Goal: Task Accomplishment & Management: Manage account settings

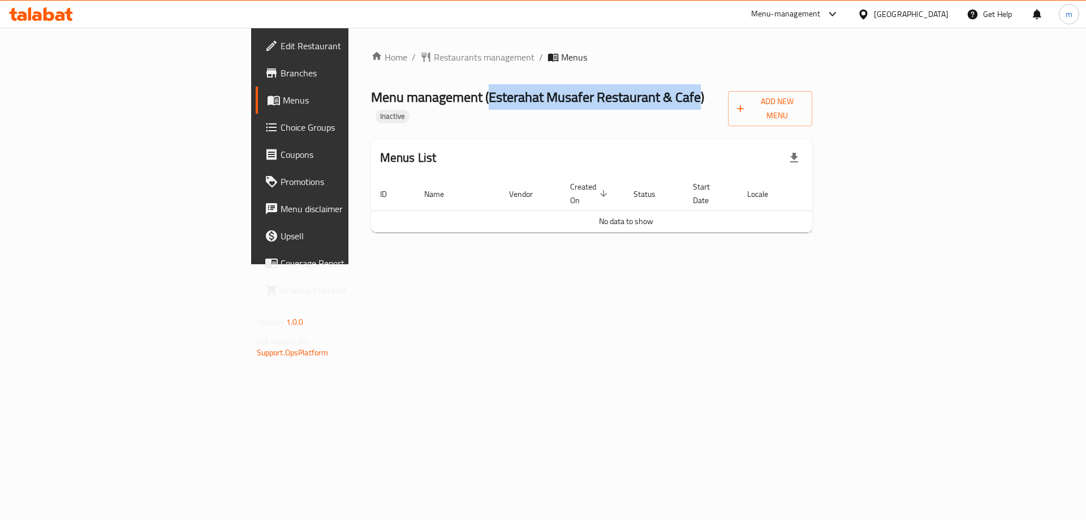
drag, startPoint x: 321, startPoint y: 97, endPoint x: 534, endPoint y: 104, distance: 213.3
click at [534, 104] on span "Menu management ( Esterahat Musafer Restaurant & Cafe )" at bounding box center [537, 96] width 333 height 25
copy span "Esterahat Musafer Restaurant & Cafe"
click at [803, 105] on span "Add New Menu" at bounding box center [770, 108] width 66 height 28
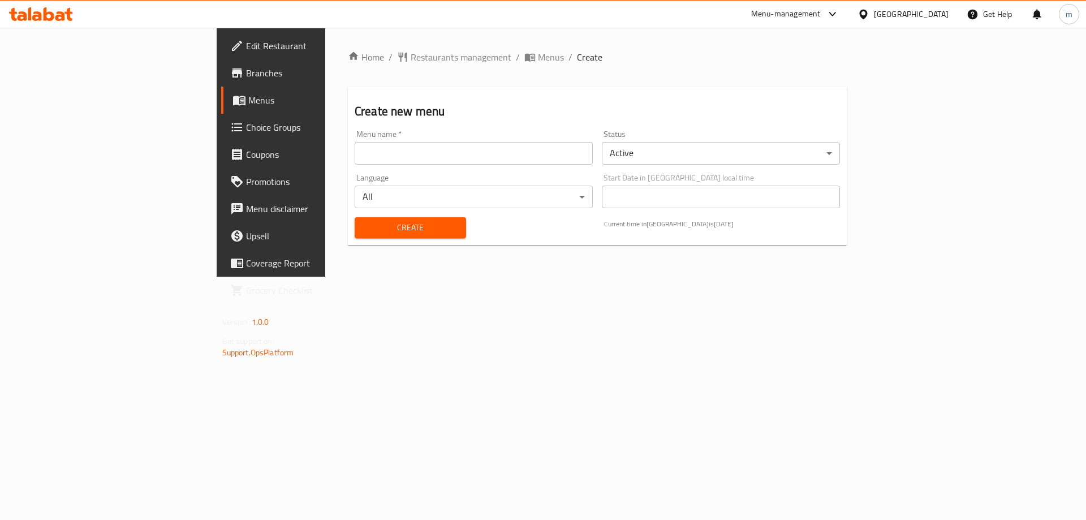
click at [450, 165] on div "Menu name   * Menu name *" at bounding box center [473, 148] width 247 height 44
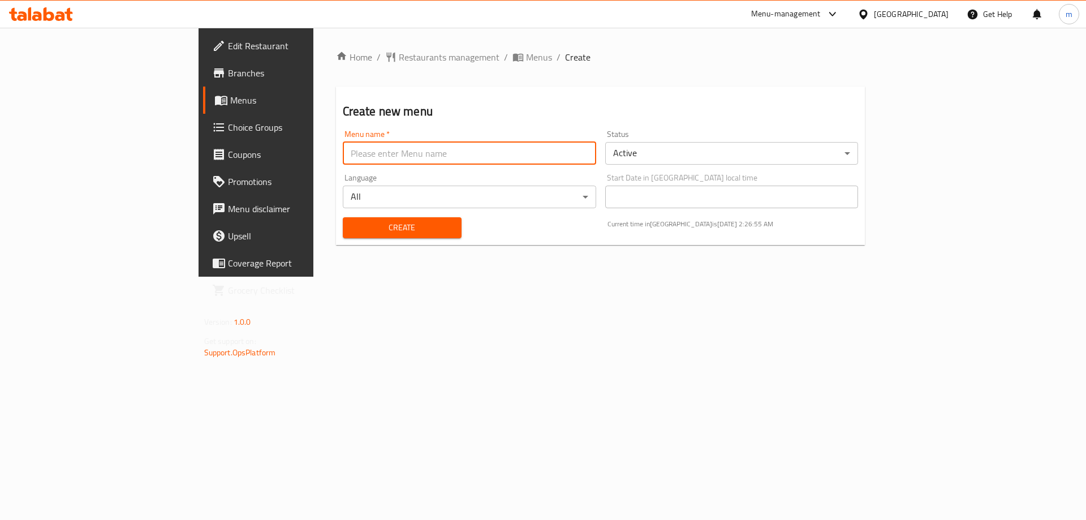
click at [452, 153] on input "text" at bounding box center [469, 153] width 253 height 23
paste input "Esterahat Musafer Restaurant & Cafe"
type input "Esterahat Musafer Restaurant & Cafe's Menu"
click at [343, 217] on button "Create" at bounding box center [402, 227] width 119 height 21
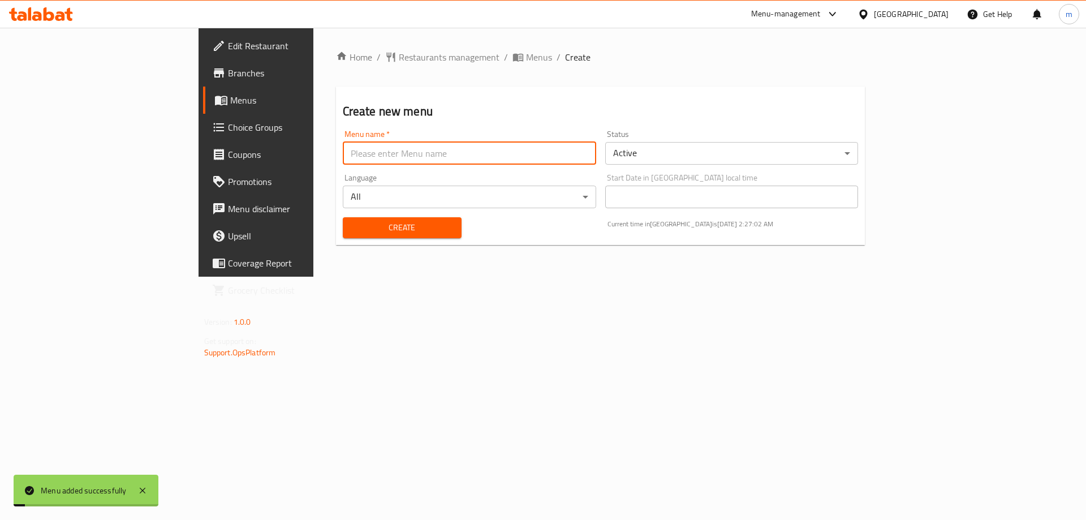
click at [230, 94] on span "Menus" at bounding box center [300, 100] width 141 height 14
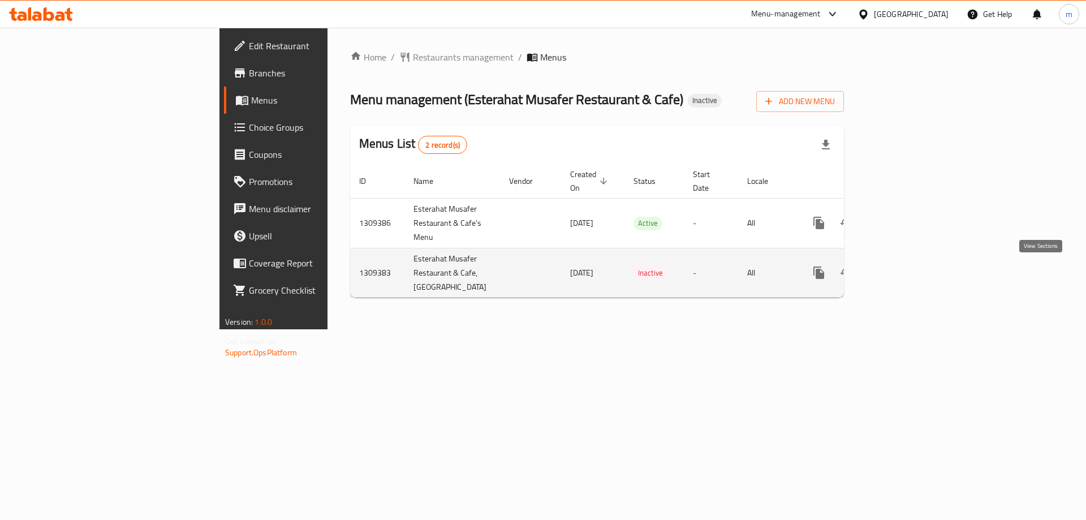
click at [907, 274] on icon "enhanced table" at bounding box center [900, 273] width 14 height 14
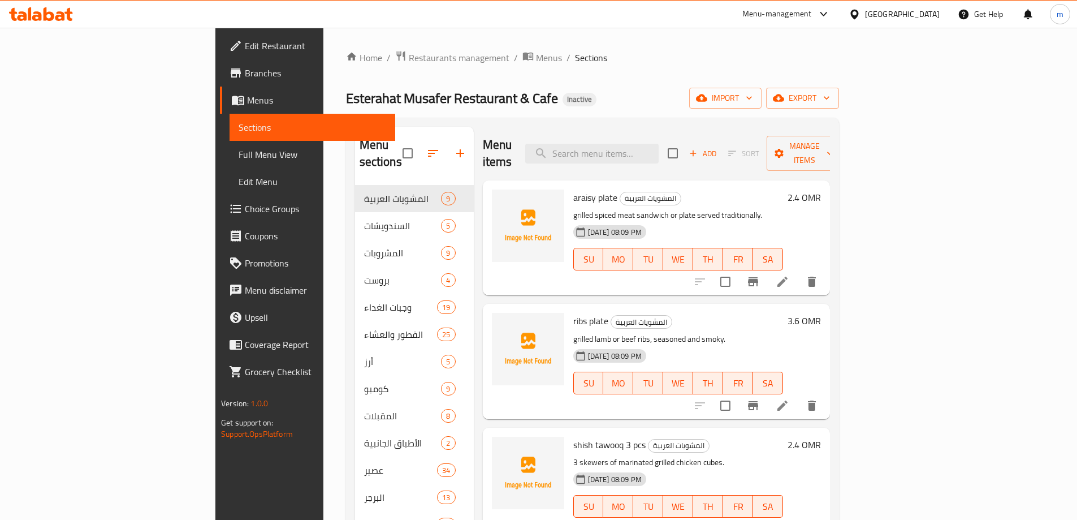
click at [247, 103] on span "Menus" at bounding box center [316, 100] width 139 height 14
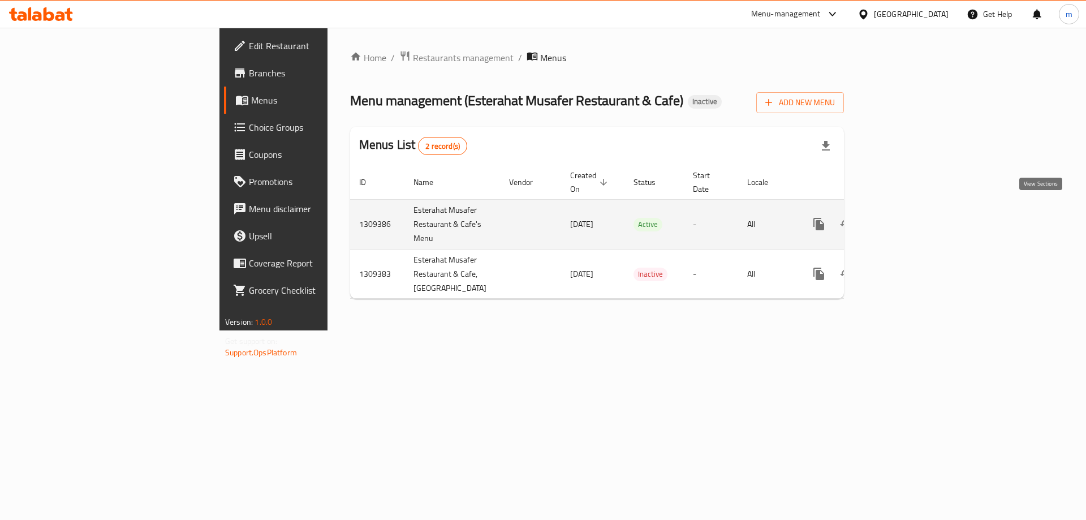
click at [914, 210] on link "enhanced table" at bounding box center [900, 223] width 27 height 27
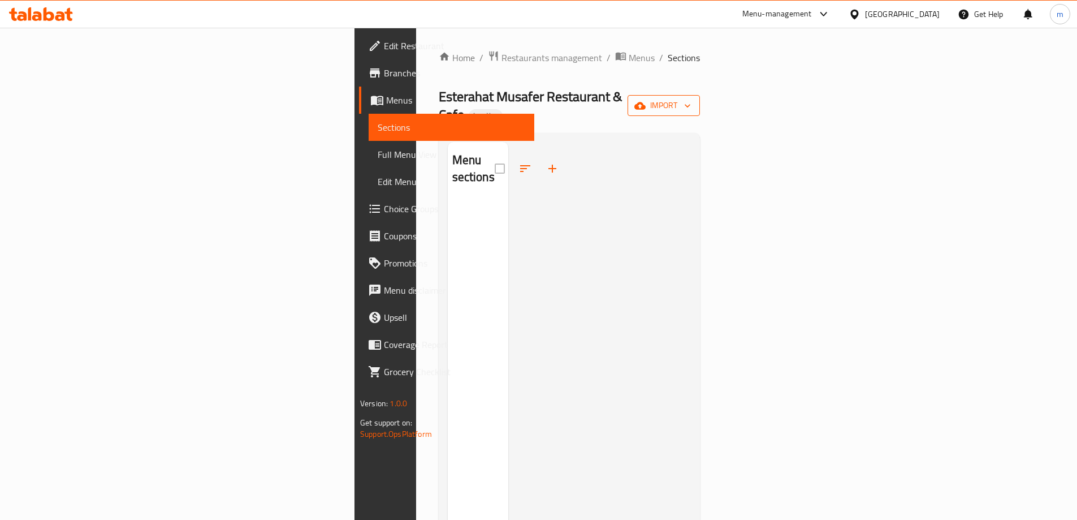
click at [691, 98] on span "import" at bounding box center [664, 105] width 54 height 14
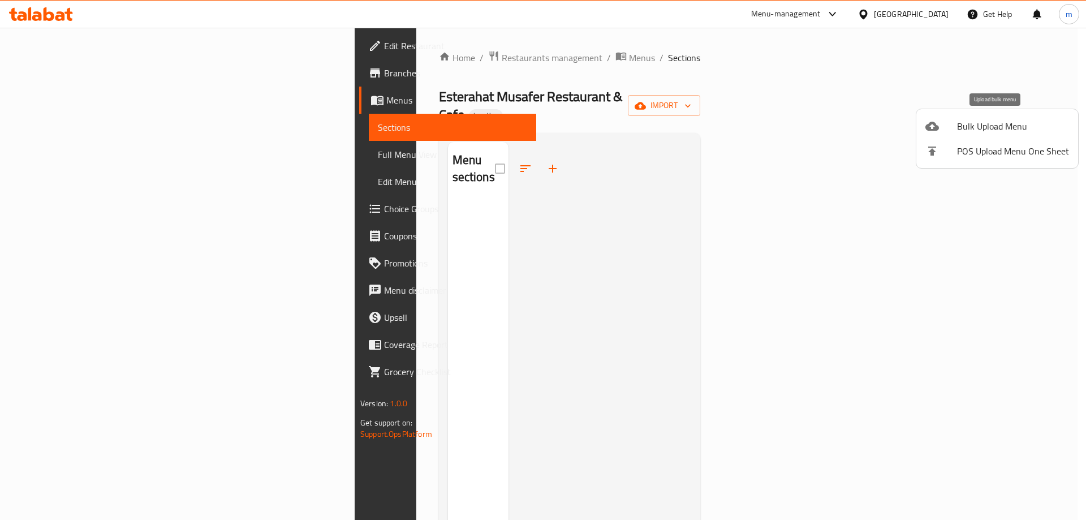
click at [968, 127] on span "Bulk Upload Menu" at bounding box center [1013, 126] width 112 height 14
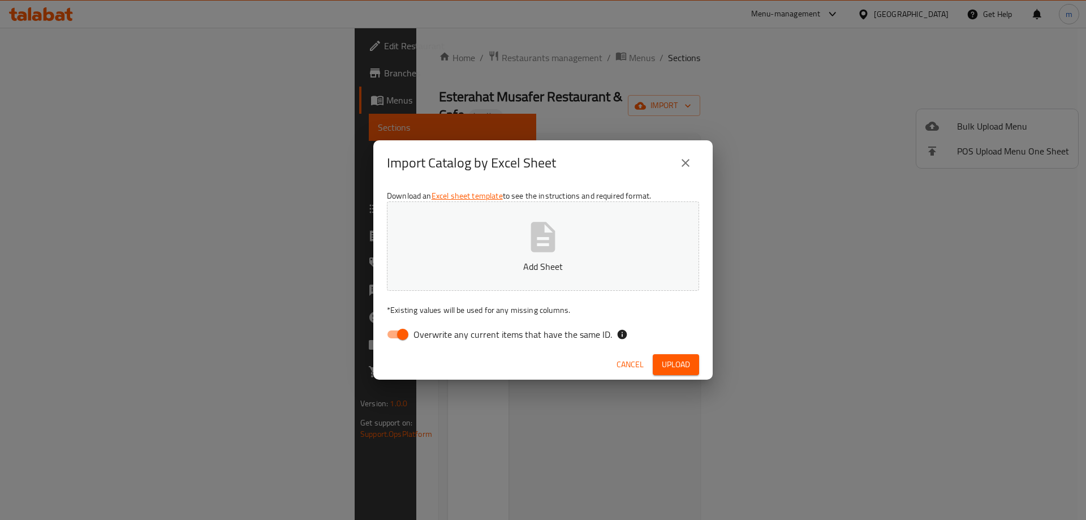
drag, startPoint x: 438, startPoint y: 339, endPoint x: 466, endPoint y: 315, distance: 36.9
click at [438, 339] on span "Overwrite any current items that have the same ID." at bounding box center [512, 334] width 198 height 14
click at [435, 339] on input "Overwrite any current items that have the same ID." at bounding box center [402, 333] width 64 height 21
checkbox input "false"
click at [668, 360] on span "Upload" at bounding box center [676, 364] width 28 height 14
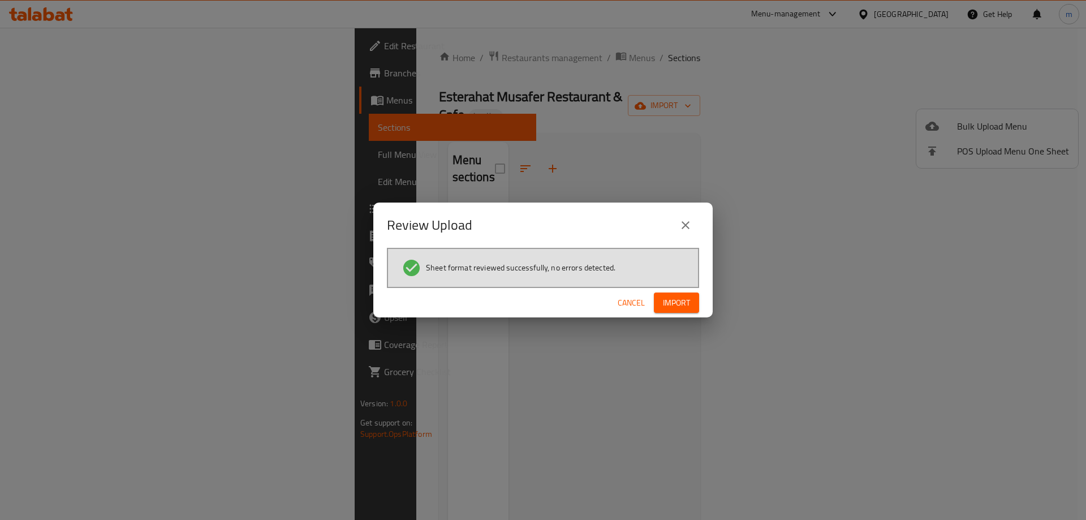
click at [676, 300] on span "Import" at bounding box center [676, 303] width 27 height 14
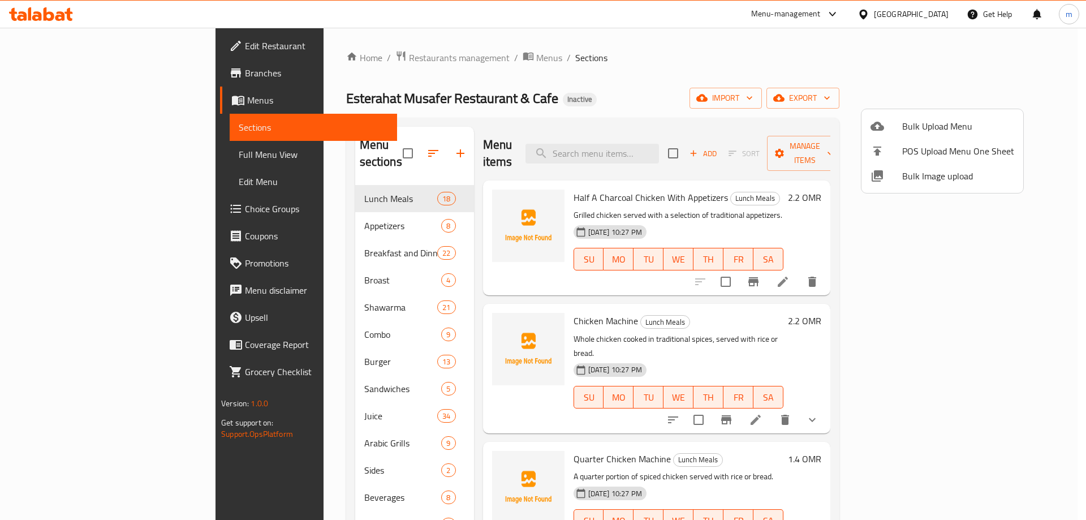
click at [68, 83] on div at bounding box center [543, 260] width 1086 height 520
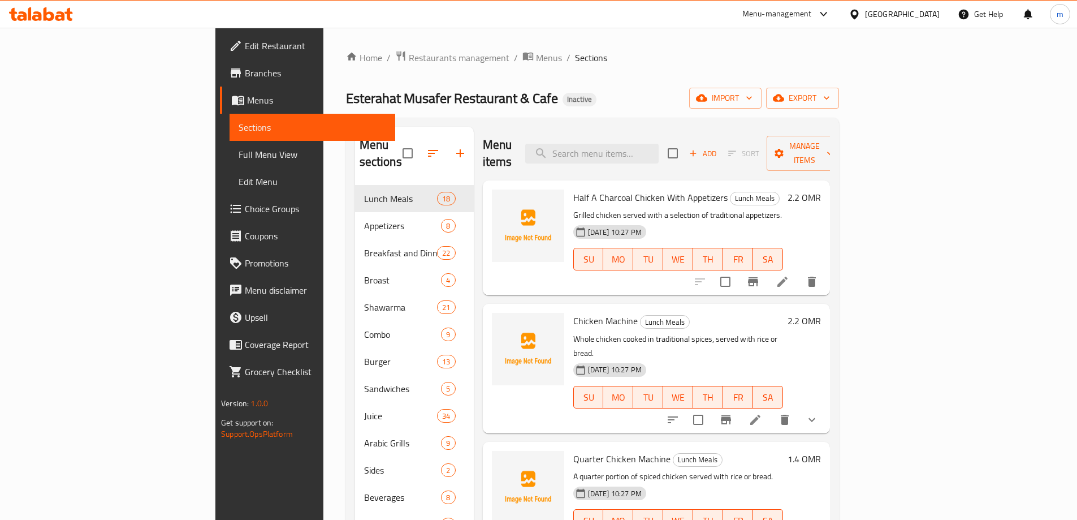
click at [220, 83] on link "Branches" at bounding box center [307, 72] width 175 height 27
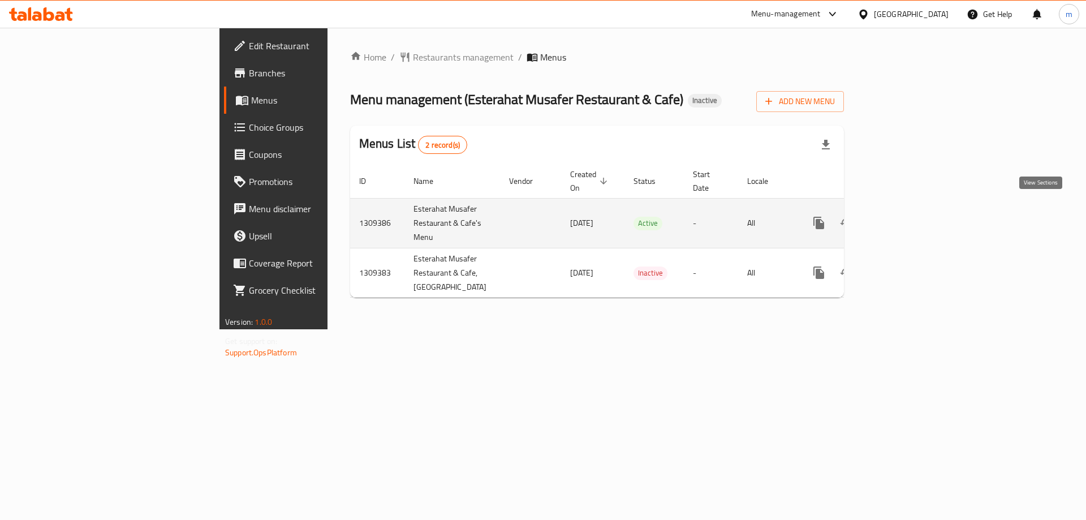
click at [907, 216] on icon "enhanced table" at bounding box center [900, 223] width 14 height 14
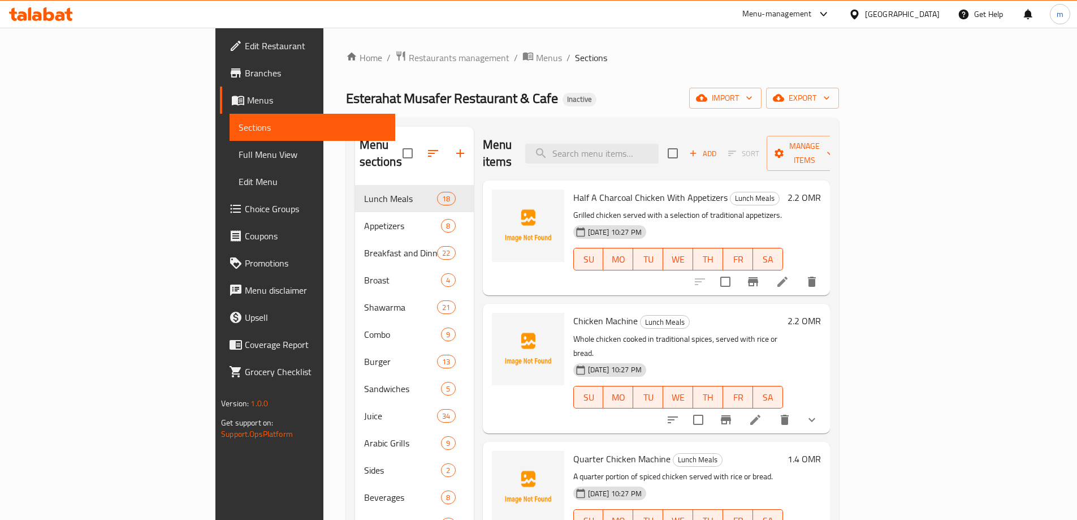
click at [239, 157] on span "Full Menu View" at bounding box center [313, 155] width 148 height 14
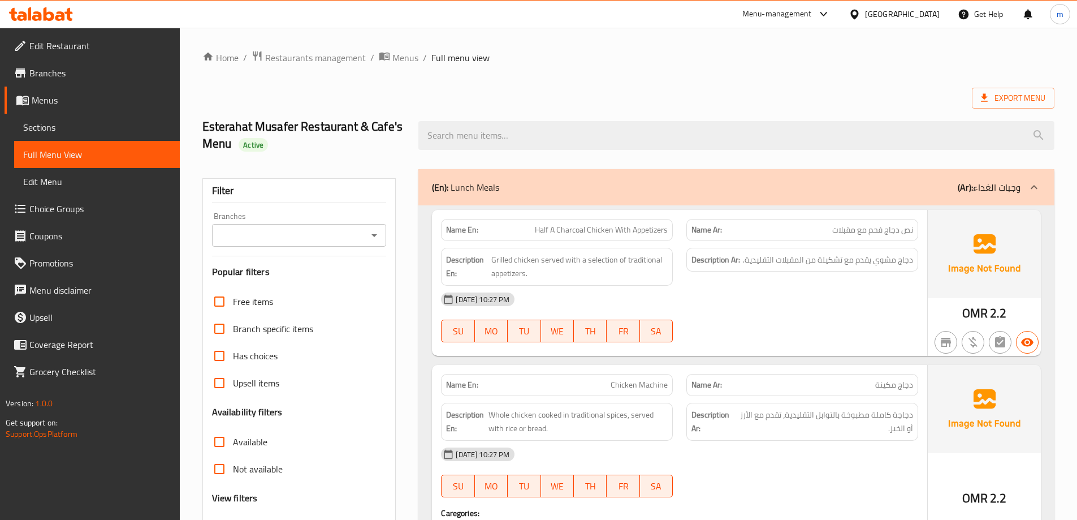
scroll to position [113, 0]
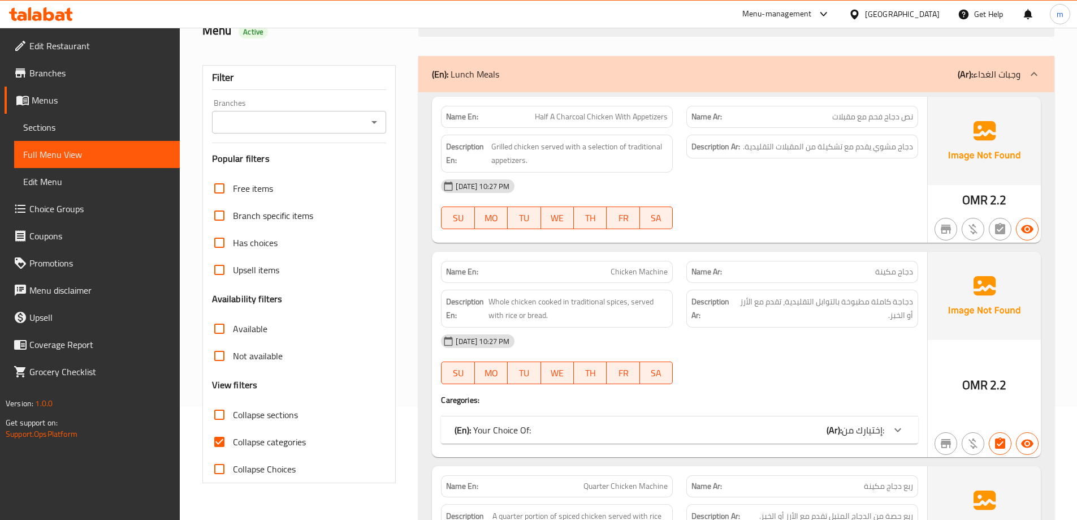
click at [264, 445] on span "Collapse categories" at bounding box center [269, 442] width 73 height 14
click at [233, 445] on input "Collapse categories" at bounding box center [219, 441] width 27 height 27
checkbox input "false"
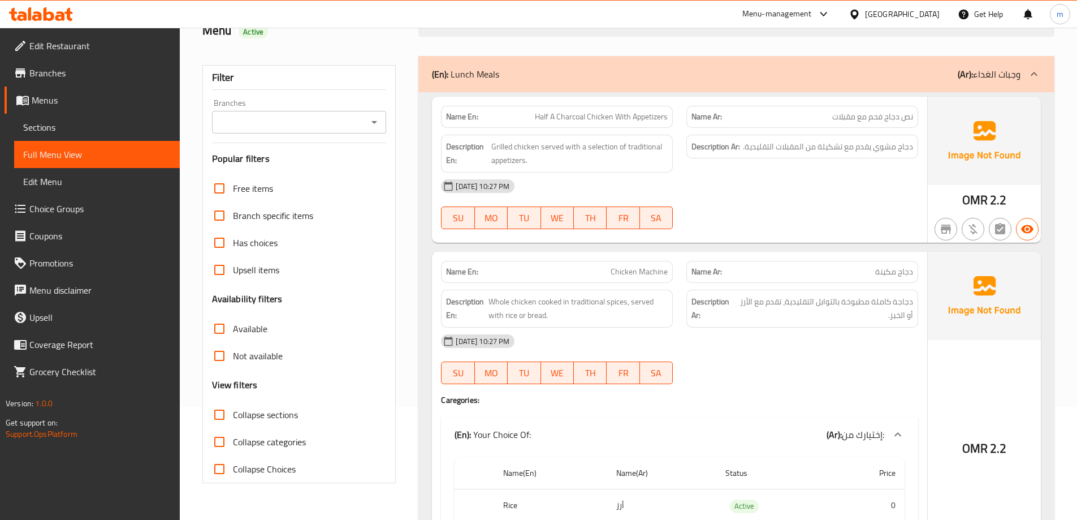
click at [264, 418] on span "Collapse sections" at bounding box center [265, 415] width 65 height 14
click at [233, 418] on input "Collapse sections" at bounding box center [219, 414] width 27 height 27
checkbox input "true"
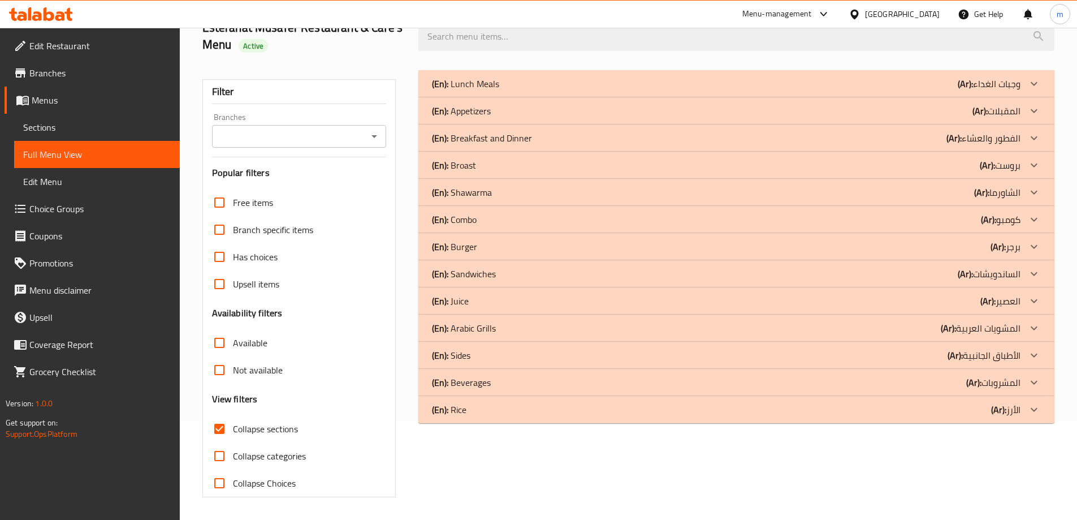
scroll to position [99, 0]
click at [519, 81] on div "(En): Lunch Meals (Ar): وجبات الغداء" at bounding box center [726, 84] width 589 height 14
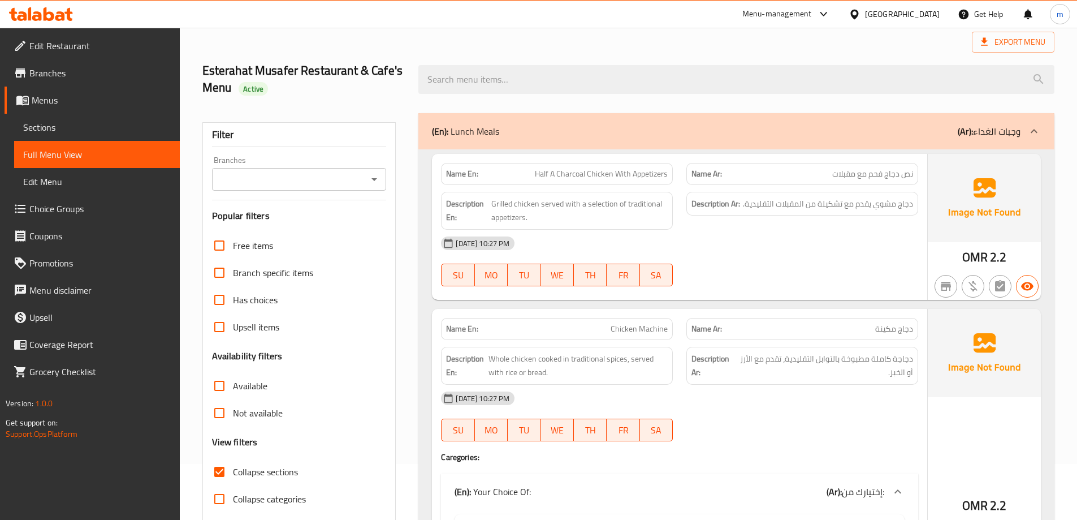
scroll to position [0, 0]
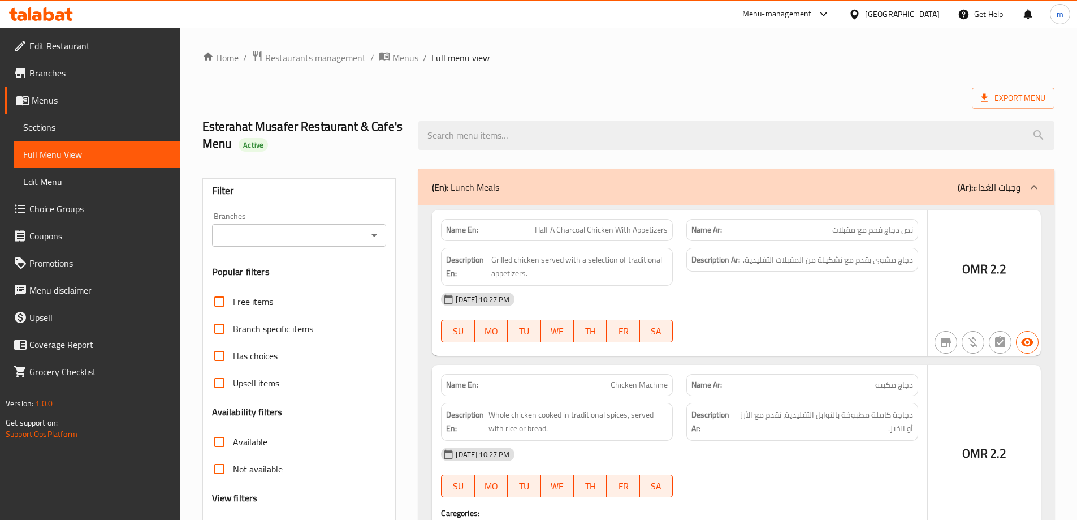
click at [81, 131] on div at bounding box center [538, 260] width 1077 height 520
click at [77, 127] on div at bounding box center [538, 260] width 1077 height 520
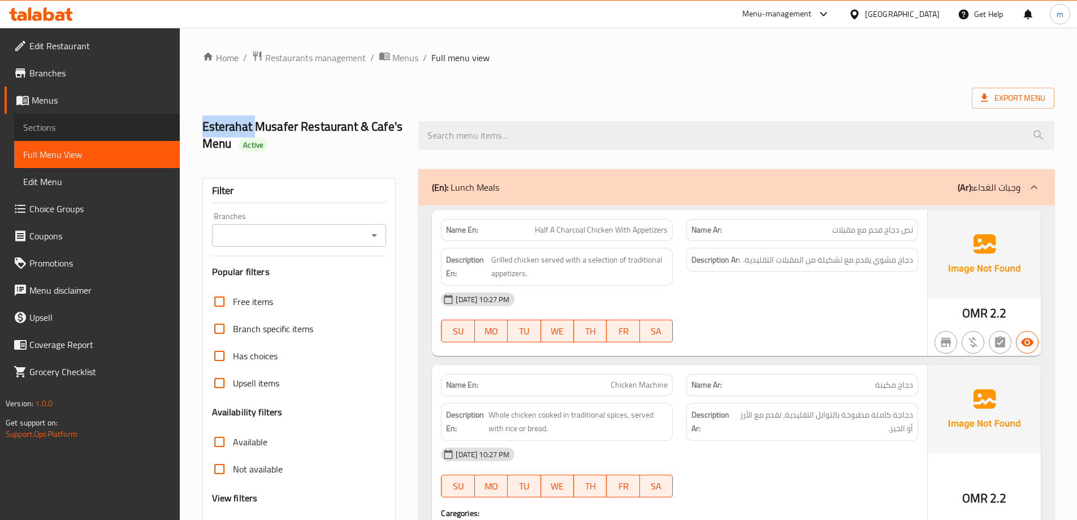
click at [72, 125] on span "Sections" at bounding box center [97, 127] width 148 height 14
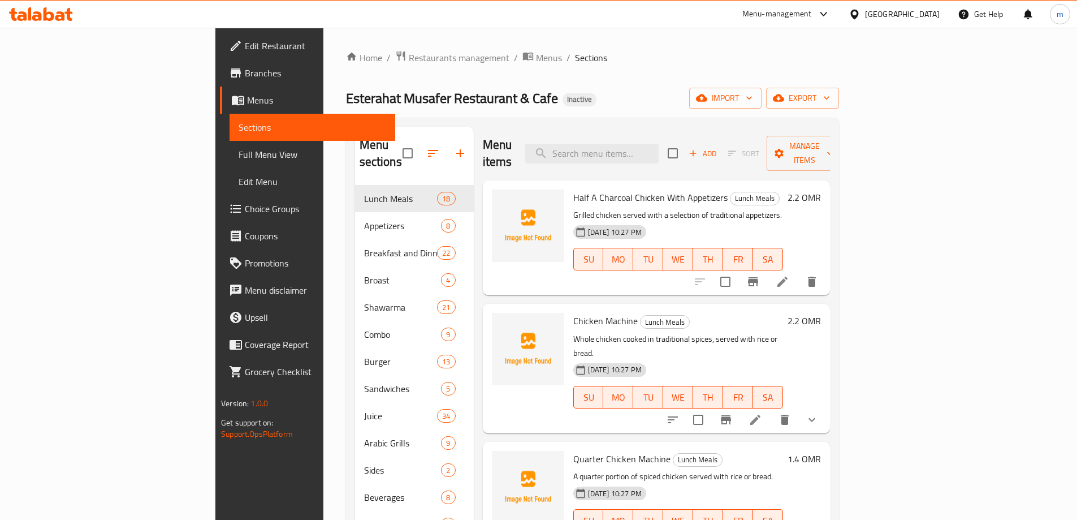
click at [839, 61] on ol "Home / Restaurants management / Menus / Sections" at bounding box center [592, 57] width 493 height 15
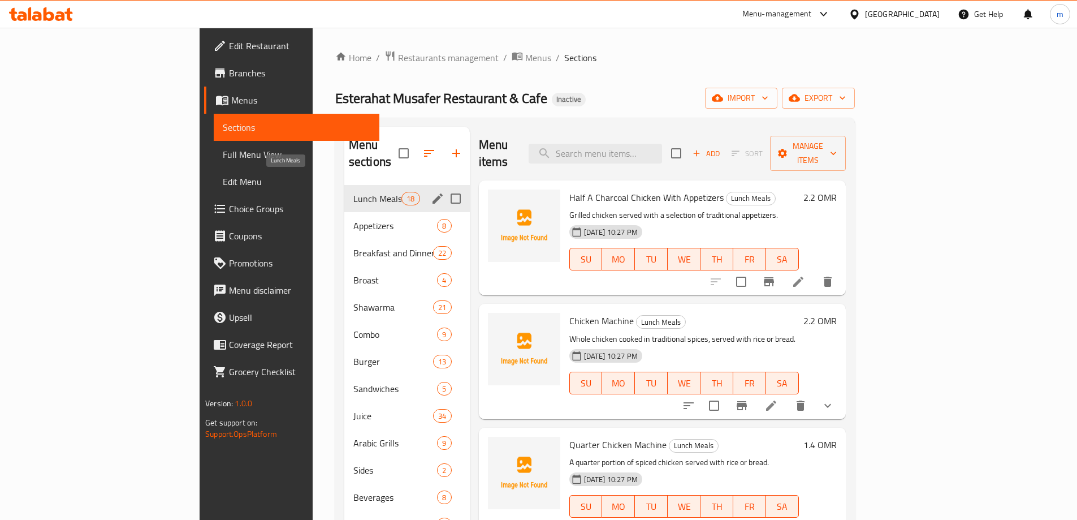
click at [353, 192] on span "Lunch Meals" at bounding box center [377, 199] width 48 height 14
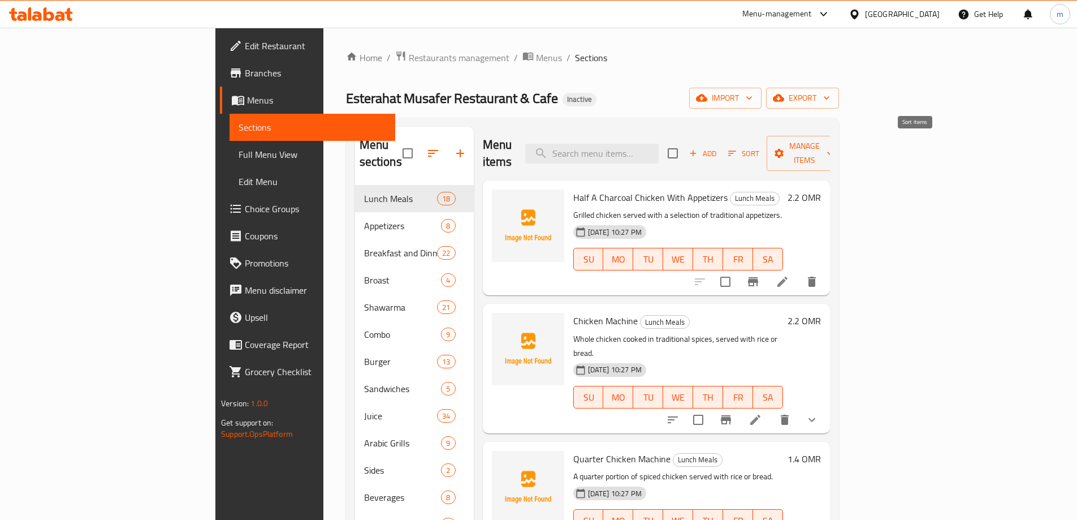
click at [759, 147] on span "Sort" at bounding box center [743, 153] width 31 height 13
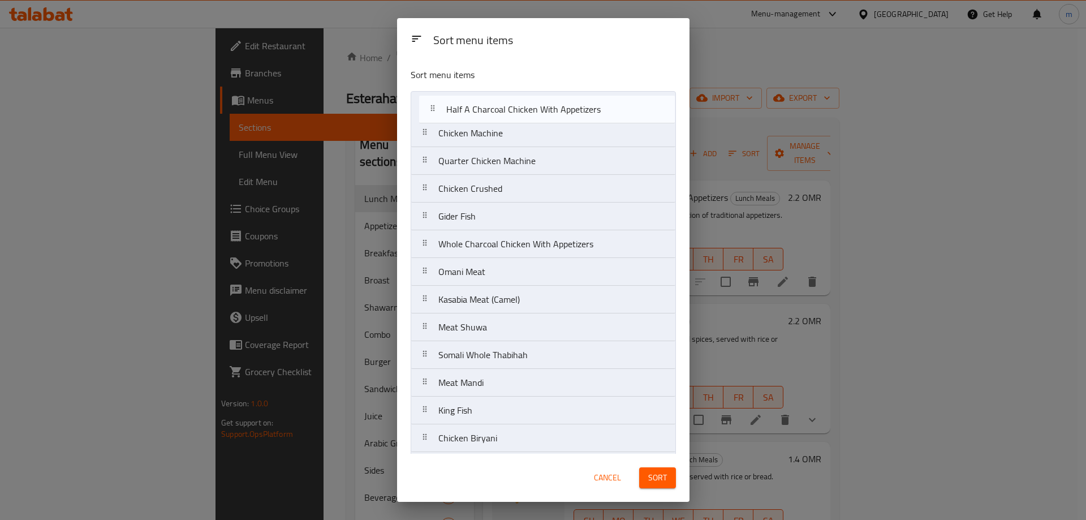
drag, startPoint x: 447, startPoint y: 111, endPoint x: 454, endPoint y: 118, distance: 10.0
click at [454, 118] on nav "Half A Charcoal Chicken With Appetizers Chicken Machine Quarter Chicken Machine…" at bounding box center [543, 341] width 265 height 500
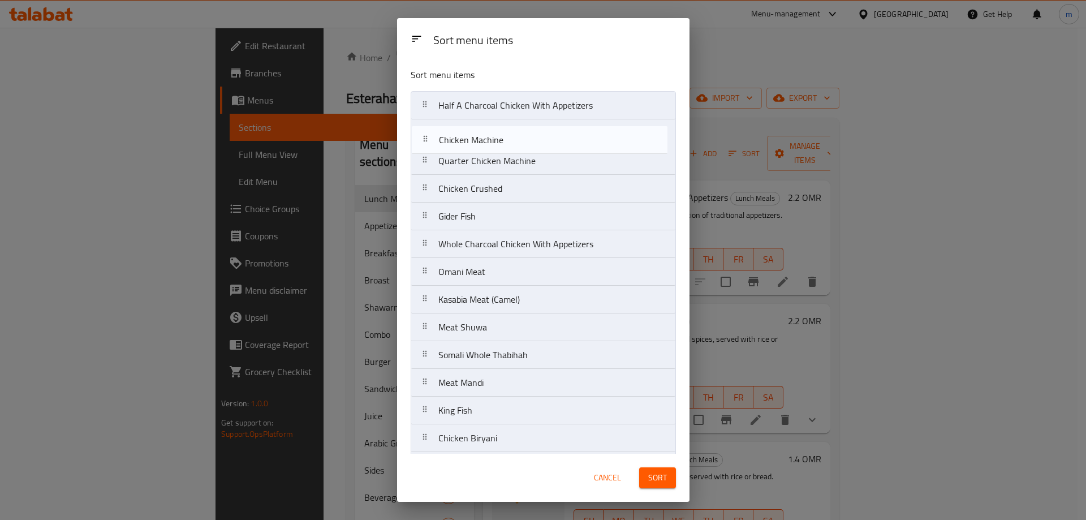
drag, startPoint x: 506, startPoint y: 119, endPoint x: 506, endPoint y: 128, distance: 9.0
click at [506, 128] on nav "Half A Charcoal Chicken With Appetizers Chicken Machine Quarter Chicken Machine…" at bounding box center [543, 341] width 265 height 500
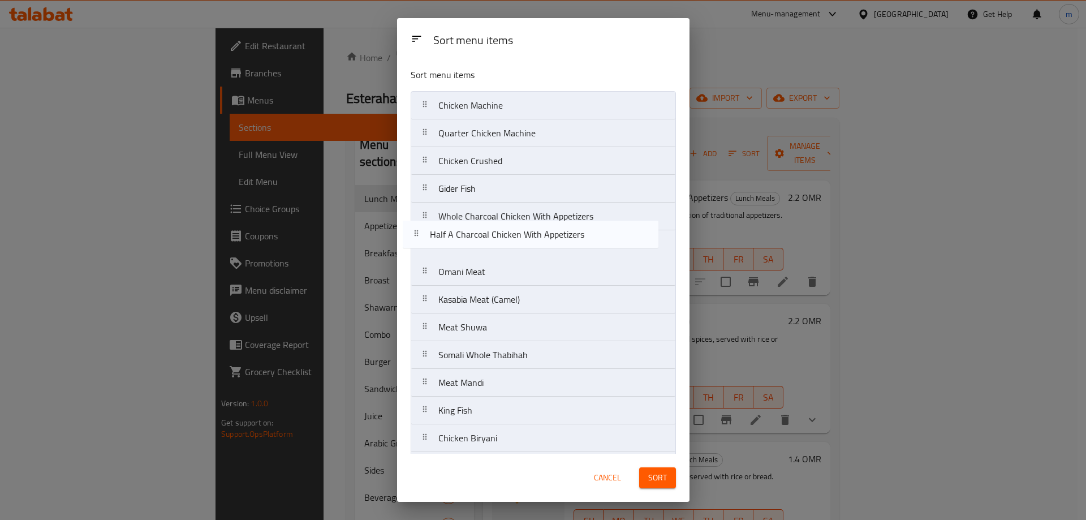
click at [479, 239] on nav "Half A Charcoal Chicken With Appetizers Chicken Machine Quarter Chicken Machine…" at bounding box center [543, 341] width 265 height 500
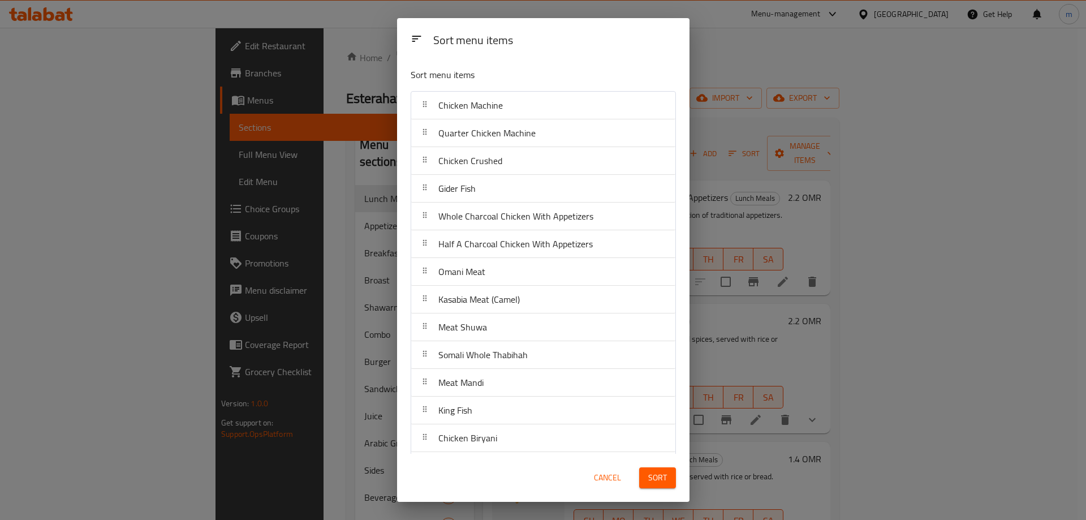
click at [658, 474] on span "Sort" at bounding box center [657, 477] width 19 height 14
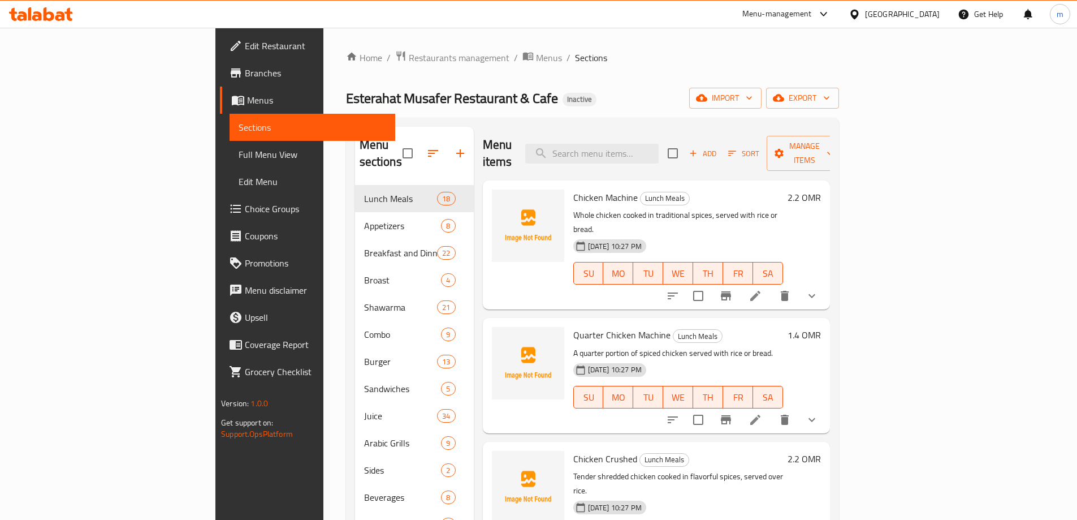
scroll to position [1276, 0]
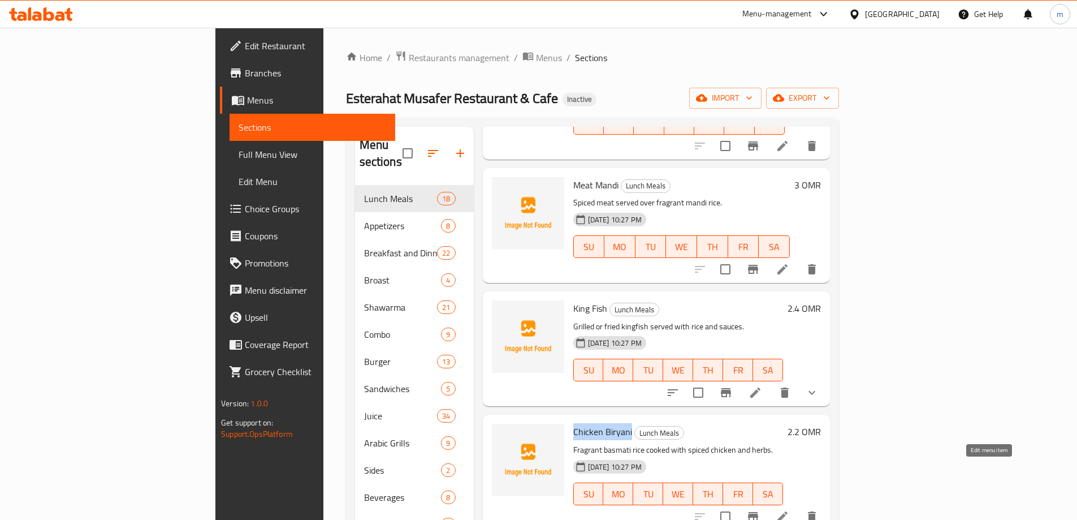
click at [789, 510] on icon at bounding box center [783, 517] width 14 height 14
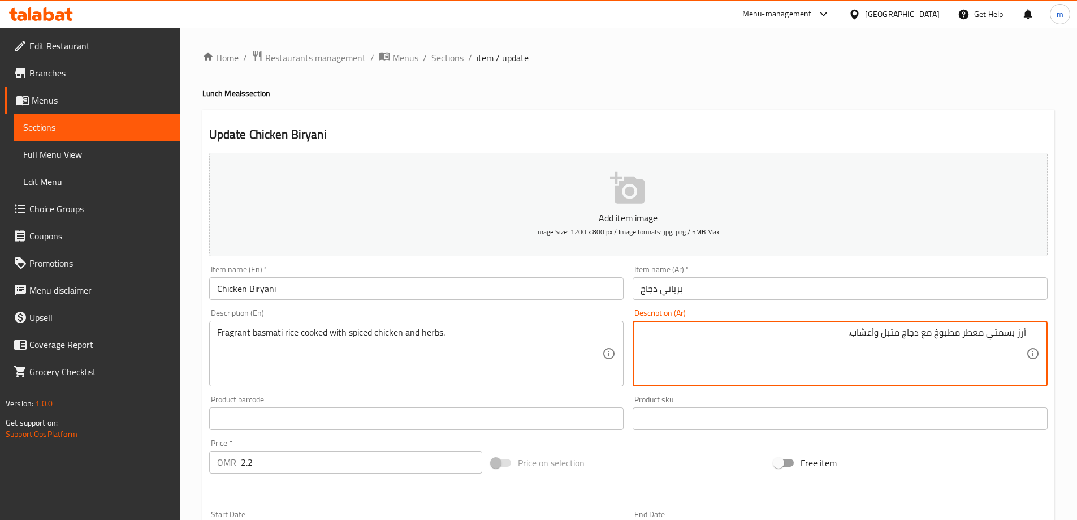
click at [964, 336] on textarea "أرز بسمتي معطر مطبوخ مع دجاج متبل وأعشاب." at bounding box center [834, 354] width 386 height 54
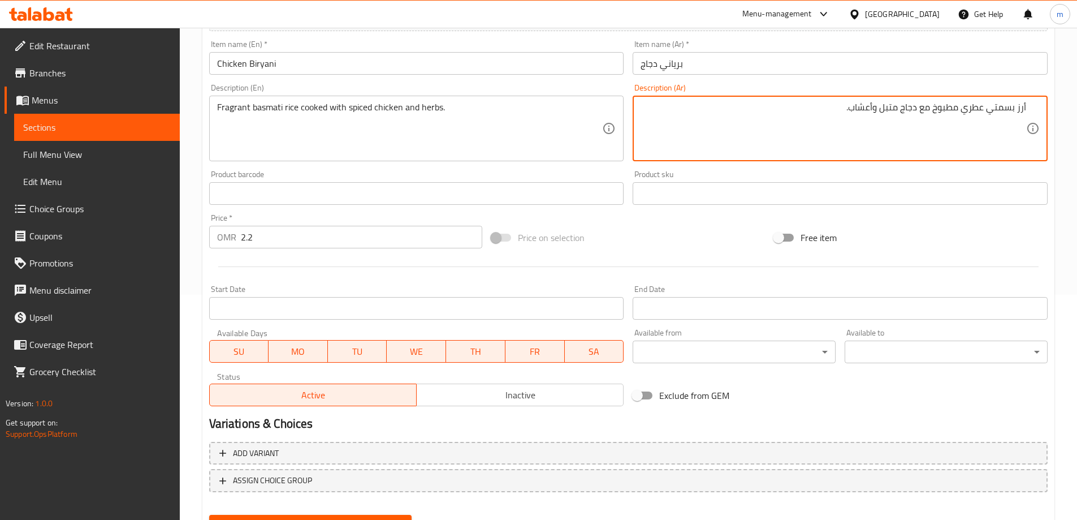
scroll to position [226, 0]
type textarea "أرز بسمتي عطري مطبوخ مع دجاج متبل وأعشاب."
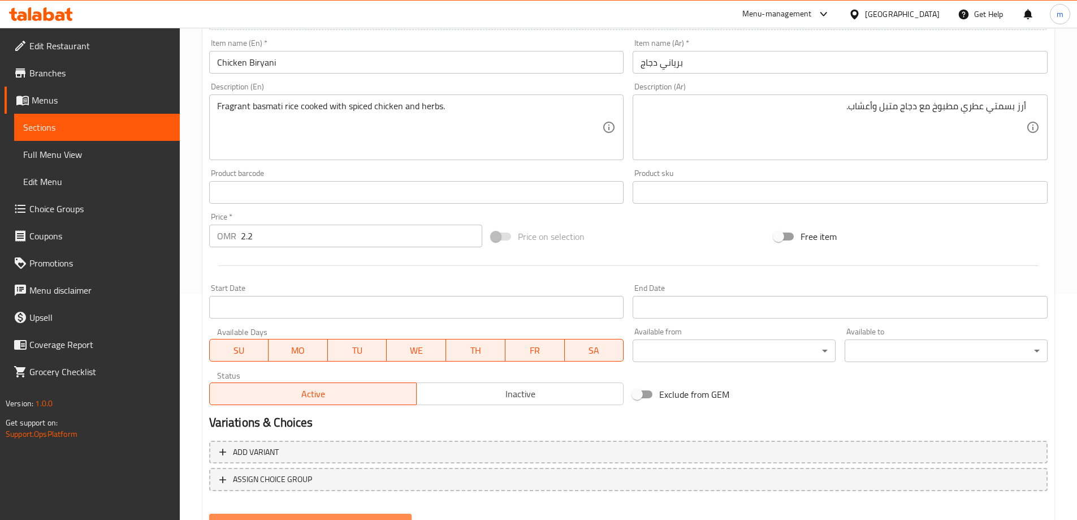
click at [309, 519] on span "Update" at bounding box center [310, 524] width 185 height 14
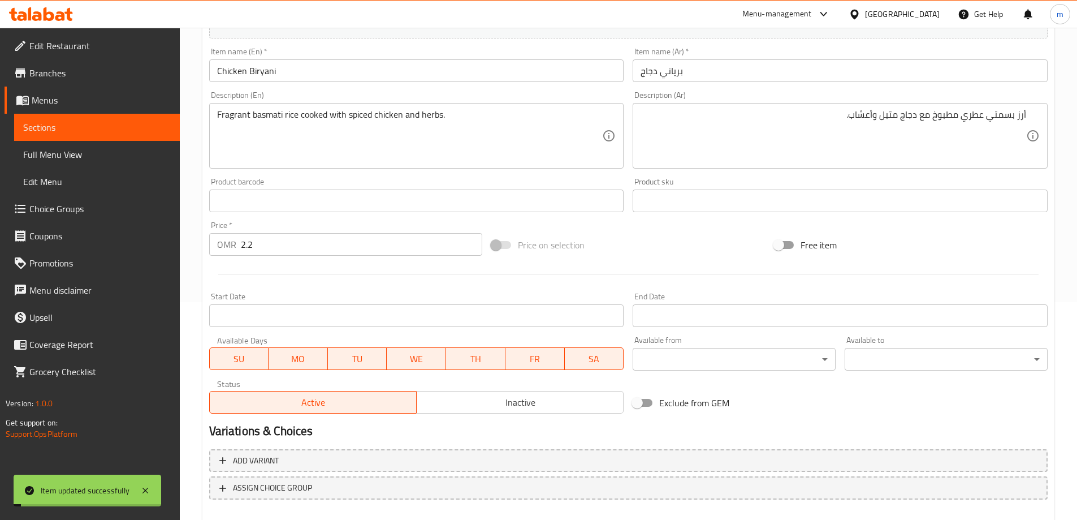
scroll to position [0, 0]
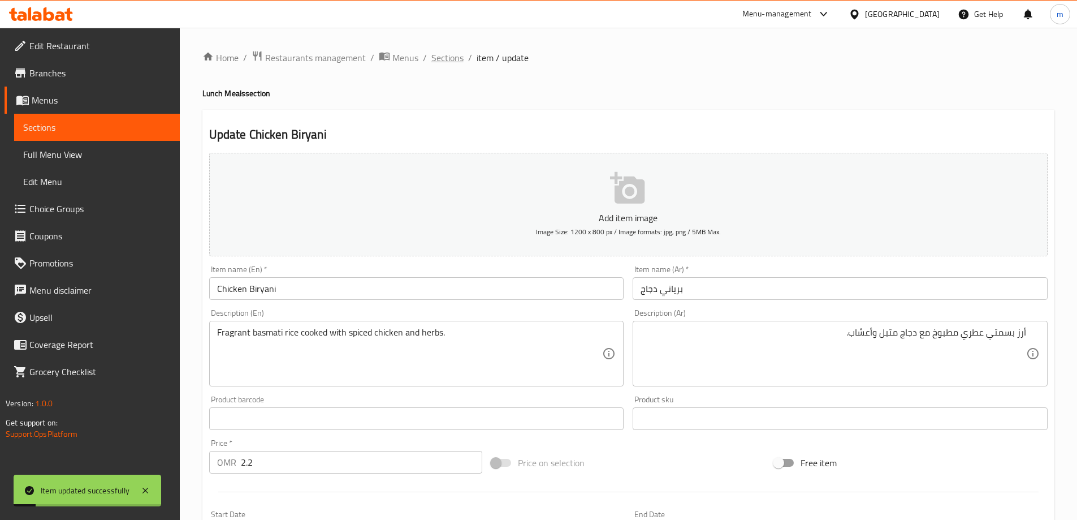
click at [447, 64] on span "Sections" at bounding box center [447, 58] width 32 height 14
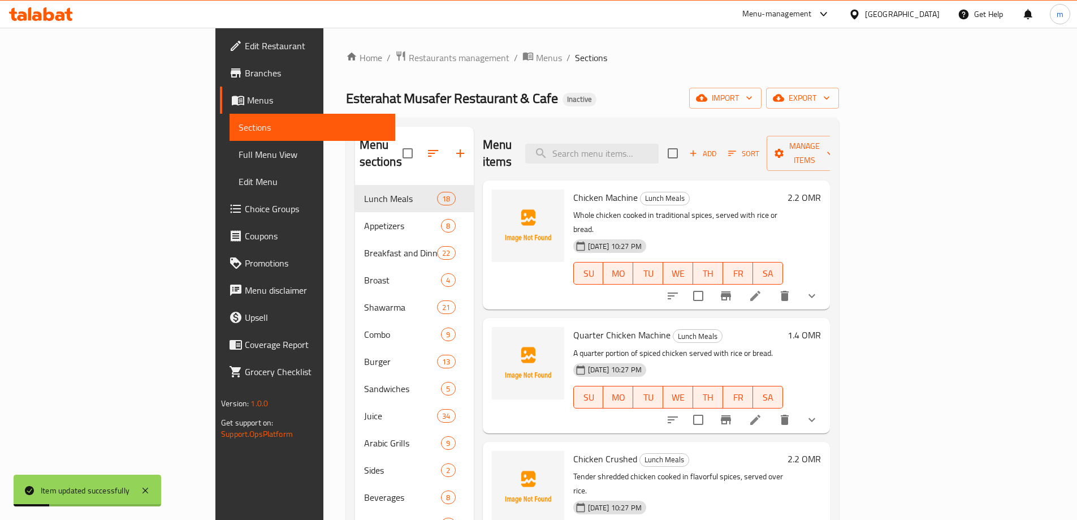
click at [512, 63] on ol "Home / Restaurants management / Menus / Sections" at bounding box center [592, 57] width 493 height 15
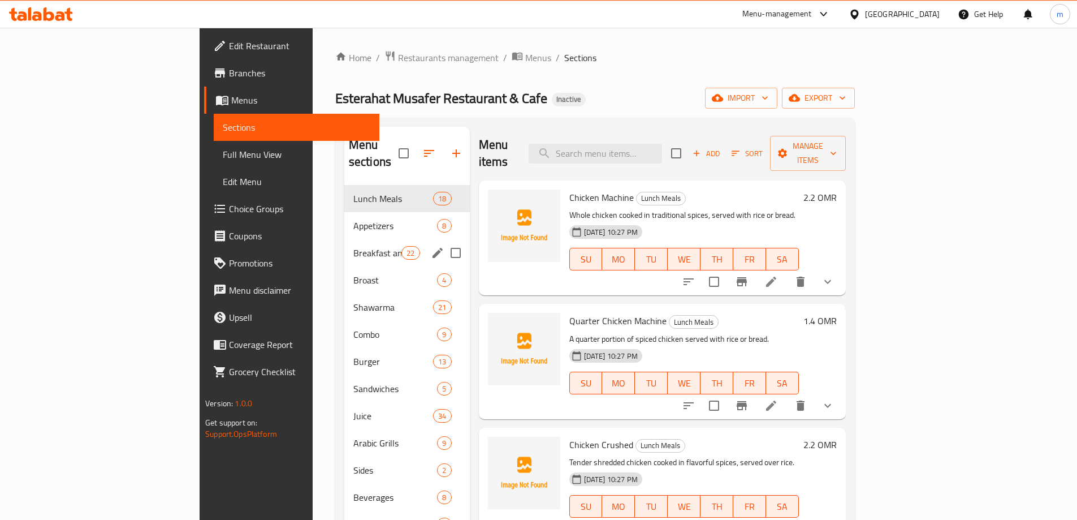
click at [429, 244] on div "Menu sections" at bounding box center [437, 252] width 17 height 17
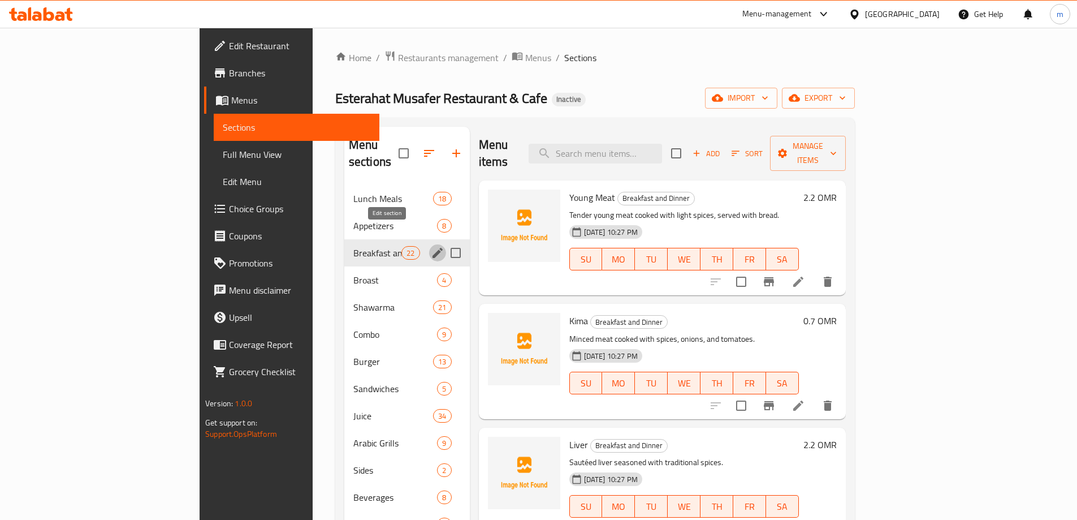
click at [433, 248] on icon "edit" at bounding box center [438, 253] width 10 height 10
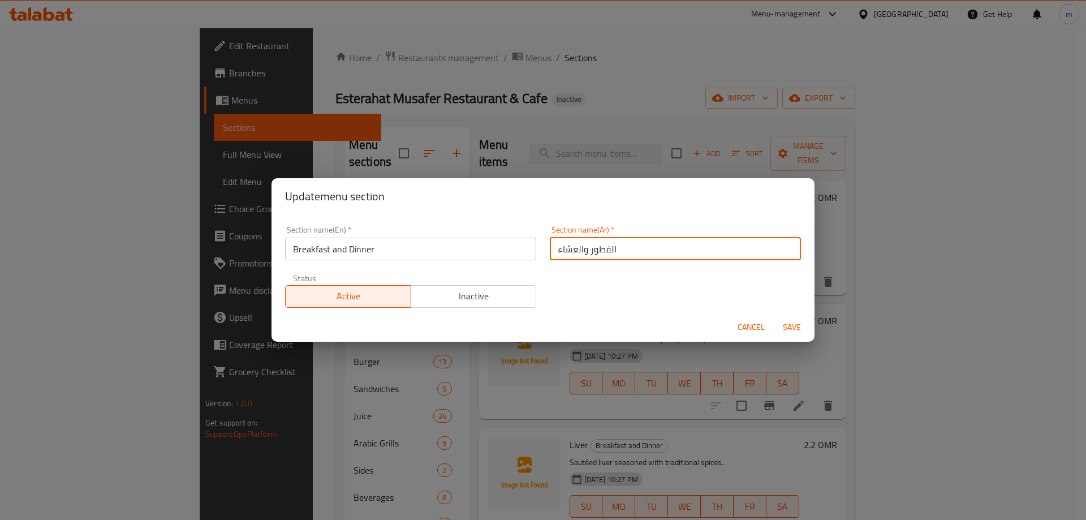
click at [621, 248] on input "الفطور والعشاء" at bounding box center [675, 249] width 251 height 23
type input "الإفطار والعشاء"
click at [791, 318] on button "Save" at bounding box center [792, 327] width 36 height 21
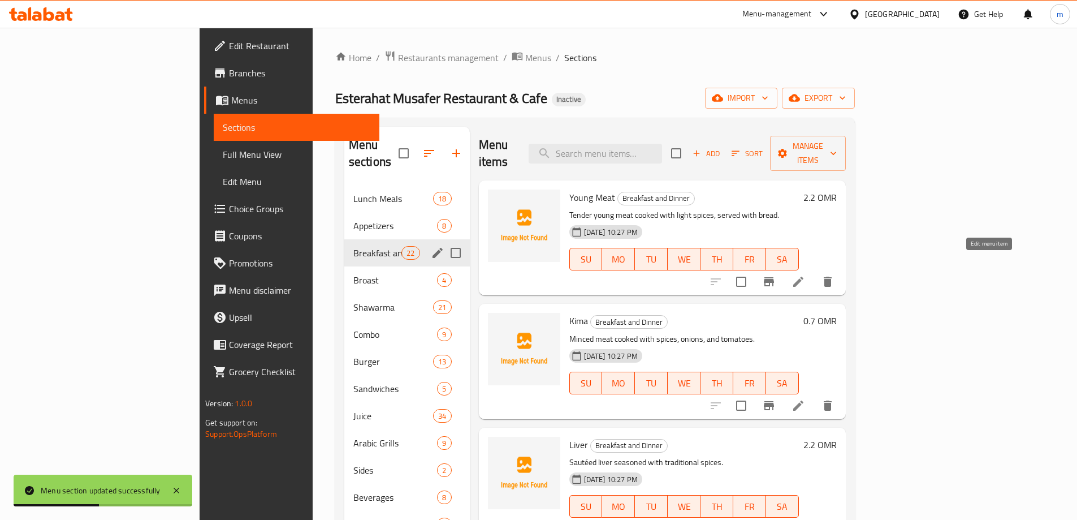
click at [805, 275] on icon at bounding box center [799, 282] width 14 height 14
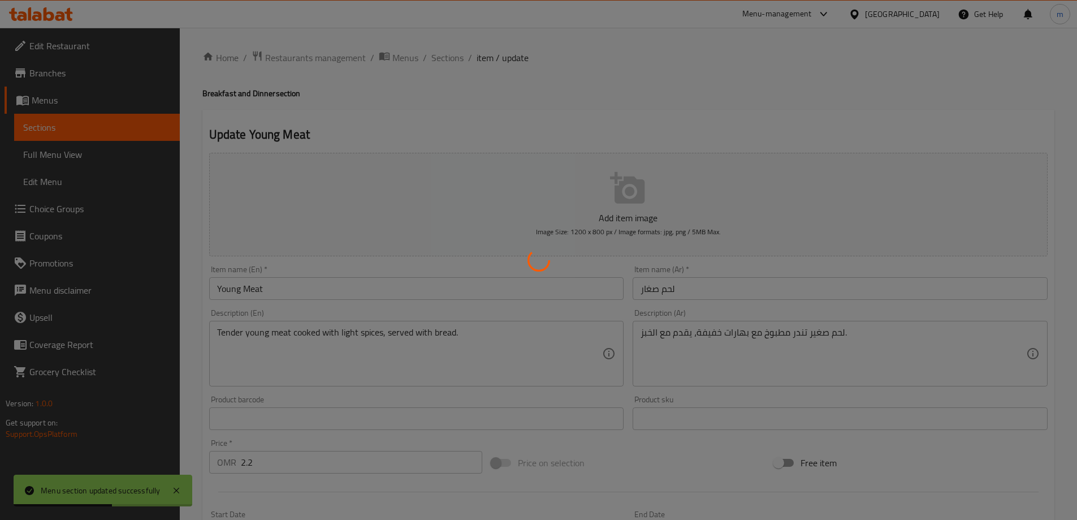
click at [830, 260] on div at bounding box center [538, 260] width 1077 height 520
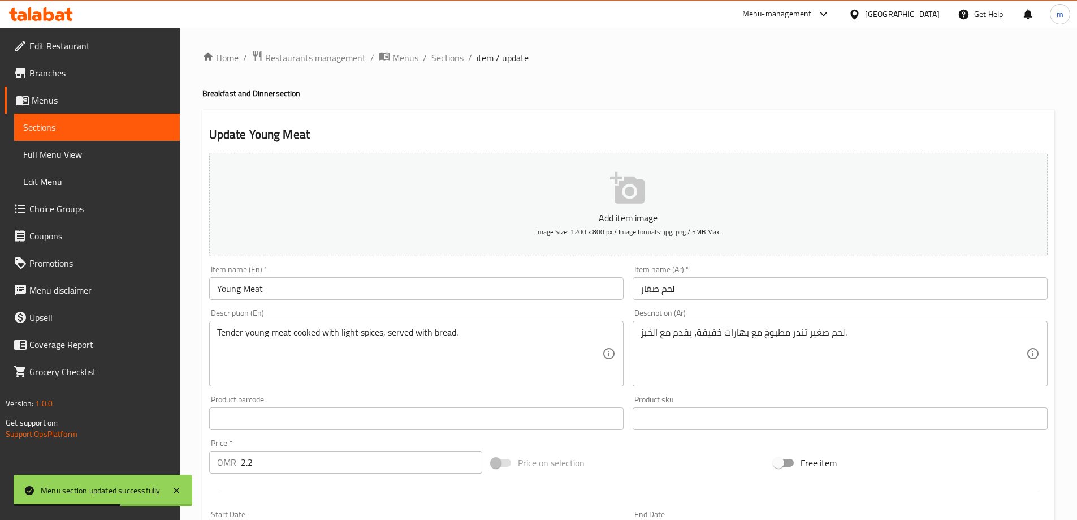
click at [824, 291] on input "لحم صغار" at bounding box center [840, 288] width 415 height 23
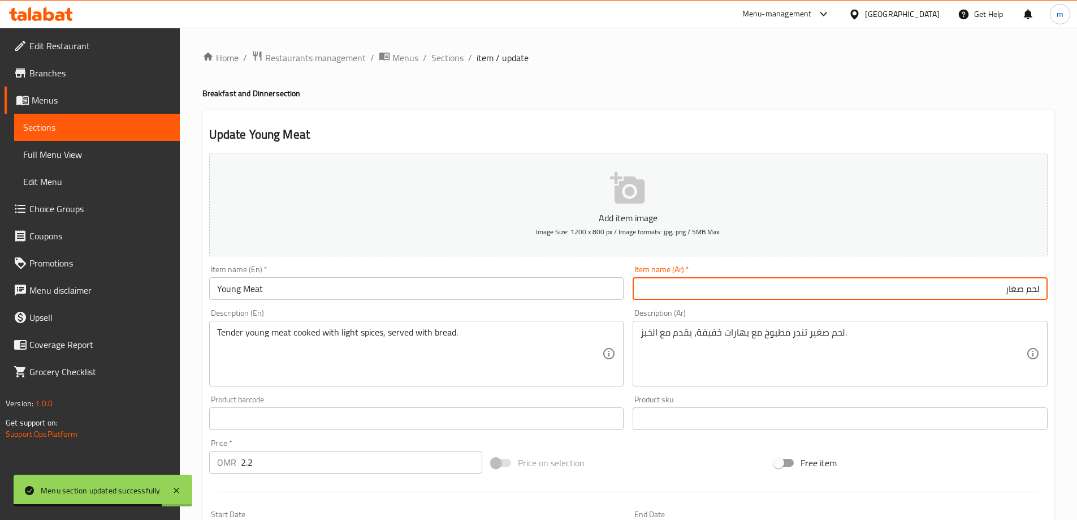
click at [824, 291] on input "لحم صغار" at bounding box center [840, 288] width 415 height 23
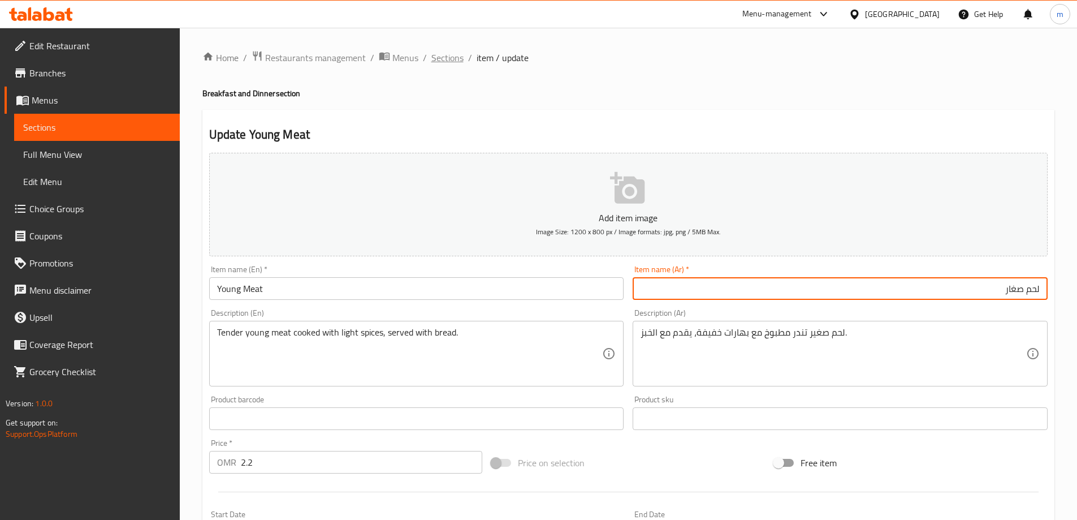
click at [454, 58] on span "Sections" at bounding box center [447, 58] width 32 height 14
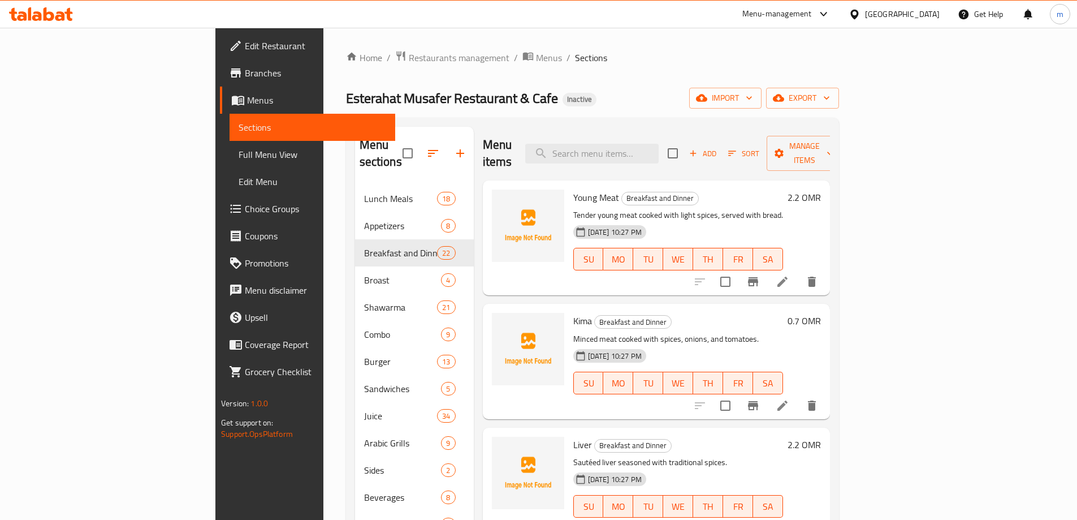
scroll to position [659, 0]
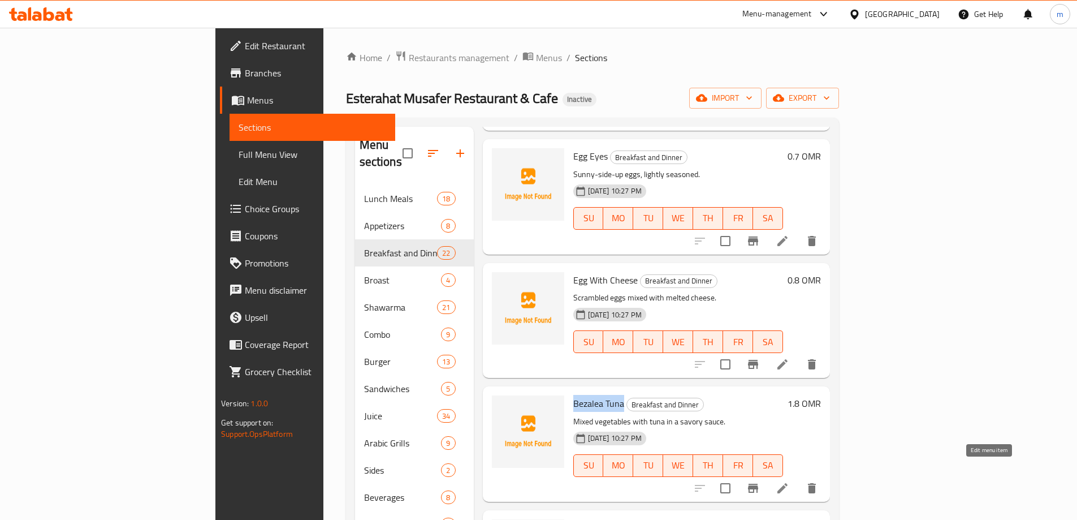
click at [789, 481] on icon at bounding box center [783, 488] width 14 height 14
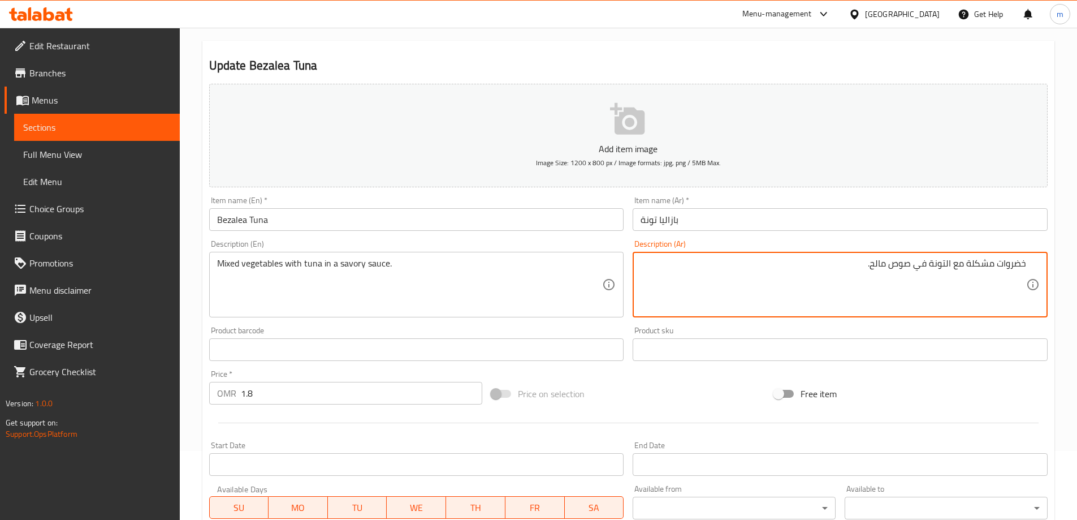
scroll to position [279, 0]
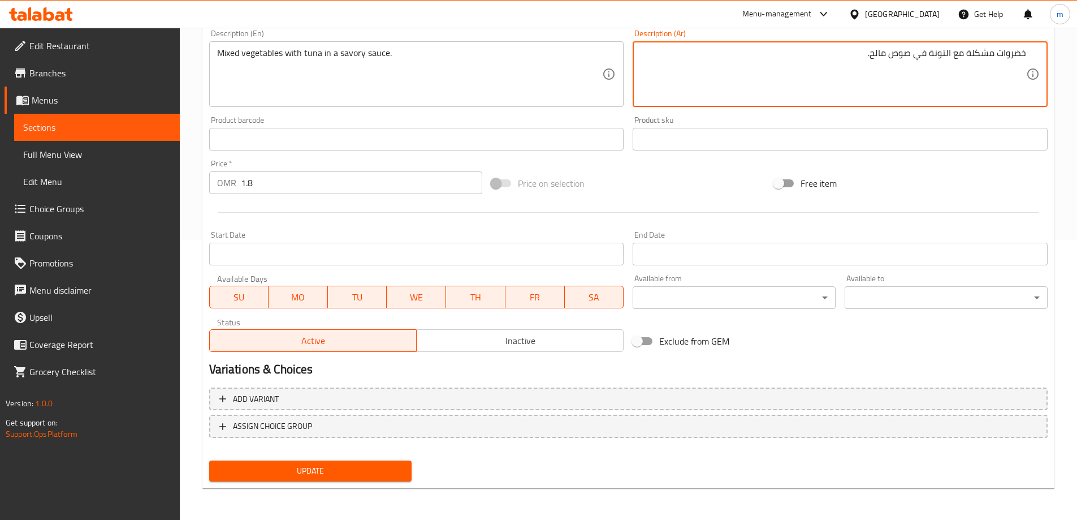
type textarea "خضروات مشكلة مع التونة في صوص مالح."
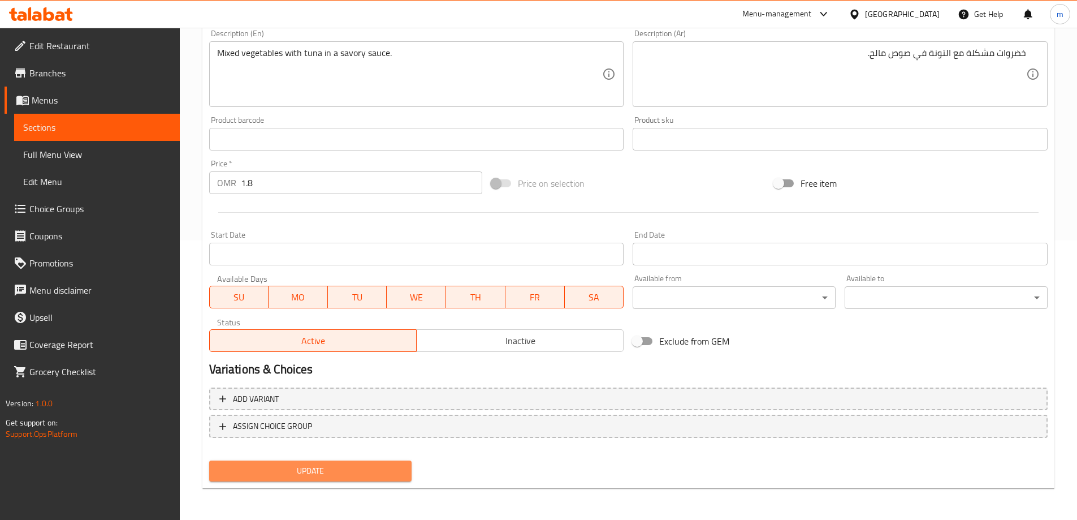
click at [366, 473] on span "Update" at bounding box center [310, 471] width 185 height 14
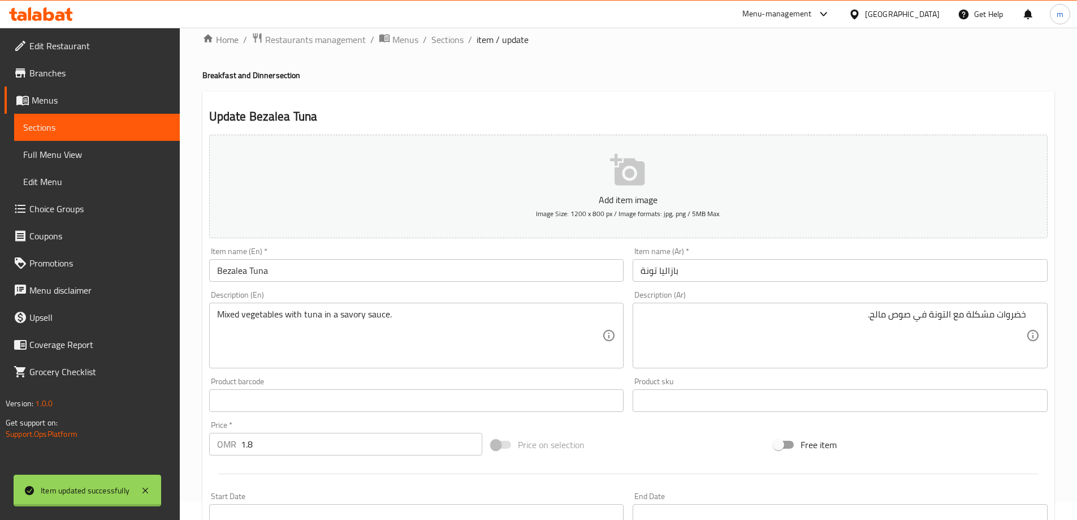
scroll to position [0, 0]
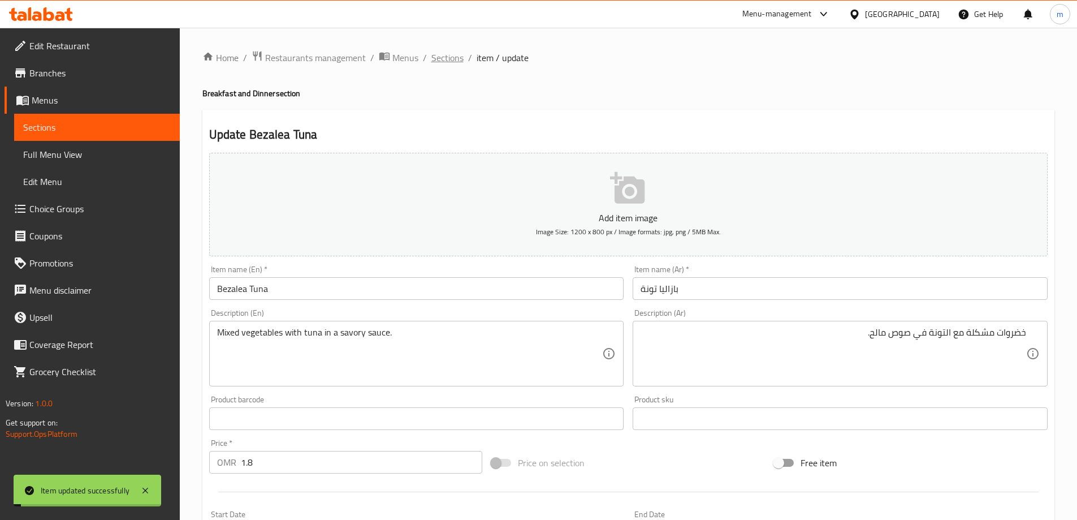
click at [436, 58] on span "Sections" at bounding box center [447, 58] width 32 height 14
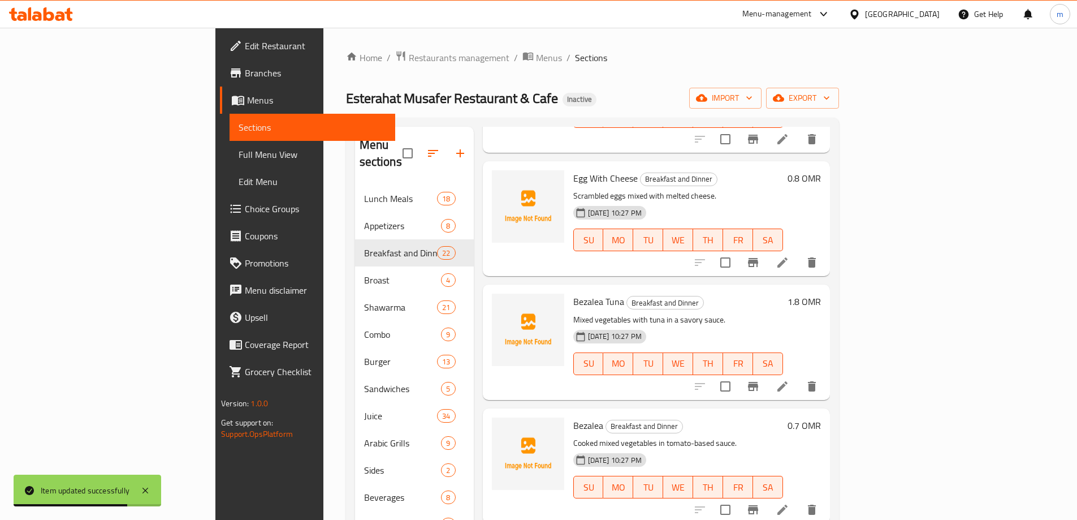
scroll to position [885, 0]
click at [789, 378] on icon at bounding box center [783, 385] width 14 height 14
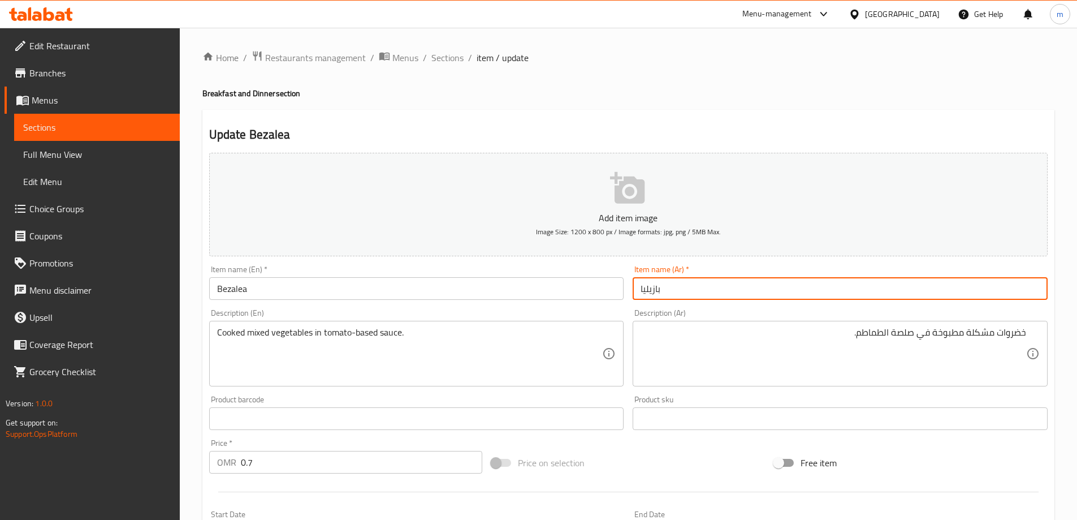
click at [802, 295] on input "بازيليا" at bounding box center [840, 288] width 415 height 23
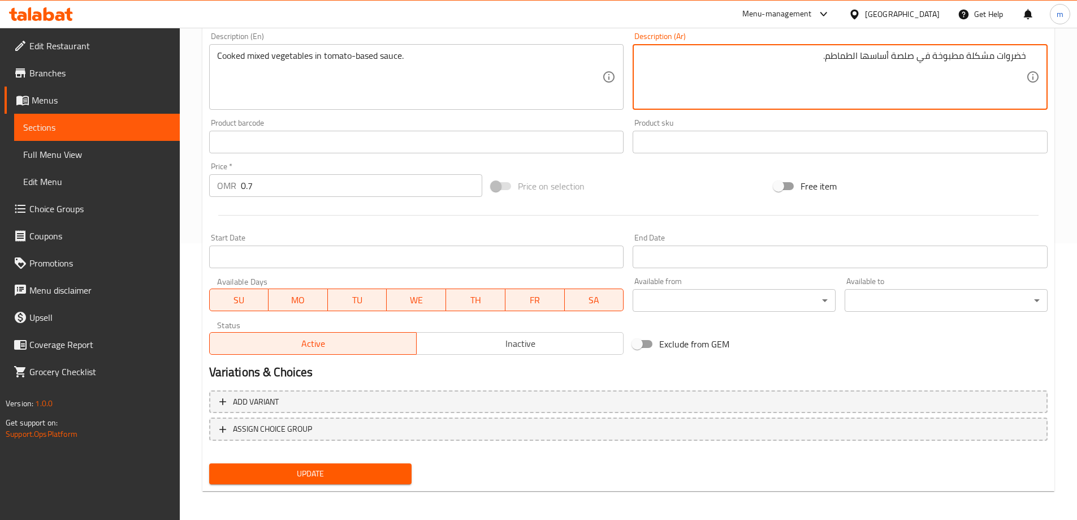
scroll to position [279, 0]
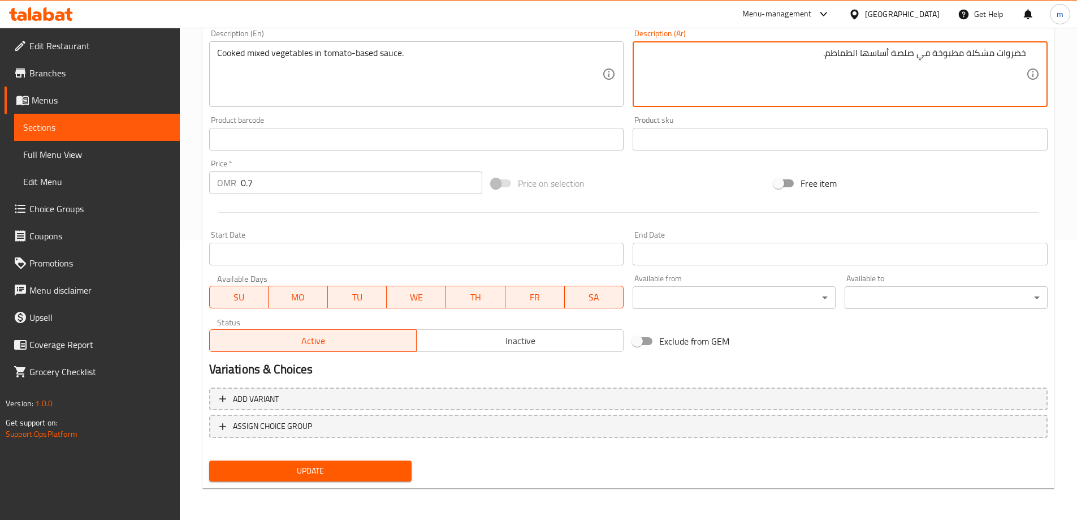
type textarea "خضروات مشكلة مطبوخة في صلصة أساسها الطماطم."
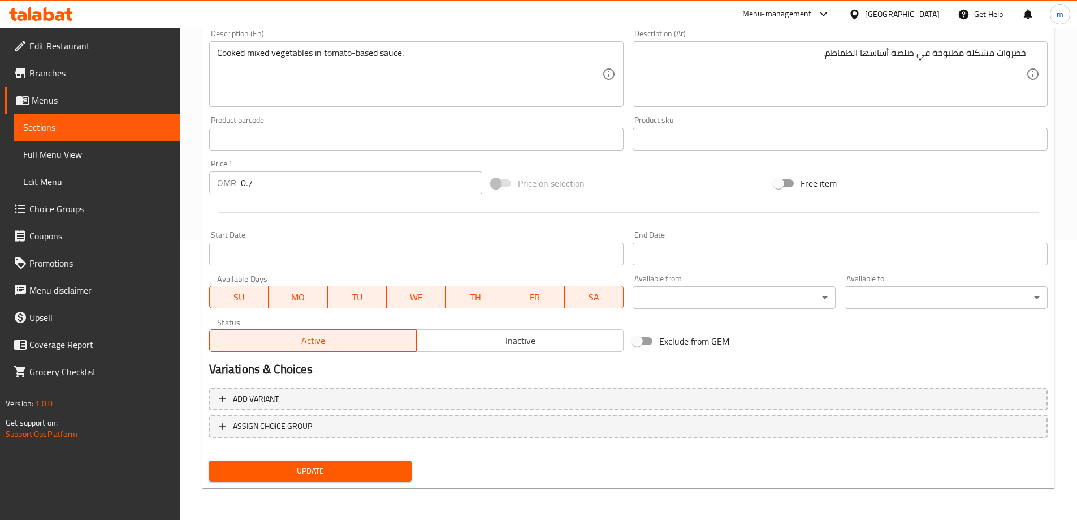
click at [264, 494] on div "Home / Restaurants management / Menus / Sections / item / update Breakfast and …" at bounding box center [628, 134] width 852 height 726
click at [268, 484] on div "Update" at bounding box center [311, 471] width 212 height 30
click at [269, 478] on button "Update" at bounding box center [310, 470] width 203 height 21
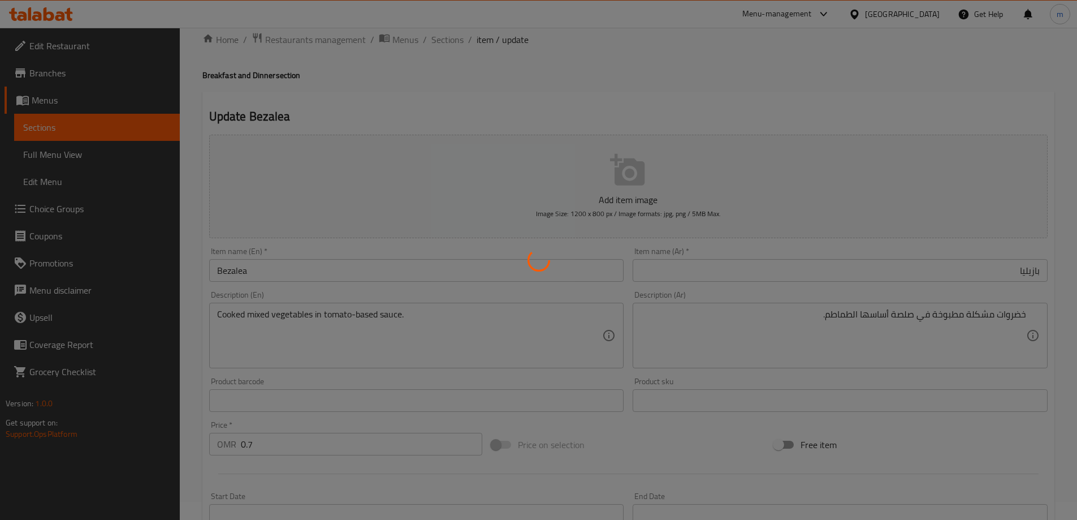
scroll to position [0, 0]
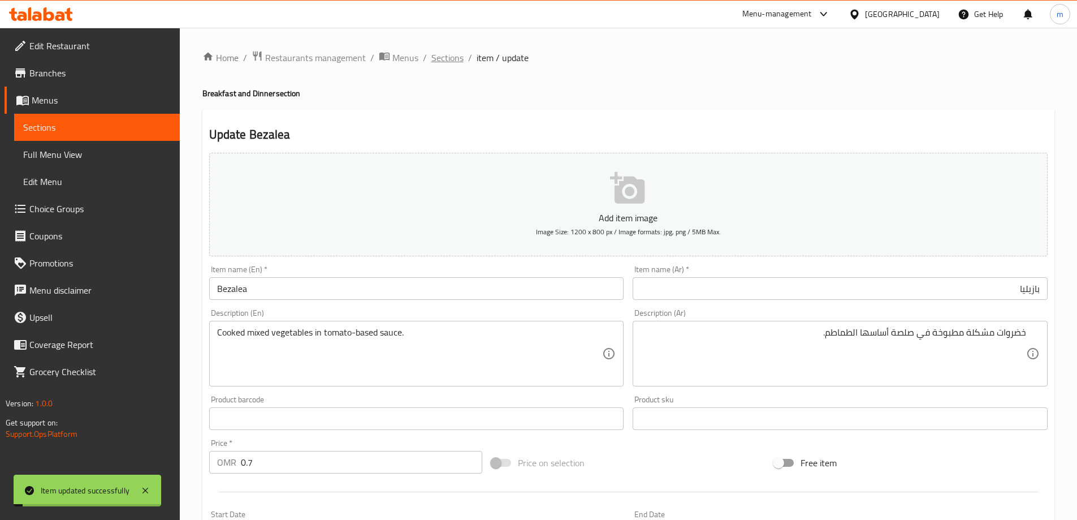
click at [450, 64] on span "Sections" at bounding box center [447, 58] width 32 height 14
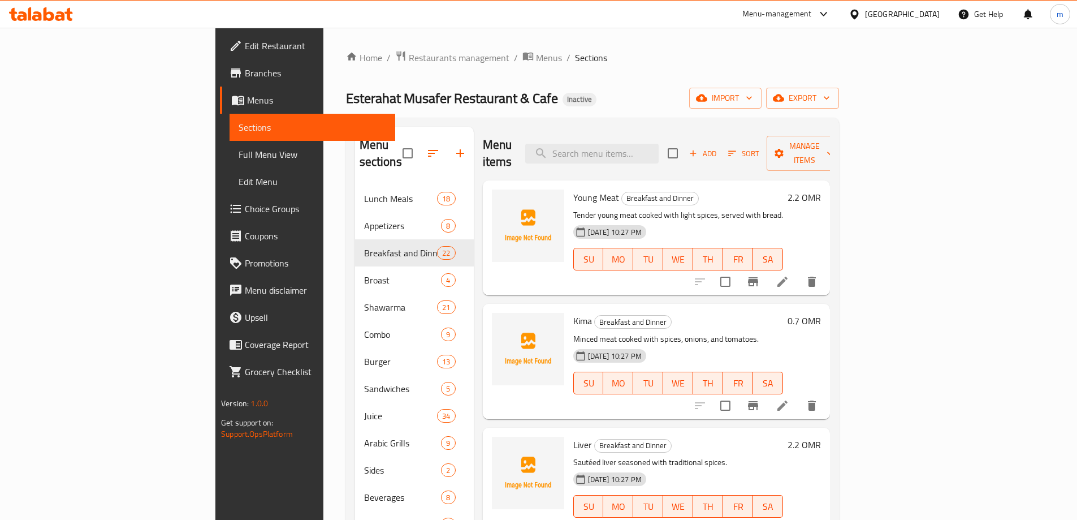
scroll to position [1647, 0]
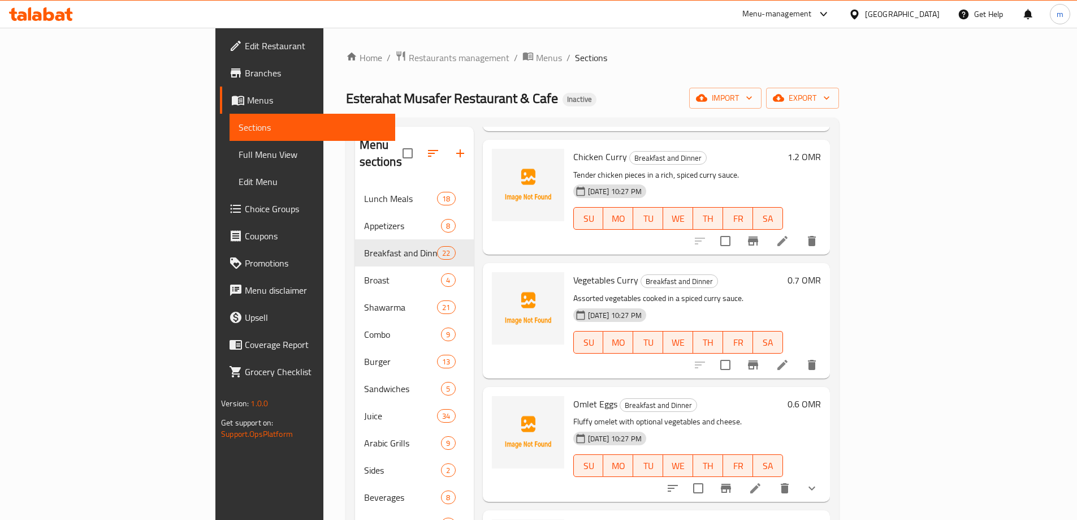
click at [771, 478] on li at bounding box center [756, 488] width 32 height 20
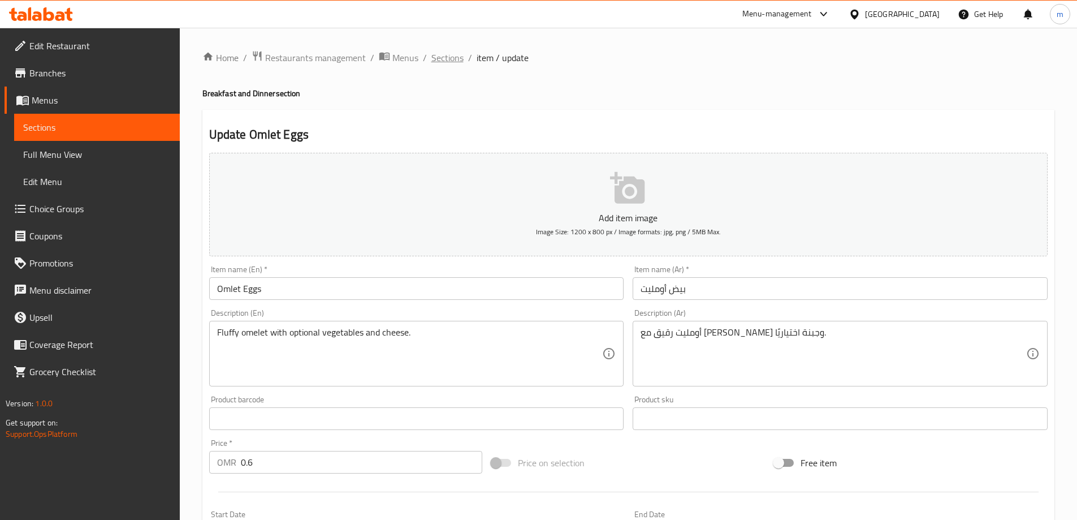
click at [450, 59] on span "Sections" at bounding box center [447, 58] width 32 height 14
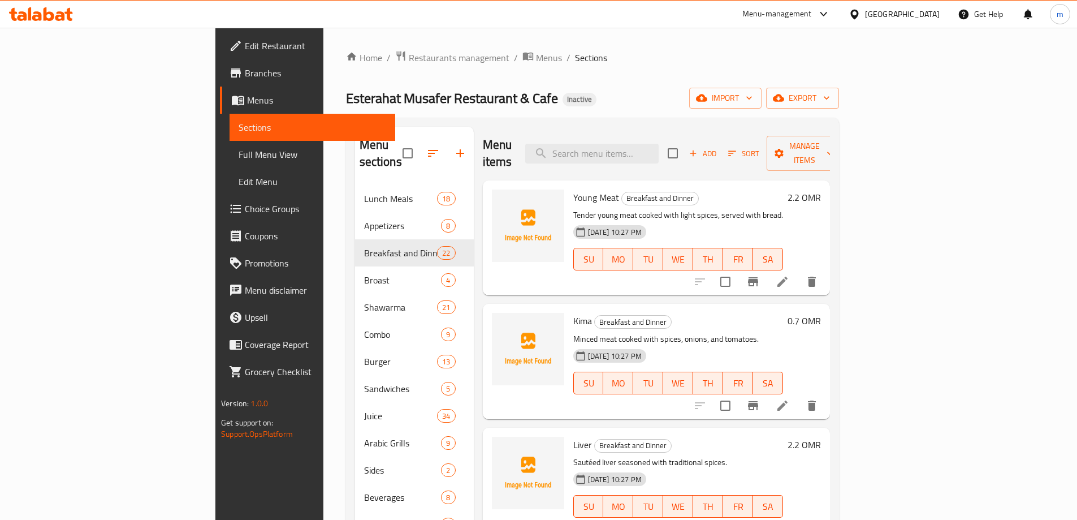
scroll to position [2018, 0]
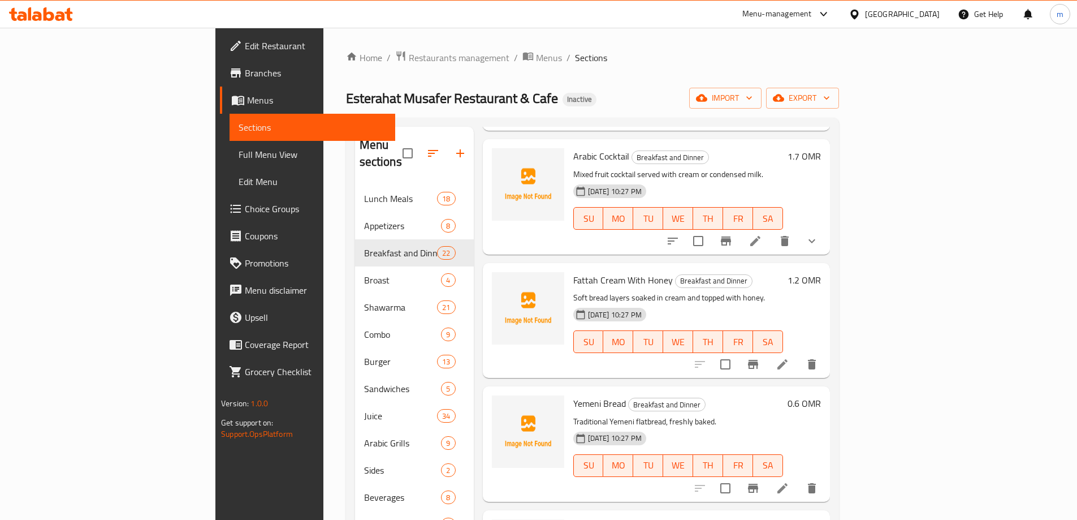
click at [789, 481] on icon at bounding box center [783, 488] width 14 height 14
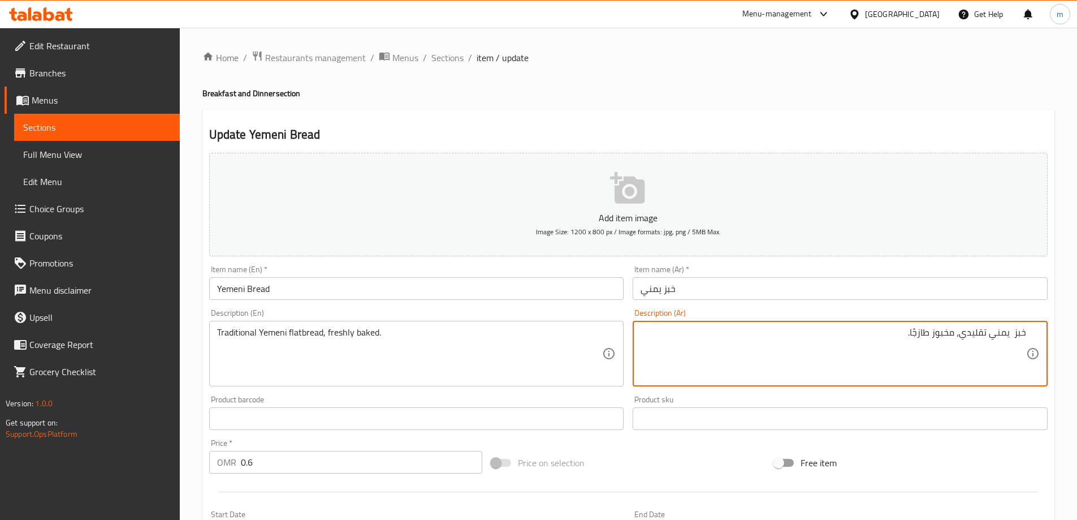
paste textarea "مسطح"
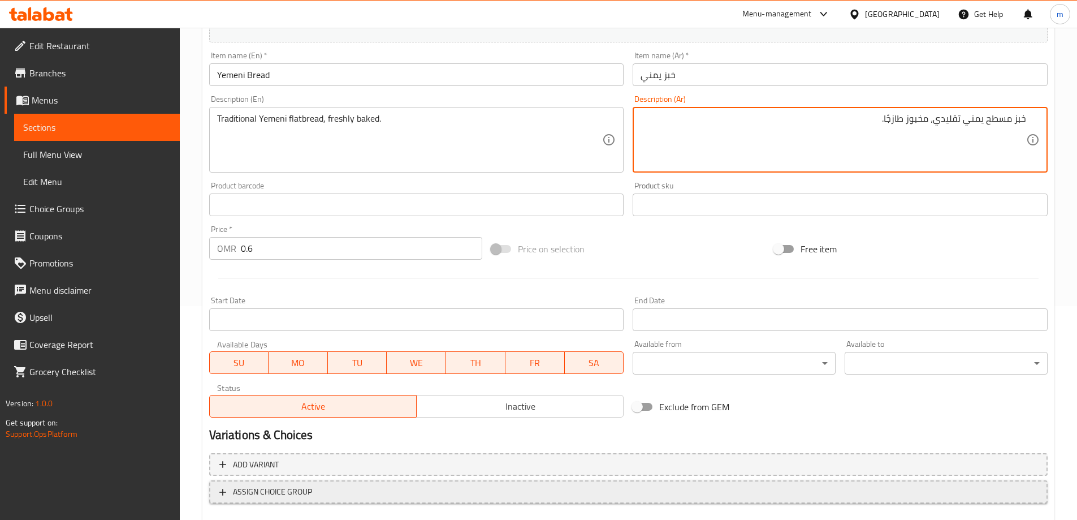
scroll to position [279, 0]
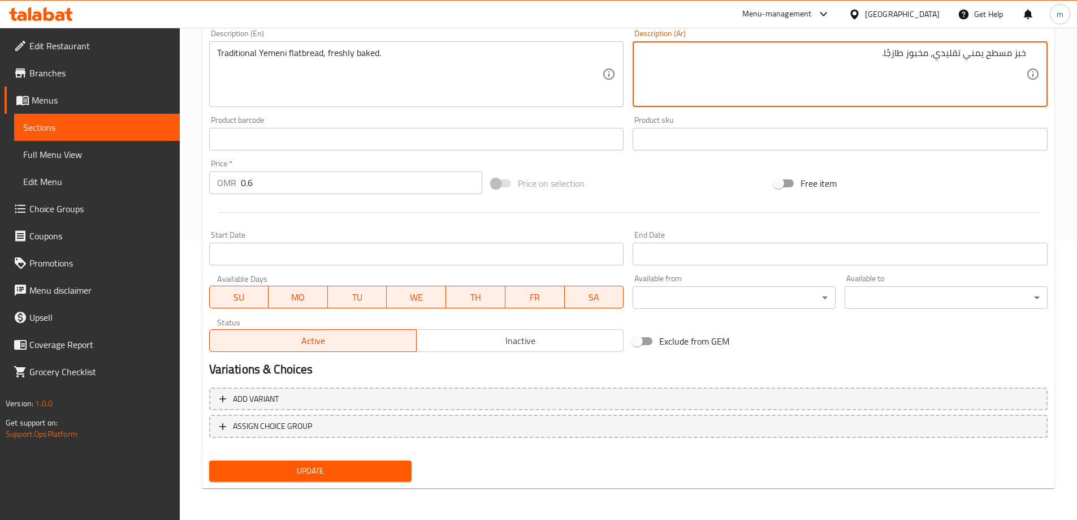
type textarea "خبز مسطح يمني تقليدي، مخبوز طازجًا."
click at [358, 477] on span "Update" at bounding box center [310, 471] width 185 height 14
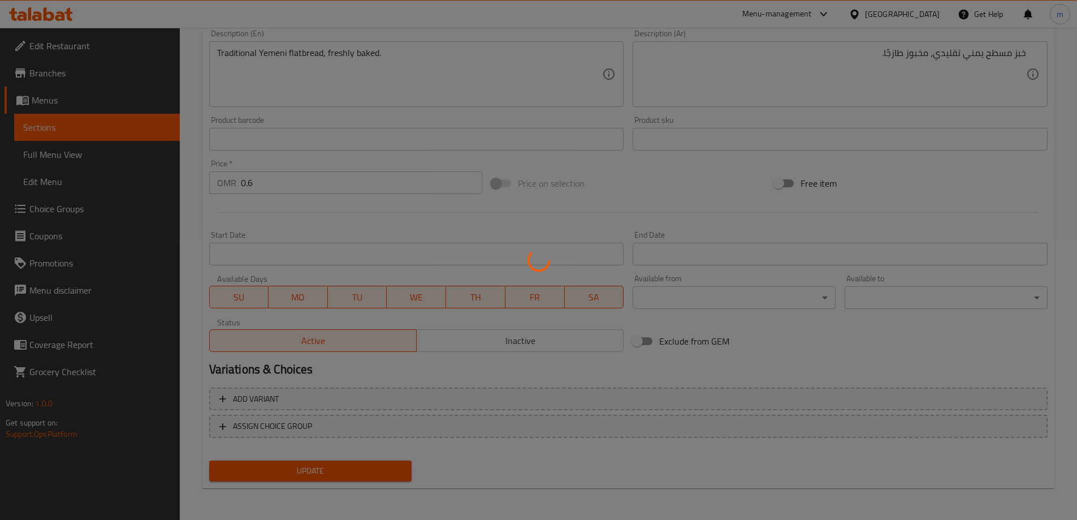
scroll to position [0, 0]
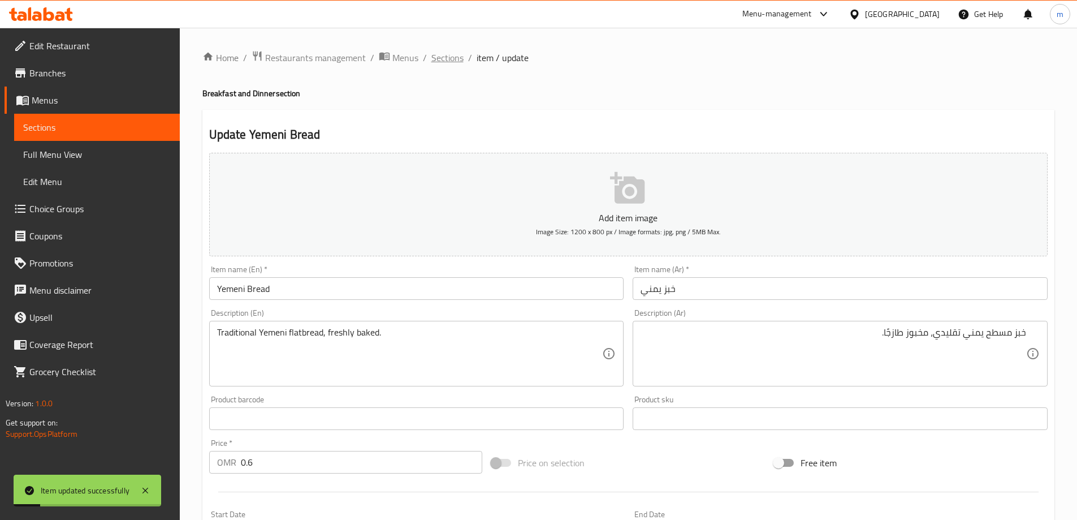
click at [443, 62] on span "Sections" at bounding box center [447, 58] width 32 height 14
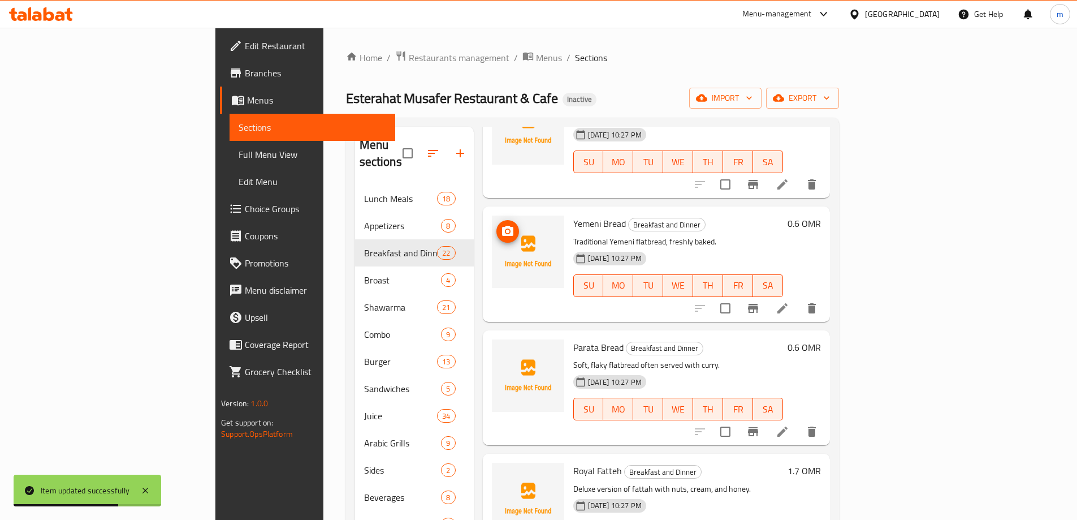
scroll to position [2226, 0]
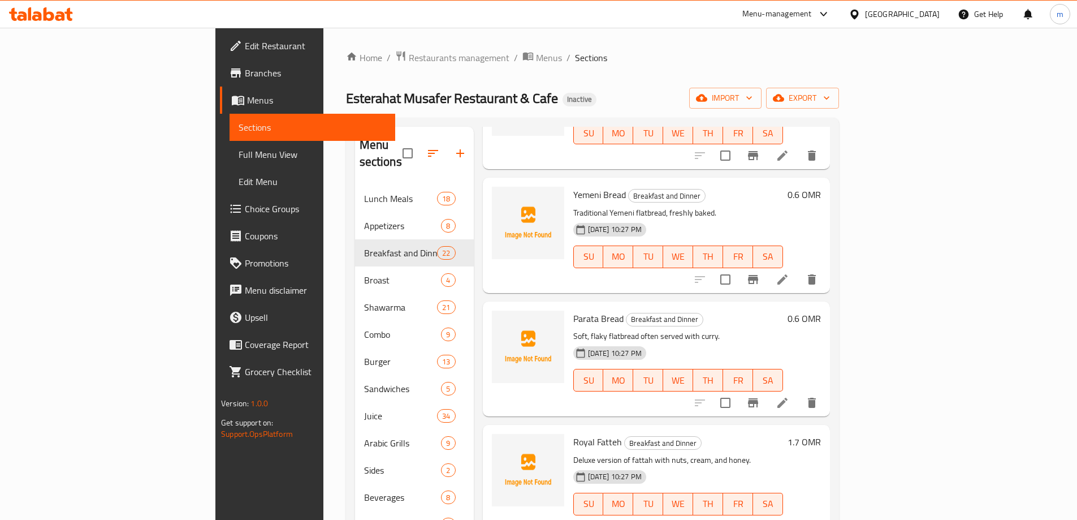
click at [674, 51] on ol "Home / Restaurants management / Menus / Sections" at bounding box center [592, 57] width 493 height 15
click at [816, 398] on icon "delete" at bounding box center [812, 403] width 8 height 10
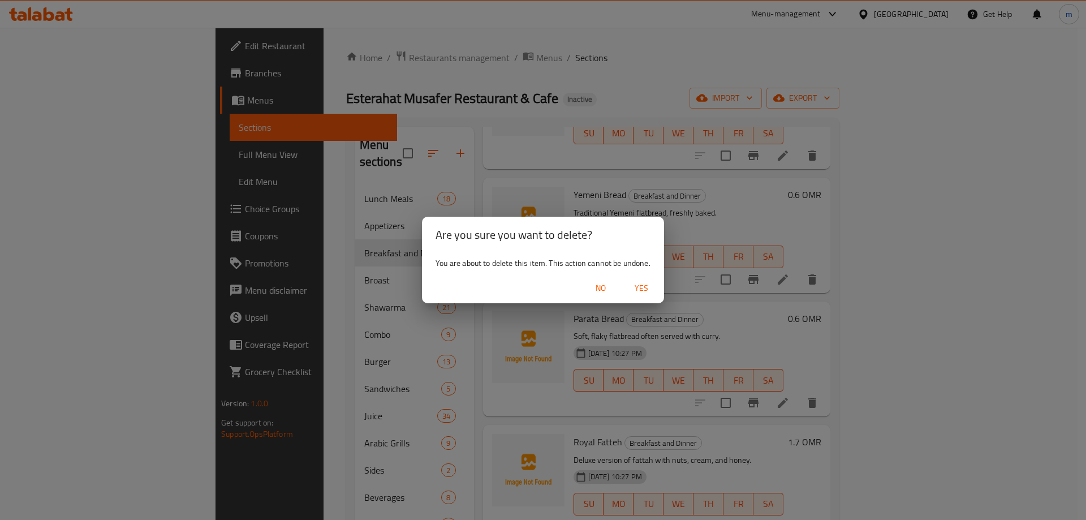
click at [642, 292] on span "Yes" at bounding box center [641, 288] width 27 height 14
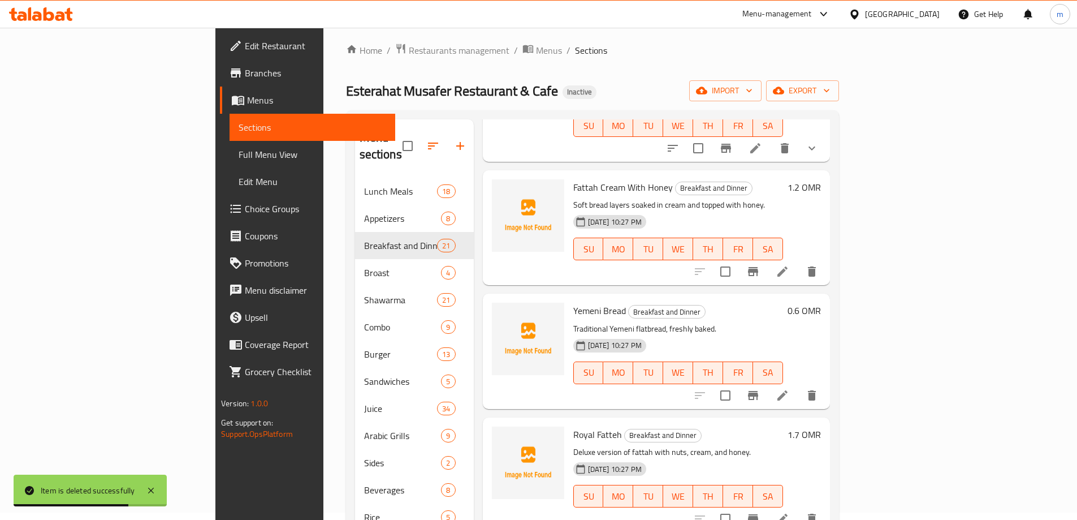
scroll to position [113, 0]
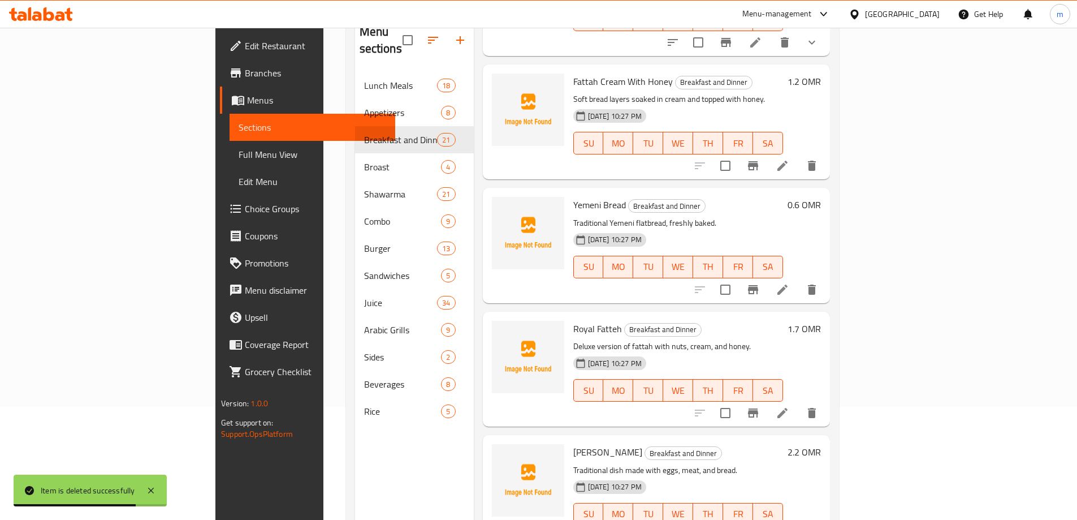
click at [789, 406] on icon at bounding box center [783, 413] width 14 height 14
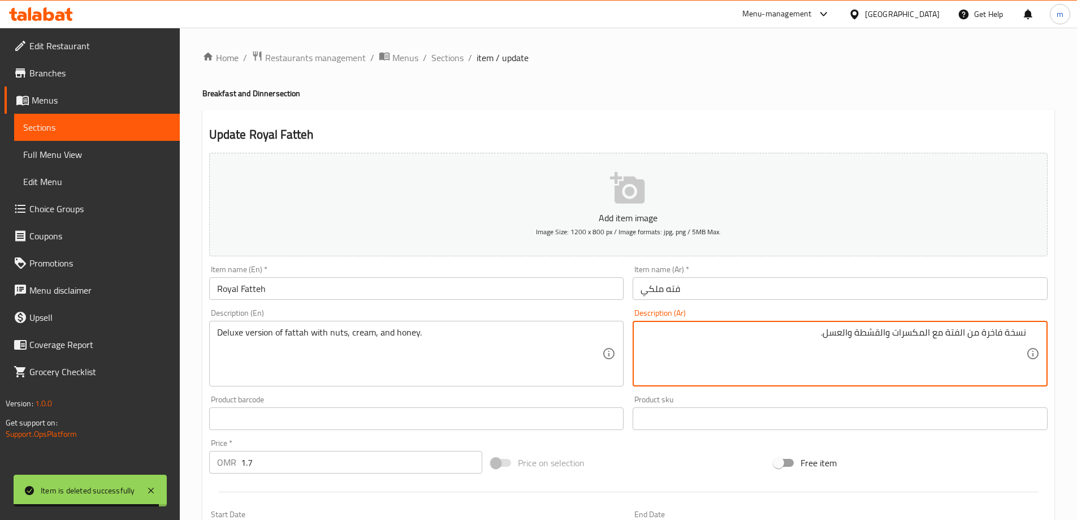
click at [856, 307] on div "Description (Ar) نسخة فاخرة من الفتة مع المكسرات والقشطة والعسل. Description (A…" at bounding box center [840, 347] width 424 height 87
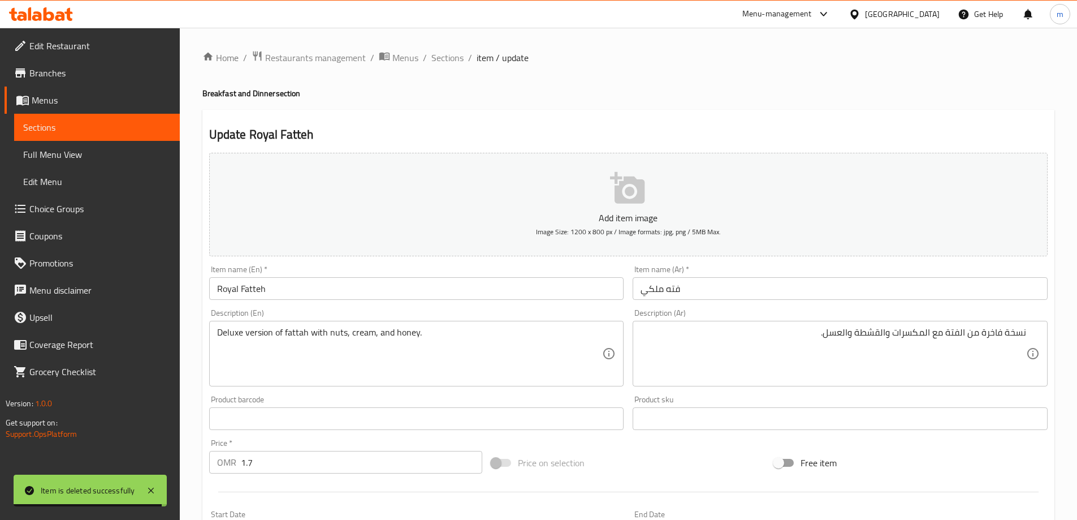
click at [861, 299] on input "فته ملكي" at bounding box center [840, 288] width 415 height 23
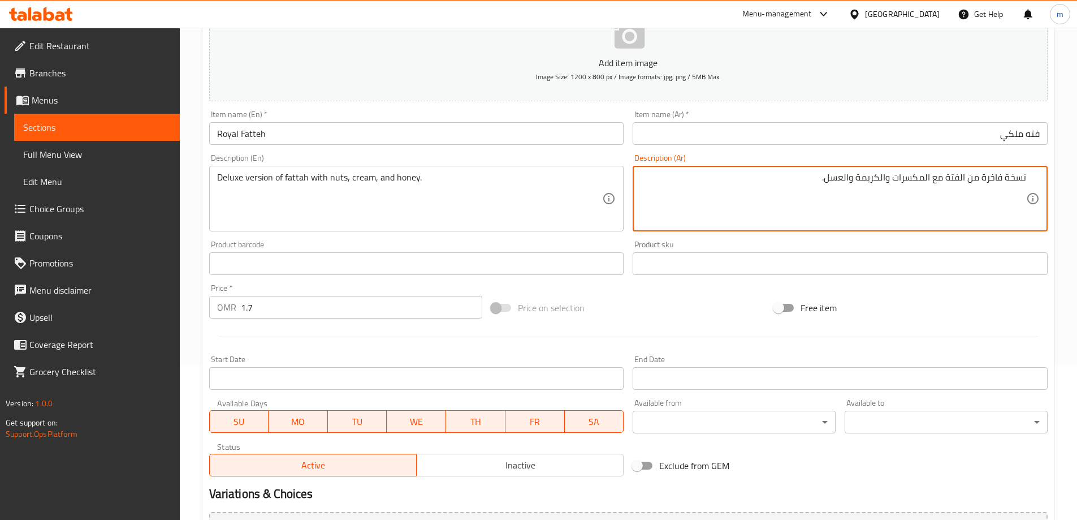
scroll to position [279, 0]
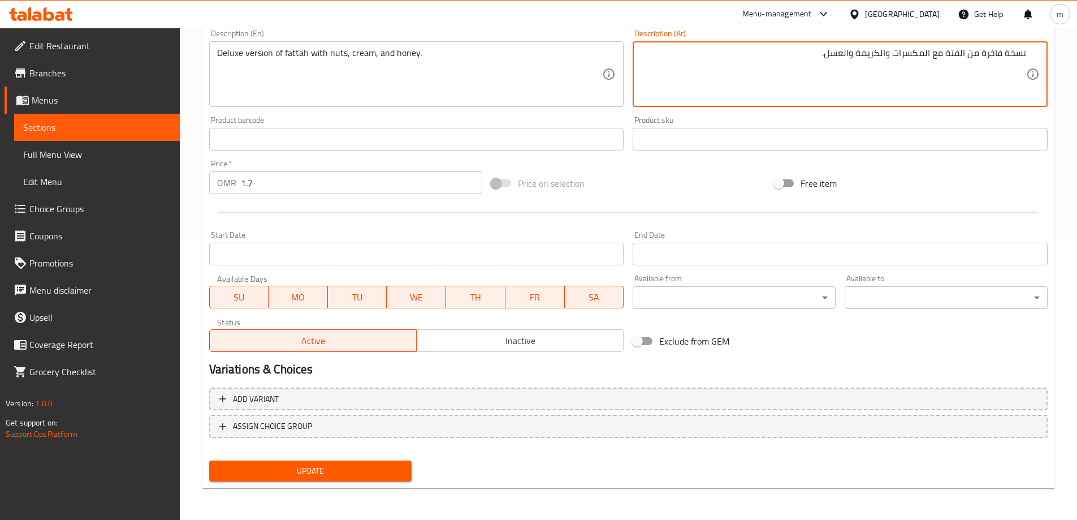
type textarea "نسخة فاخرة من الفتة مع المكسرات والكريمة والعسل."
click at [328, 503] on div "Home / Restaurants management / Menus / Sections / item / update Breakfast and …" at bounding box center [628, 133] width 897 height 771
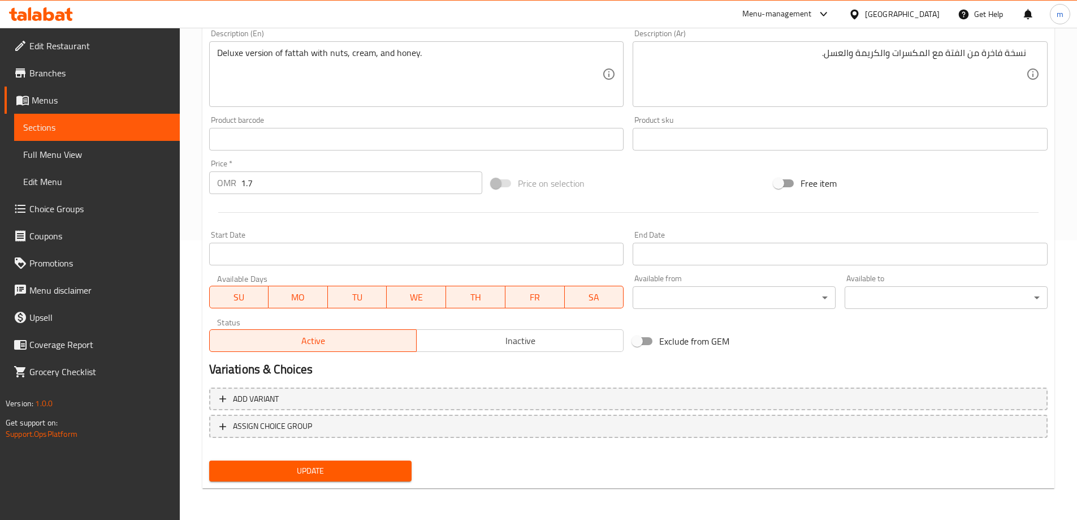
click at [336, 491] on div "Home / Restaurants management / Menus / Sections / item / update Breakfast and …" at bounding box center [628, 134] width 852 height 726
click at [342, 486] on div "Update Royal Fatteh Add item image Image Size: 1200 x 800 px / Image formats: j…" at bounding box center [628, 159] width 852 height 658
click at [322, 486] on div "Update" at bounding box center [311, 471] width 212 height 30
drag, startPoint x: 318, startPoint y: 468, endPoint x: 433, endPoint y: 307, distance: 197.9
click at [321, 466] on span "Update" at bounding box center [310, 471] width 185 height 14
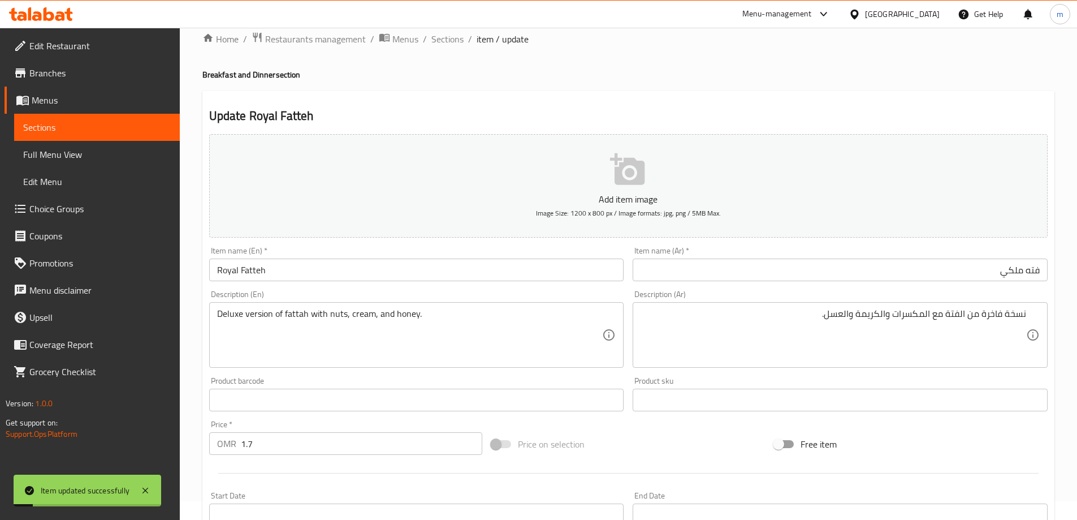
scroll to position [0, 0]
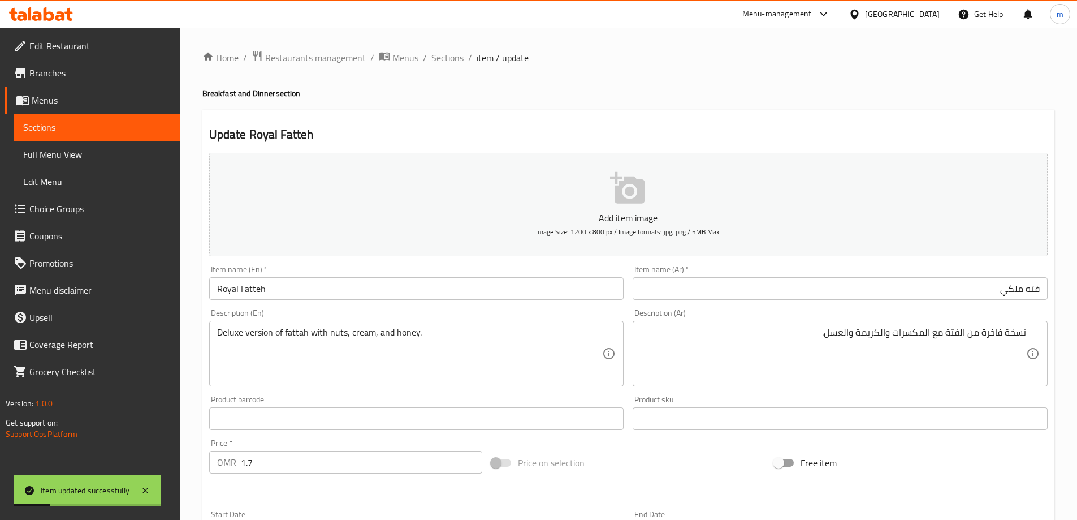
click at [434, 54] on span "Sections" at bounding box center [447, 58] width 32 height 14
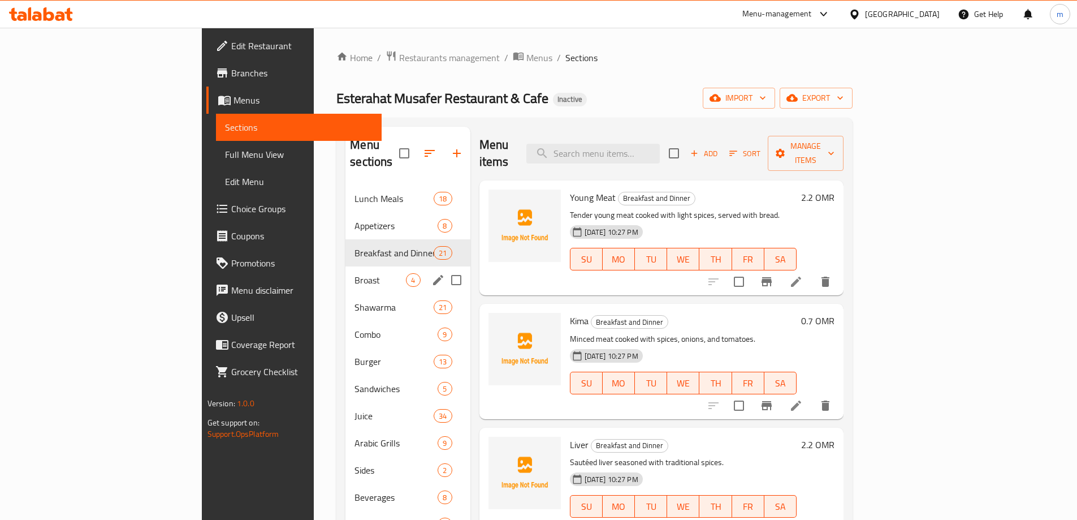
click at [346, 266] on div "Broast 4" at bounding box center [408, 279] width 124 height 27
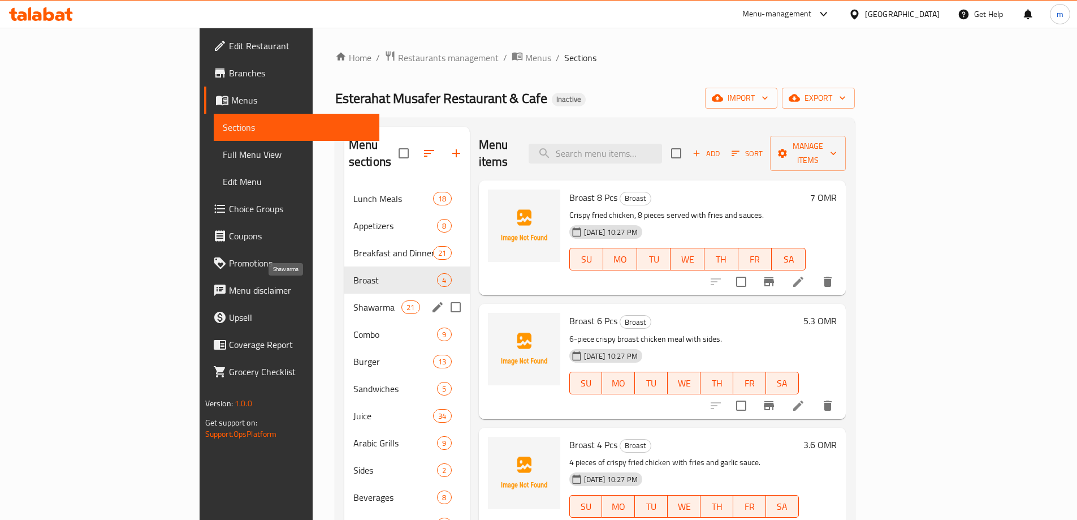
click at [353, 300] on span "Shawarma" at bounding box center [377, 307] width 48 height 14
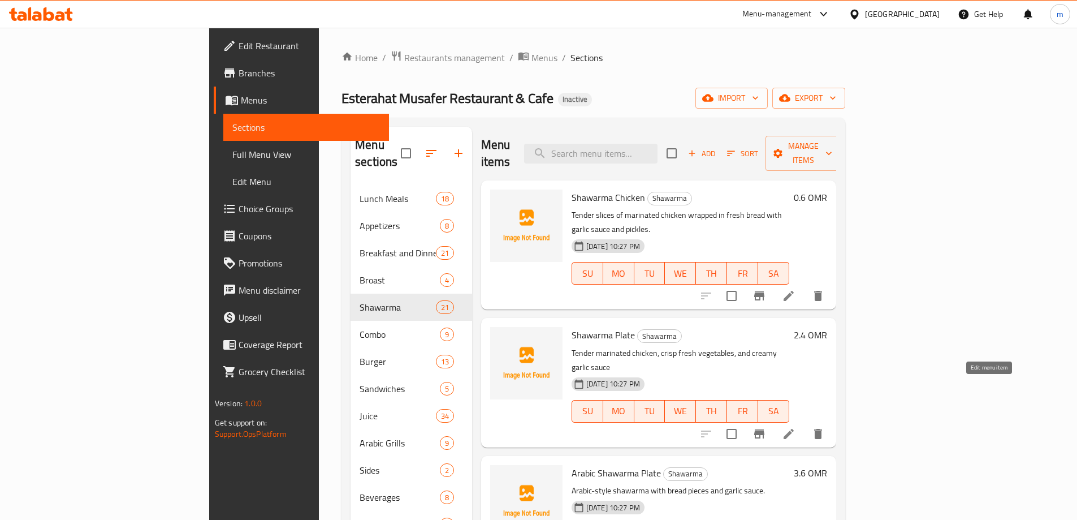
click at [794, 429] on icon at bounding box center [789, 434] width 10 height 10
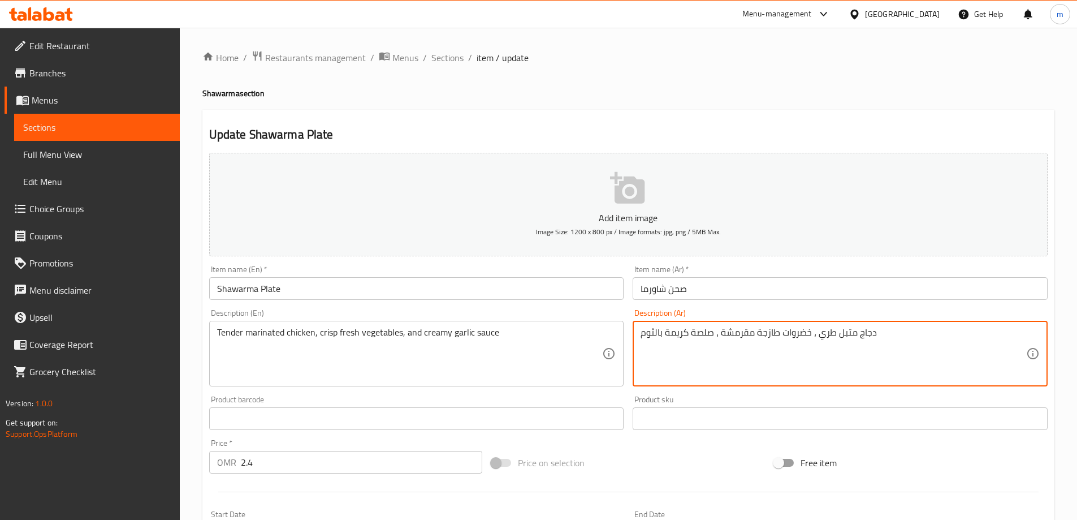
click at [824, 333] on textarea "دجاج متبل طري ، خضروات طازجة مقرمشة ، صلصة كريمة بالثوم" at bounding box center [834, 354] width 386 height 54
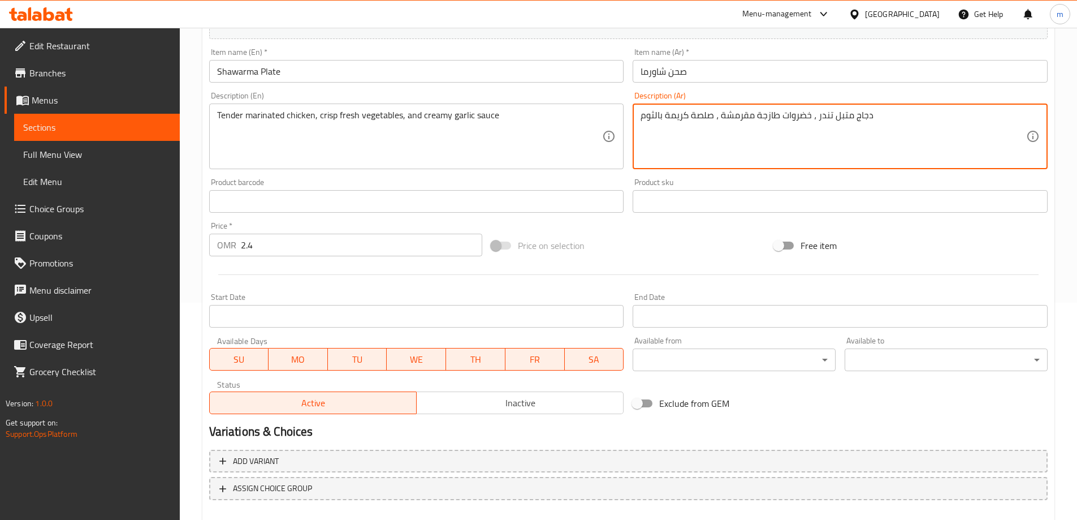
scroll to position [226, 0]
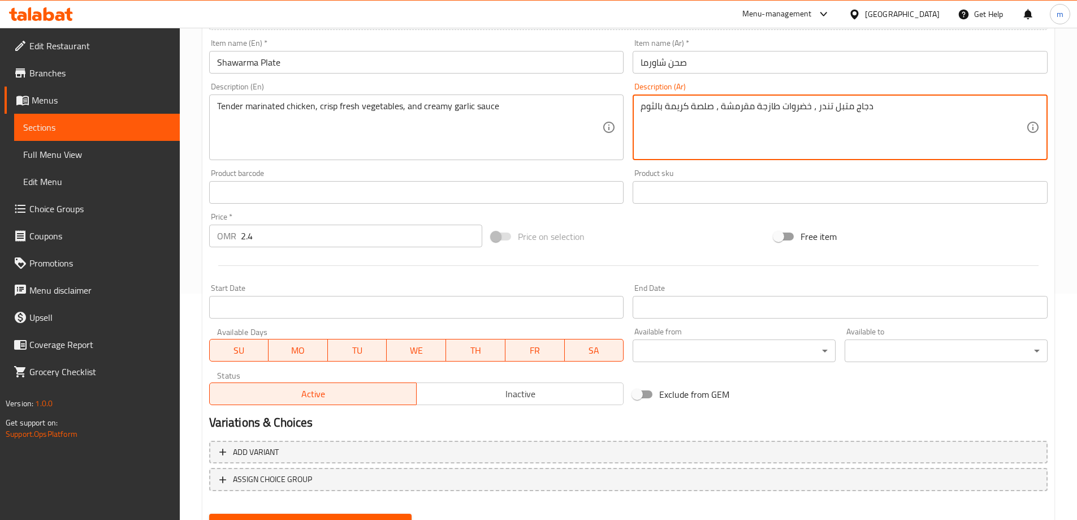
type textarea "دجاج متبل تندر ، خضروات طازجة مقرمشة ، صلصة كريمة بالثوم"
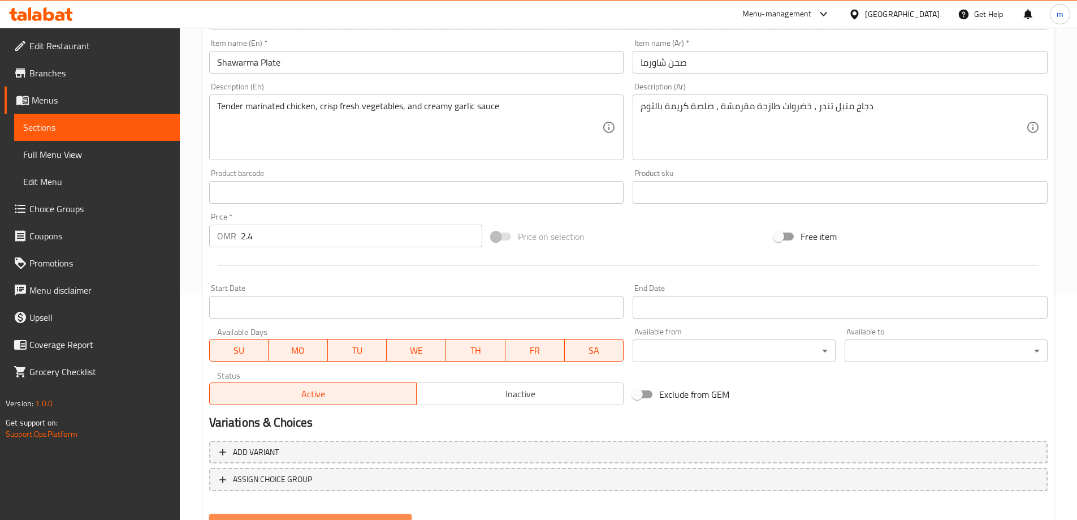
click at [330, 517] on span "Update" at bounding box center [310, 524] width 185 height 14
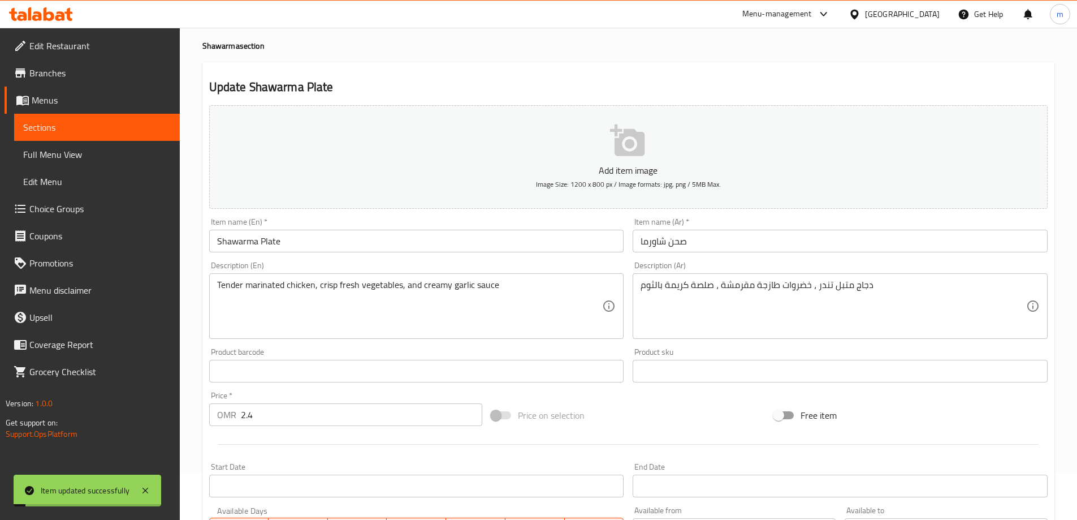
scroll to position [0, 0]
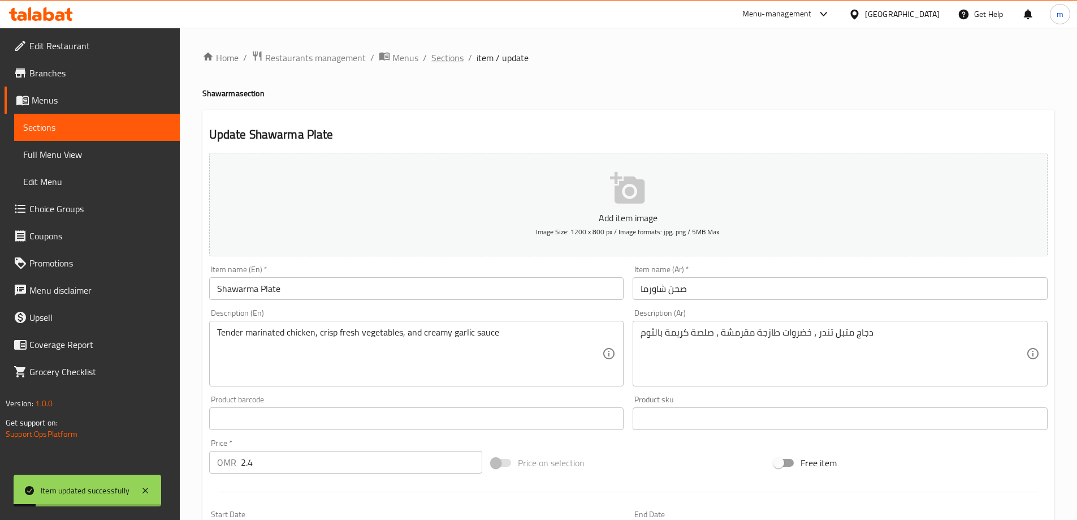
click at [453, 58] on span "Sections" at bounding box center [447, 58] width 32 height 14
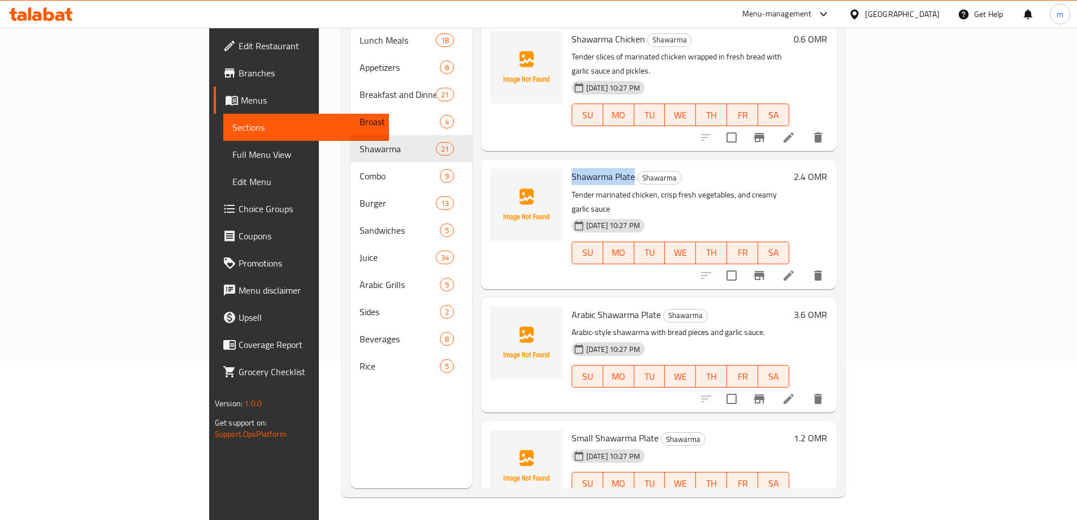
click at [796, 269] on icon at bounding box center [789, 276] width 14 height 14
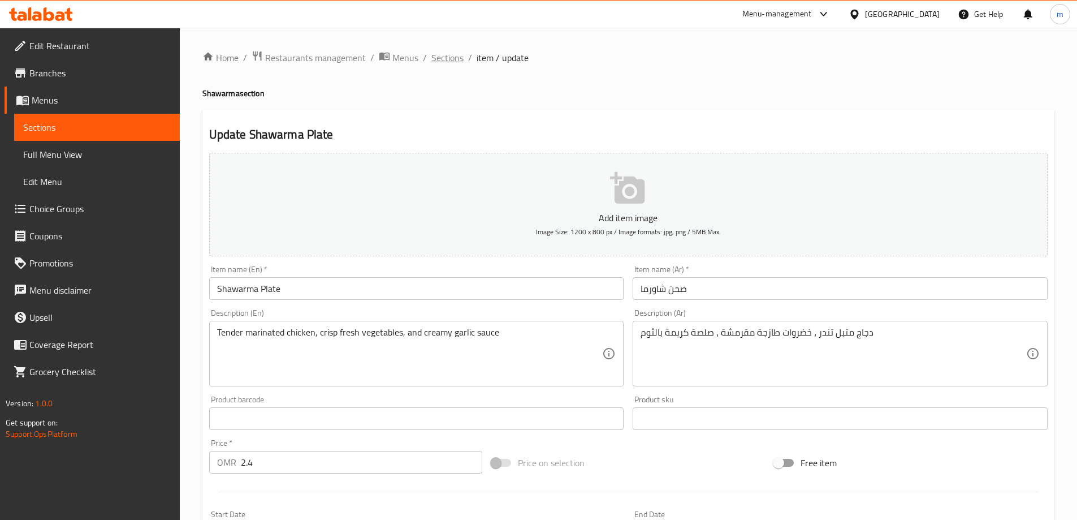
click at [443, 54] on span "Sections" at bounding box center [447, 58] width 32 height 14
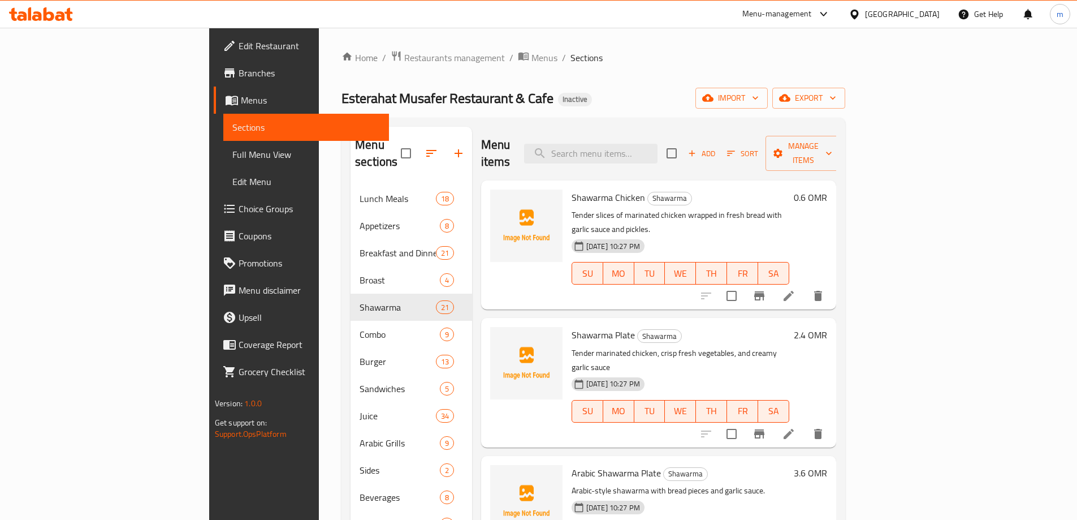
click at [796, 427] on icon at bounding box center [789, 434] width 14 height 14
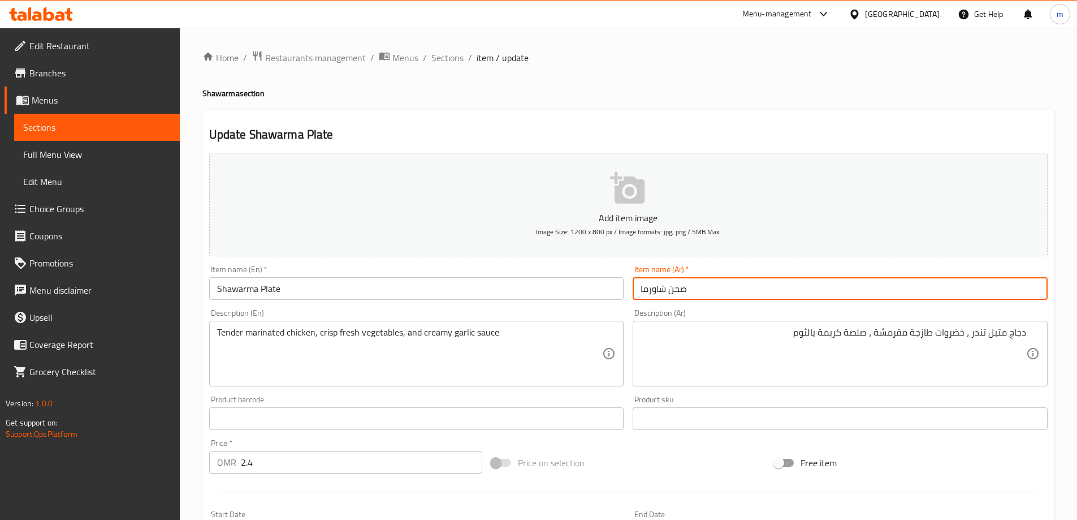
drag, startPoint x: 692, startPoint y: 281, endPoint x: 703, endPoint y: 269, distance: 16.4
click at [692, 281] on input "صحن شاورما" at bounding box center [840, 288] width 415 height 23
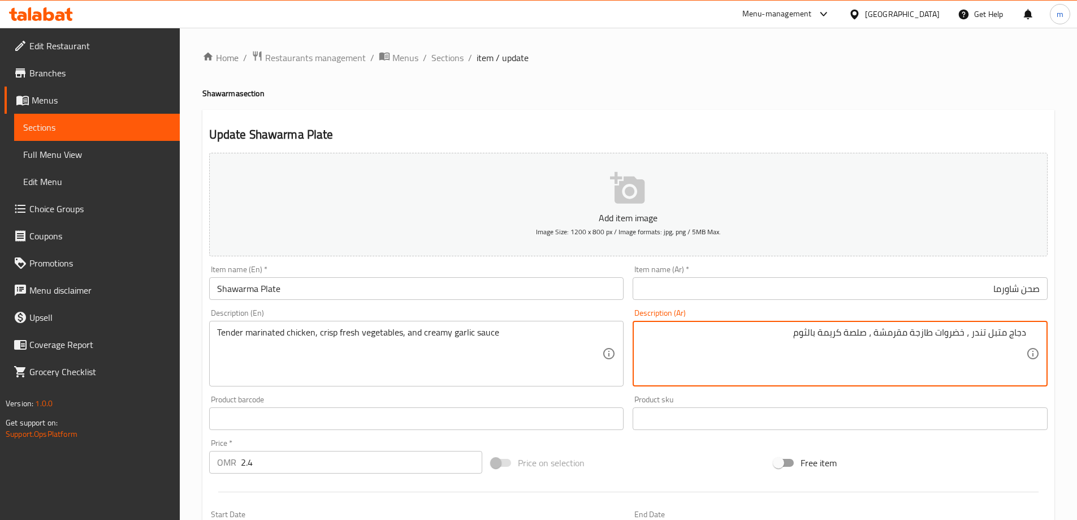
drag, startPoint x: 848, startPoint y: 335, endPoint x: 870, endPoint y: 338, distance: 22.2
paste textarea "ثوم"
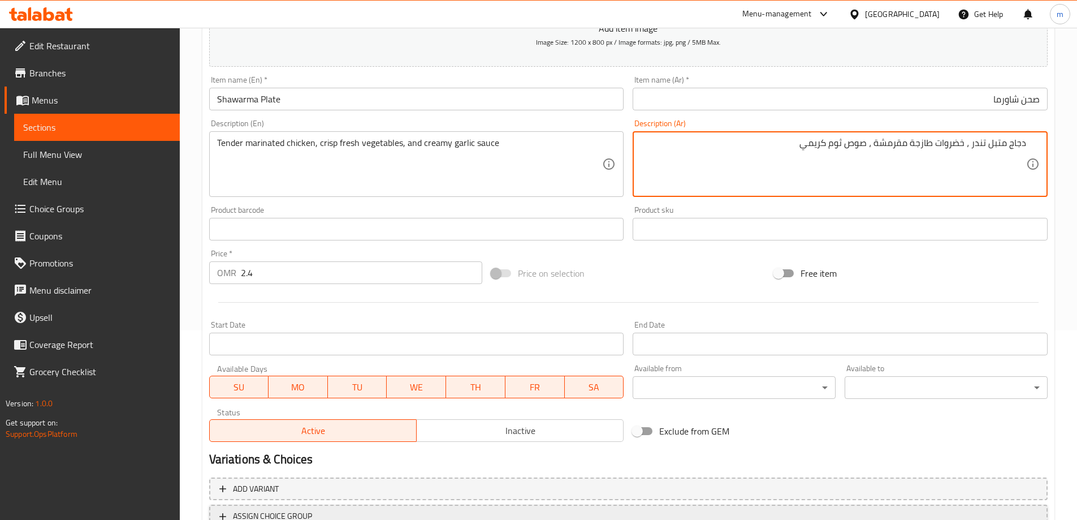
scroll to position [279, 0]
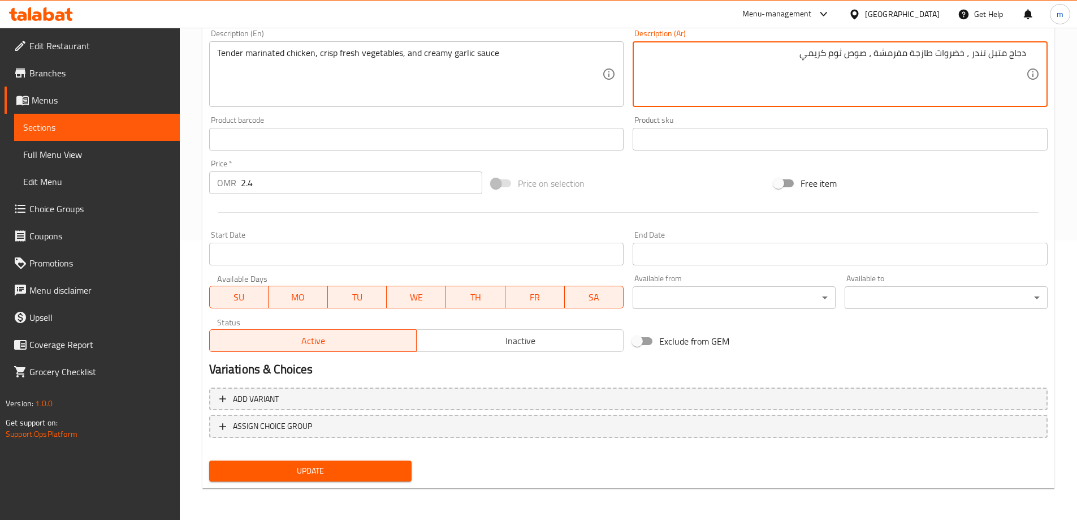
type textarea "دجاج متبل تندر ، خضروات طازجة مقرمشة ، صوص ثوم كريمي"
click at [381, 476] on span "Update" at bounding box center [310, 471] width 185 height 14
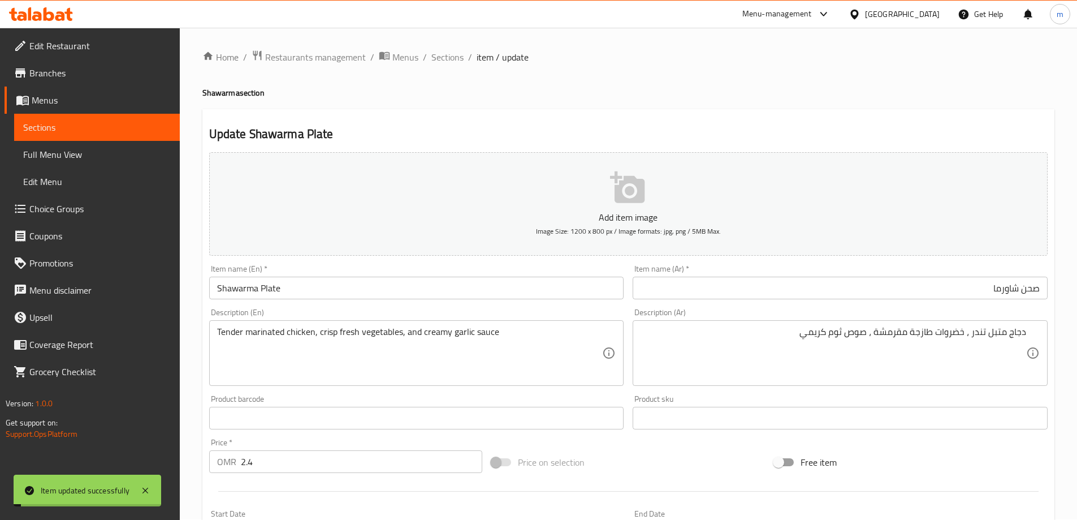
scroll to position [0, 0]
click at [435, 62] on span "Sections" at bounding box center [447, 58] width 32 height 14
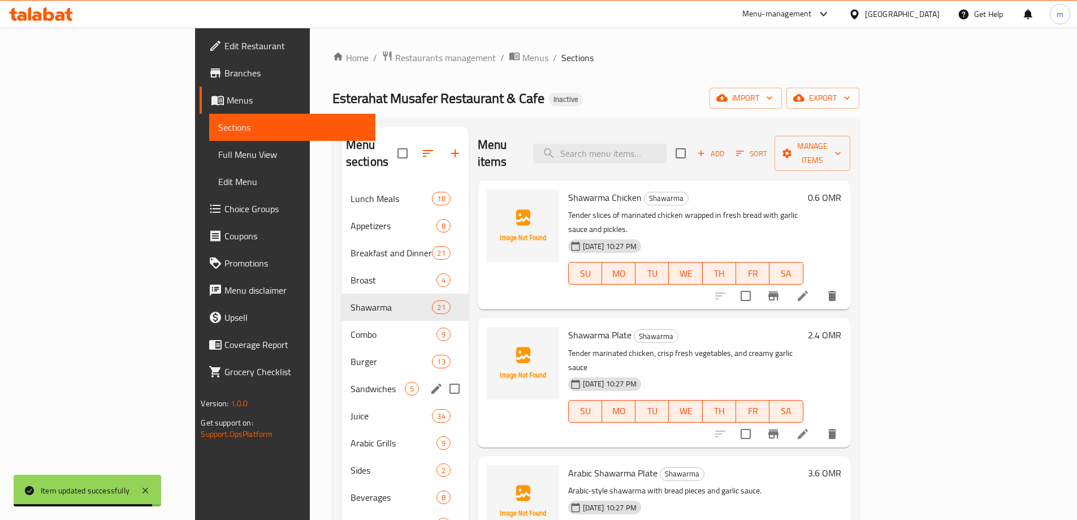
click at [342, 352] on div "Burger 13" at bounding box center [405, 361] width 127 height 27
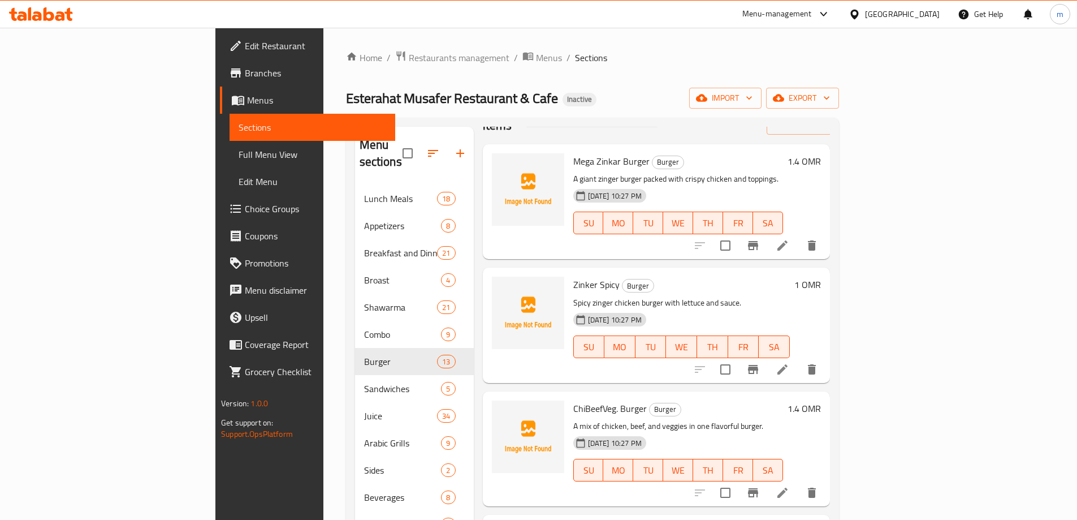
scroll to position [57, 0]
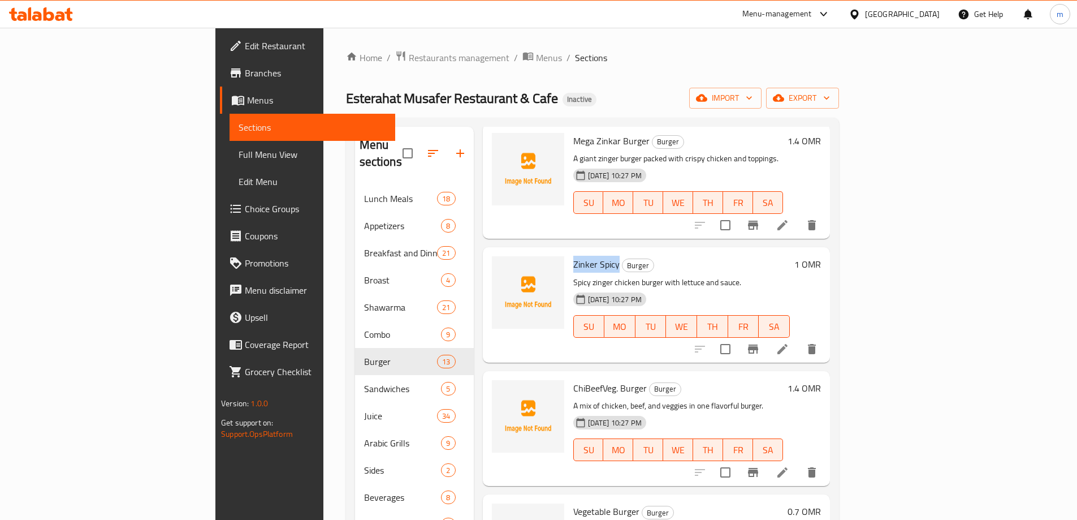
click at [798, 339] on li at bounding box center [783, 349] width 32 height 20
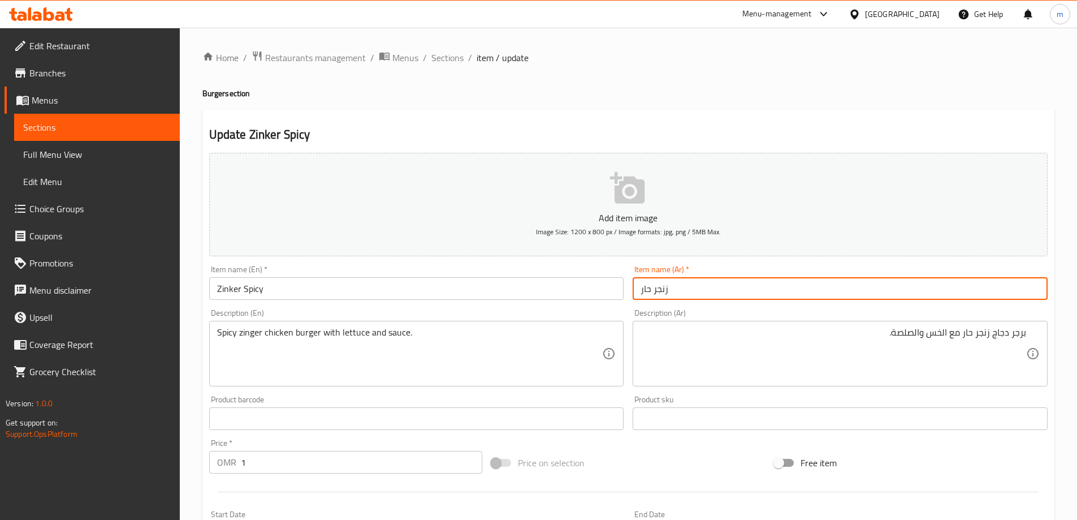
click at [861, 287] on input "زنجر حار" at bounding box center [840, 288] width 415 height 23
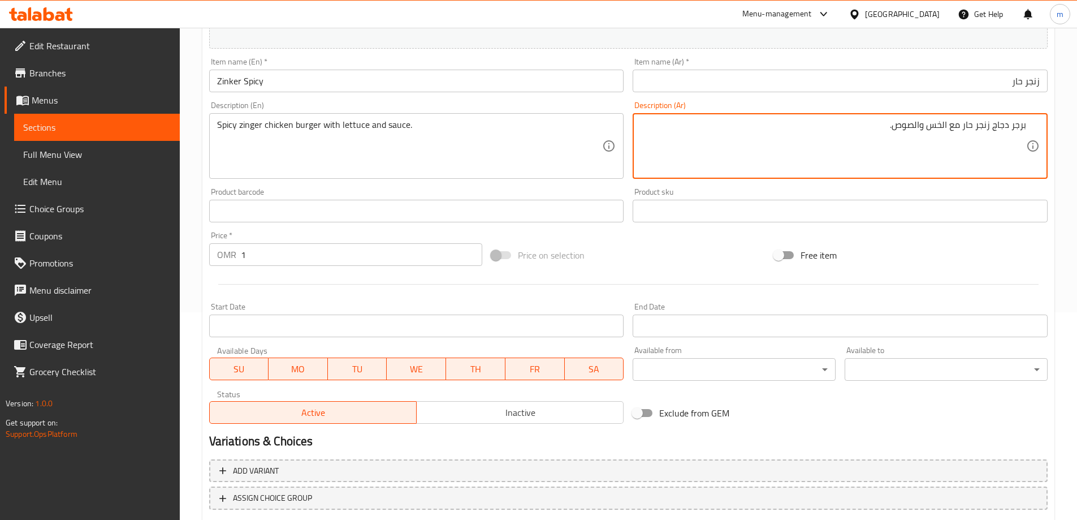
scroll to position [226, 0]
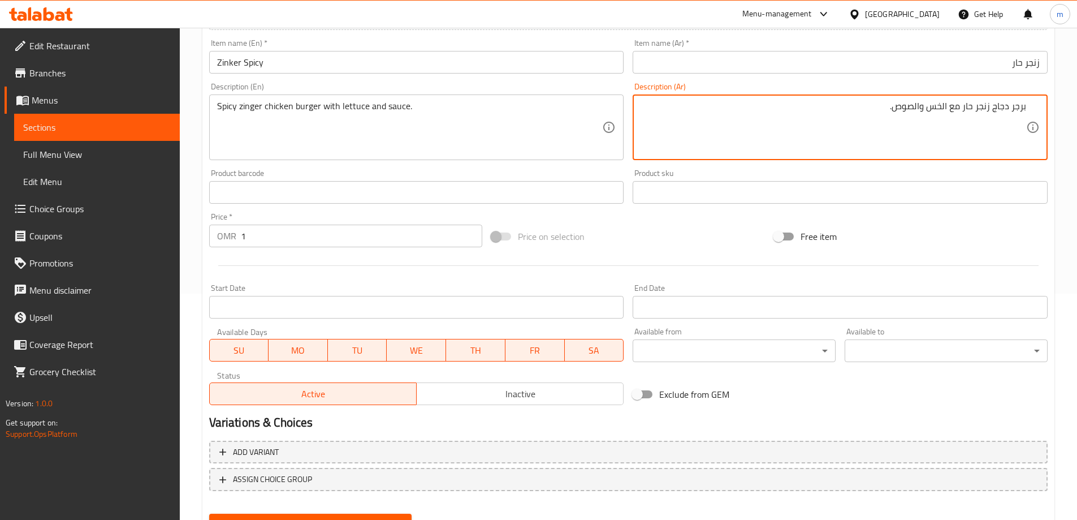
type textarea "برجر دجاج زنجر حار مع الخس والصوص."
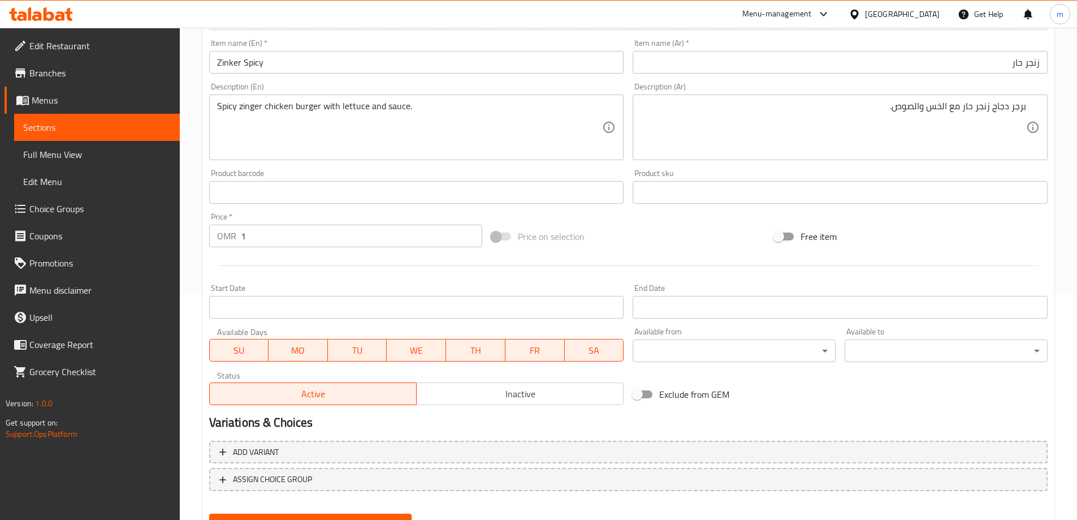
click at [365, 511] on div "Update" at bounding box center [311, 524] width 212 height 30
click at [365, 515] on button "Update" at bounding box center [310, 523] width 203 height 21
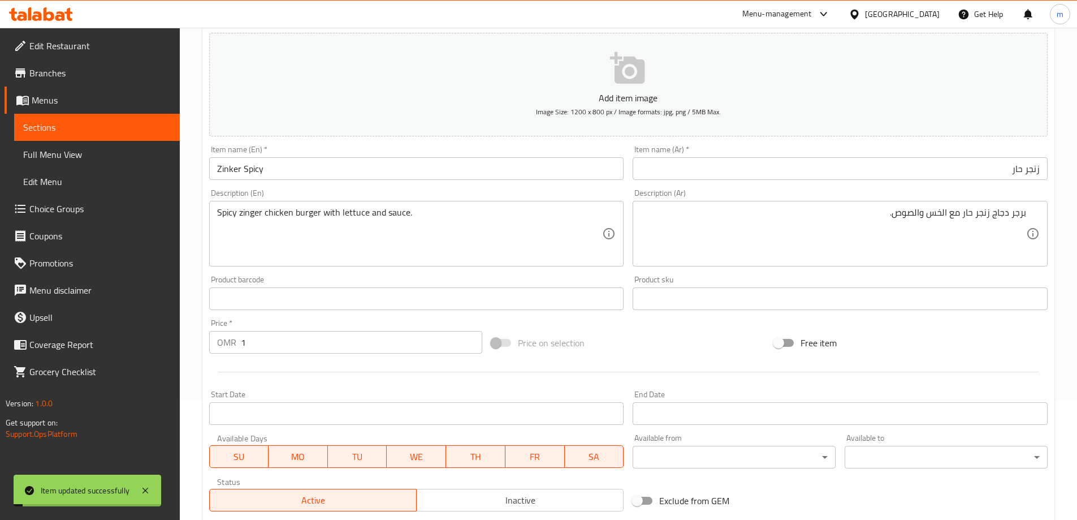
scroll to position [0, 0]
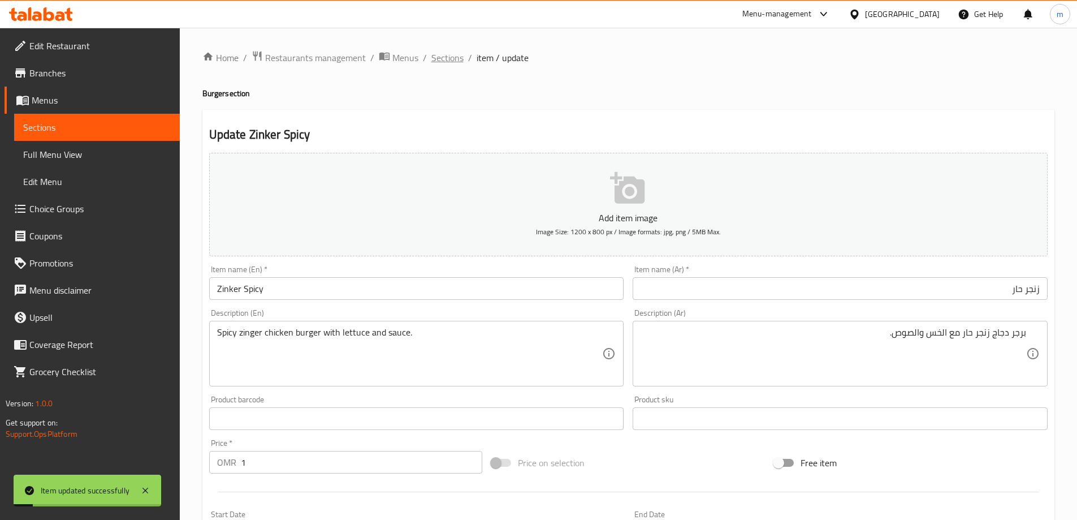
click at [437, 62] on span "Sections" at bounding box center [447, 58] width 32 height 14
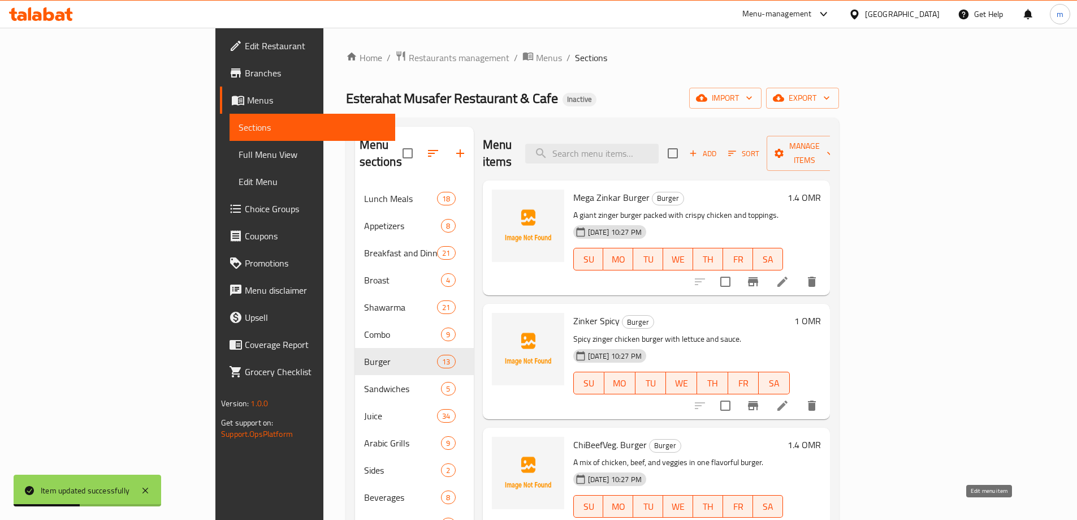
click at [789, 519] on icon at bounding box center [783, 529] width 14 height 14
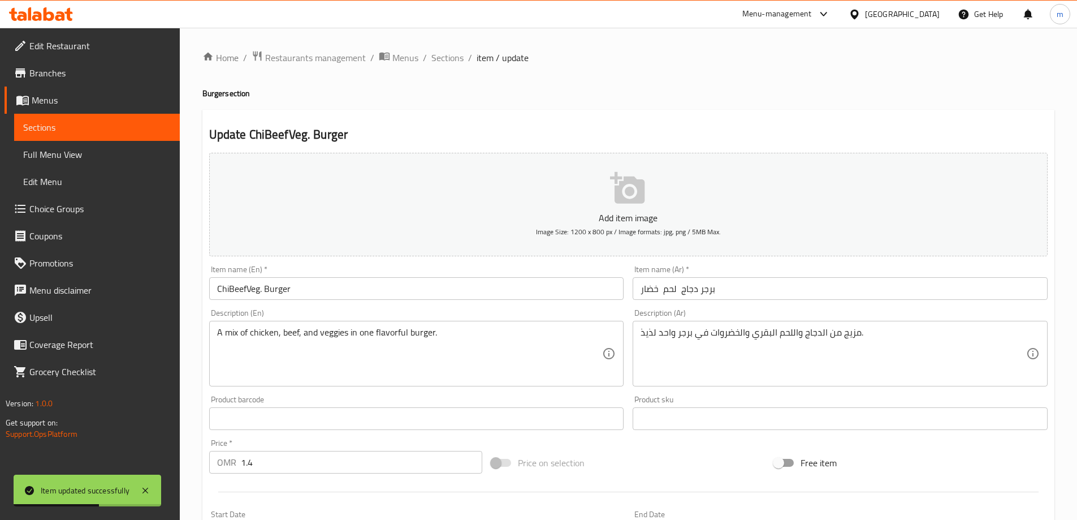
click at [228, 288] on input "ChiBeefVeg. Burger" at bounding box center [416, 288] width 415 height 23
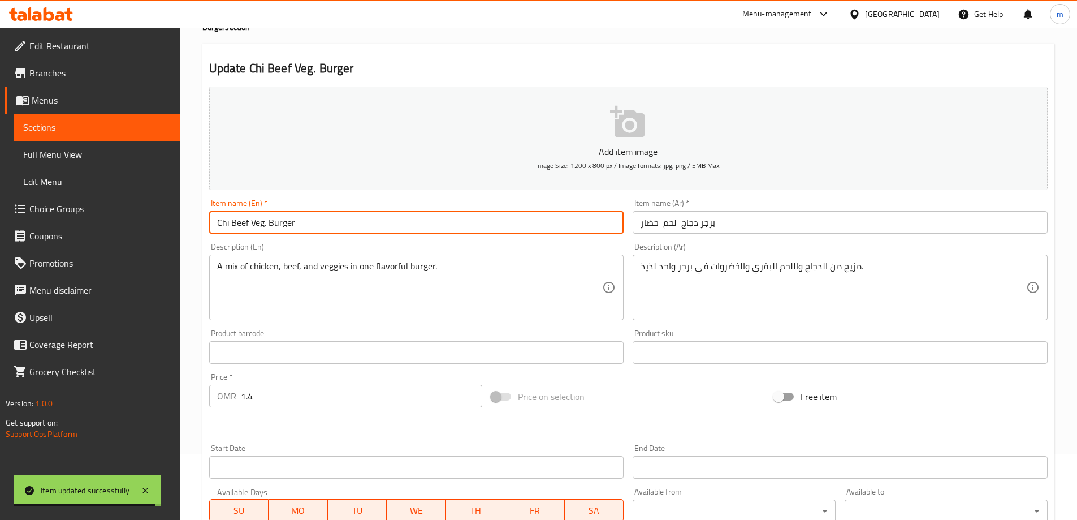
scroll to position [226, 0]
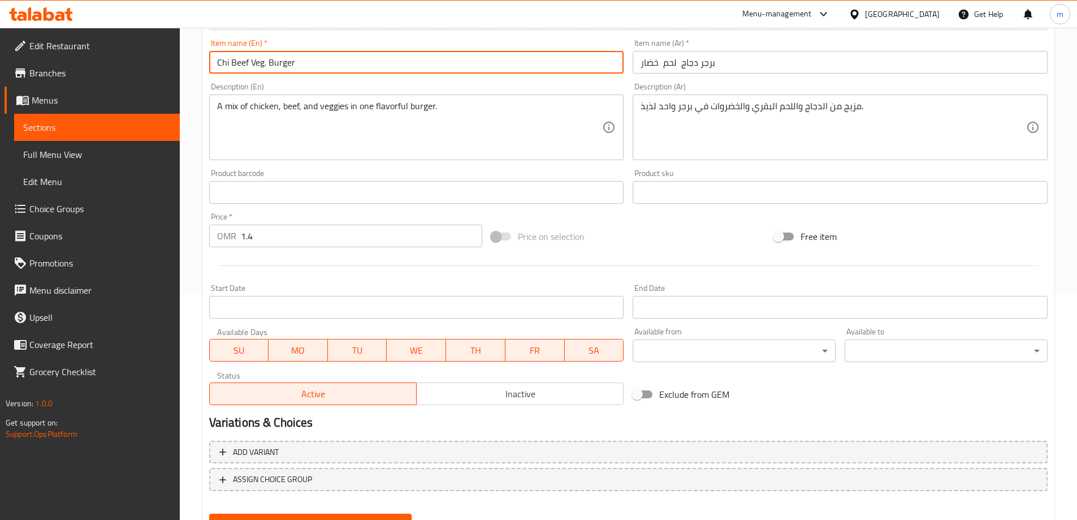
type input "Chi Beef Veg. Burger"
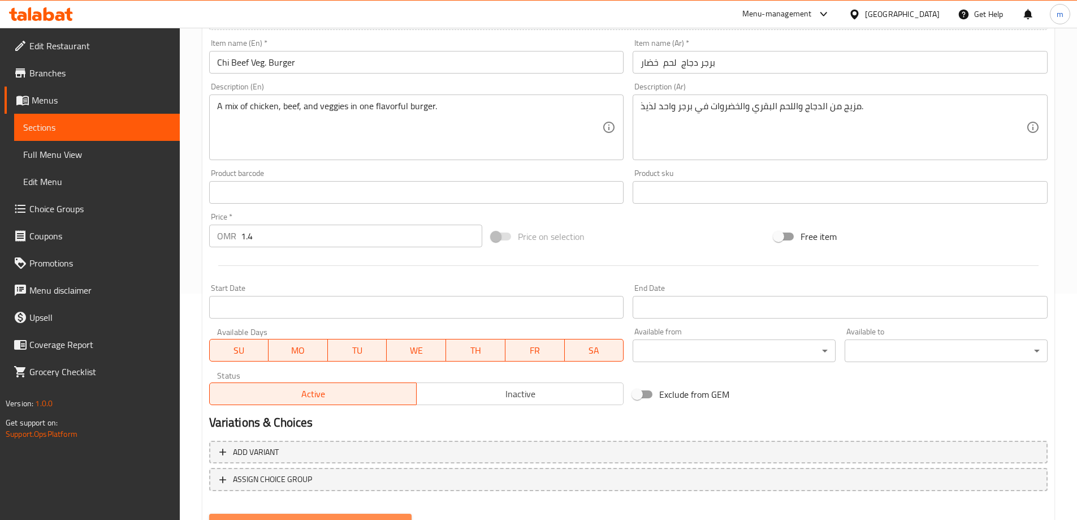
click at [312, 515] on button "Update" at bounding box center [310, 523] width 203 height 21
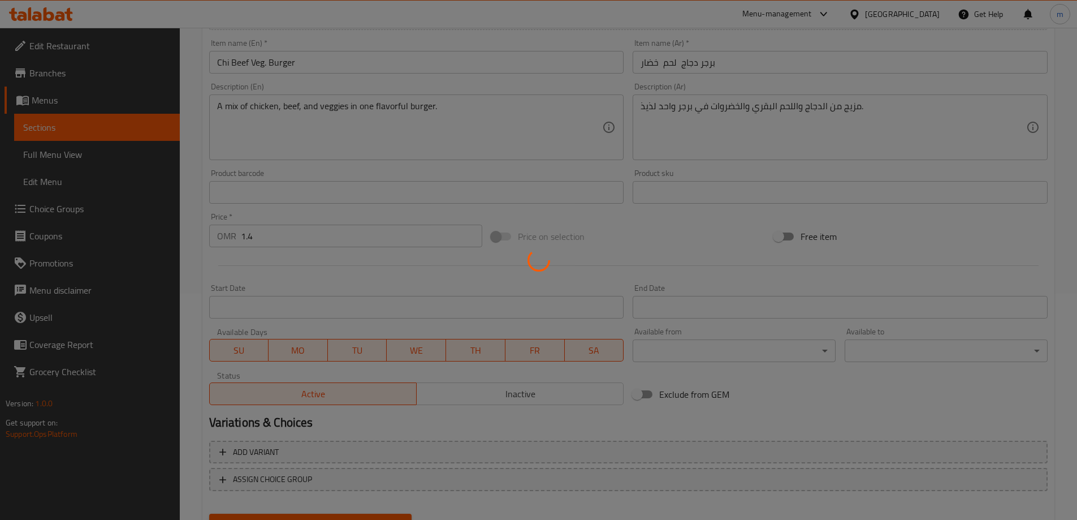
scroll to position [0, 0]
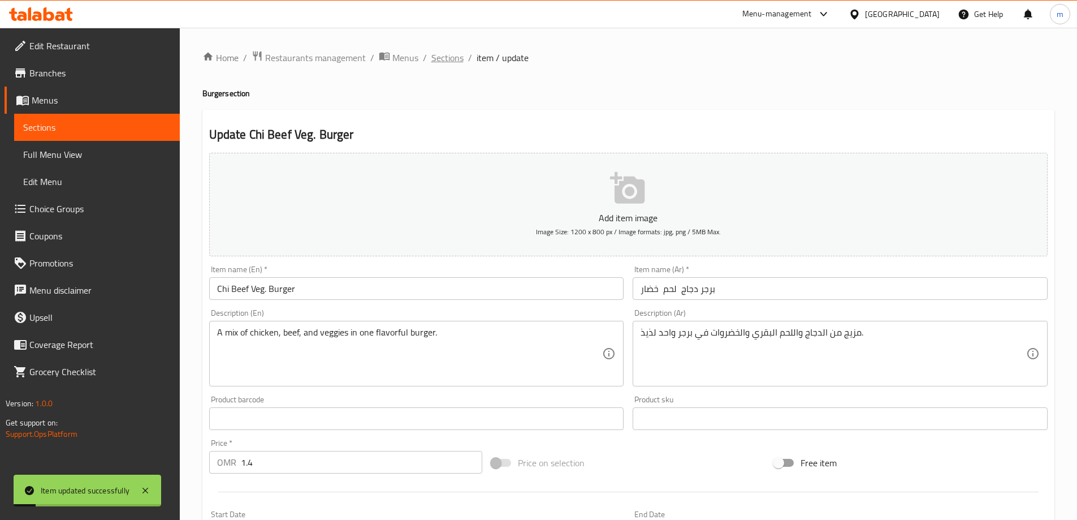
click at [455, 63] on span "Sections" at bounding box center [447, 58] width 32 height 14
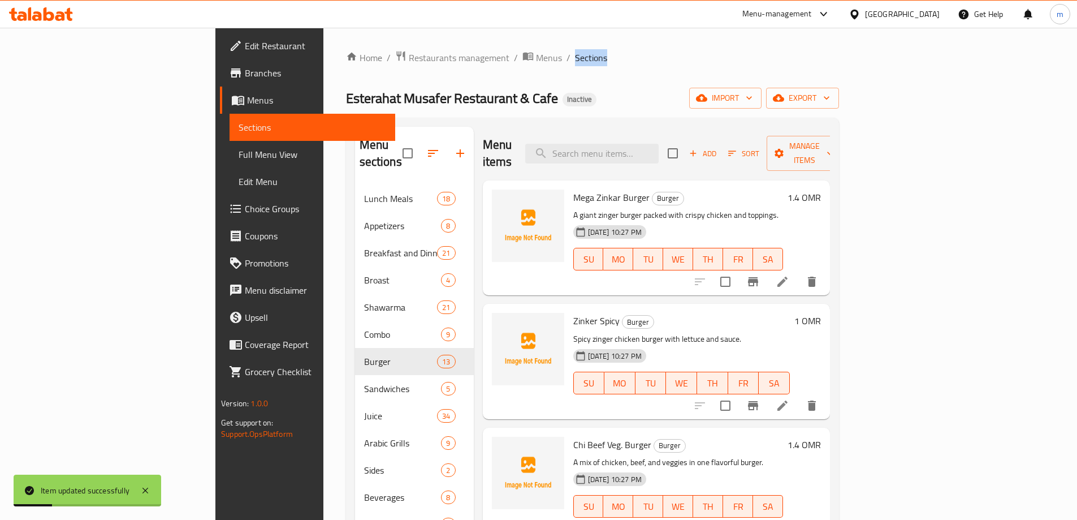
click at [520, 66] on div "Home / Restaurants management / Menus / Sections Esterahat Musafer Restaurant &…" at bounding box center [592, 352] width 493 height 605
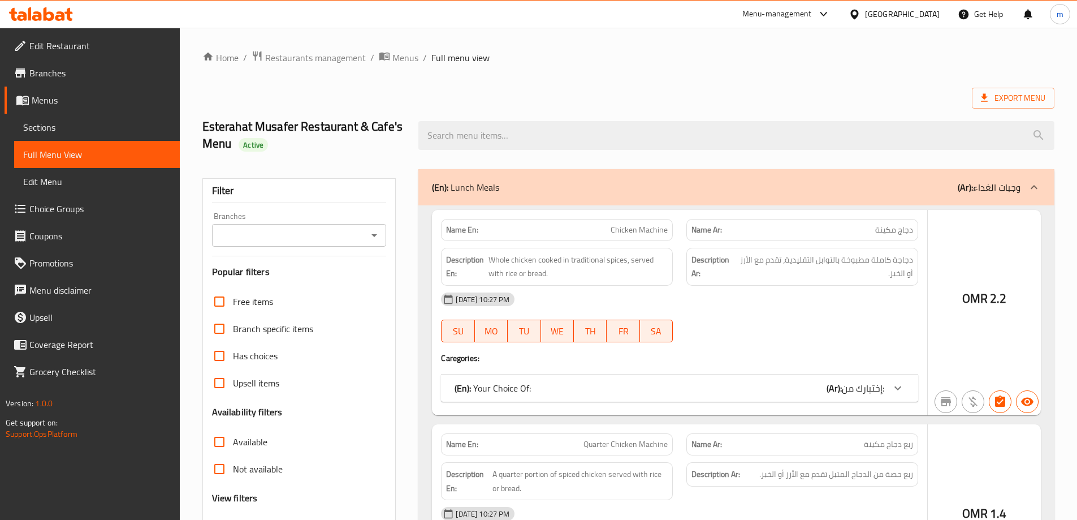
click at [252, 428] on div at bounding box center [538, 260] width 1077 height 520
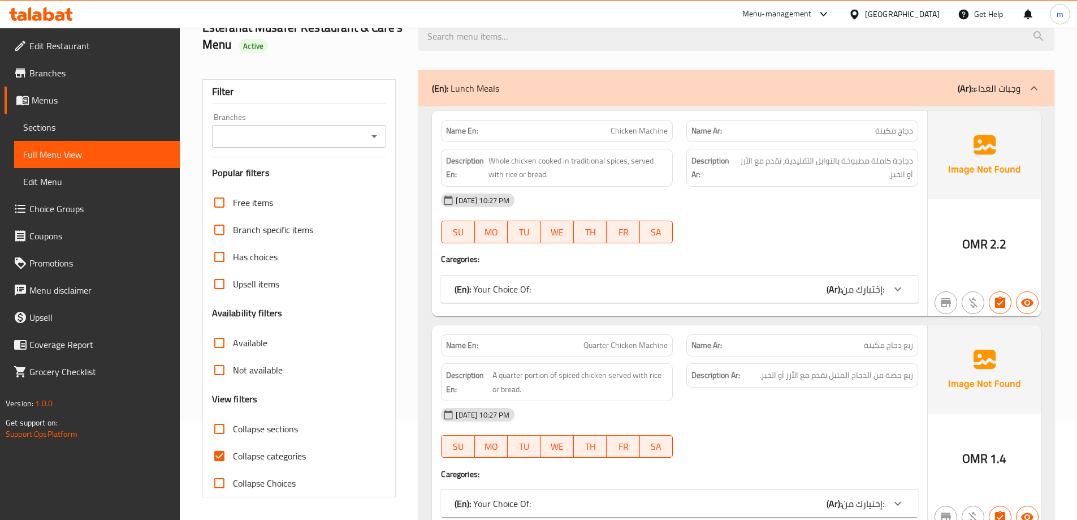
scroll to position [156, 0]
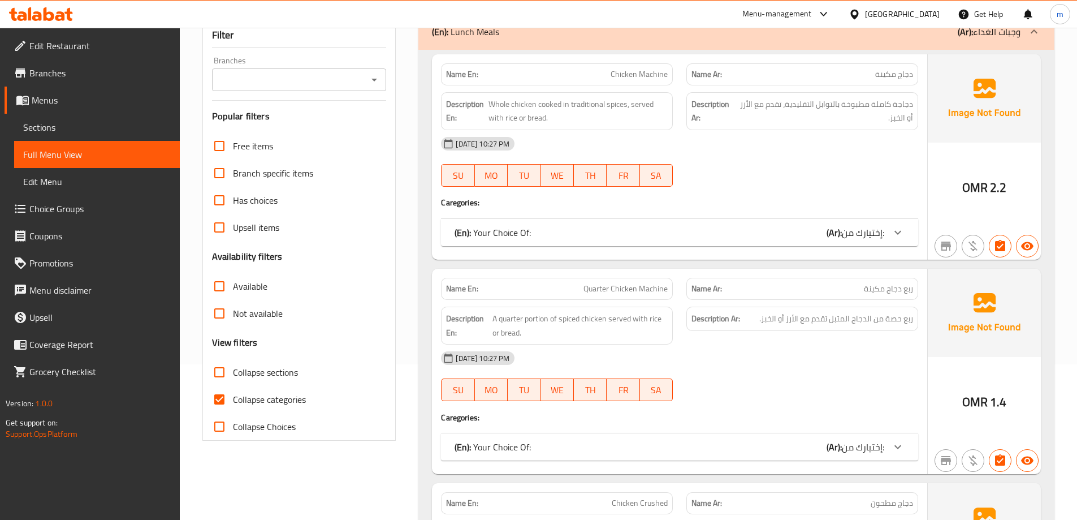
click at [257, 376] on span "Collapse sections" at bounding box center [265, 372] width 65 height 14
click at [233, 376] on input "Collapse sections" at bounding box center [219, 372] width 27 height 27
checkbox input "true"
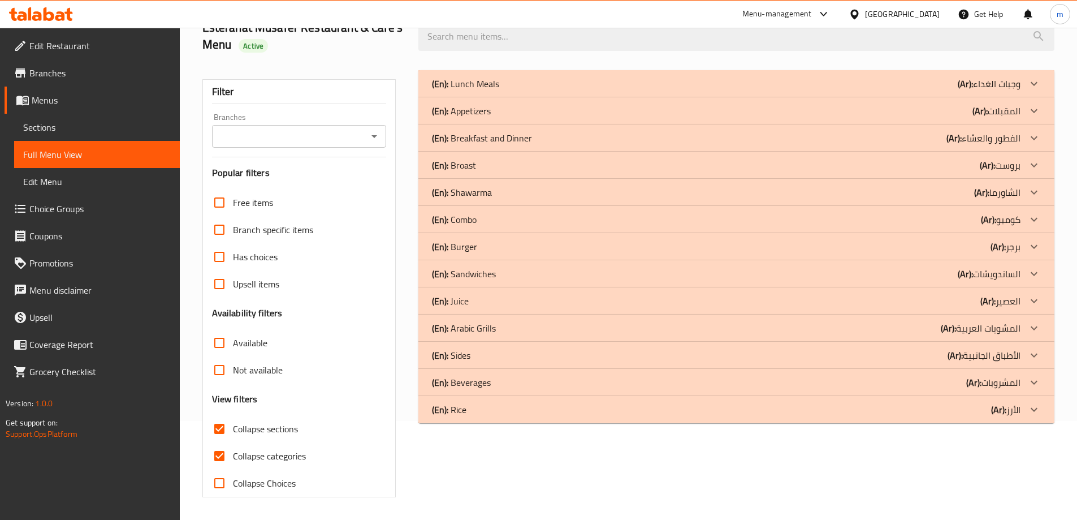
scroll to position [99, 0]
click at [255, 399] on h3 "View filters" at bounding box center [235, 398] width 46 height 13
click at [255, 452] on span "Collapse categories" at bounding box center [269, 456] width 73 height 14
click at [233, 452] on input "Collapse categories" at bounding box center [219, 455] width 27 height 27
checkbox input "false"
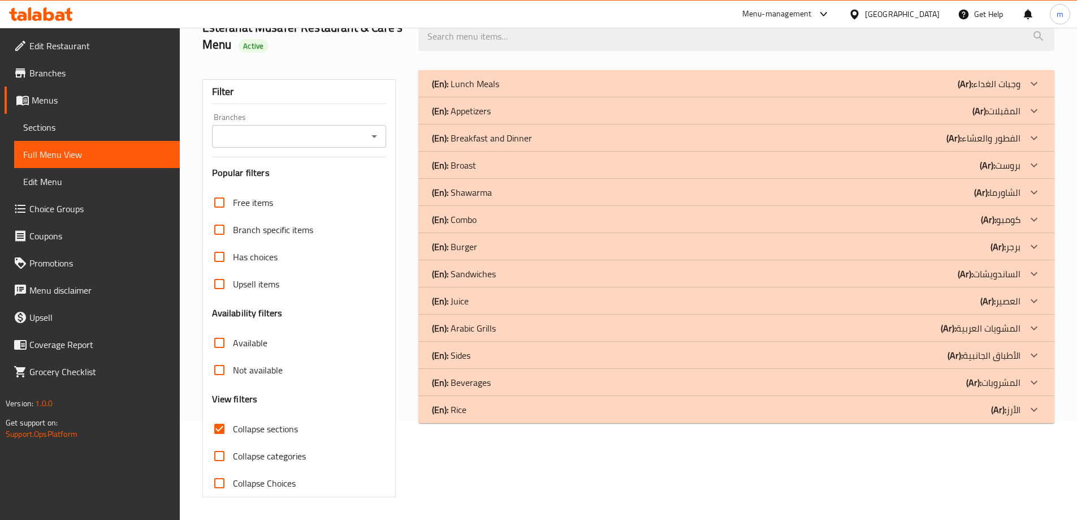
click at [499, 79] on div "(En): Lunch Meals (Ar): وجبات الغداء" at bounding box center [726, 84] width 589 height 14
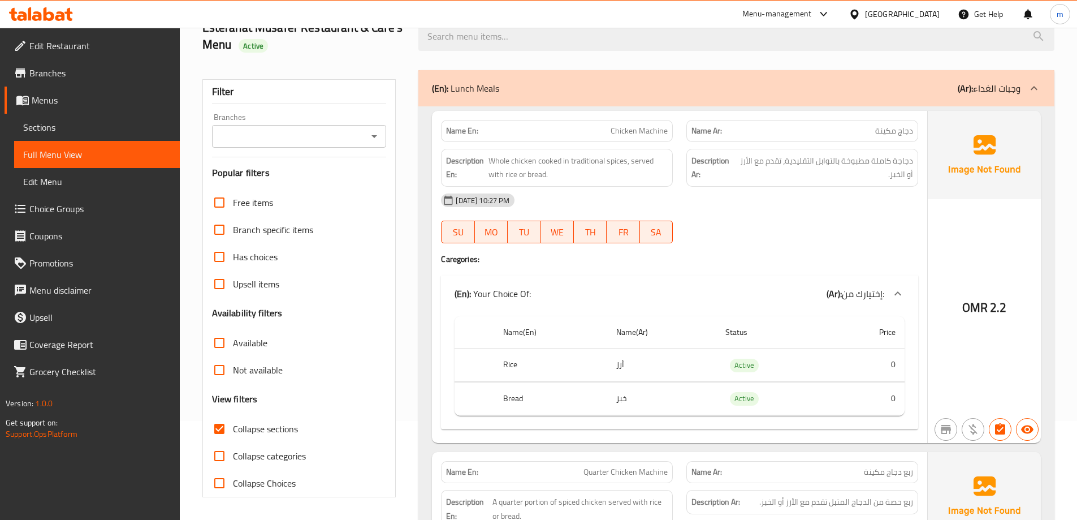
click at [601, 134] on p "Name En: Chicken Machine" at bounding box center [557, 131] width 222 height 12
drag, startPoint x: 601, startPoint y: 134, endPoint x: 621, endPoint y: 134, distance: 19.8
click at [621, 134] on p "Name En: Chicken Machine" at bounding box center [557, 131] width 222 height 12
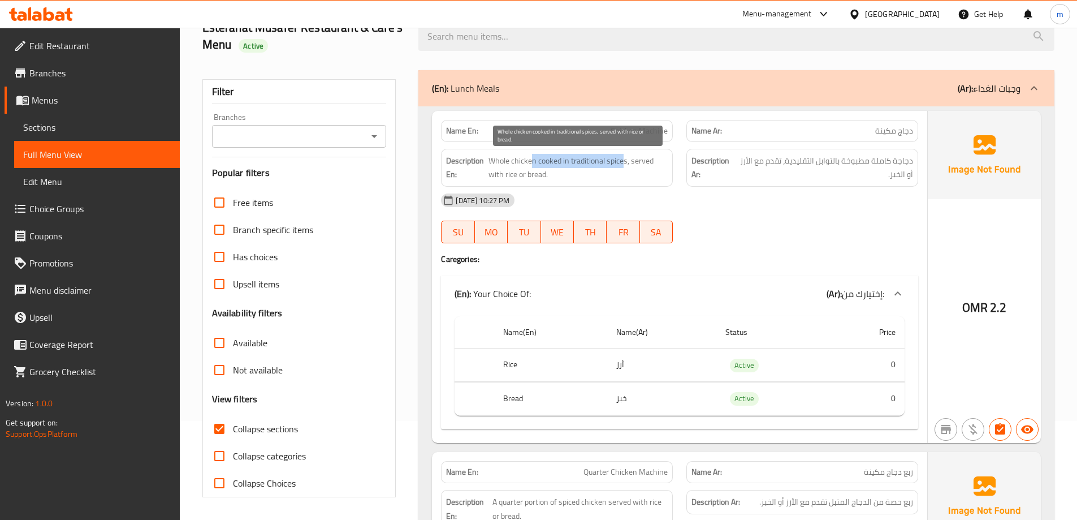
drag, startPoint x: 527, startPoint y: 157, endPoint x: 625, endPoint y: 165, distance: 98.2
click at [625, 165] on span "Whole chicken cooked in traditional spices, served with rice or bread." at bounding box center [578, 168] width 179 height 28
drag, startPoint x: 635, startPoint y: 158, endPoint x: 637, endPoint y: 169, distance: 11.0
click at [637, 169] on span "Whole chicken cooked in traditional spices, served with rice or bread." at bounding box center [578, 168] width 179 height 28
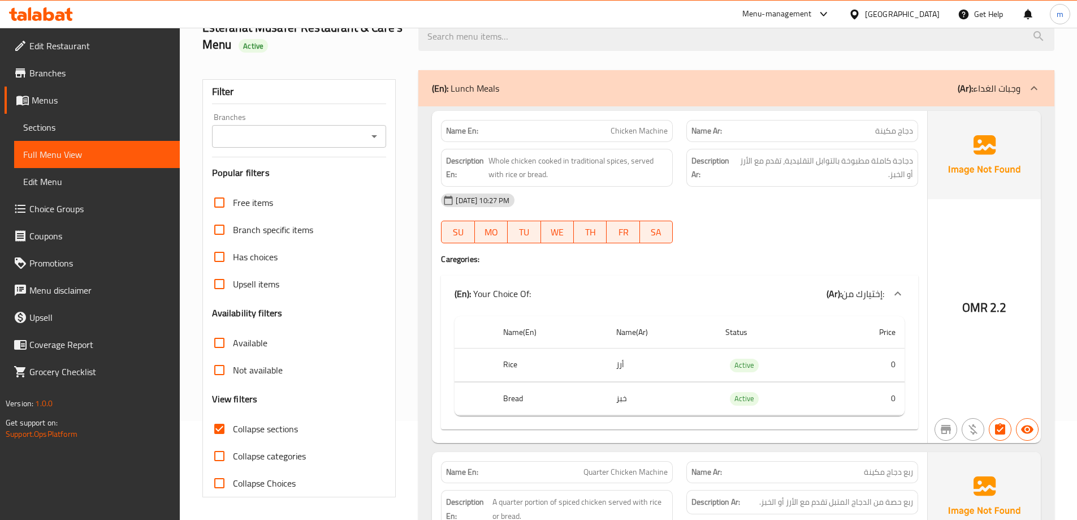
drag, startPoint x: 629, startPoint y: 359, endPoint x: 547, endPoint y: 370, distance: 82.7
click at [575, 362] on tr "Rice أرز Active 0" at bounding box center [680, 364] width 450 height 33
drag, startPoint x: 485, startPoint y: 366, endPoint x: 550, endPoint y: 362, distance: 65.2
click at [550, 362] on tr "Rice أرز Active 0" at bounding box center [680, 364] width 450 height 33
click at [741, 242] on div at bounding box center [802, 243] width 245 height 14
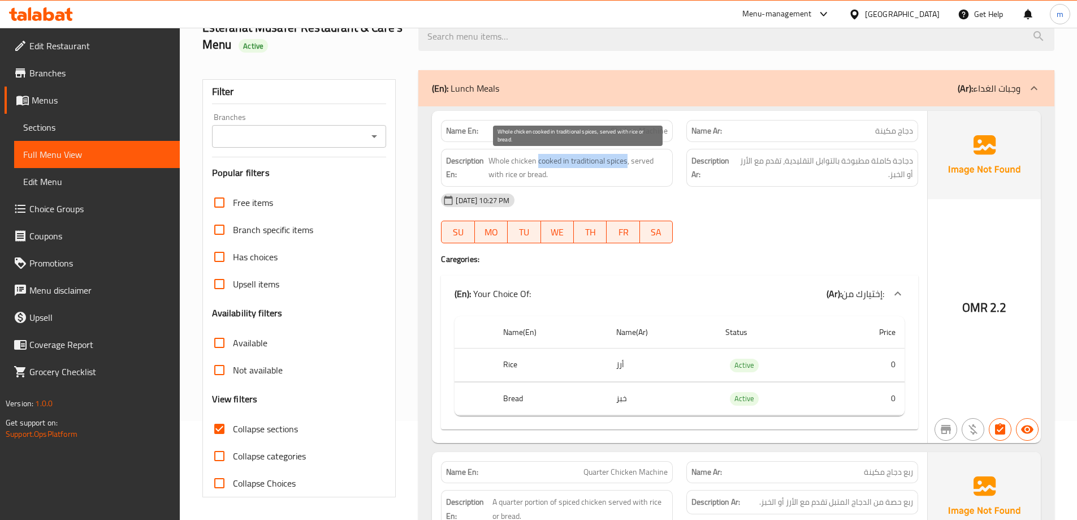
drag, startPoint x: 538, startPoint y: 159, endPoint x: 627, endPoint y: 163, distance: 88.3
click at [627, 163] on span "Whole chicken cooked in traditional spices, served with rice or bread." at bounding box center [578, 168] width 179 height 28
drag, startPoint x: 491, startPoint y: 161, endPoint x: 628, endPoint y: 162, distance: 137.4
click at [628, 162] on span "Whole chicken cooked in traditional spices, served with rice or bread." at bounding box center [578, 168] width 179 height 28
drag, startPoint x: 633, startPoint y: 159, endPoint x: 638, endPoint y: 172, distance: 13.7
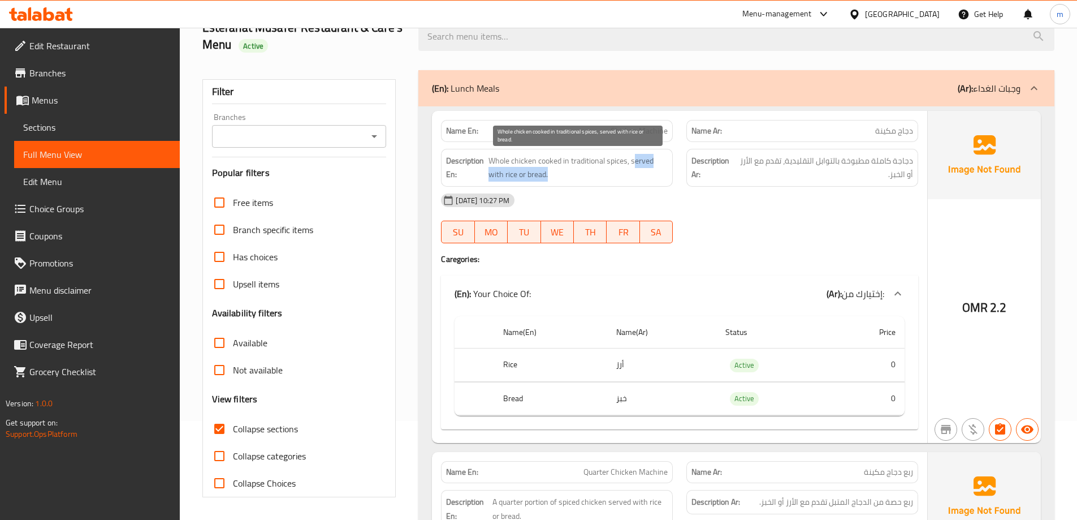
click at [638, 172] on span "Whole chicken cooked in traditional spices, served with rice or bread." at bounding box center [578, 168] width 179 height 28
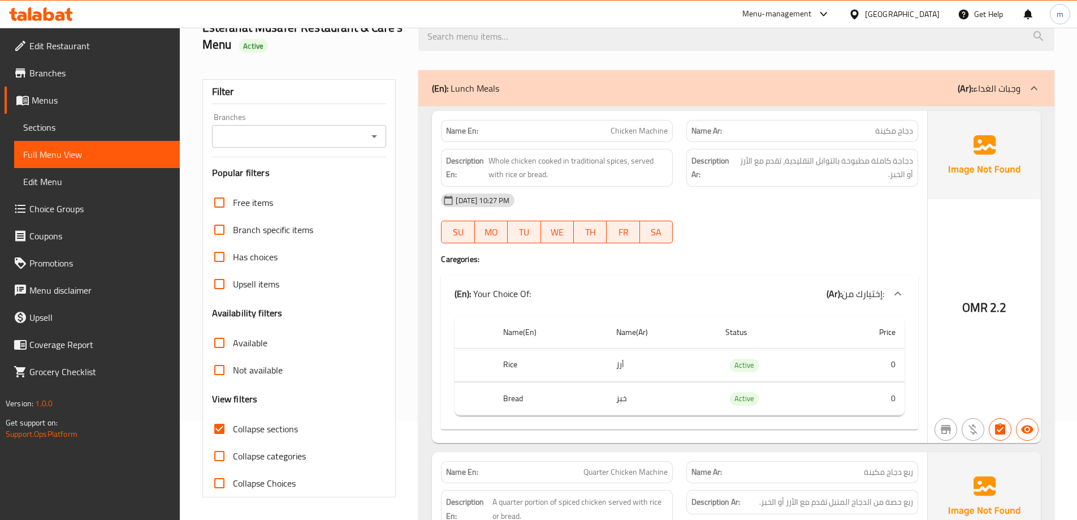
click at [763, 205] on div "[DATE] 10:27 PM" at bounding box center [679, 200] width 491 height 27
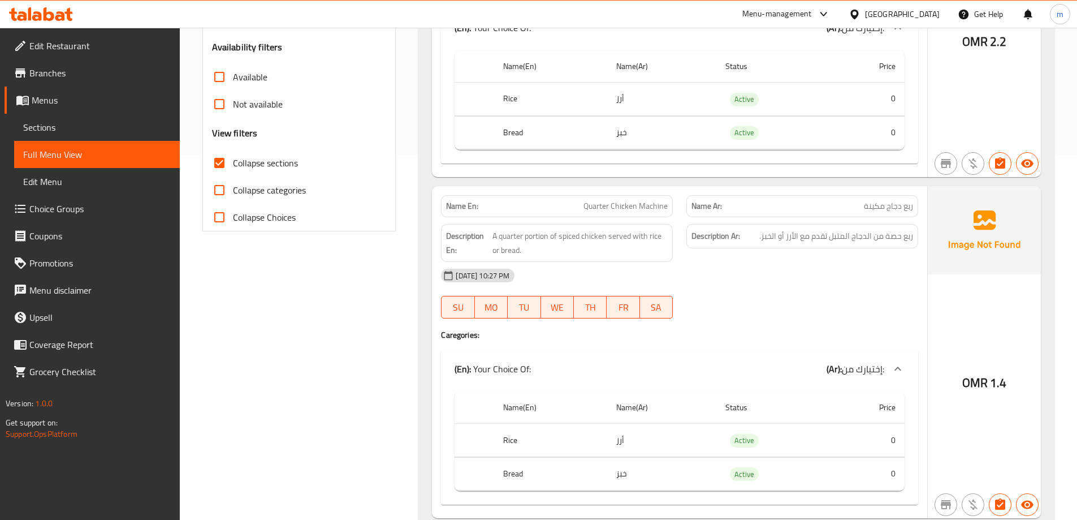
scroll to position [438, 0]
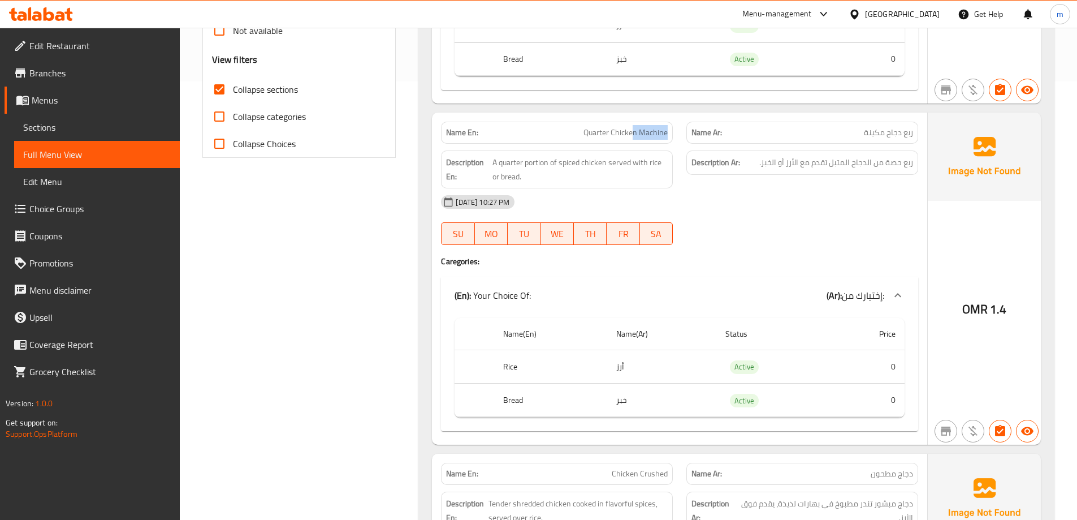
drag, startPoint x: 634, startPoint y: 130, endPoint x: 677, endPoint y: 124, distance: 43.9
click at [677, 124] on div "Name En: Quarter Chicken Machine" at bounding box center [556, 133] width 245 height 36
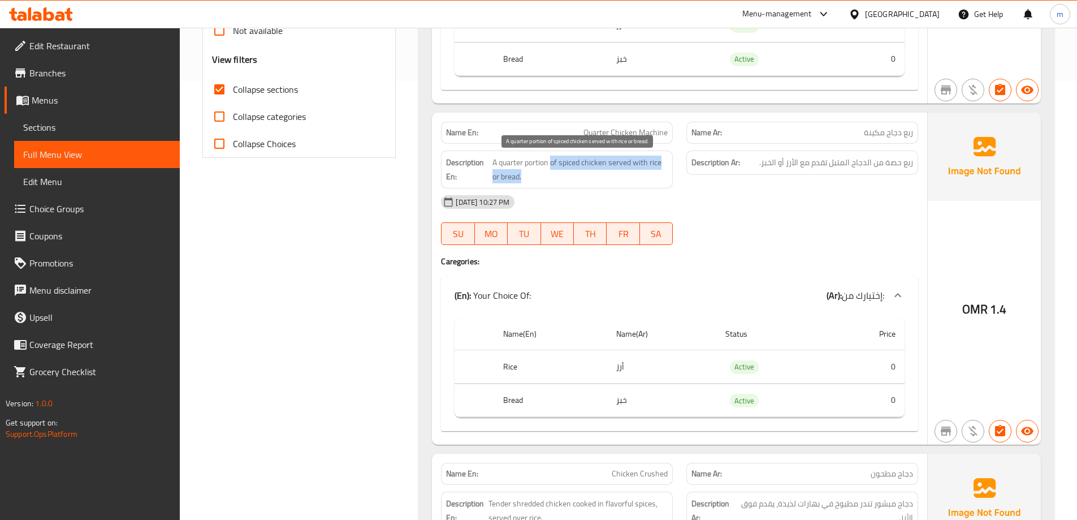
drag, startPoint x: 551, startPoint y: 160, endPoint x: 645, endPoint y: 180, distance: 95.9
click at [645, 180] on span "A quarter portion of spiced chicken served with rice or bread." at bounding box center [580, 170] width 175 height 28
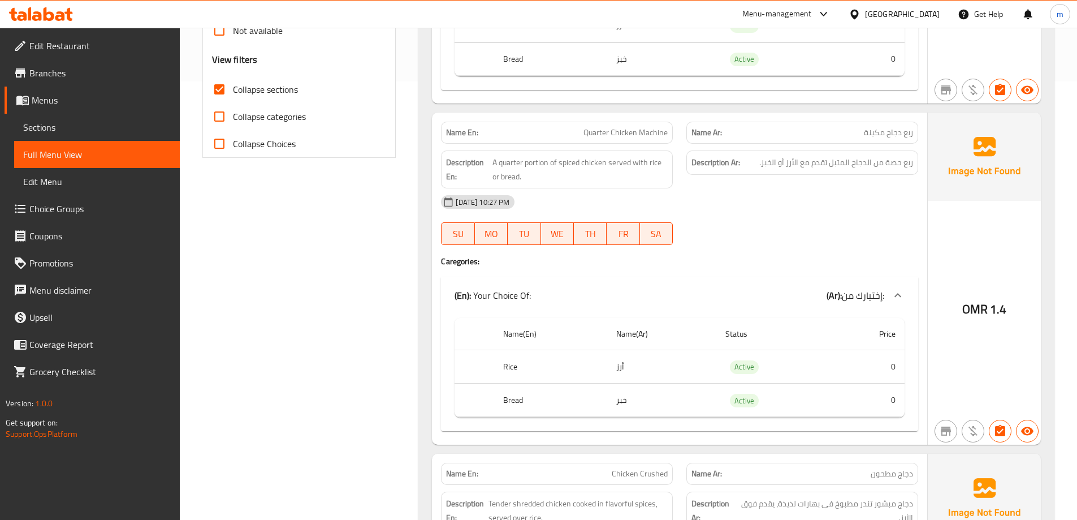
click at [739, 206] on div "[DATE] 10:27 PM" at bounding box center [679, 201] width 491 height 27
drag, startPoint x: 634, startPoint y: 364, endPoint x: 476, endPoint y: 378, distance: 158.4
click at [476, 42] on tr "Rice أرز Active 0" at bounding box center [680, 25] width 450 height 33
drag, startPoint x: 485, startPoint y: 392, endPoint x: 627, endPoint y: 394, distance: 141.9
click at [624, 76] on tr "Bread خبز Active 0" at bounding box center [680, 58] width 450 height 33
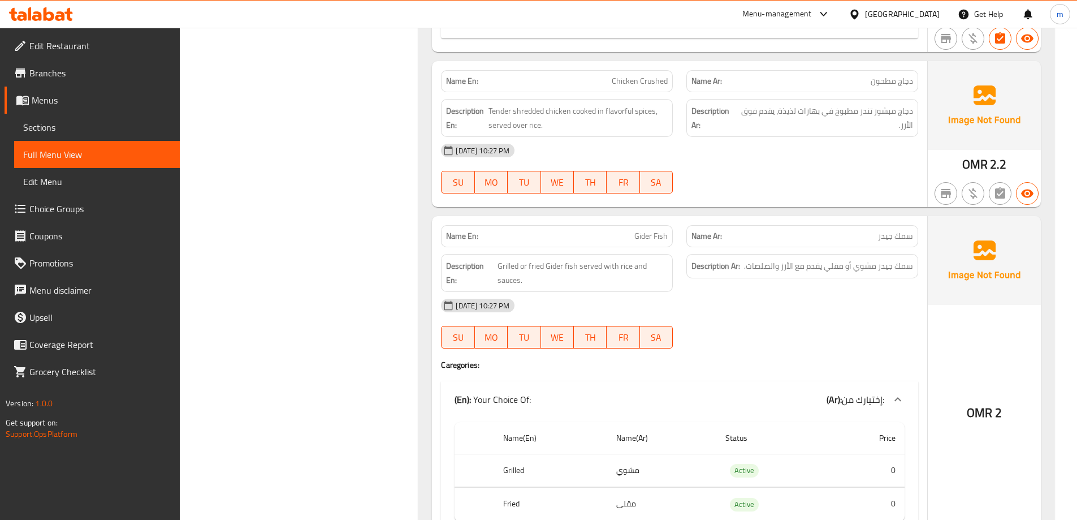
drag, startPoint x: 798, startPoint y: 219, endPoint x: 807, endPoint y: 262, distance: 44.5
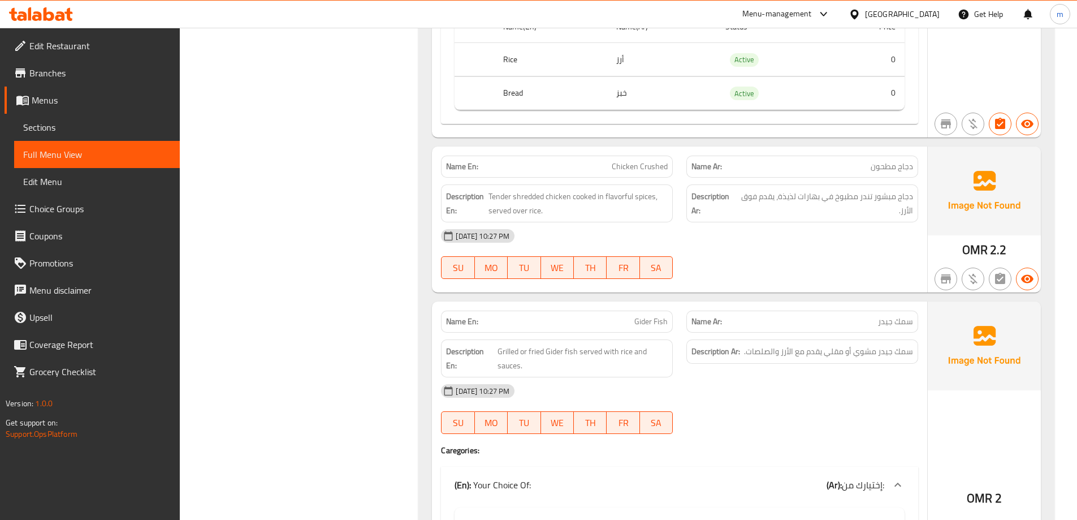
drag, startPoint x: 807, startPoint y: 241, endPoint x: 808, endPoint y: 221, distance: 20.4
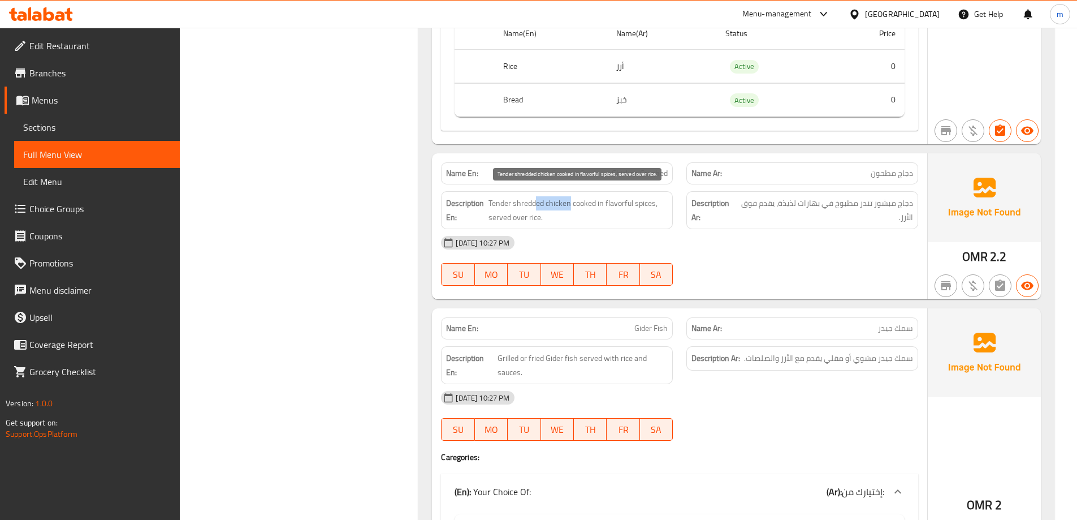
drag, startPoint x: 570, startPoint y: 204, endPoint x: 554, endPoint y: 203, distance: 16.4
click at [547, 203] on span "Tender shredded chicken cooked in flavorful spices, served over rice." at bounding box center [578, 210] width 179 height 28
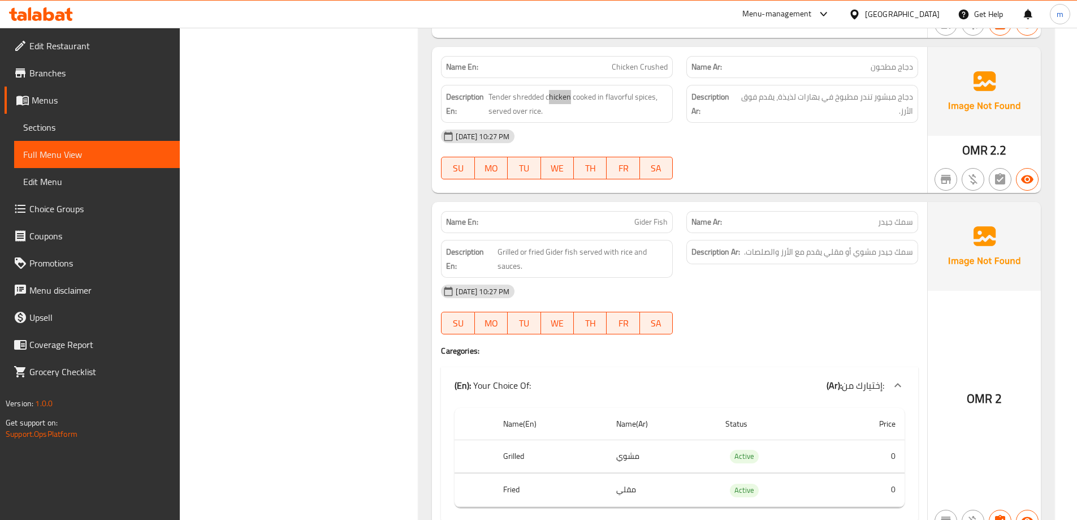
scroll to position [852, 0]
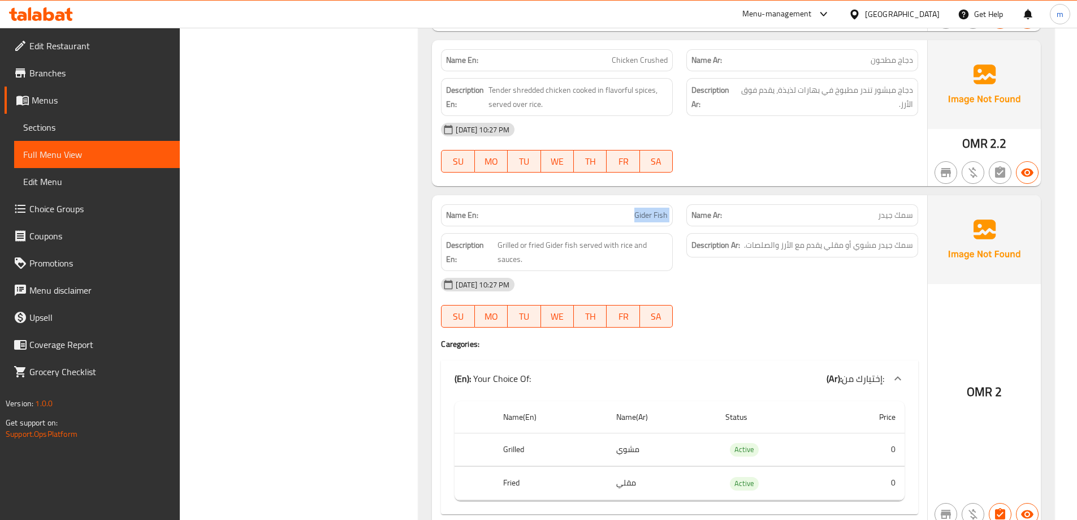
drag, startPoint x: 643, startPoint y: 214, endPoint x: 688, endPoint y: 214, distance: 45.2
click at [688, 214] on div "Name En: Gider Fish Name Ar: سمك جيدر" at bounding box center [679, 215] width 491 height 36
drag, startPoint x: 577, startPoint y: 240, endPoint x: 503, endPoint y: 239, distance: 73.5
click at [503, 239] on span "Grilled or fried Gider fish served with rice and sauces." at bounding box center [583, 252] width 171 height 28
drag, startPoint x: 601, startPoint y: 243, endPoint x: 626, endPoint y: 260, distance: 30.9
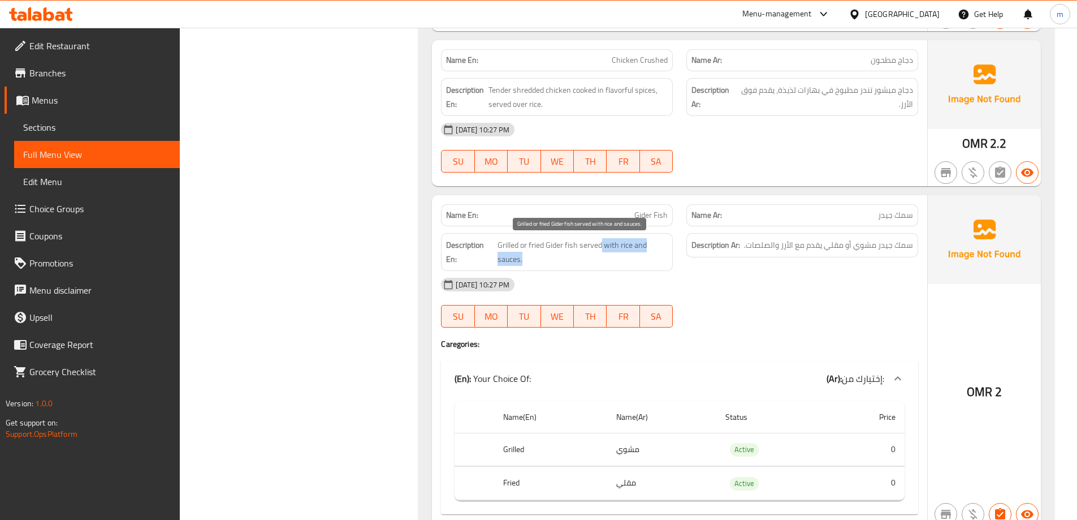
click at [626, 260] on span "Grilled or fried Gider fish served with rice and sauces." at bounding box center [583, 252] width 171 height 28
click at [722, 270] on div "Description Ar: سمك جيدر مشوي أو مقلي يقدم مع الأرز والصلصات." at bounding box center [802, 251] width 245 height 51
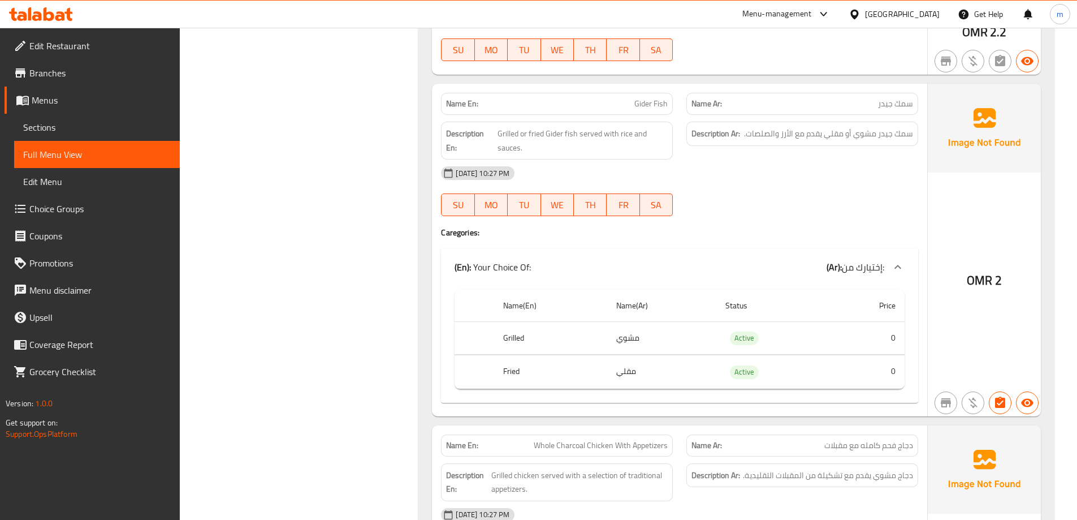
drag, startPoint x: 724, startPoint y: 262, endPoint x: 724, endPoint y: 280, distance: 18.1
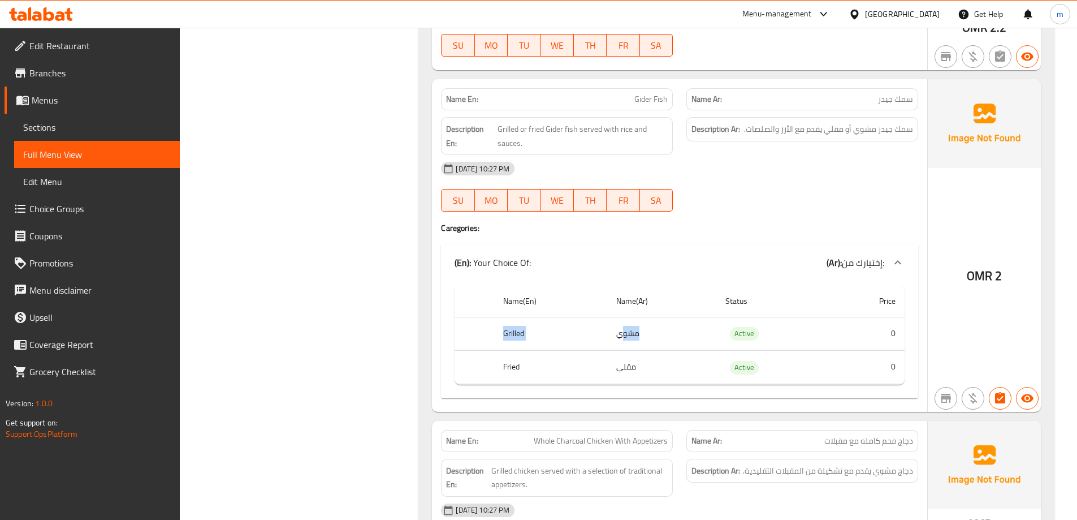
drag, startPoint x: 516, startPoint y: 340, endPoint x: 625, endPoint y: 343, distance: 108.6
drag, startPoint x: 485, startPoint y: 383, endPoint x: 594, endPoint y: 385, distance: 108.6
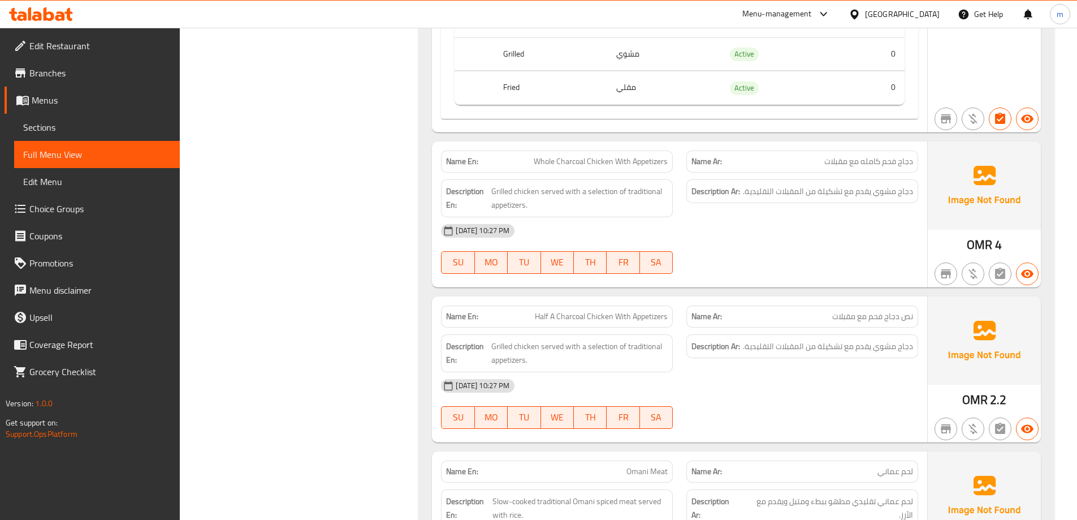
drag, startPoint x: 396, startPoint y: 210, endPoint x: 405, endPoint y: 252, distance: 42.1
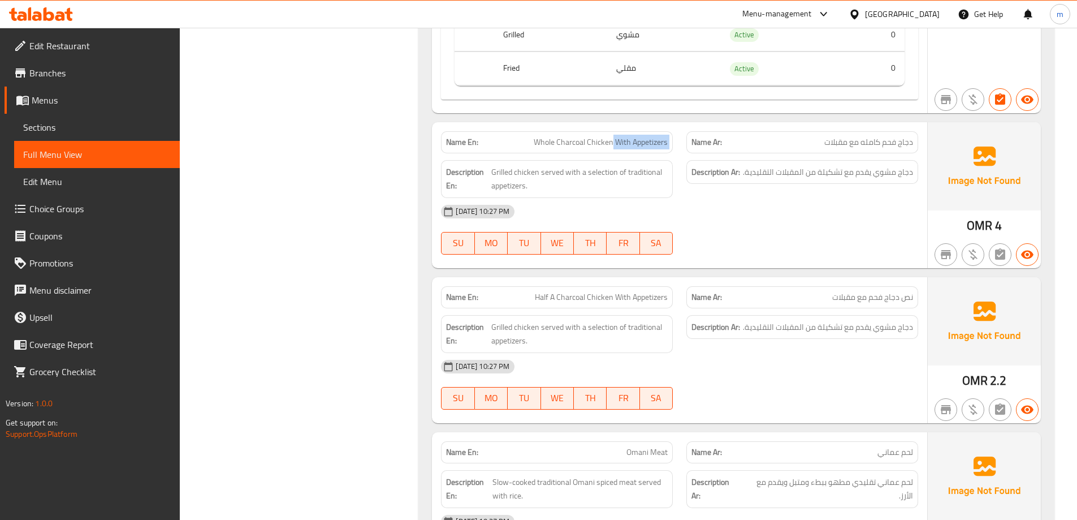
drag, startPoint x: 611, startPoint y: 141, endPoint x: 685, endPoint y: 144, distance: 74.2
click at [685, 144] on div "Name En: Whole Charcoal Chicken With Appetizers Name Ar: دجاج فحم كامله مع مقبل…" at bounding box center [679, 142] width 491 height 36
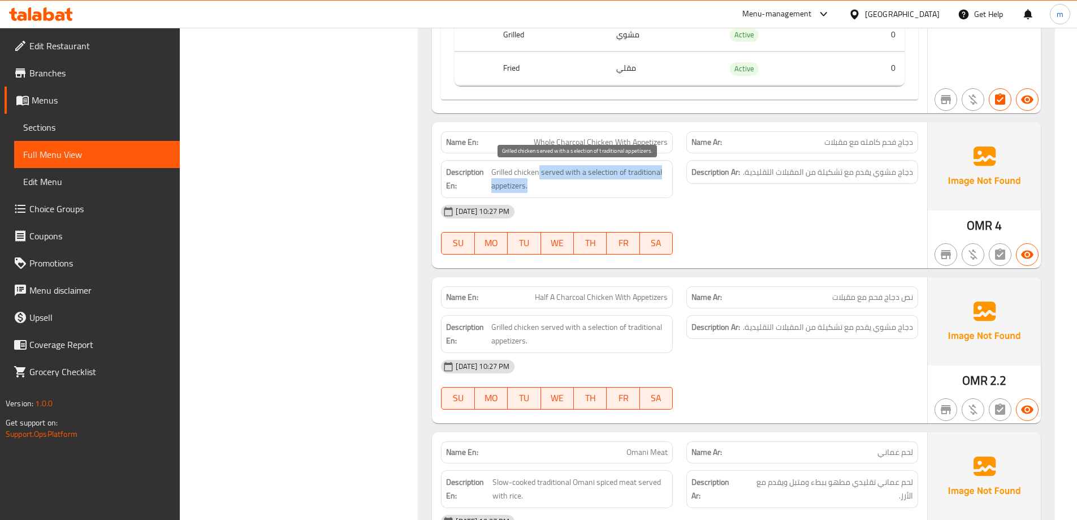
drag, startPoint x: 538, startPoint y: 171, endPoint x: 645, endPoint y: 182, distance: 107.4
click at [645, 182] on span "Grilled chicken served with a selection of traditional appetizers." at bounding box center [579, 179] width 176 height 28
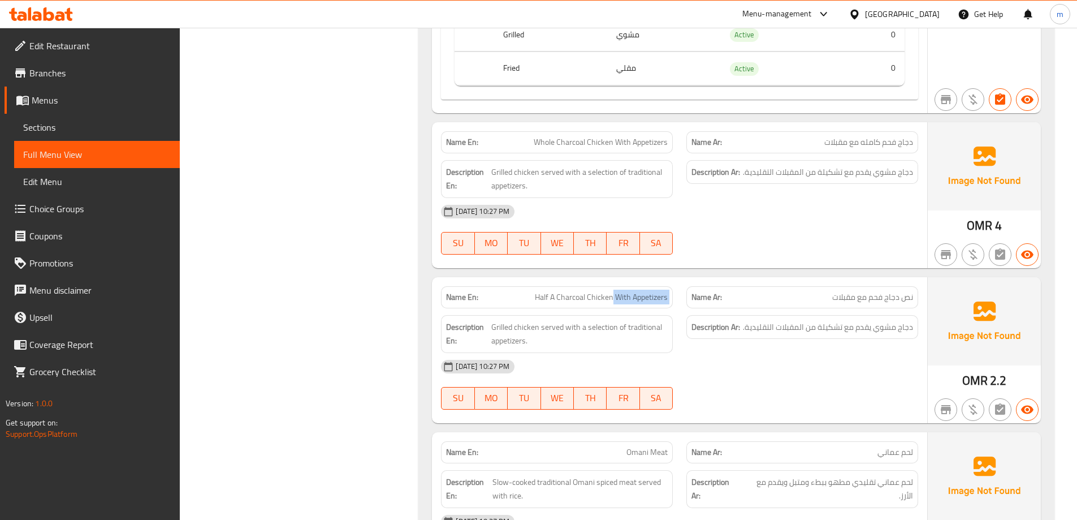
drag, startPoint x: 612, startPoint y: 296, endPoint x: 687, endPoint y: 294, distance: 74.7
click at [687, 294] on div "Name En: Half A Charcoal Chicken With Appetizers Name Ar: نص دجاج فحم مع مقبلات" at bounding box center [679, 297] width 491 height 36
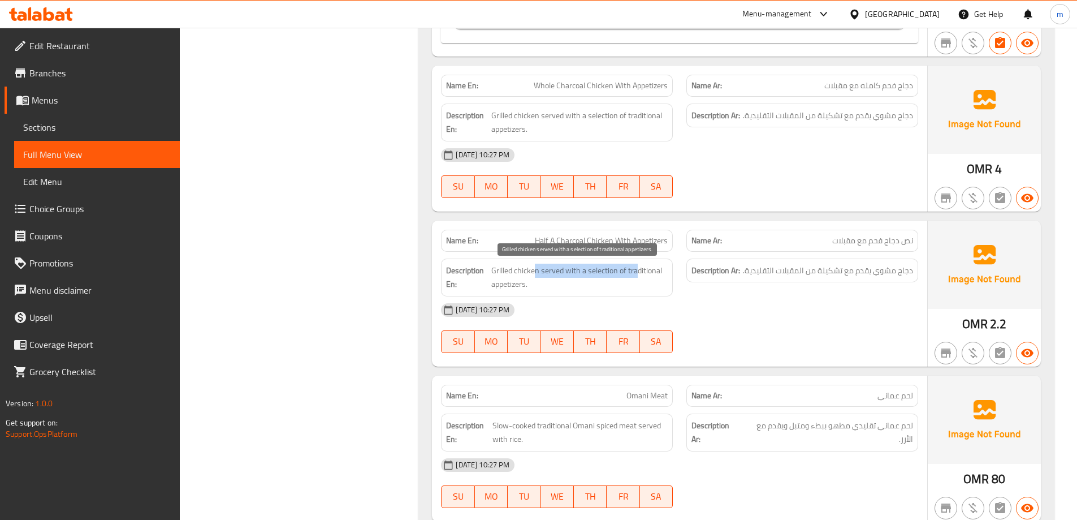
drag, startPoint x: 534, startPoint y: 271, endPoint x: 638, endPoint y: 277, distance: 103.6
click at [636, 272] on span "Grilled chicken served with a selection of traditional appetizers." at bounding box center [579, 278] width 176 height 28
click at [702, 285] on div "Description Ar: دجاج مشوي يقدم مع تشكيلة من المقبلات التقليدية." at bounding box center [802, 277] width 245 height 51
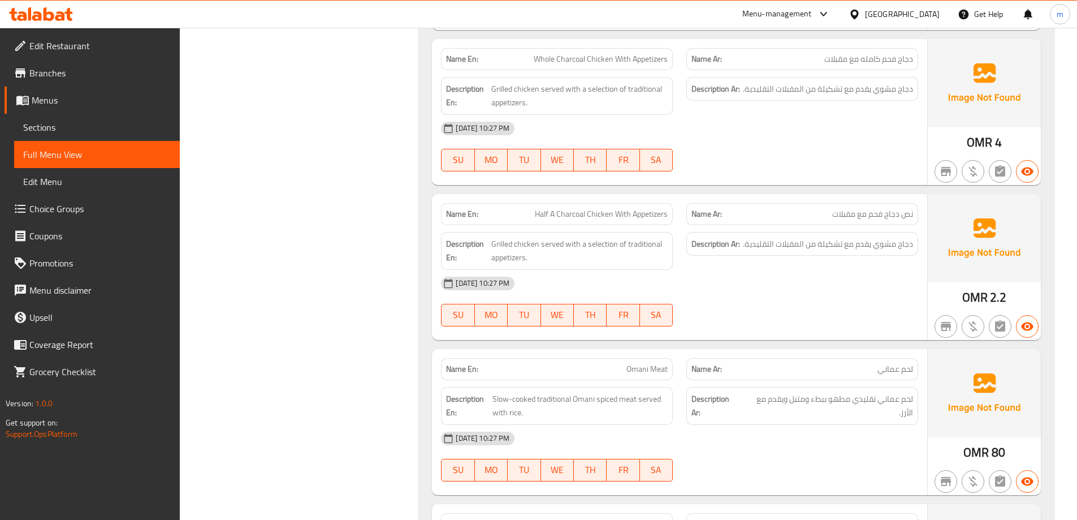
drag, startPoint x: 707, startPoint y: 268, endPoint x: 710, endPoint y: 291, distance: 23.4
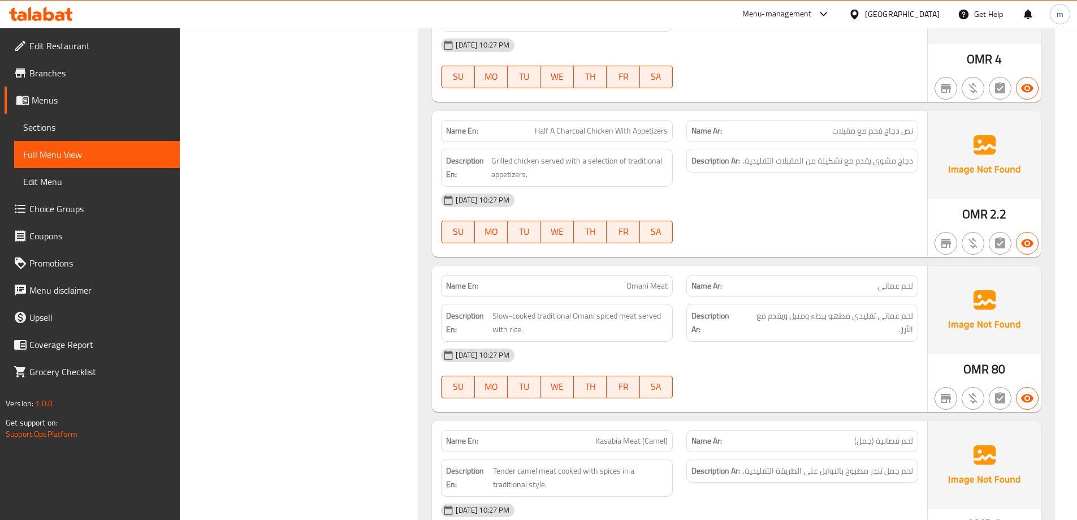
scroll to position [1413, 0]
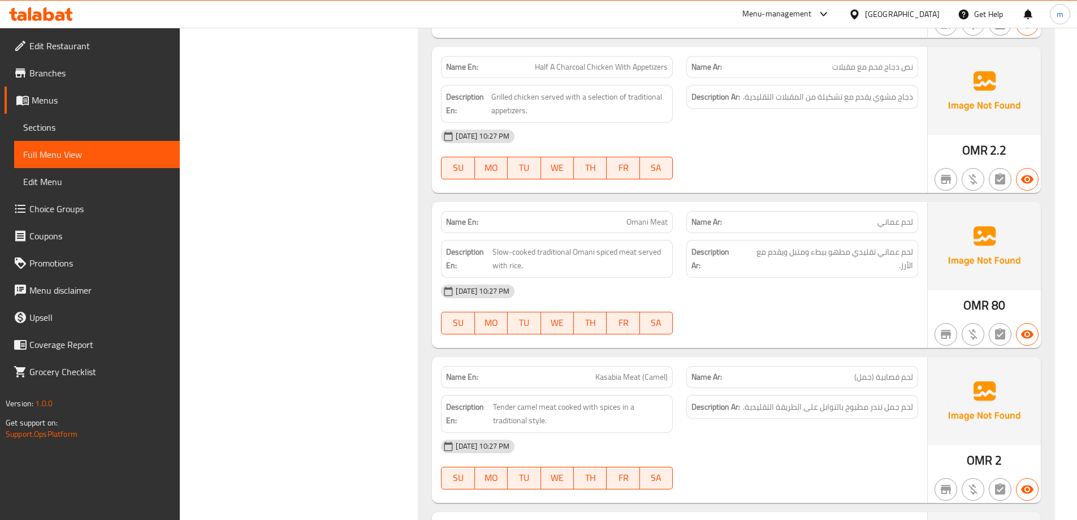
scroll to position [1526, 0]
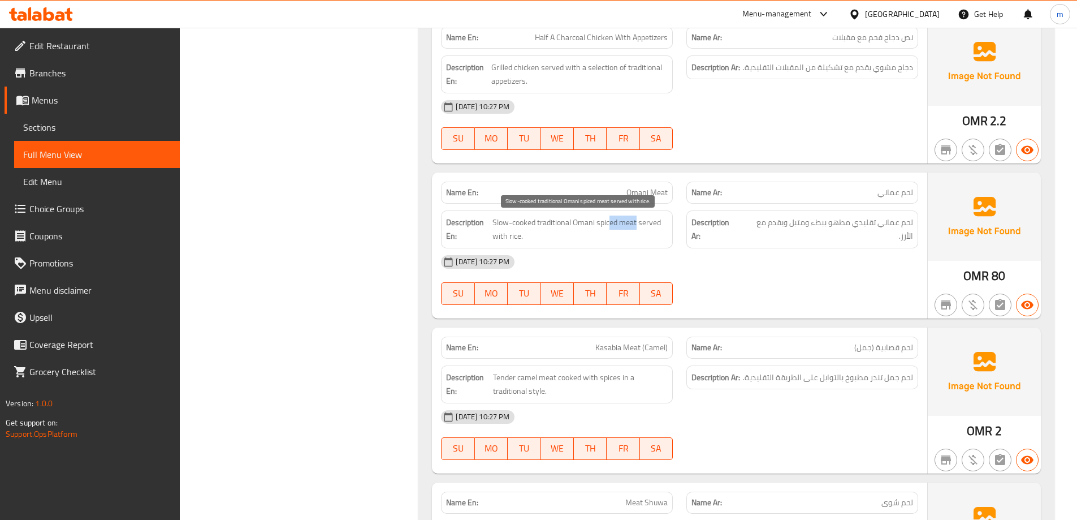
drag, startPoint x: 637, startPoint y: 222, endPoint x: 611, endPoint y: 228, distance: 27.4
click at [611, 228] on span "Slow-cooked traditional Omani spiced meat served with rice." at bounding box center [580, 229] width 175 height 28
drag, startPoint x: 646, startPoint y: 219, endPoint x: 639, endPoint y: 238, distance: 20.4
click at [639, 238] on span "Slow-cooked traditional Omani spiced meat served with rice." at bounding box center [580, 229] width 175 height 28
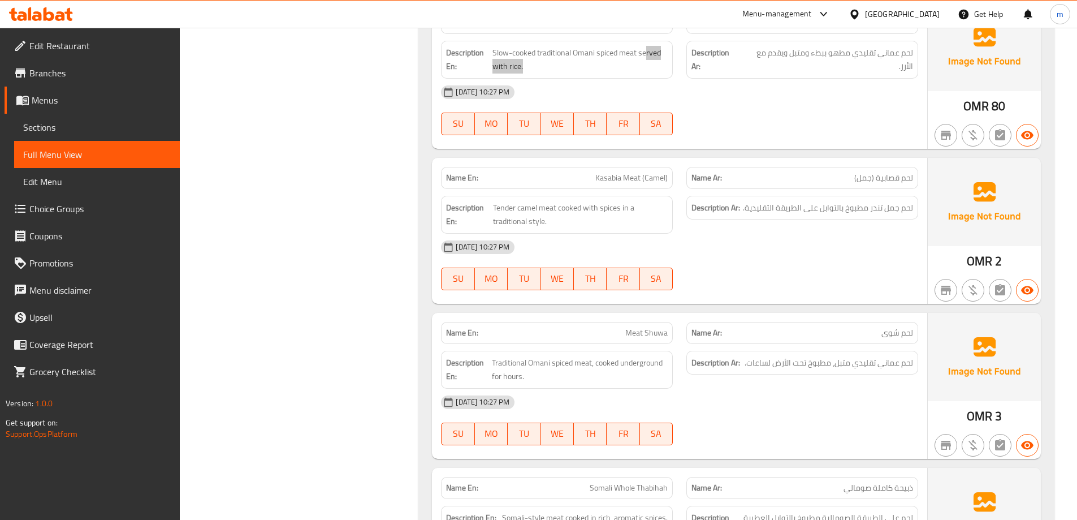
scroll to position [1639, 0]
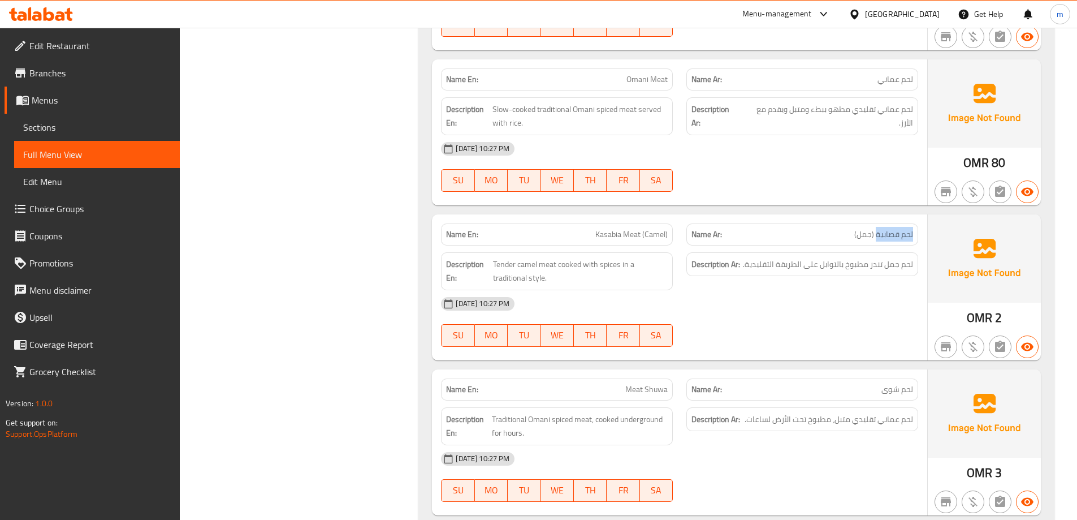
drag, startPoint x: 876, startPoint y: 235, endPoint x: 914, endPoint y: 235, distance: 38.5
click at [914, 235] on div "Name Ar: لحم قصابية (جمل)" at bounding box center [803, 234] width 232 height 22
drag, startPoint x: 908, startPoint y: 265, endPoint x: 854, endPoint y: 265, distance: 54.3
click at [854, 265] on span "لحم جمل تندر مطبوخ بالتوابل على الطريقة التقليدية." at bounding box center [828, 264] width 170 height 14
drag, startPoint x: 551, startPoint y: 260, endPoint x: 523, endPoint y: 266, distance: 29.0
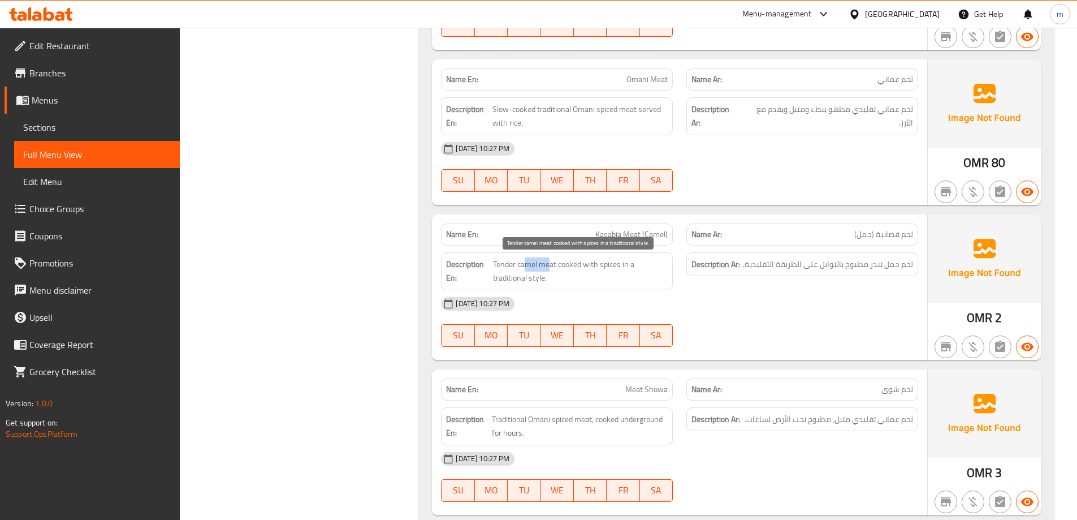
click at [523, 266] on span "Tender camel meat cooked with spices in a traditional style." at bounding box center [580, 271] width 175 height 28
drag, startPoint x: 567, startPoint y: 266, endPoint x: 619, endPoint y: 269, distance: 52.1
click at [619, 269] on span "Tender camel meat cooked with spices in a traditional style." at bounding box center [580, 271] width 175 height 28
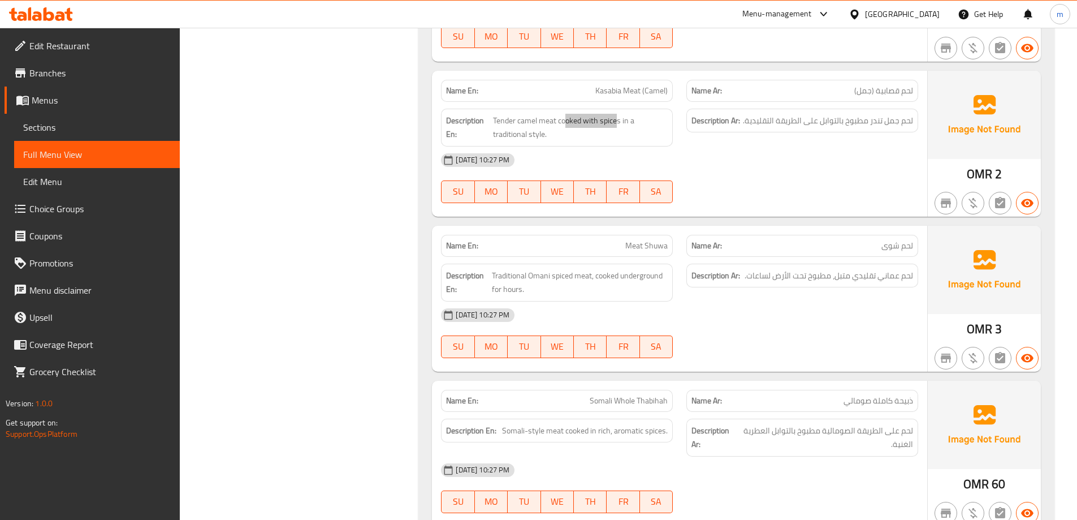
scroll to position [1808, 0]
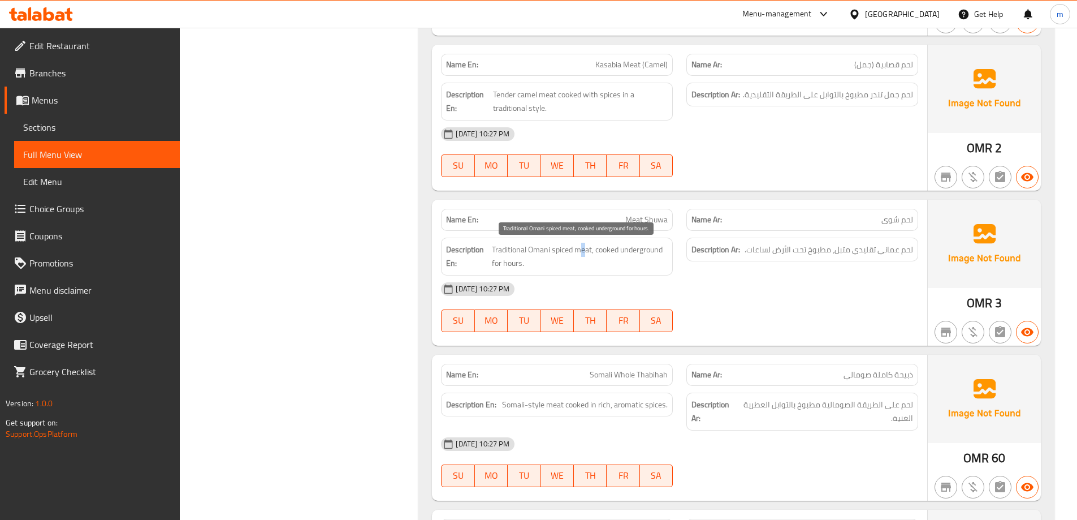
drag, startPoint x: 583, startPoint y: 249, endPoint x: 580, endPoint y: 255, distance: 7.1
click at [580, 255] on span "Traditional Omani spiced meat, cooked underground for hours." at bounding box center [580, 257] width 176 height 28
drag, startPoint x: 590, startPoint y: 253, endPoint x: 603, endPoint y: 271, distance: 22.0
click at [603, 271] on div "Description En: Traditional Omani spiced meat, cooked underground for hours." at bounding box center [557, 257] width 232 height 38
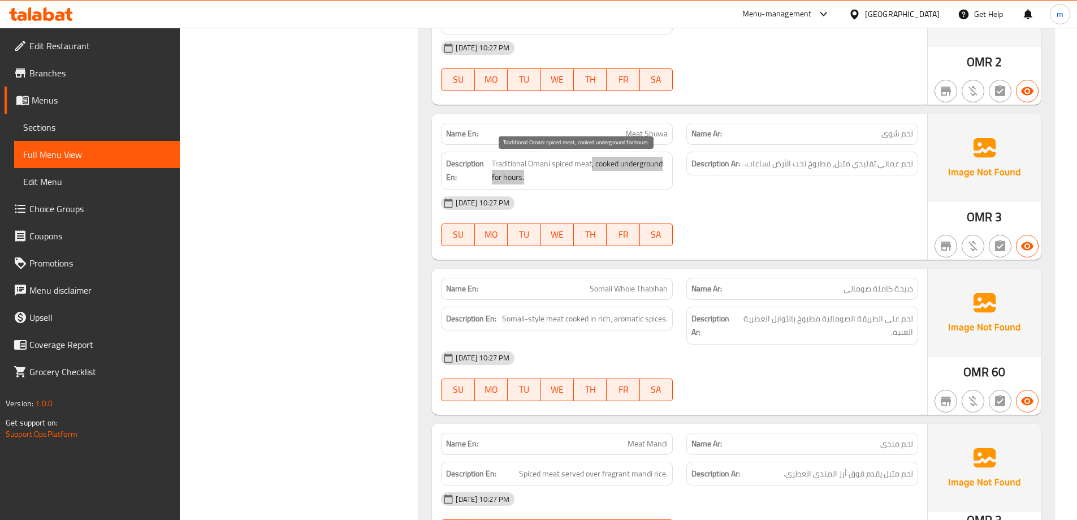
scroll to position [1922, 0]
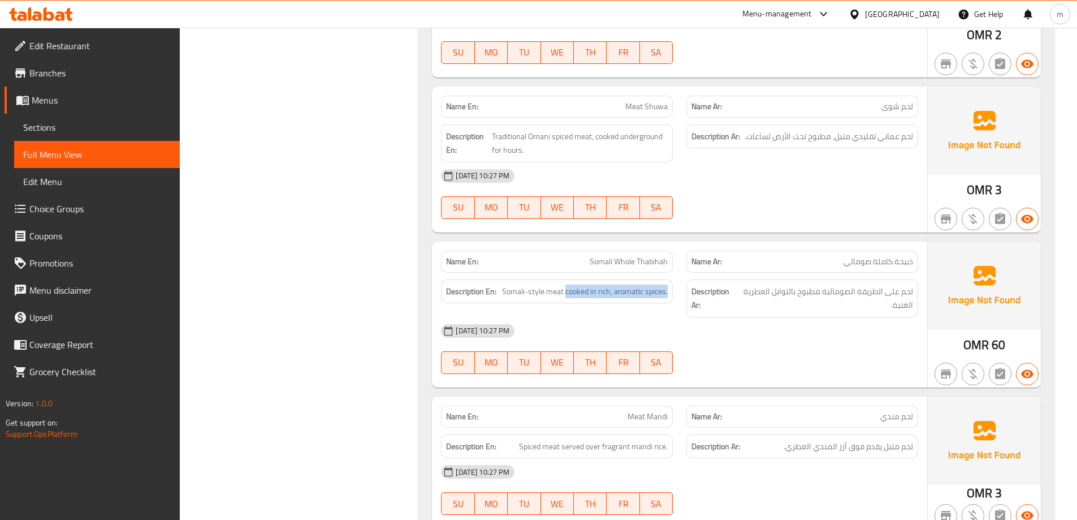
drag, startPoint x: 567, startPoint y: 293, endPoint x: 671, endPoint y: 296, distance: 104.1
click at [671, 296] on div "Description En: Somali-style meat cooked in rich, aromatic spices." at bounding box center [557, 291] width 232 height 24
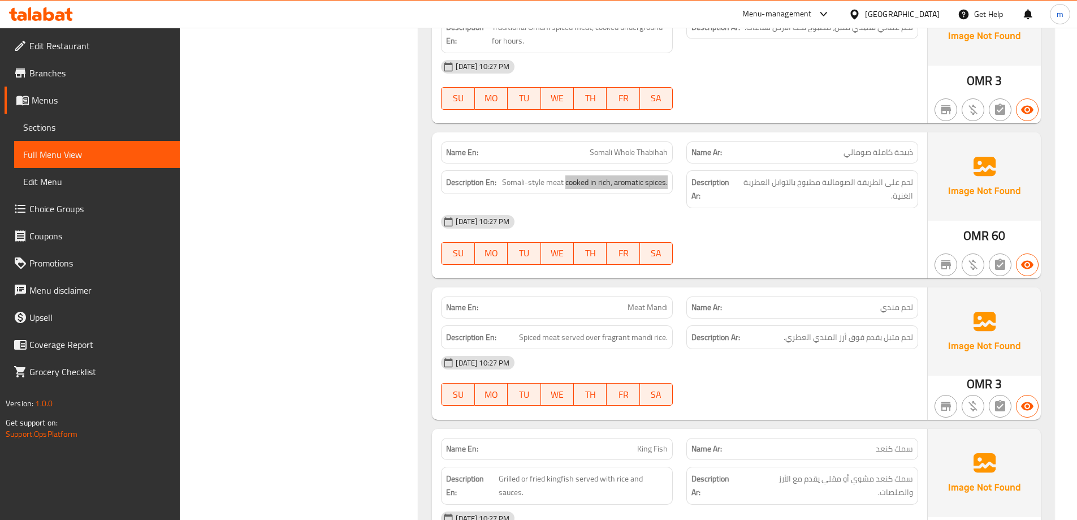
scroll to position [2091, 0]
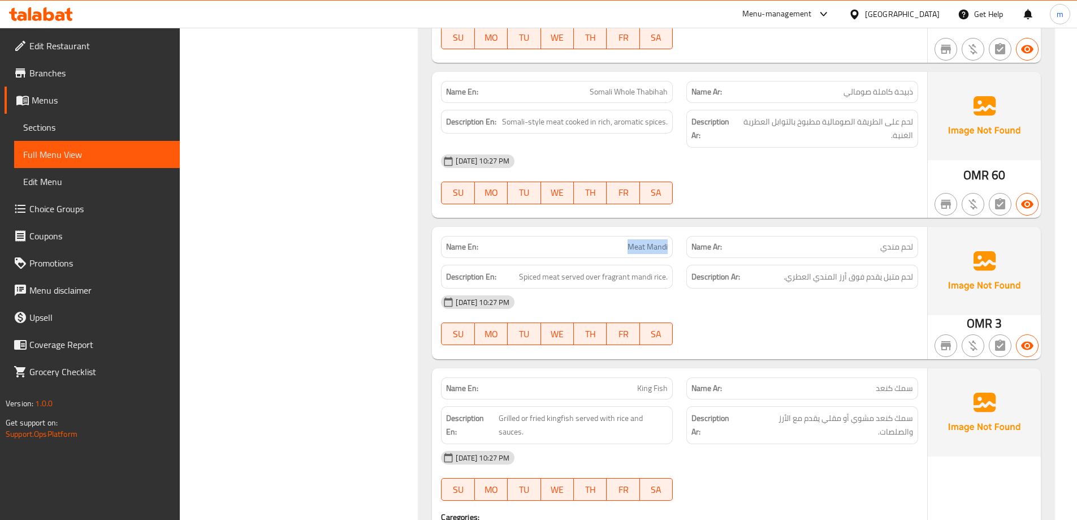
drag, startPoint x: 606, startPoint y: 246, endPoint x: 679, endPoint y: 240, distance: 73.2
click at [679, 240] on div "Name En: Meat Mandi" at bounding box center [556, 247] width 245 height 36
drag, startPoint x: 564, startPoint y: 279, endPoint x: 628, endPoint y: 283, distance: 63.4
click at [628, 283] on span "Spiced meat served over fragrant mandi rice." at bounding box center [593, 277] width 149 height 14
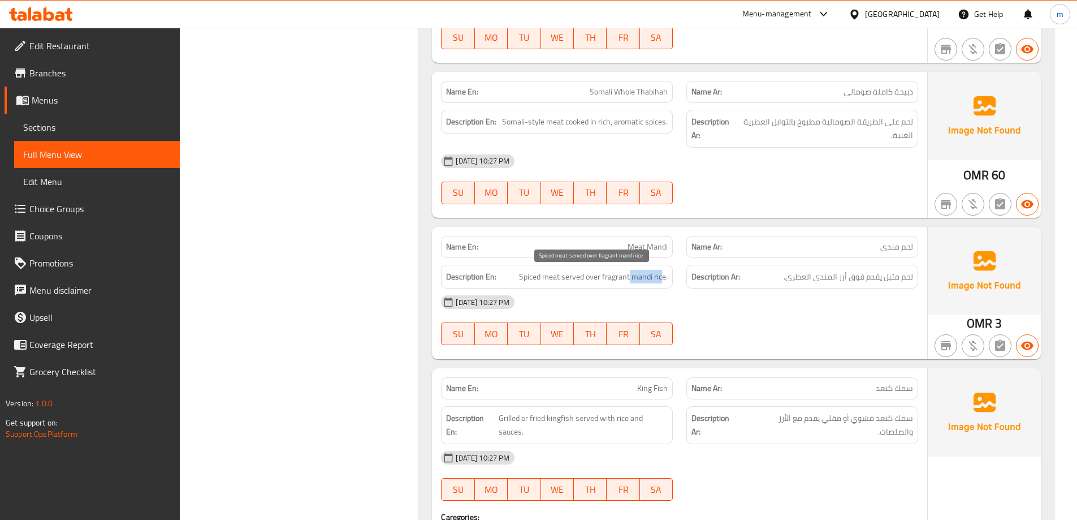
drag, startPoint x: 638, startPoint y: 283, endPoint x: 662, endPoint y: 278, distance: 24.2
click at [662, 278] on span "Spiced meat served over fragrant mandi rice." at bounding box center [593, 277] width 149 height 14
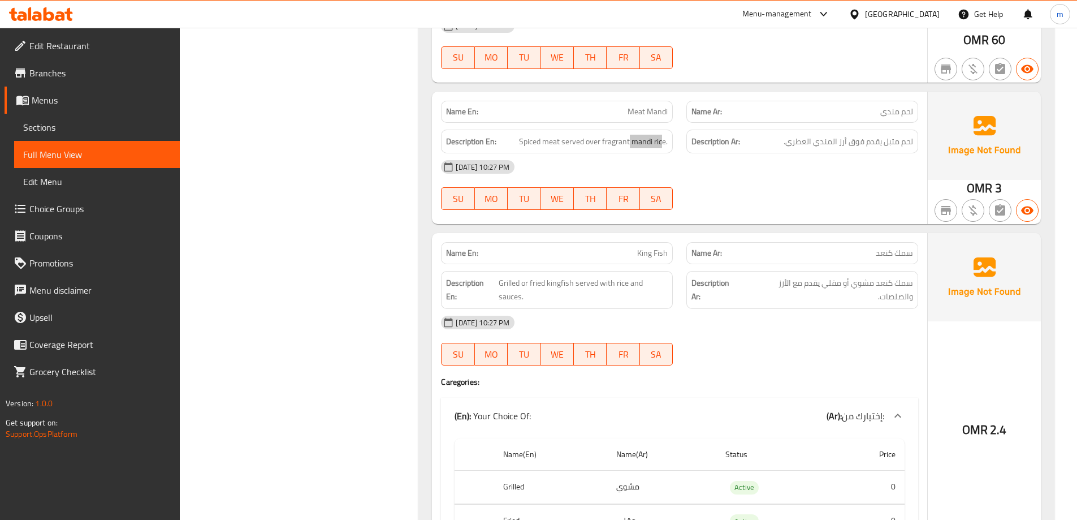
scroll to position [2261, 0]
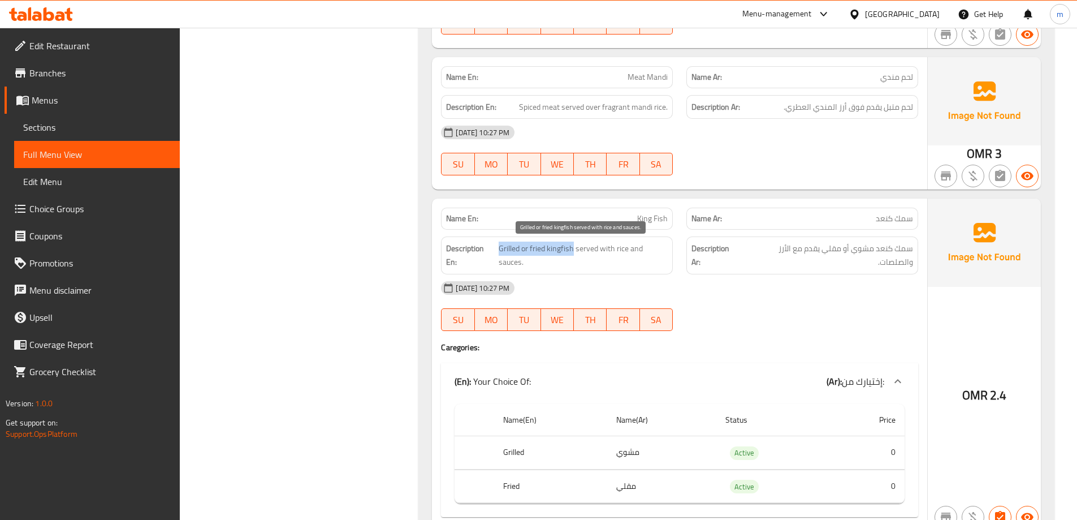
drag, startPoint x: 572, startPoint y: 249, endPoint x: 498, endPoint y: 247, distance: 73.6
click at [499, 247] on span "Grilled or fried kingfish served with rice and sauces." at bounding box center [584, 255] width 170 height 28
drag, startPoint x: 589, startPoint y: 248, endPoint x: 680, endPoint y: 247, distance: 91.6
click at [680, 247] on div "Description En: Grilled or fried kingfish served with rice and sauces. Descript…" at bounding box center [679, 255] width 491 height 51
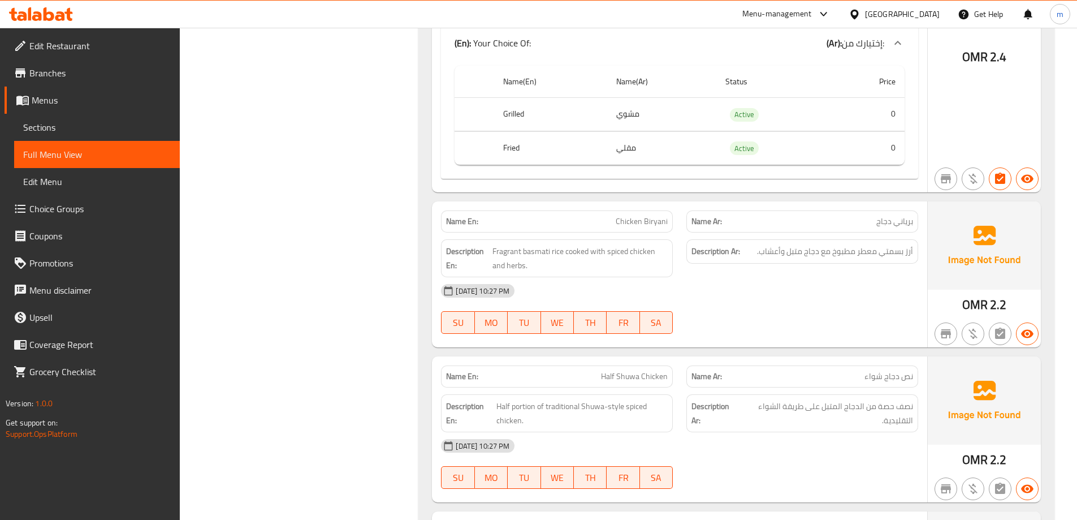
scroll to position [2600, 0]
click at [641, 214] on span "Chicken Biryani" at bounding box center [642, 220] width 52 height 12
copy span "Chicken Biryani"
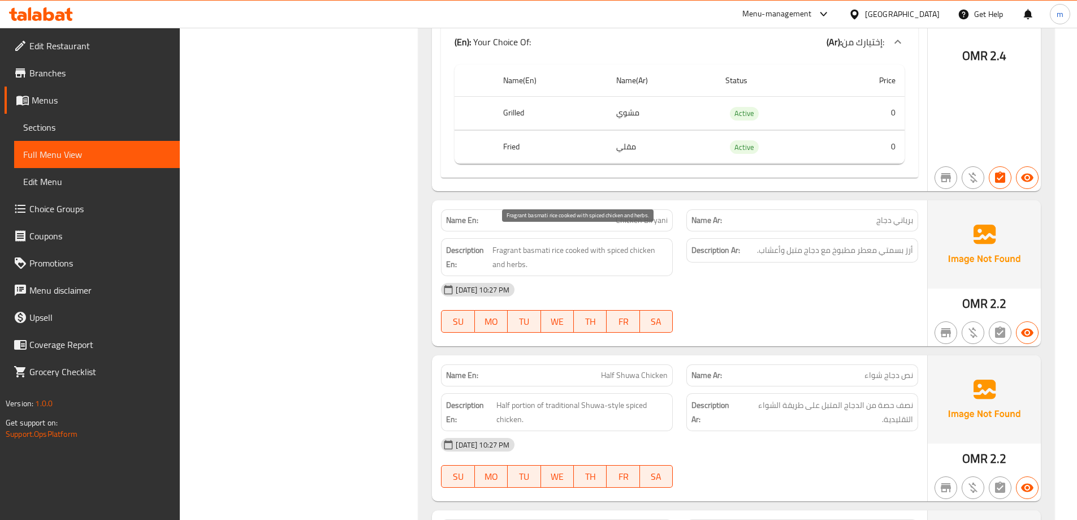
click at [564, 250] on span "Fragrant basmati rice cooked with spiced chicken and herbs." at bounding box center [580, 257] width 175 height 28
drag, startPoint x: 564, startPoint y: 239, endPoint x: 493, endPoint y: 236, distance: 71.3
click at [493, 243] on span "Fragrant basmati rice cooked with spiced chicken and herbs." at bounding box center [580, 257] width 175 height 28
drag, startPoint x: 607, startPoint y: 239, endPoint x: 641, endPoint y: 249, distance: 35.3
click at [641, 249] on span "Fragrant basmati rice cooked with spiced chicken and herbs." at bounding box center [580, 257] width 175 height 28
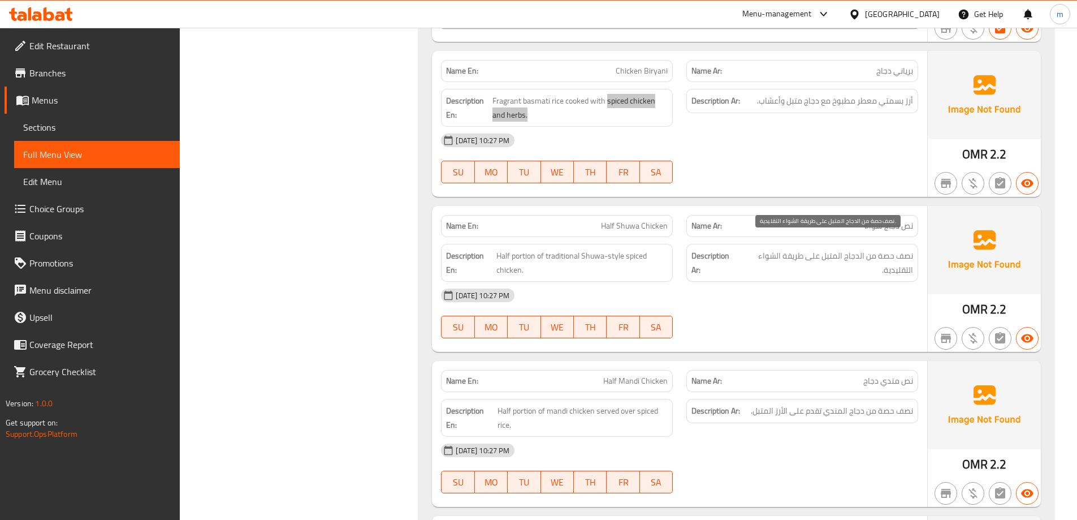
scroll to position [2770, 0]
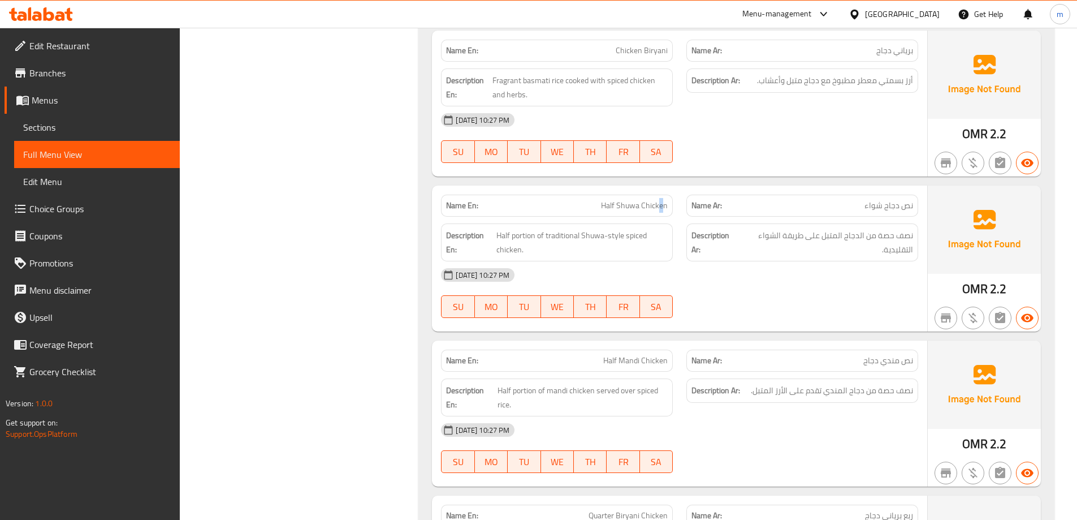
click at [659, 200] on span "Half Shuwa Chicken" at bounding box center [634, 206] width 67 height 12
drag, startPoint x: 653, startPoint y: 193, endPoint x: 625, endPoint y: 193, distance: 28.3
click at [625, 200] on span "Half Shuwa Chicken" at bounding box center [634, 206] width 67 height 12
drag, startPoint x: 498, startPoint y: 222, endPoint x: 575, endPoint y: 228, distance: 77.2
click at [575, 228] on span "Half portion of traditional Shuwa-style spiced chicken." at bounding box center [582, 242] width 171 height 28
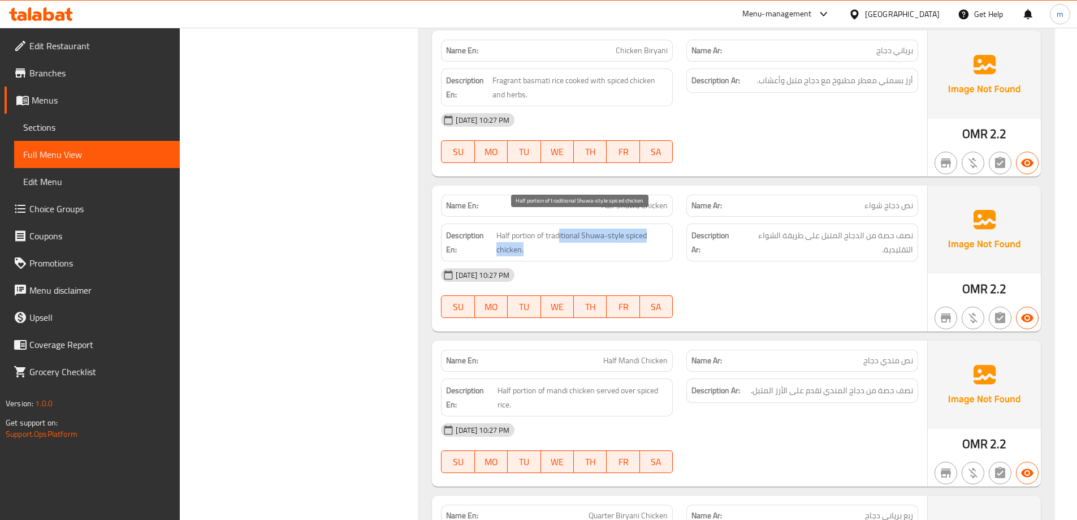
drag, startPoint x: 553, startPoint y: 247, endPoint x: 559, endPoint y: 225, distance: 22.9
click at [559, 225] on div "Description En: Half portion of traditional Shuwa-style spiced chicken." at bounding box center [557, 242] width 232 height 38
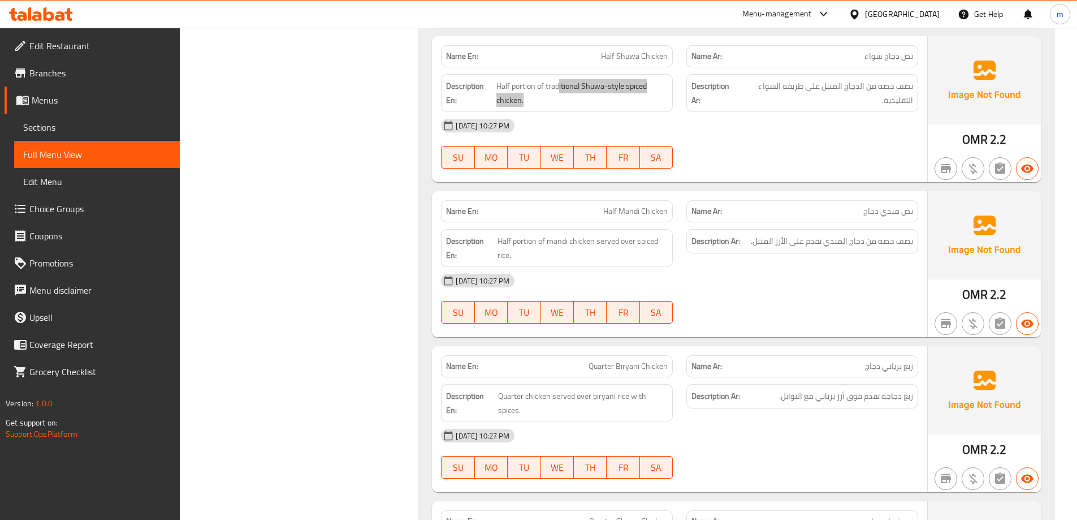
scroll to position [2939, 0]
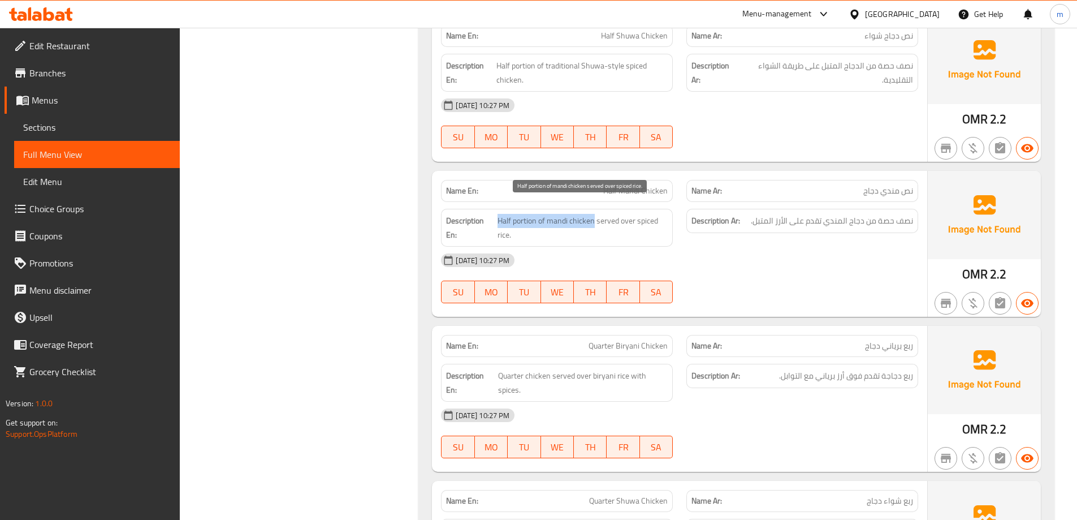
drag, startPoint x: 497, startPoint y: 208, endPoint x: 593, endPoint y: 211, distance: 95.6
click at [593, 214] on span "Half portion of mandi chicken served over spiced rice." at bounding box center [583, 228] width 171 height 28
drag, startPoint x: 602, startPoint y: 207, endPoint x: 631, endPoint y: 219, distance: 30.9
click at [631, 219] on span "Half portion of mandi chicken served over spiced rice." at bounding box center [583, 228] width 171 height 28
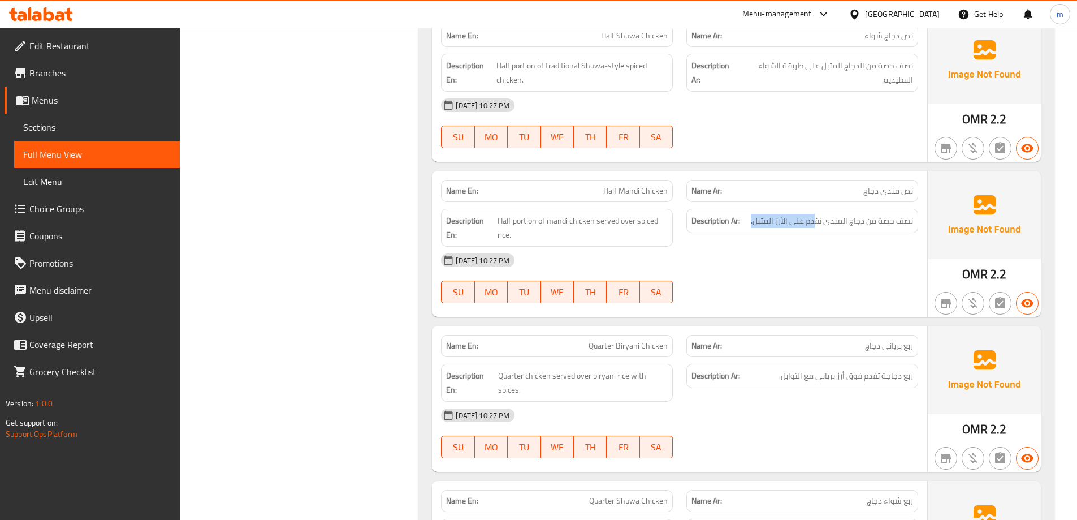
drag, startPoint x: 818, startPoint y: 210, endPoint x: 748, endPoint y: 208, distance: 70.2
click at [748, 214] on h6 "Description Ar: نصف حصة من دجاج المندي تقدم على الأرز المتبل." at bounding box center [803, 221] width 222 height 14
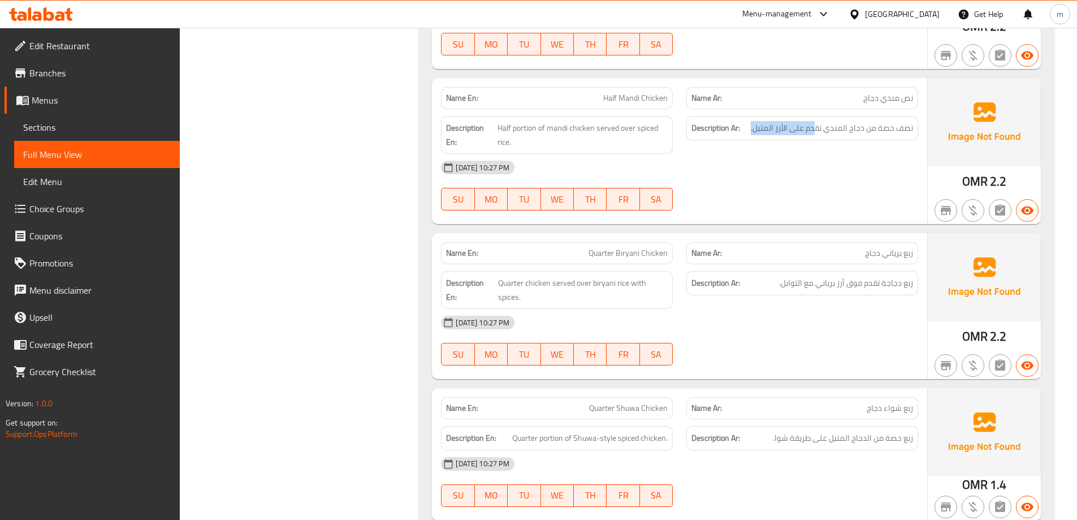
scroll to position [3053, 0]
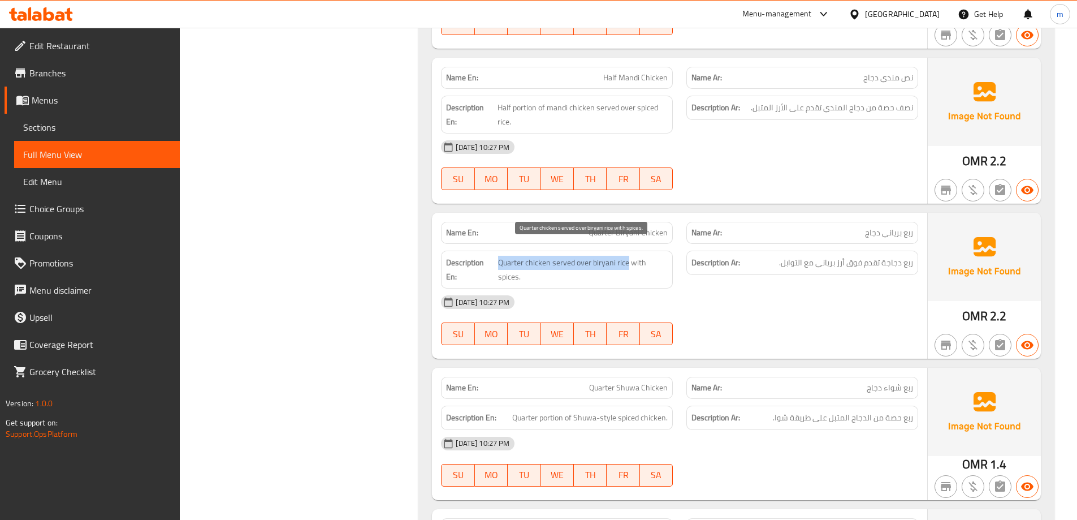
drag, startPoint x: 497, startPoint y: 250, endPoint x: 627, endPoint y: 250, distance: 130.1
click at [627, 256] on h6 "Description En: Quarter chicken served over biryani rice with spices." at bounding box center [557, 270] width 222 height 28
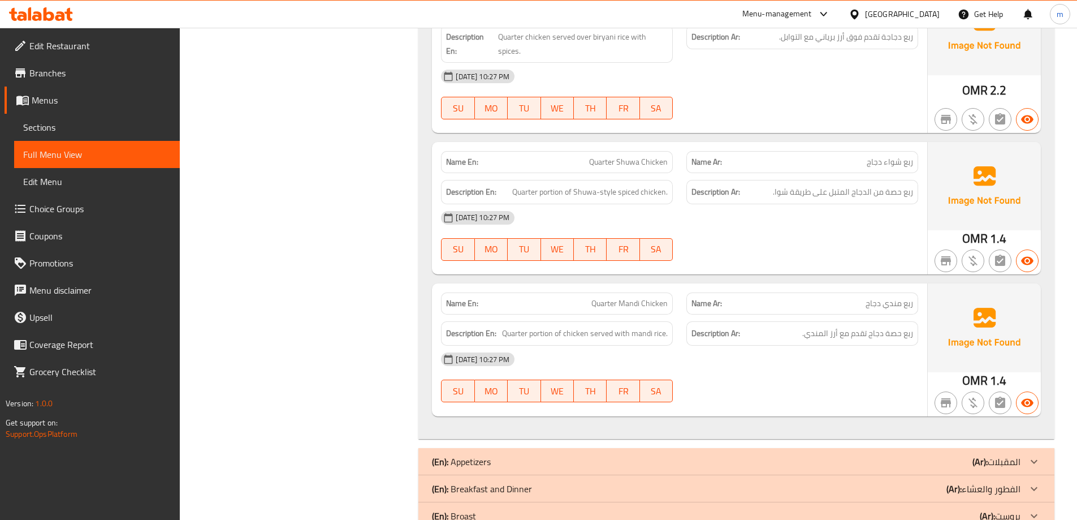
scroll to position [3279, 0]
drag, startPoint x: 515, startPoint y: 179, endPoint x: 615, endPoint y: 184, distance: 100.8
click at [615, 184] on span "Quarter portion of Shuwa-style spiced chicken." at bounding box center [590, 191] width 156 height 14
click at [908, 297] on span "ربع مندي دجاج" at bounding box center [890, 303] width 48 height 12
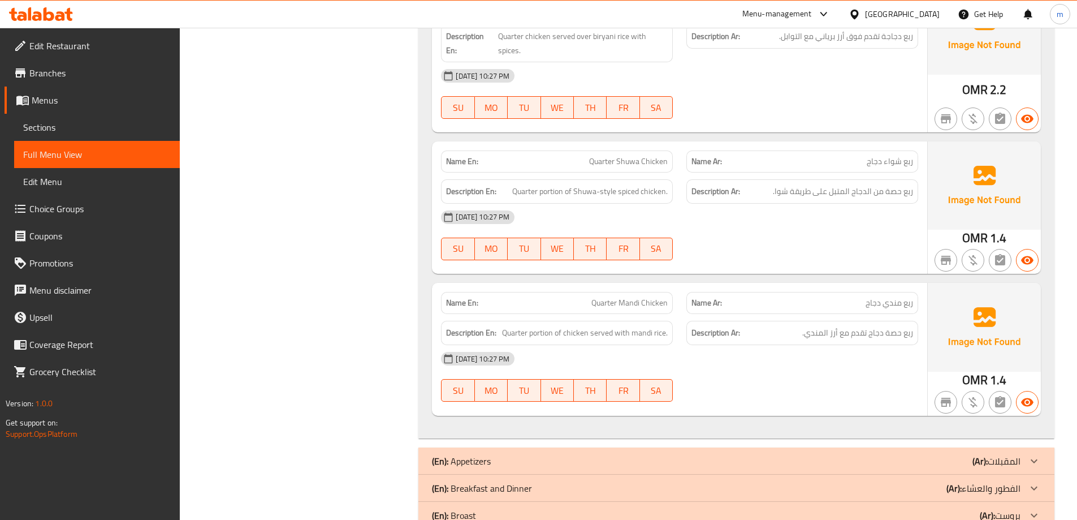
click at [630, 297] on span "Quarter Mandi Chicken" at bounding box center [630, 303] width 76 height 12
copy span "Quarter Mandi Chicken"
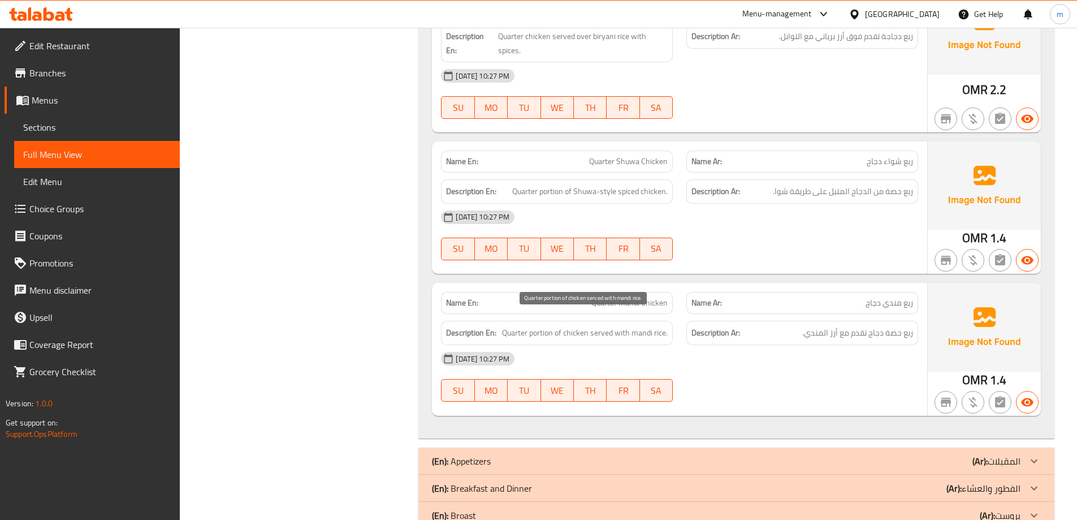
click at [553, 326] on span "Quarter portion of chicken served with mandi rice." at bounding box center [585, 333] width 166 height 14
drag, startPoint x: 532, startPoint y: 320, endPoint x: 585, endPoint y: 318, distance: 53.7
click at [585, 326] on span "Quarter portion of chicken served with mandi rice." at bounding box center [585, 333] width 166 height 14
click at [603, 326] on span "Quarter portion of chicken served with mandi rice." at bounding box center [585, 333] width 166 height 14
click at [712, 352] on div "[DATE] 10:27 PM" at bounding box center [679, 358] width 491 height 27
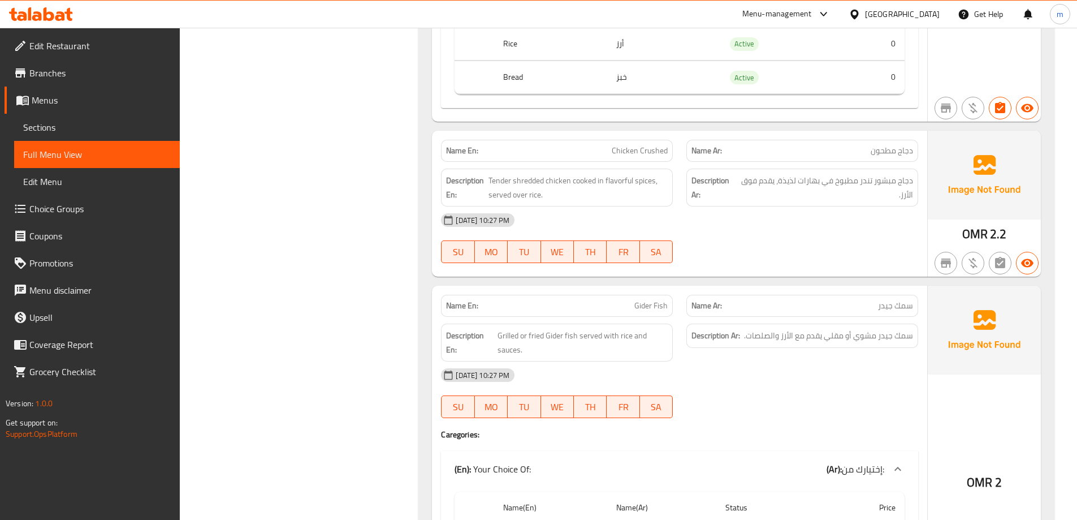
scroll to position [0, 0]
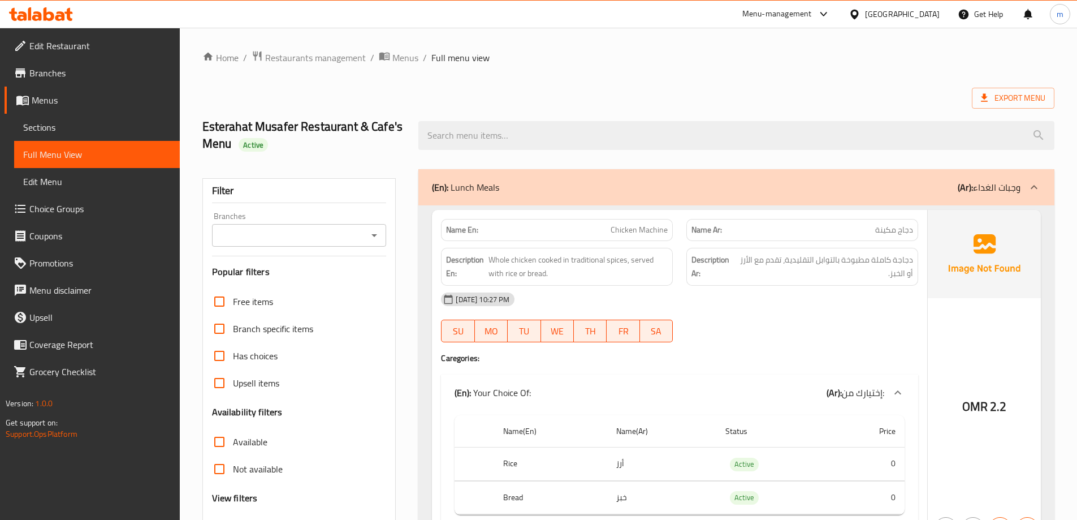
drag, startPoint x: 905, startPoint y: 303, endPoint x: 900, endPoint y: 222, distance: 81.1
click at [900, 201] on div "(En): Lunch Meals (Ar): وجبات الغداء" at bounding box center [736, 187] width 636 height 36
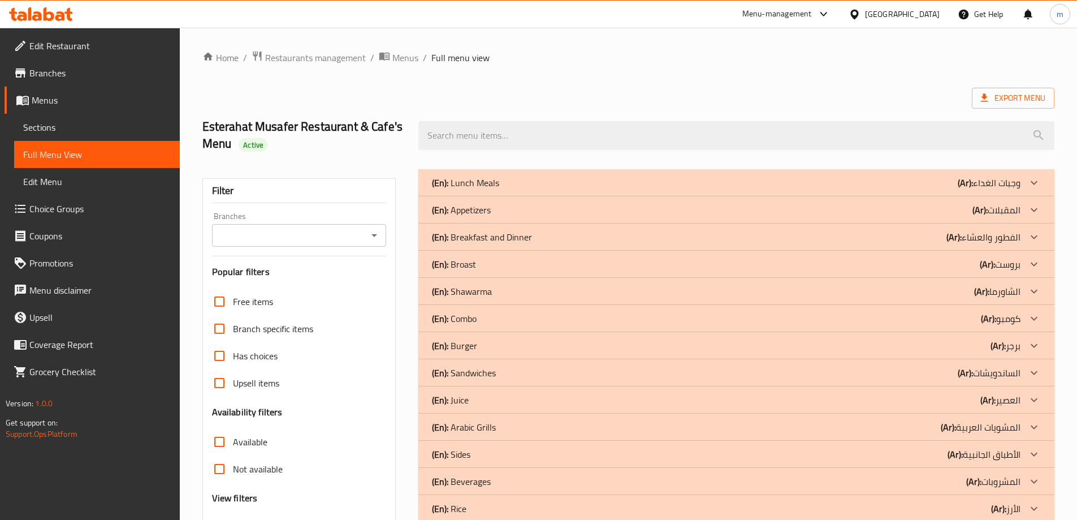
click at [886, 189] on div "(En): Appetizers (Ar): المقبلات" at bounding box center [726, 183] width 589 height 14
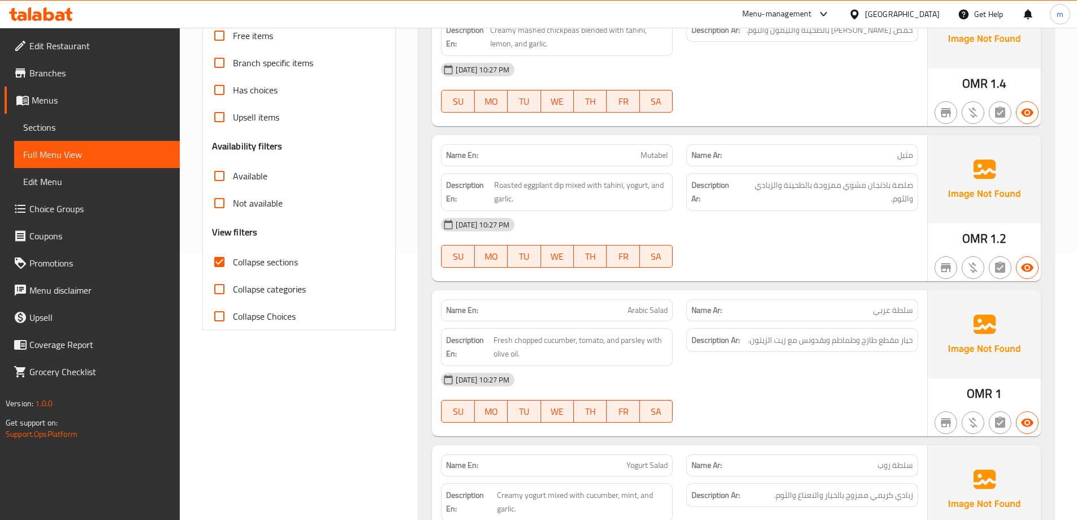
scroll to position [283, 0]
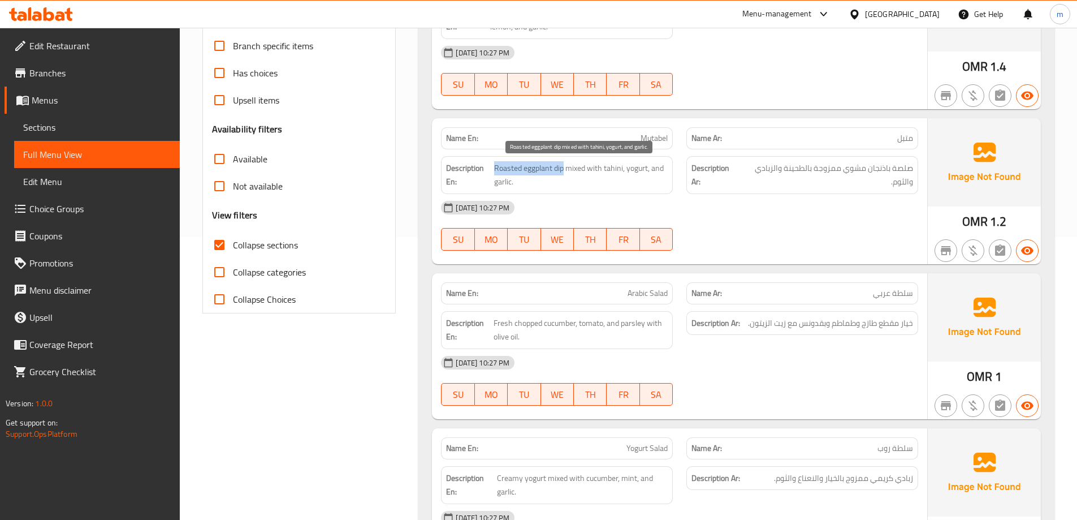
drag, startPoint x: 564, startPoint y: 170, endPoint x: 494, endPoint y: 173, distance: 70.2
click at [494, 173] on span "Roasted eggplant dip mixed with tahini, yogurt, and garlic." at bounding box center [581, 175] width 174 height 28
drag, startPoint x: 568, startPoint y: 167, endPoint x: 624, endPoint y: 165, distance: 56.1
click at [624, 165] on span "Roasted eggplant dip mixed with tahini, yogurt, and garlic." at bounding box center [581, 175] width 174 height 28
drag, startPoint x: 628, startPoint y: 169, endPoint x: 653, endPoint y: 175, distance: 25.0
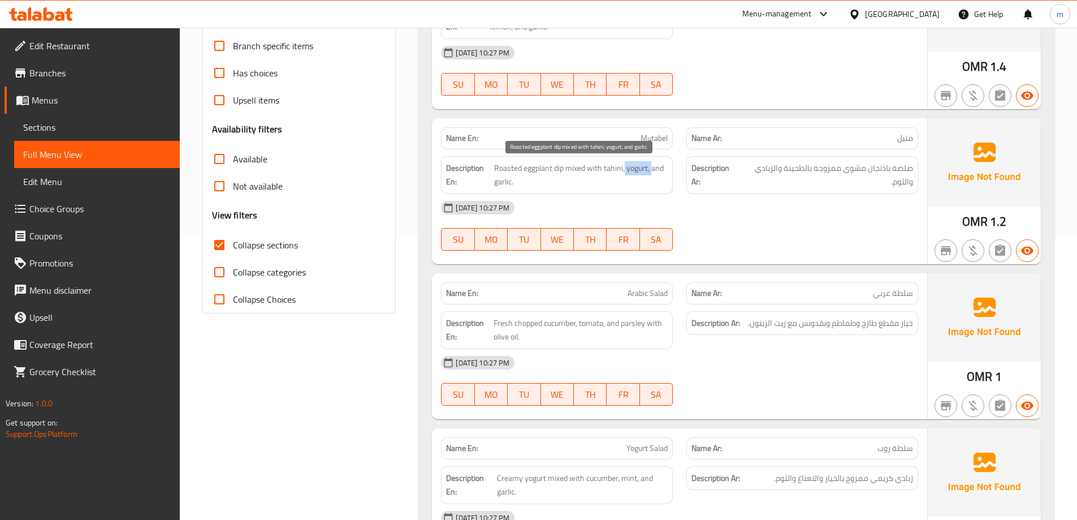
click at [653, 175] on span "Roasted eggplant dip mixed with tahini, yogurt, and garlic." at bounding box center [581, 175] width 174 height 28
drag, startPoint x: 487, startPoint y: 184, endPoint x: 520, endPoint y: 186, distance: 32.8
click at [520, 186] on h6 "Description En: Roasted eggplant dip mixed with tahini, yogurt, and garlic." at bounding box center [557, 175] width 222 height 28
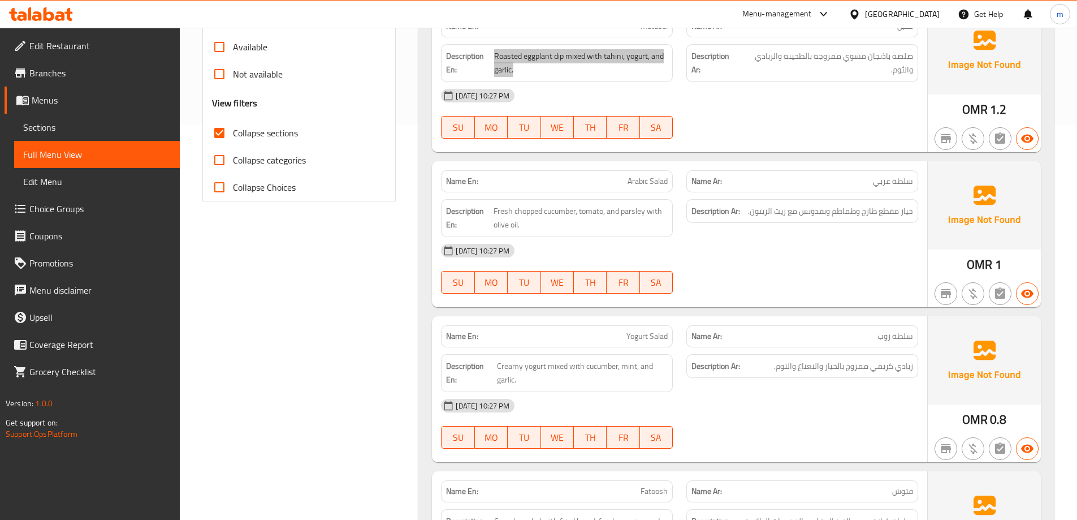
scroll to position [396, 0]
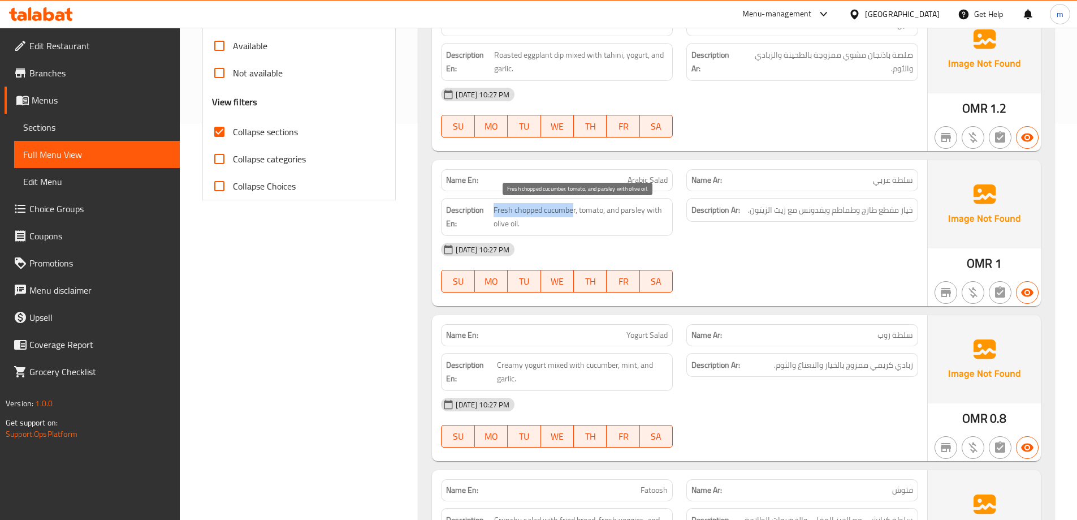
drag, startPoint x: 575, startPoint y: 209, endPoint x: 494, endPoint y: 208, distance: 80.3
click at [494, 208] on span "Fresh chopped cucumber, tomato, and parsley with olive oil." at bounding box center [581, 217] width 175 height 28
click at [599, 210] on span "Fresh chopped cucumber, tomato, and parsley with olive oil." at bounding box center [581, 217] width 175 height 28
drag, startPoint x: 607, startPoint y: 206, endPoint x: 640, endPoint y: 221, distance: 35.2
click at [640, 221] on span "Fresh chopped cucumber, tomato, and parsley with olive oil." at bounding box center [581, 217] width 175 height 28
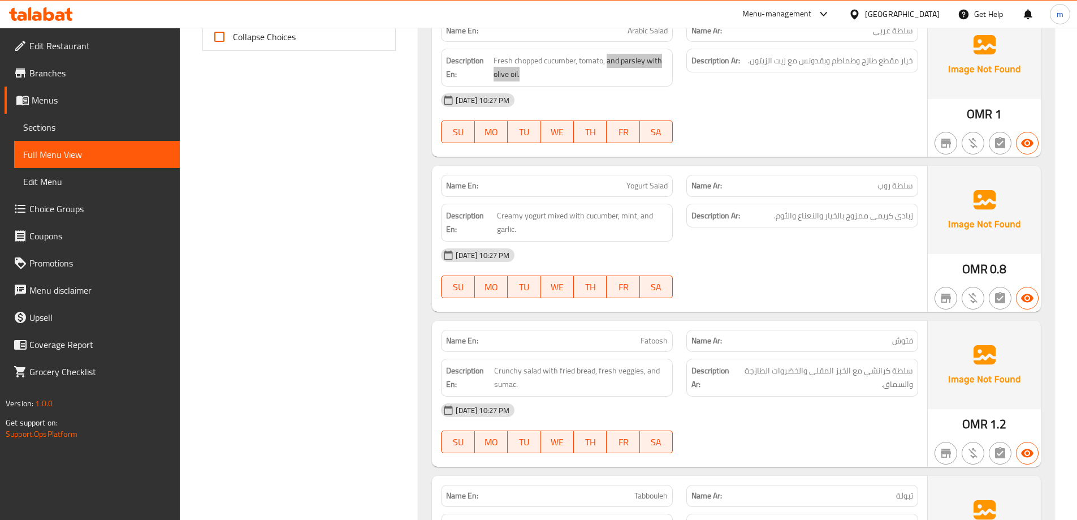
scroll to position [565, 0]
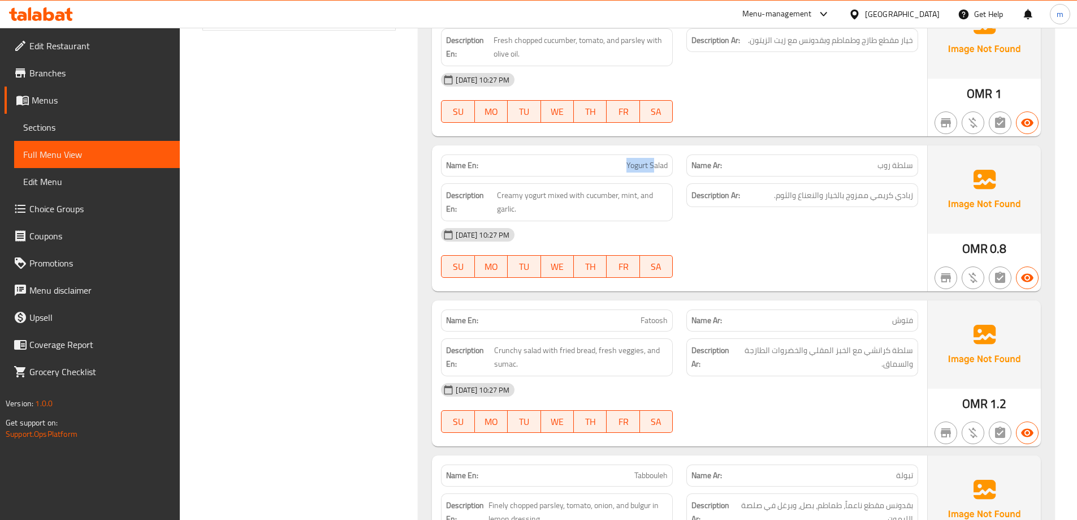
drag, startPoint x: 598, startPoint y: 164, endPoint x: 655, endPoint y: 162, distance: 56.6
click at [655, 162] on p "Name En: Yogurt Salad" at bounding box center [557, 165] width 222 height 12
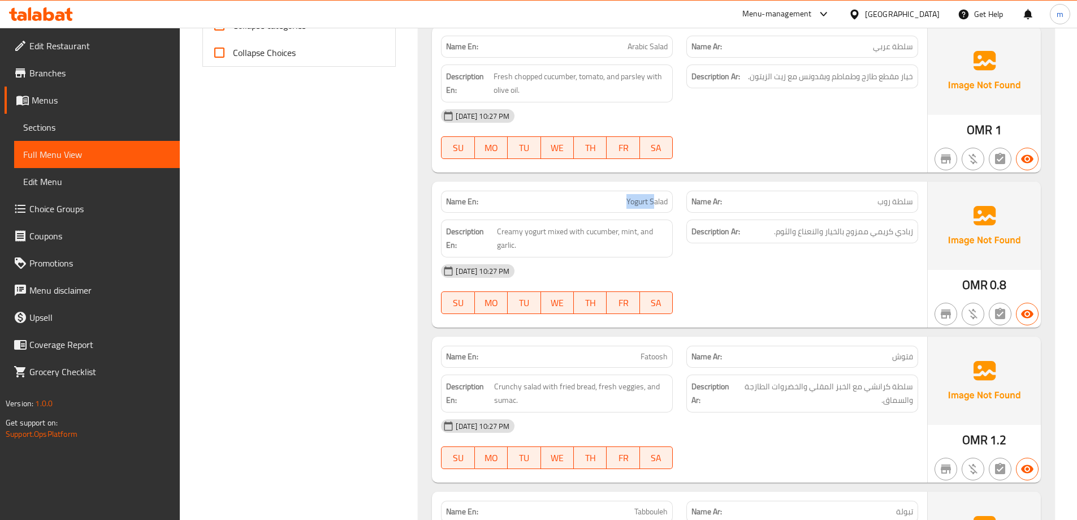
scroll to position [509, 0]
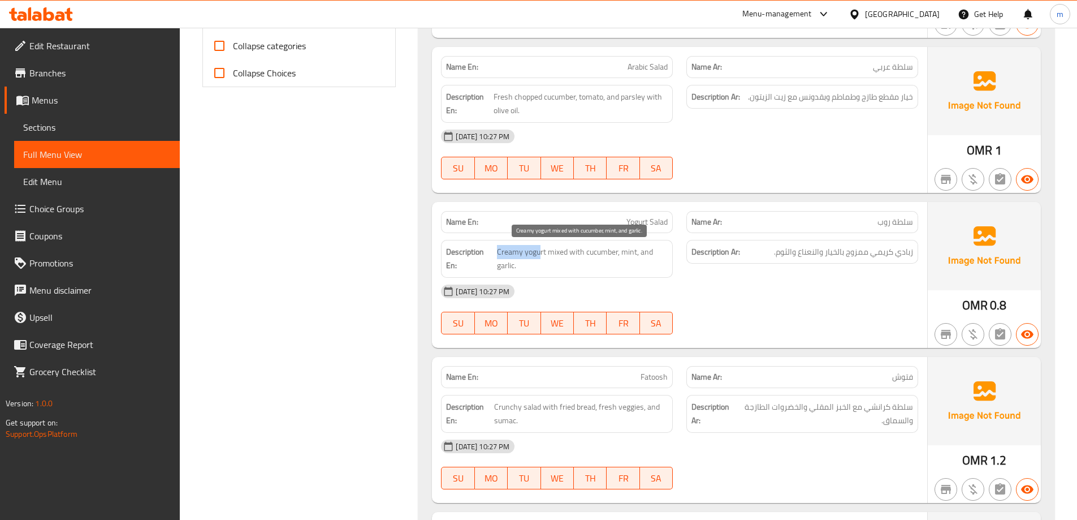
drag, startPoint x: 541, startPoint y: 251, endPoint x: 507, endPoint y: 258, distance: 34.7
click at [496, 252] on h6 "Description En: Creamy yogurt mixed with cucumber, mint, and garlic." at bounding box center [557, 259] width 222 height 28
drag, startPoint x: 549, startPoint y: 256, endPoint x: 651, endPoint y: 266, distance: 103.4
click at [651, 266] on span "Creamy yogurt mixed with cucumber, mint, and garlic." at bounding box center [582, 259] width 171 height 28
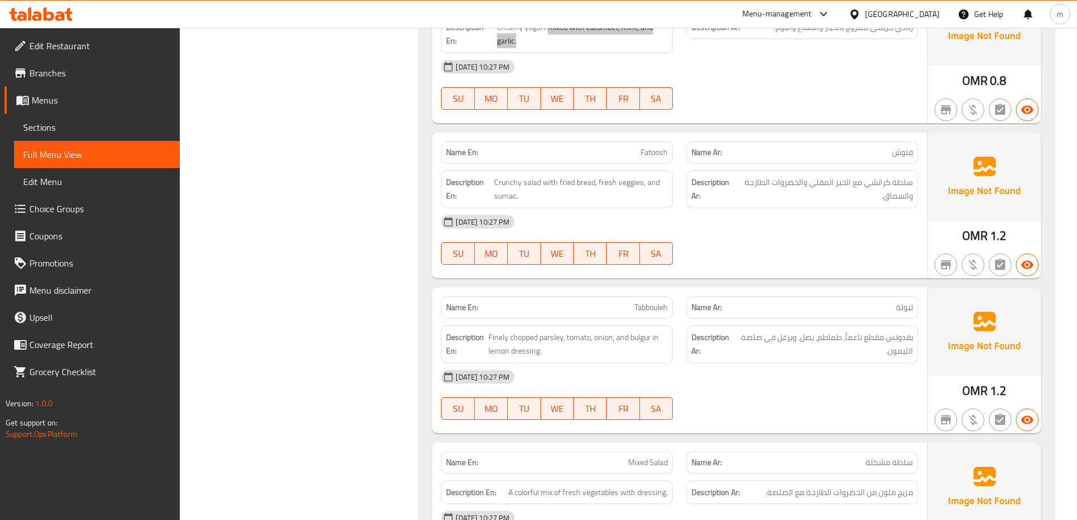
scroll to position [735, 0]
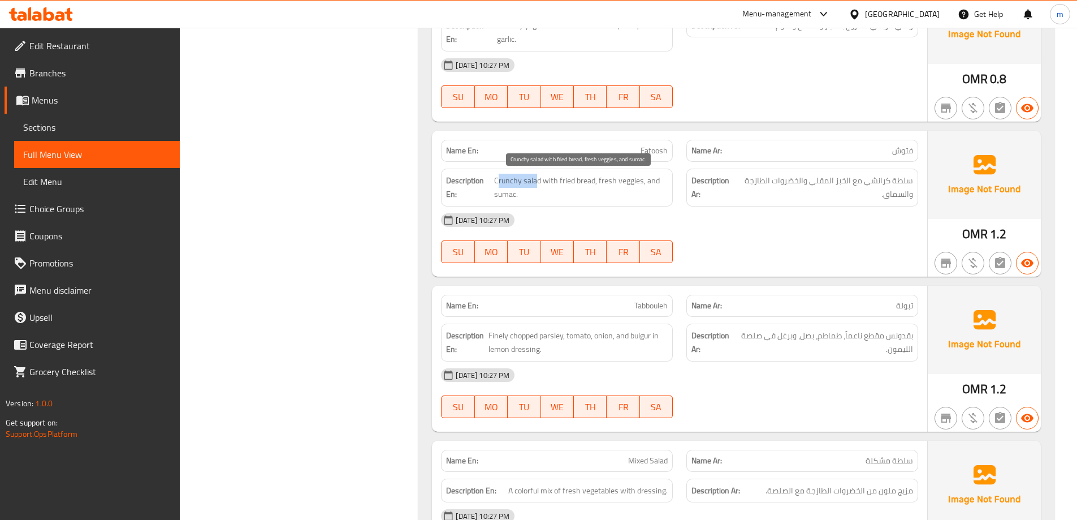
drag, startPoint x: 538, startPoint y: 179, endPoint x: 497, endPoint y: 181, distance: 41.3
click at [497, 181] on span "Crunchy salad with fried bread, fresh veggies, and sumac." at bounding box center [581, 188] width 174 height 28
drag, startPoint x: 602, startPoint y: 184, endPoint x: 635, endPoint y: 192, distance: 34.3
click at [635, 192] on span "Crunchy salad with fried bread, fresh veggies, and sumac." at bounding box center [581, 188] width 174 height 28
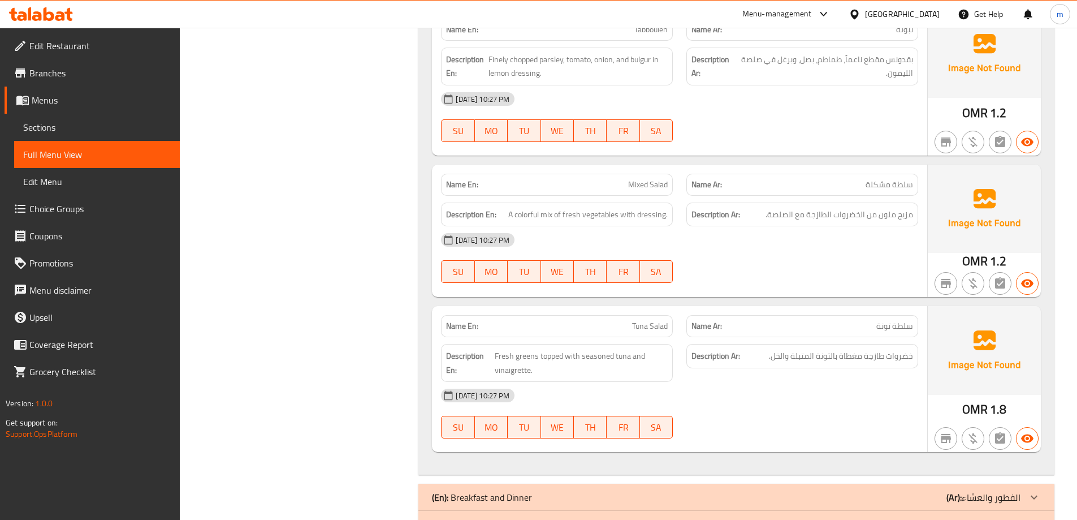
scroll to position [1018, 0]
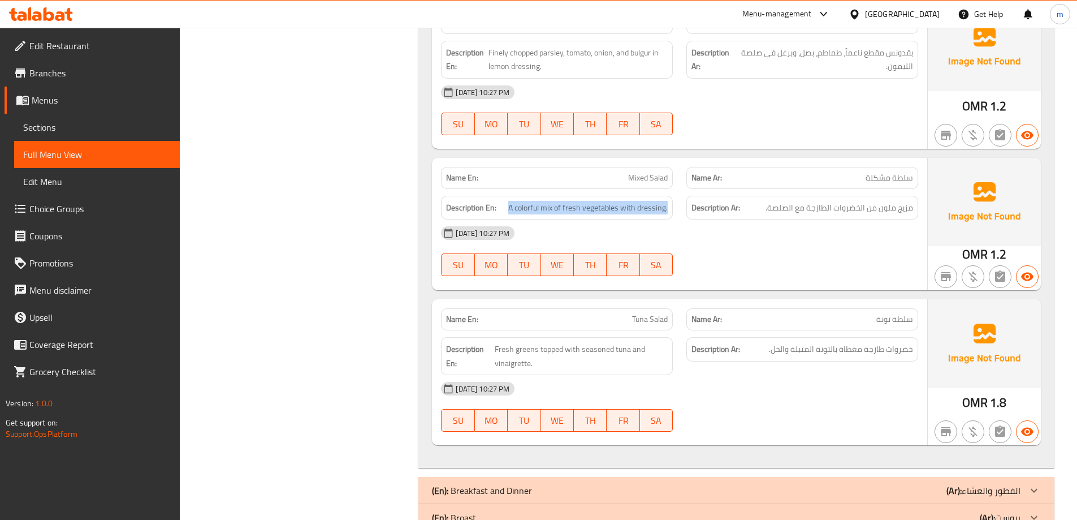
drag, startPoint x: 508, startPoint y: 209, endPoint x: 681, endPoint y: 209, distance: 173.6
click at [681, 209] on div "Description En: A colorful mix of fresh vegetables with dressing. Description A…" at bounding box center [679, 208] width 491 height 38
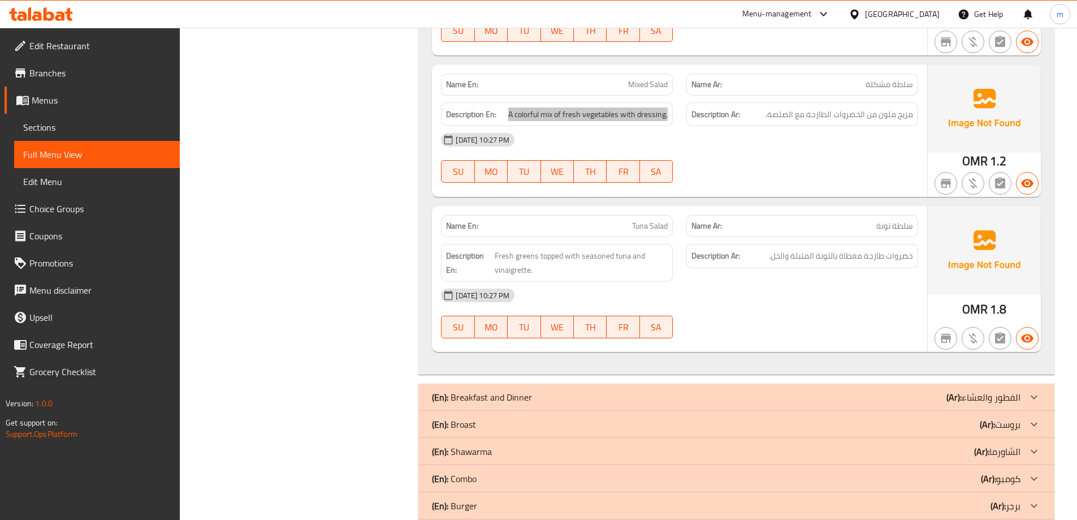
scroll to position [1131, 0]
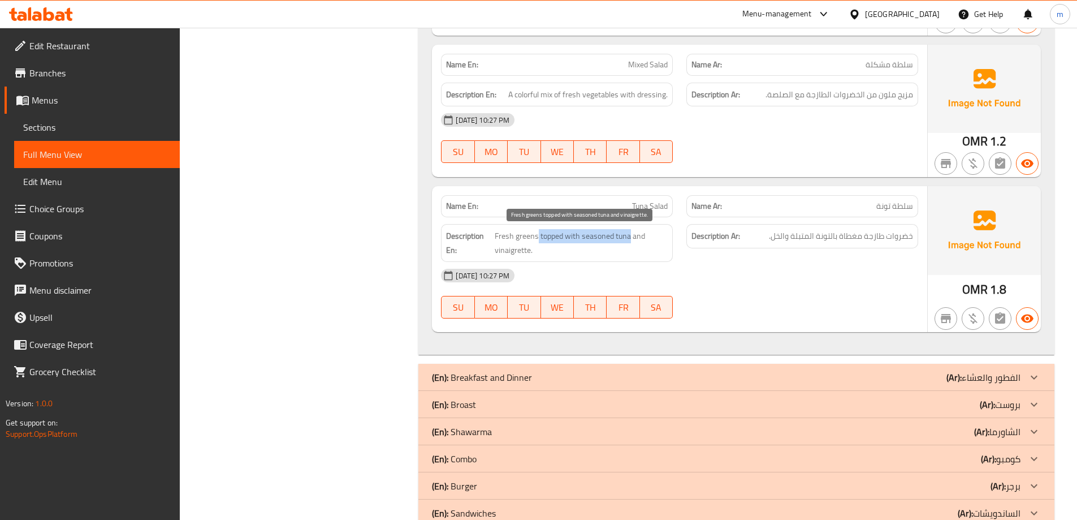
drag, startPoint x: 524, startPoint y: 236, endPoint x: 628, endPoint y: 243, distance: 104.8
click at [628, 243] on span "Fresh greens topped with seasoned tuna and vinaigrette." at bounding box center [582, 243] width 174 height 28
click at [810, 273] on div "[DATE] 10:27 PM" at bounding box center [679, 275] width 491 height 27
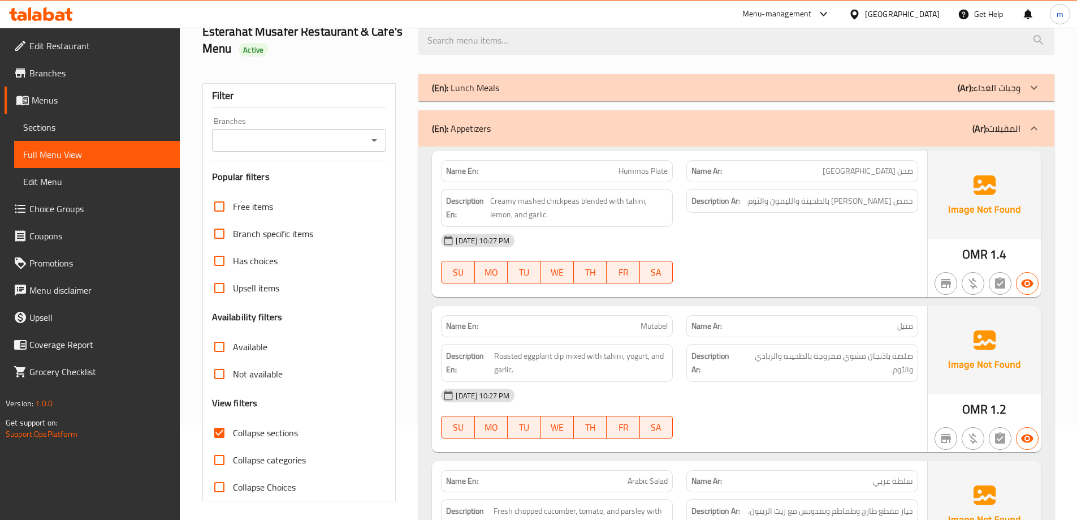
scroll to position [0, 0]
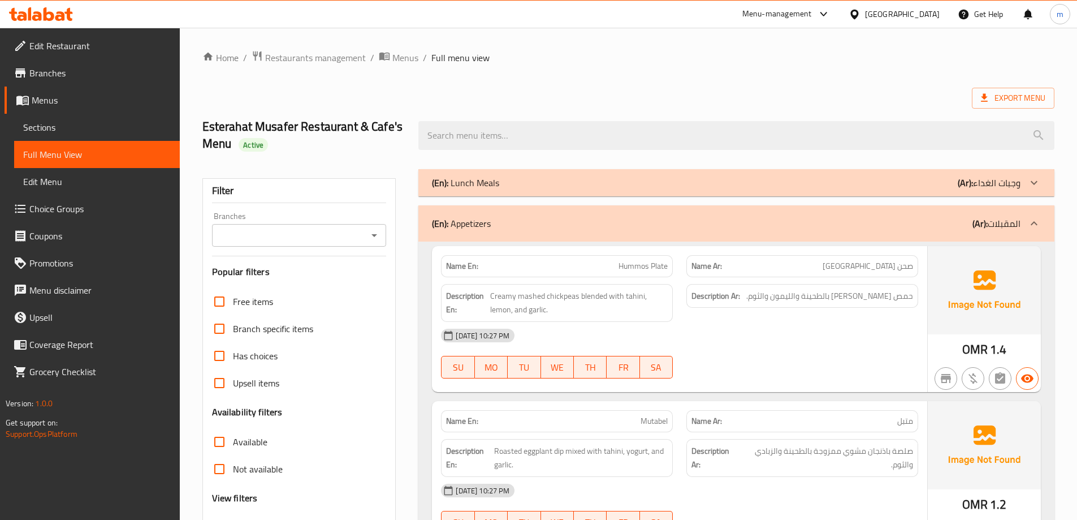
click at [946, 228] on div "(En): Appetizers (Ar): المقبلات" at bounding box center [726, 224] width 589 height 14
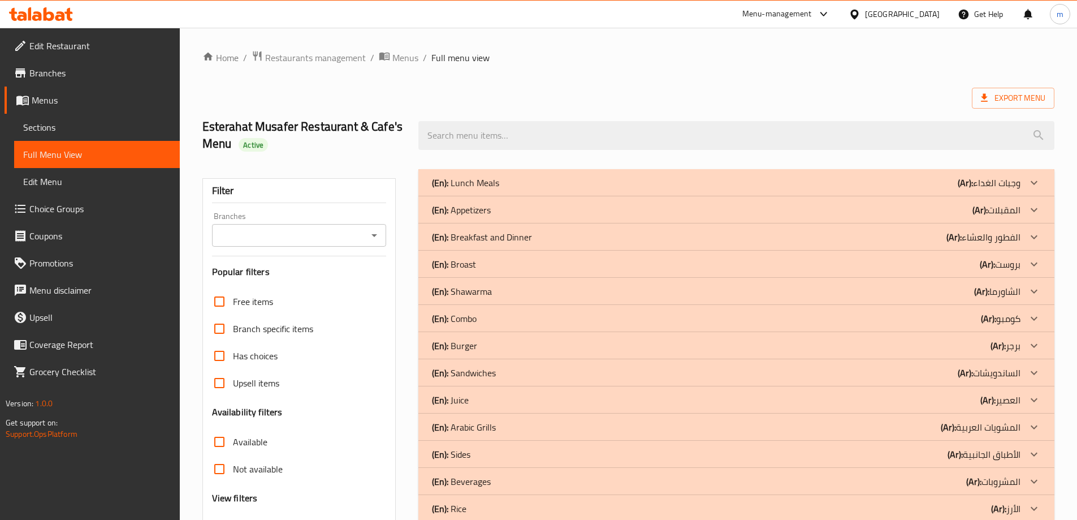
click at [849, 196] on div "(En): Breakfast and Dinner (Ar): الفطور والعشاء" at bounding box center [736, 182] width 636 height 27
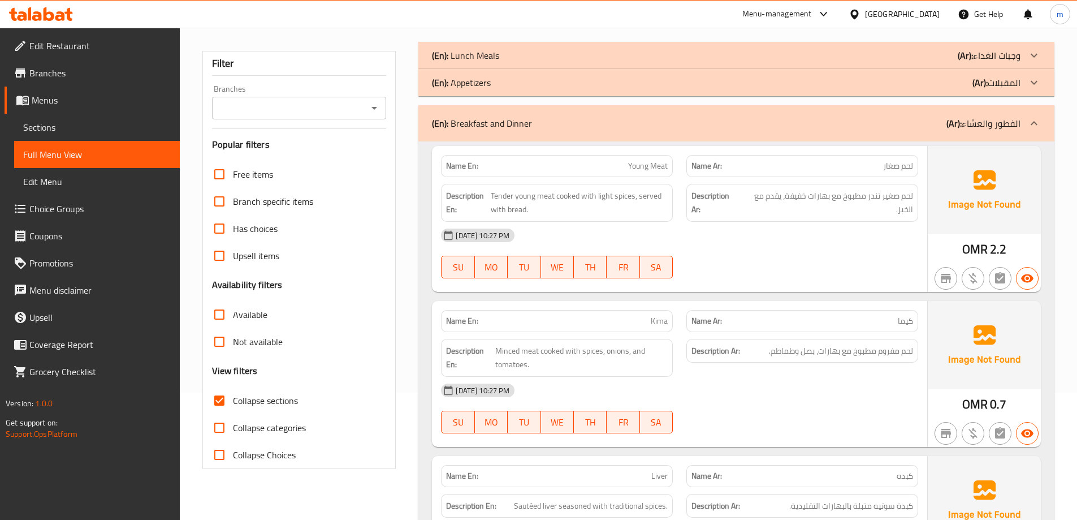
scroll to position [226, 0]
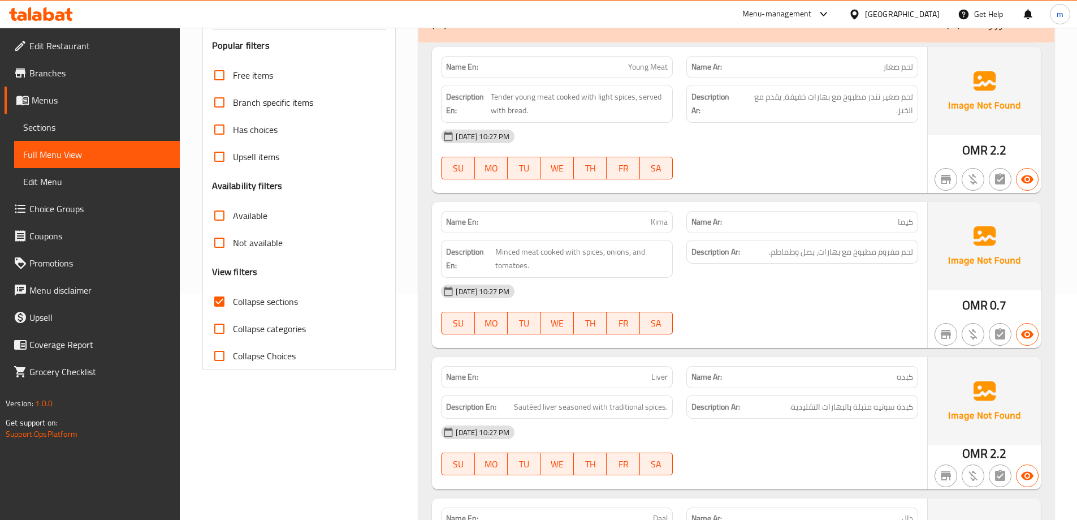
click at [629, 65] on span "Young Meat" at bounding box center [648, 67] width 40 height 12
click at [747, 100] on span "لحم صغير تندر مطبوخ مع بهارات خفيفة، يقدم مع الخبز." at bounding box center [827, 104] width 172 height 28
click at [656, 76] on div "Name En: Young Meat" at bounding box center [557, 67] width 232 height 22
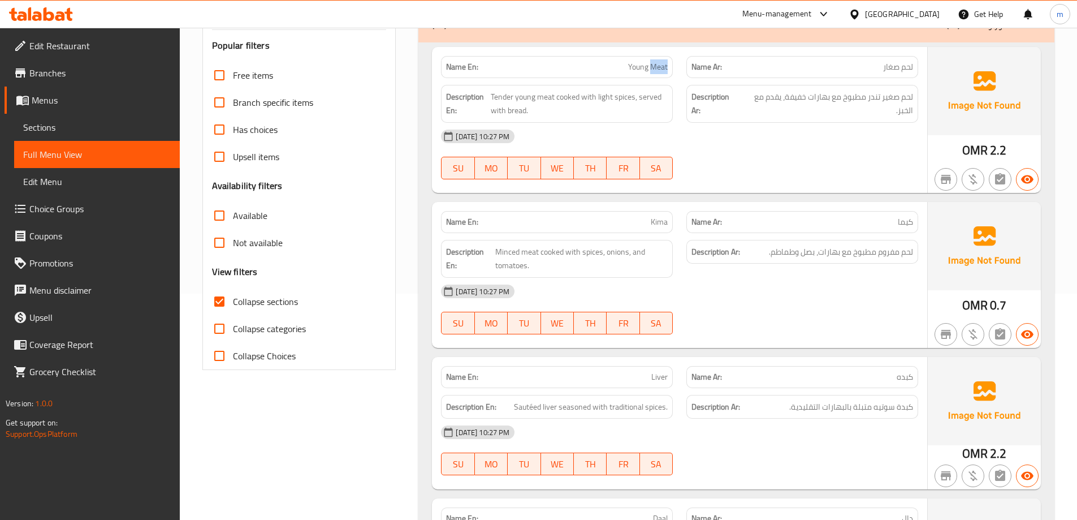
click at [656, 76] on div "Name En: Young Meat" at bounding box center [557, 67] width 232 height 22
copy span "Young Meat"
drag, startPoint x: 552, startPoint y: 98, endPoint x: 636, endPoint y: 101, distance: 83.7
click at [636, 101] on span "Tender young meat cooked with light spices, served with bread." at bounding box center [579, 104] width 177 height 28
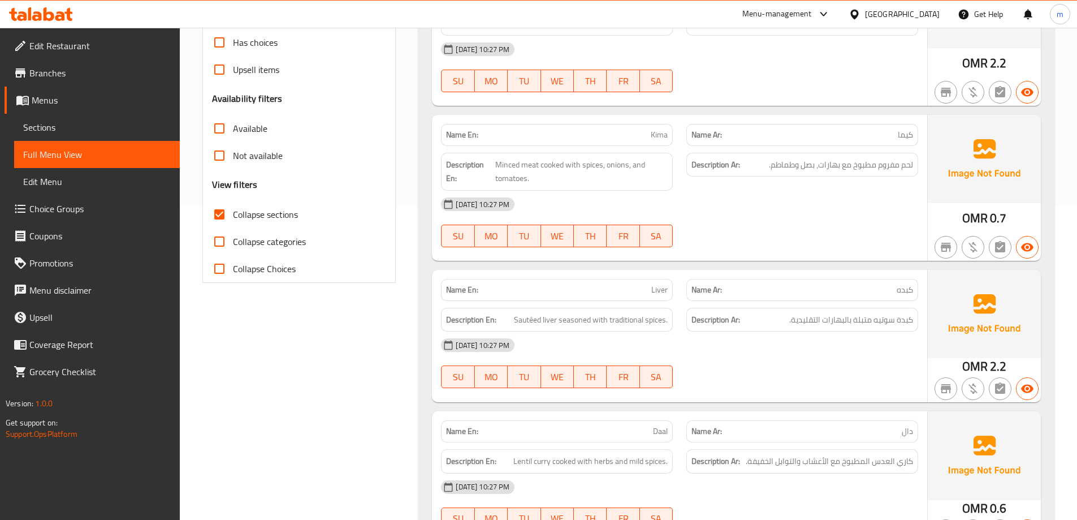
scroll to position [339, 0]
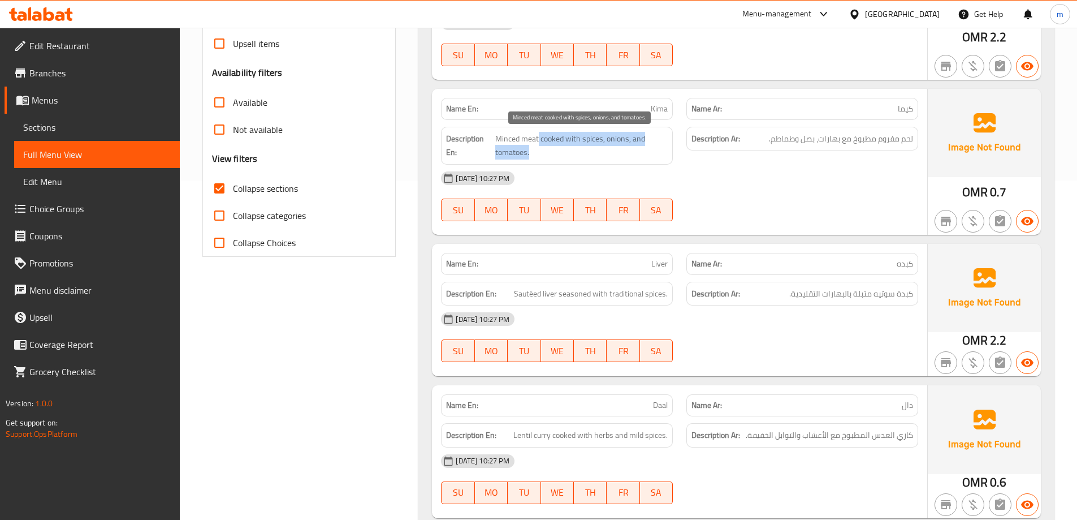
drag, startPoint x: 537, startPoint y: 139, endPoint x: 647, endPoint y: 153, distance: 110.7
click at [647, 153] on span "Minced meat cooked with spices, onions, and tomatoes." at bounding box center [581, 146] width 172 height 28
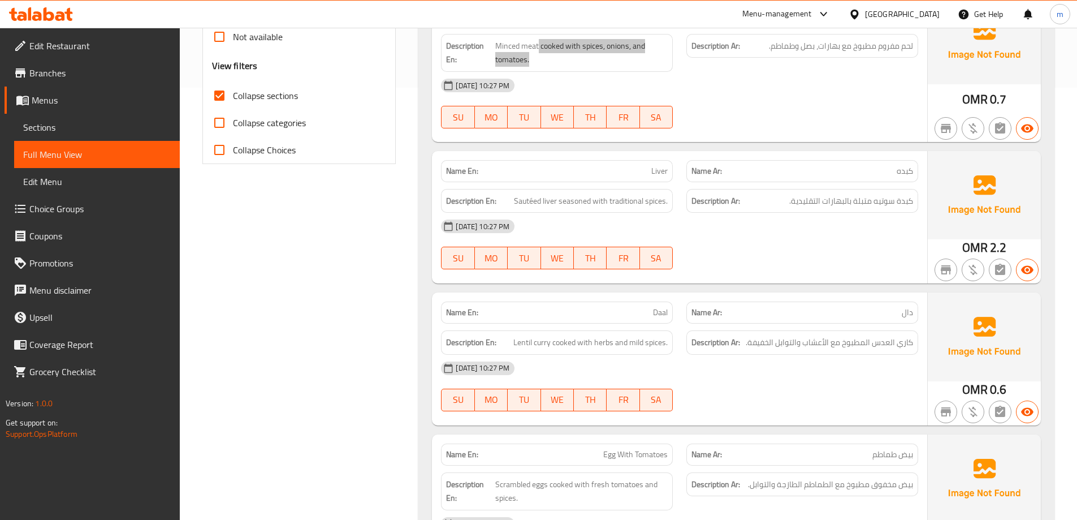
scroll to position [452, 0]
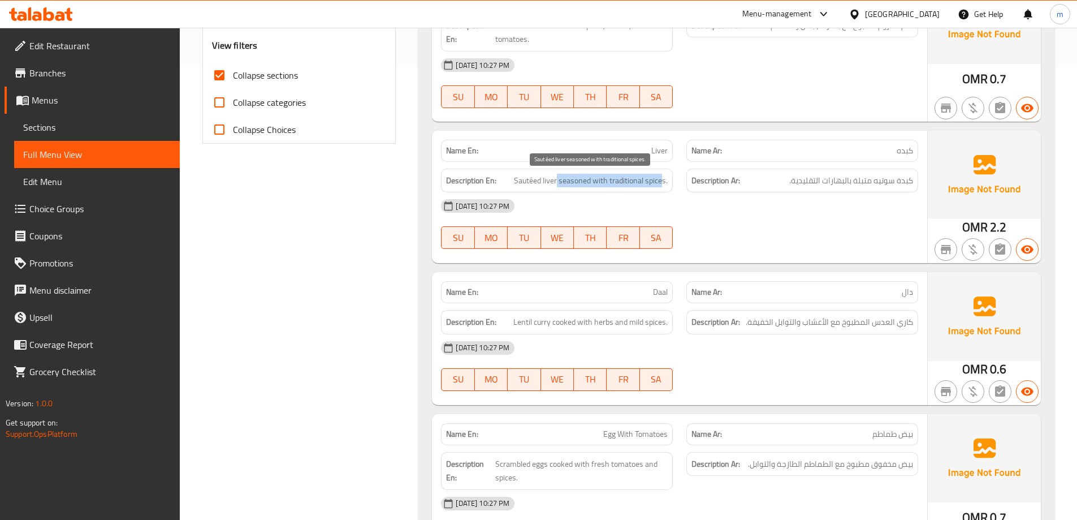
drag, startPoint x: 557, startPoint y: 179, endPoint x: 662, endPoint y: 179, distance: 105.2
click at [662, 179] on span "Sautéed liver seasoned with traditional spices." at bounding box center [591, 181] width 154 height 14
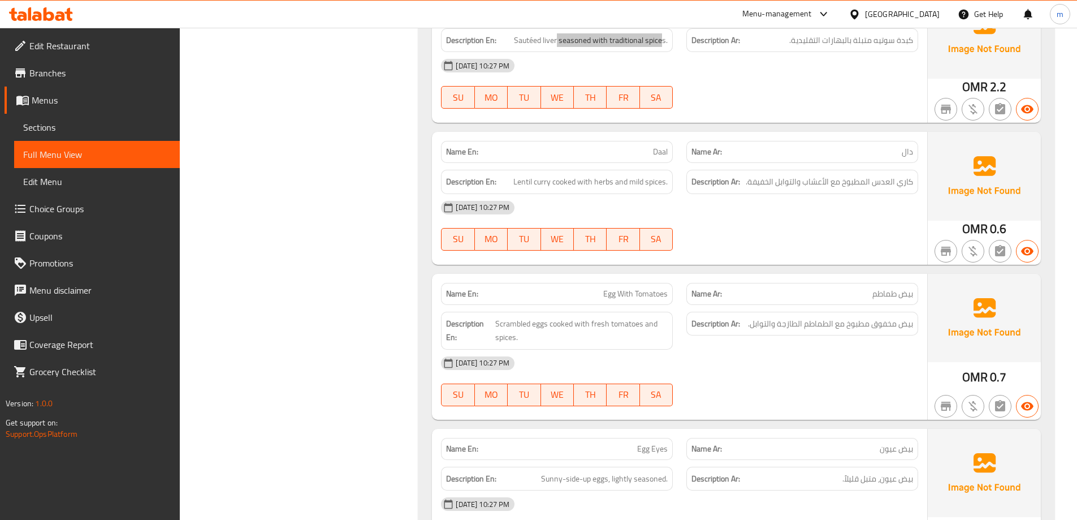
scroll to position [622, 0]
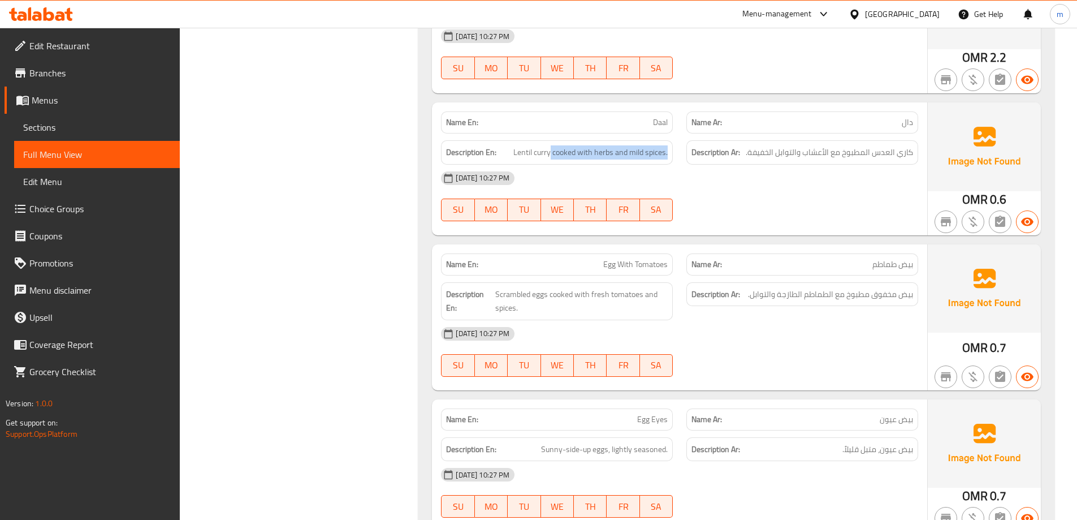
drag, startPoint x: 550, startPoint y: 152, endPoint x: 670, endPoint y: 158, distance: 119.5
click at [670, 158] on div "Description En: Lentil curry cooked with herbs and mild spices." at bounding box center [557, 152] width 232 height 24
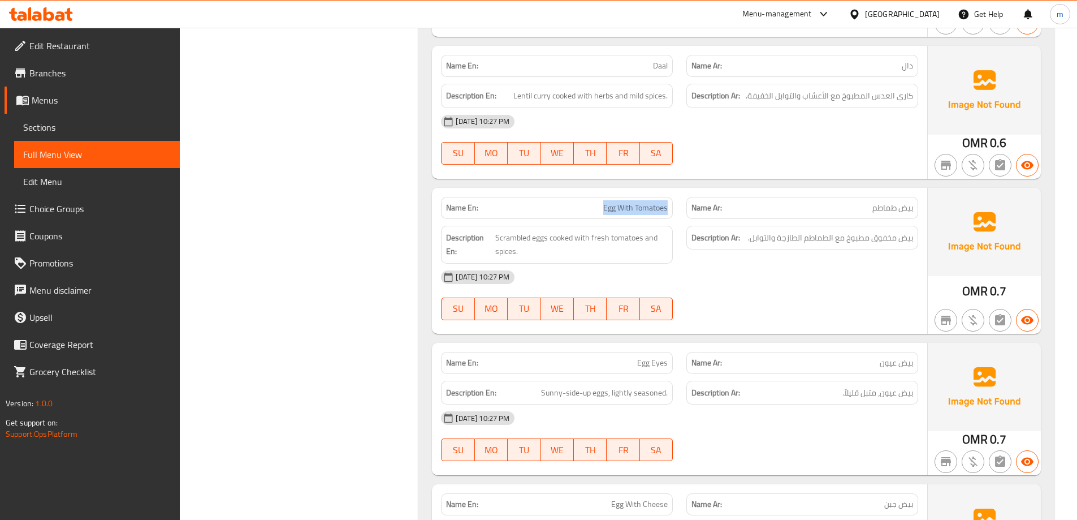
drag, startPoint x: 582, startPoint y: 204, endPoint x: 674, endPoint y: 203, distance: 92.2
click at [674, 203] on div "Name En: Egg With Tomatoes" at bounding box center [556, 208] width 245 height 36
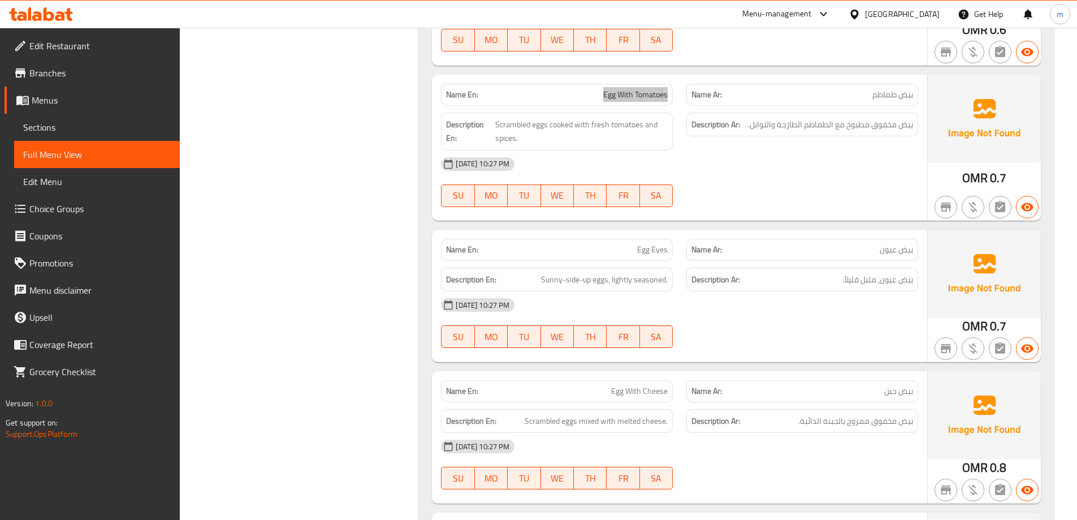
scroll to position [848, 0]
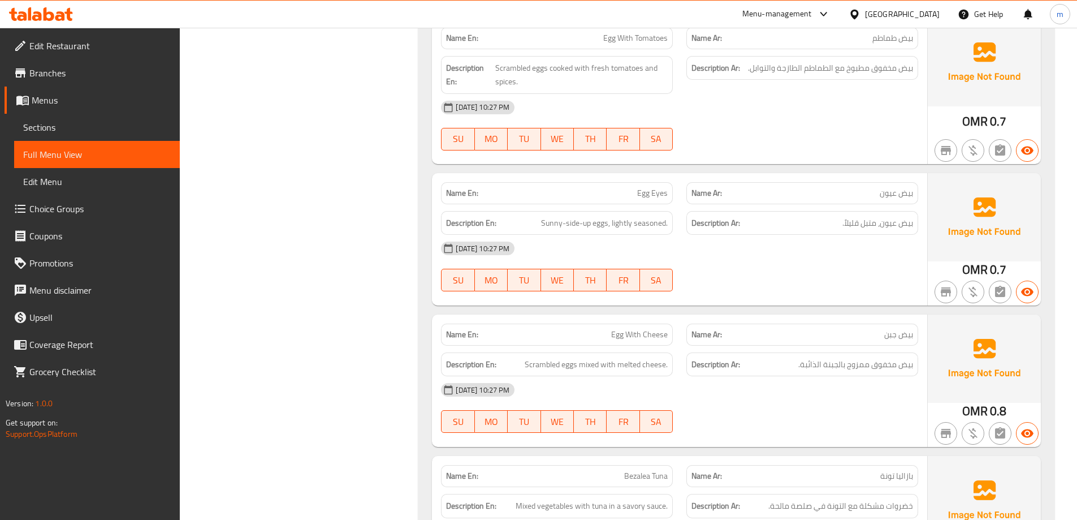
click at [896, 193] on span "بيض عيون" at bounding box center [896, 193] width 33 height 12
copy span "بيض عيون"
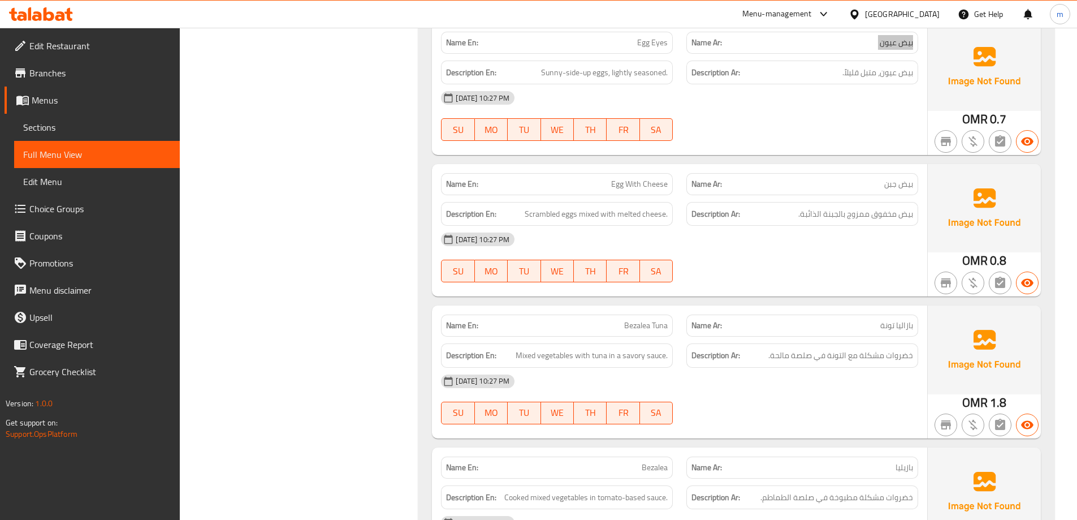
scroll to position [1074, 0]
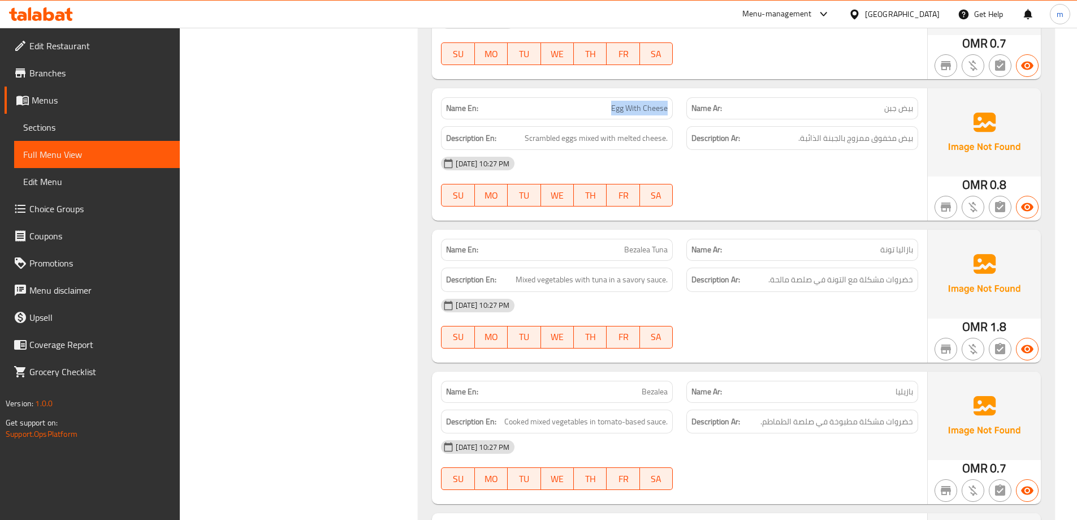
drag, startPoint x: 611, startPoint y: 112, endPoint x: 670, endPoint y: 103, distance: 58.9
click at [670, 103] on div "Name En: Egg With Cheese" at bounding box center [557, 108] width 232 height 22
drag, startPoint x: 523, startPoint y: 141, endPoint x: 667, endPoint y: 134, distance: 143.8
click at [667, 134] on h6 "Description En: Scrambled eggs mixed with melted cheese." at bounding box center [557, 138] width 222 height 14
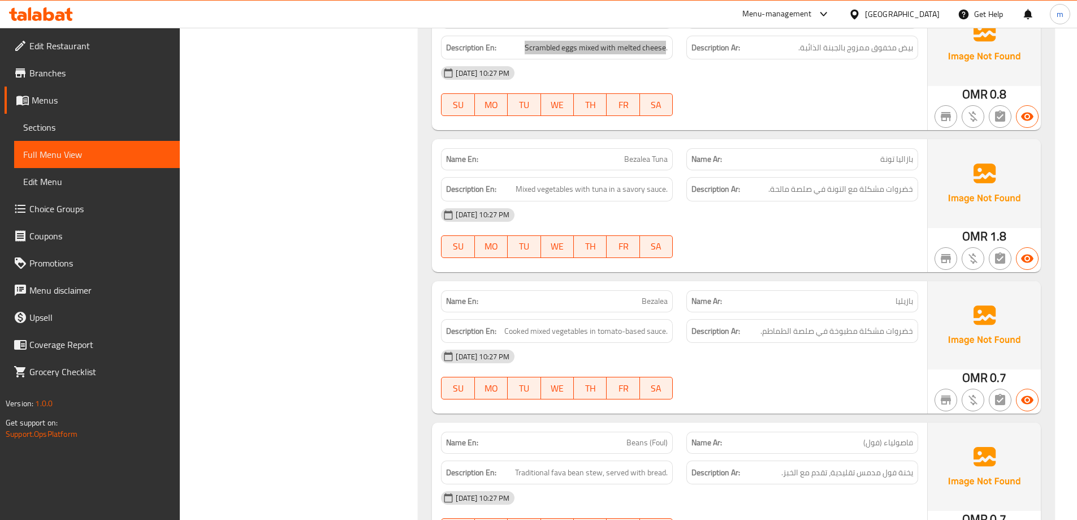
scroll to position [1188, 0]
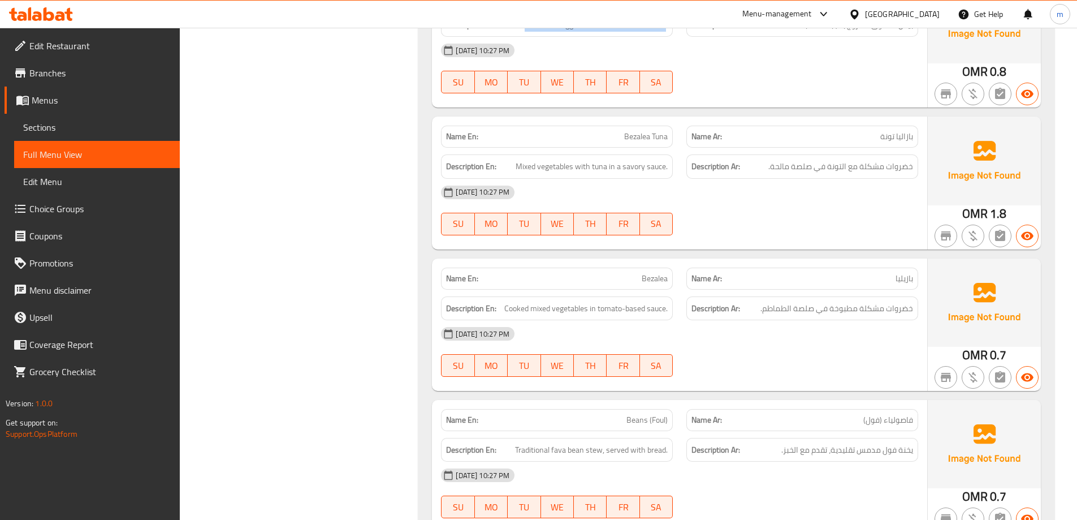
click at [909, 135] on span "بازاليا تونة" at bounding box center [896, 137] width 33 height 12
drag, startPoint x: 513, startPoint y: 160, endPoint x: 666, endPoint y: 174, distance: 153.3
click at [666, 174] on div "Description En: Mixed vegetables with tuna in a savory sauce." at bounding box center [557, 166] width 232 height 24
click at [653, 144] on div "Name En: Bezalea Tuna" at bounding box center [557, 137] width 232 height 22
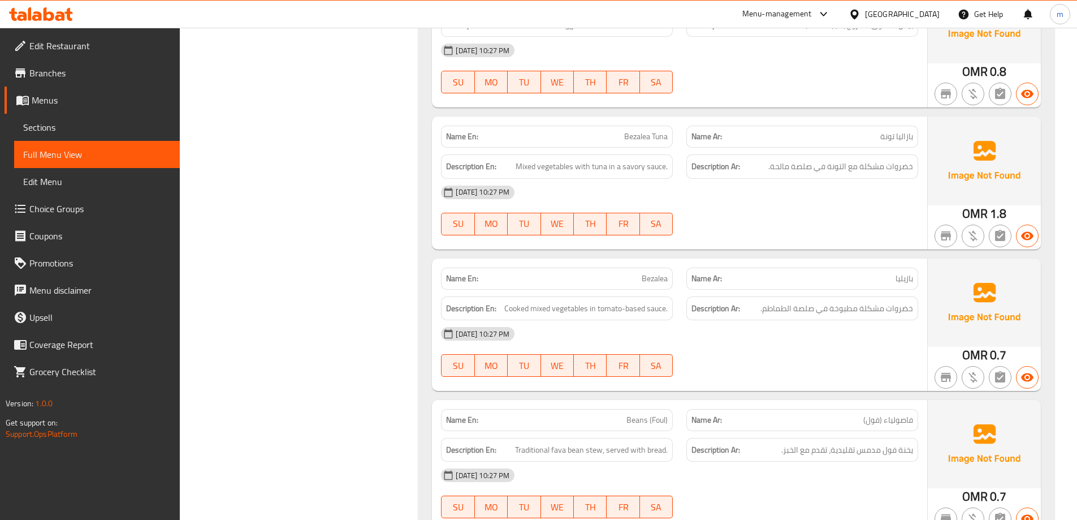
click at [654, 135] on span "Bezalea Tuna" at bounding box center [646, 137] width 44 height 12
copy span "Bezalea Tuna"
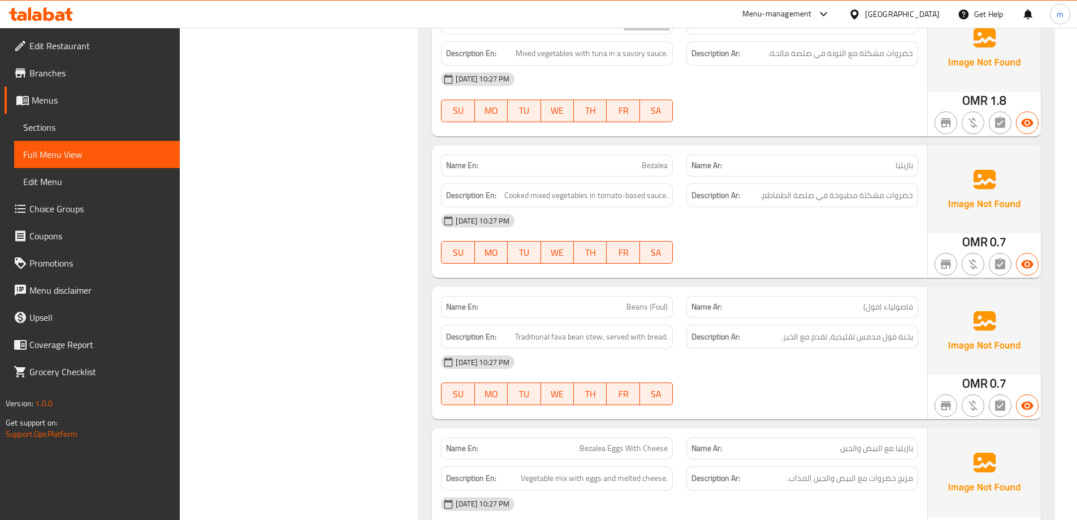
scroll to position [1357, 0]
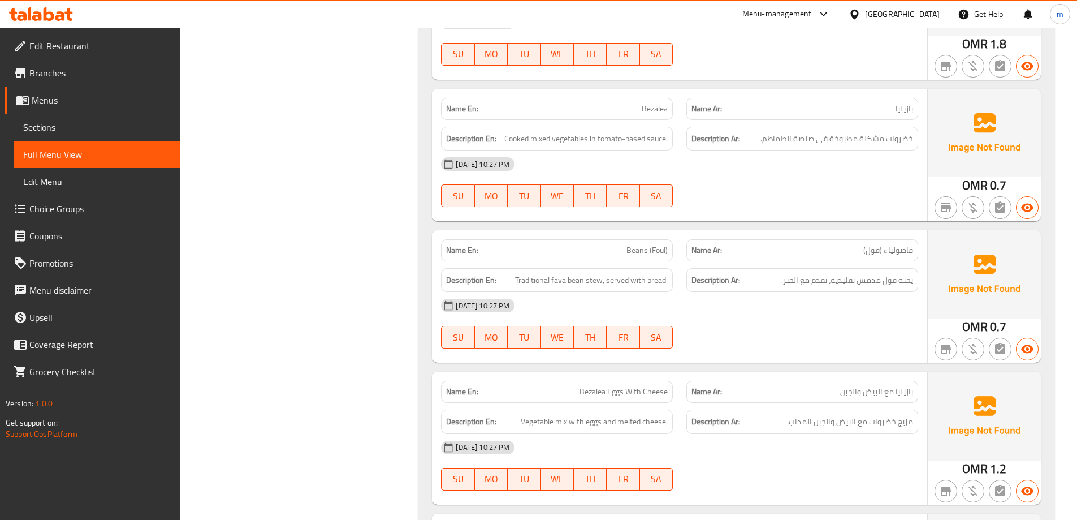
click at [649, 105] on span "Bezalea" at bounding box center [655, 109] width 26 height 12
copy span "Bezalea"
drag, startPoint x: 576, startPoint y: 136, endPoint x: 675, endPoint y: 137, distance: 98.4
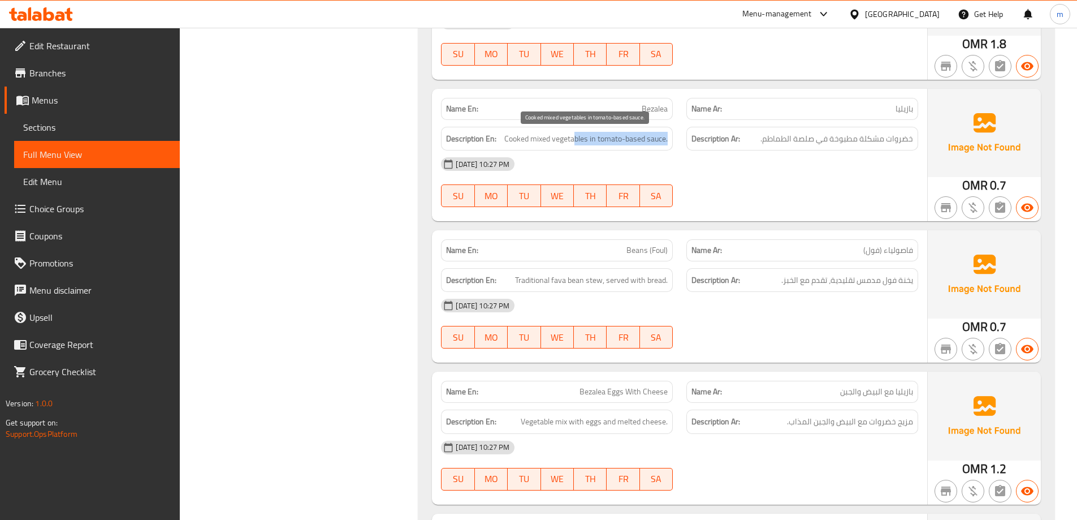
click at [675, 137] on div "Description En: Cooked mixed vegetables in tomato-based sauce." at bounding box center [556, 139] width 245 height 38
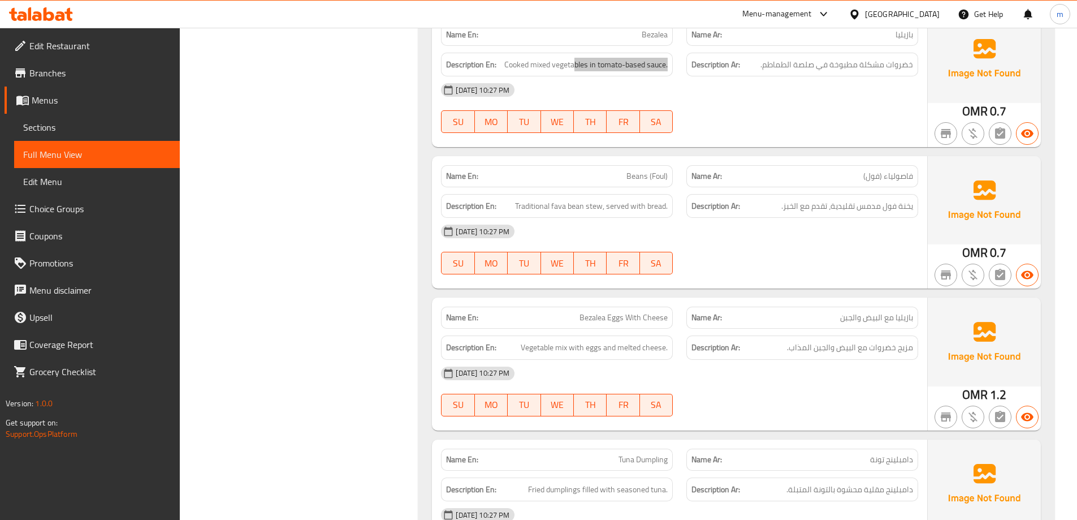
scroll to position [1470, 0]
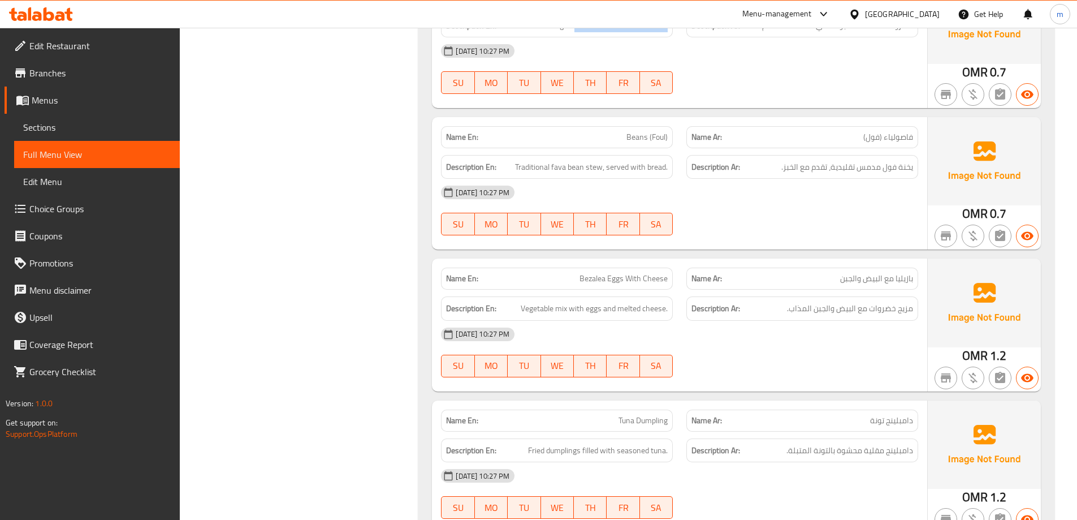
click at [901, 139] on span "فاصولياء (فول)" at bounding box center [889, 137] width 50 height 12
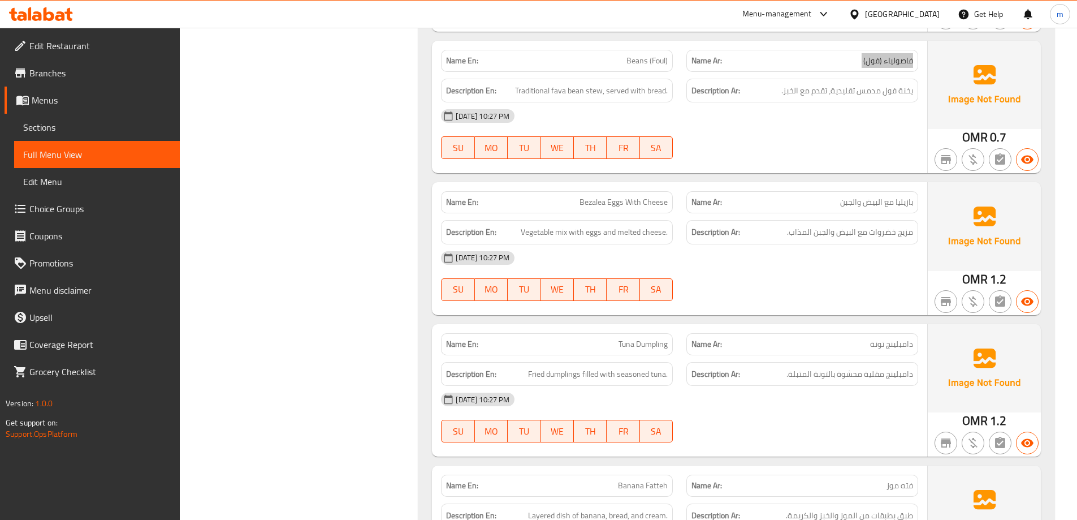
scroll to position [1640, 0]
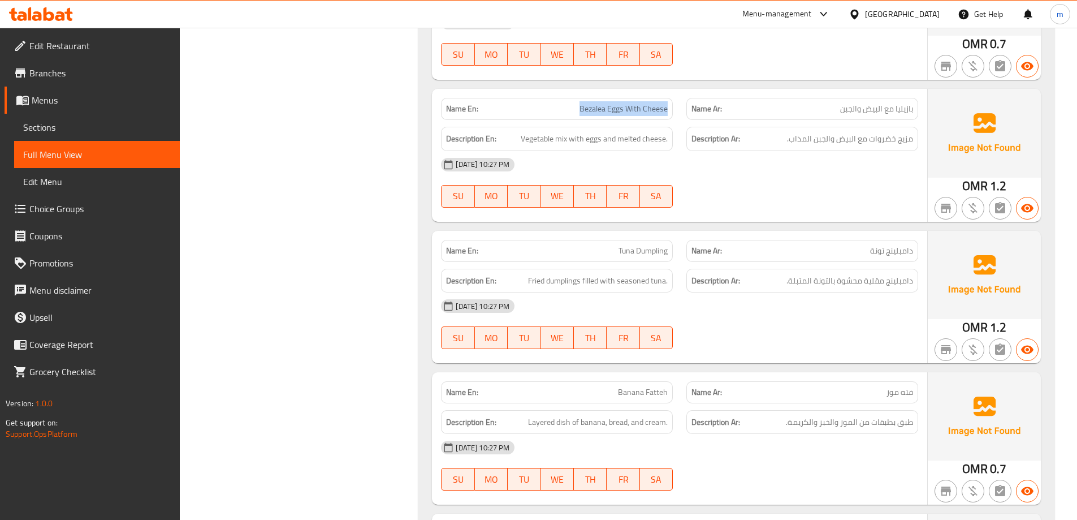
drag, startPoint x: 619, startPoint y: 106, endPoint x: 668, endPoint y: 106, distance: 49.8
click at [668, 106] on div "Name En: Bezalea Eggs With Cheese" at bounding box center [557, 109] width 232 height 22
drag, startPoint x: 526, startPoint y: 142, endPoint x: 536, endPoint y: 140, distance: 9.2
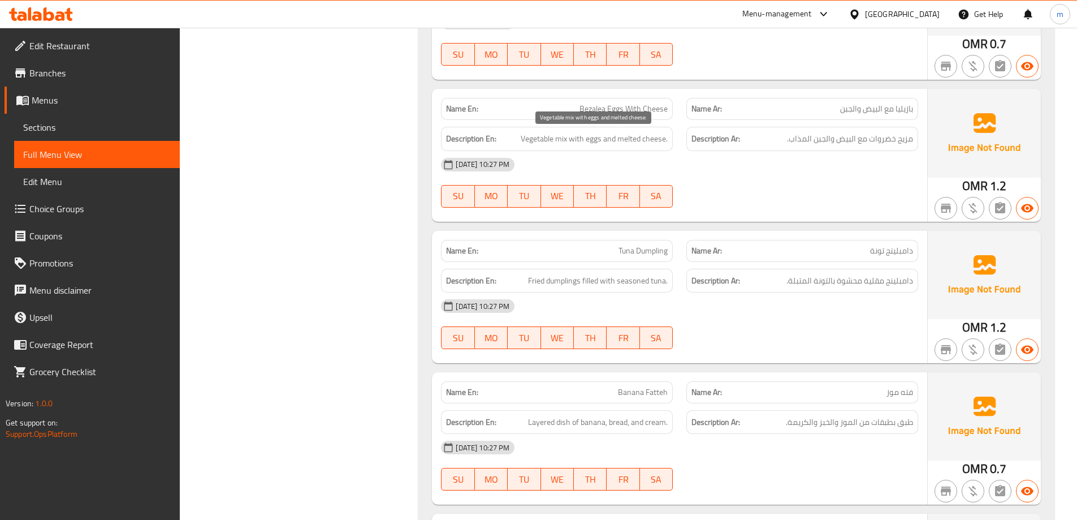
click at [529, 141] on span "Vegetable mix with eggs and melted cheese." at bounding box center [594, 139] width 147 height 14
drag, startPoint x: 551, startPoint y: 140, endPoint x: 663, endPoint y: 145, distance: 111.5
click at [663, 145] on span "Vegetable mix with eggs and melted cheese." at bounding box center [594, 139] width 147 height 14
click at [325, 183] on div "Filter Branches Branches Popular filters Free items Branch specific items Has c…" at bounding box center [304, 517] width 217 height 3990
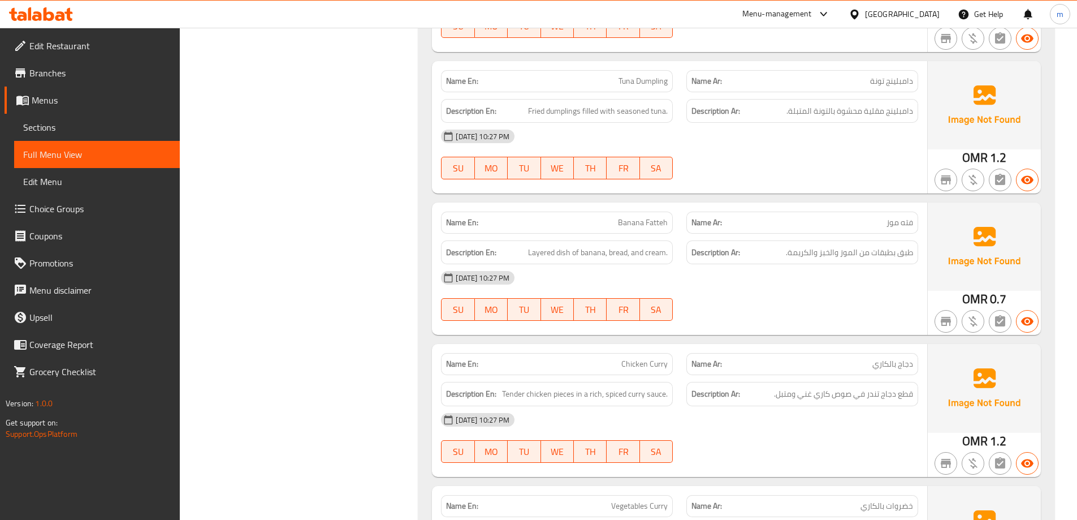
scroll to position [1866, 0]
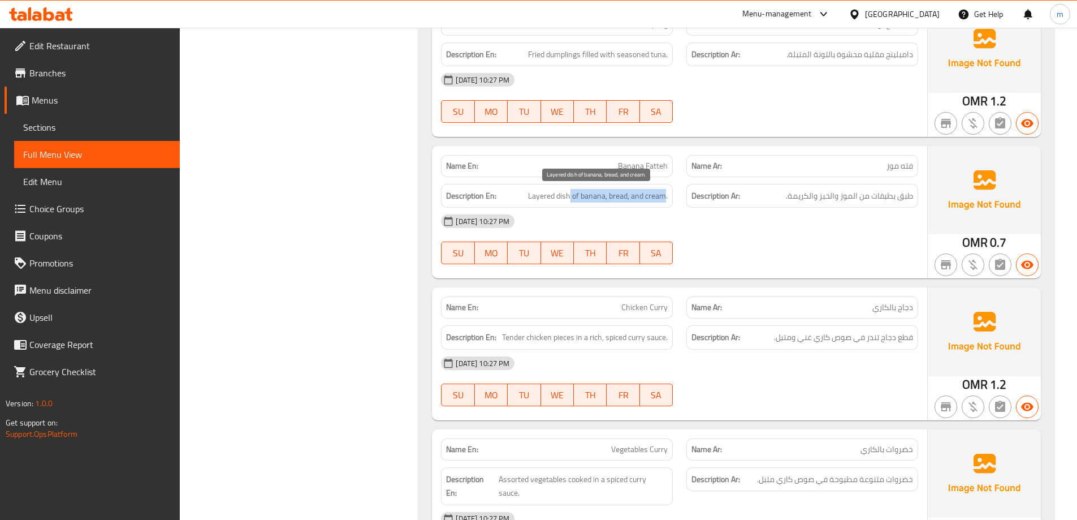
drag, startPoint x: 565, startPoint y: 198, endPoint x: 666, endPoint y: 192, distance: 100.9
click at [666, 192] on span "Layered dish of banana, bread, and cream." at bounding box center [598, 196] width 140 height 14
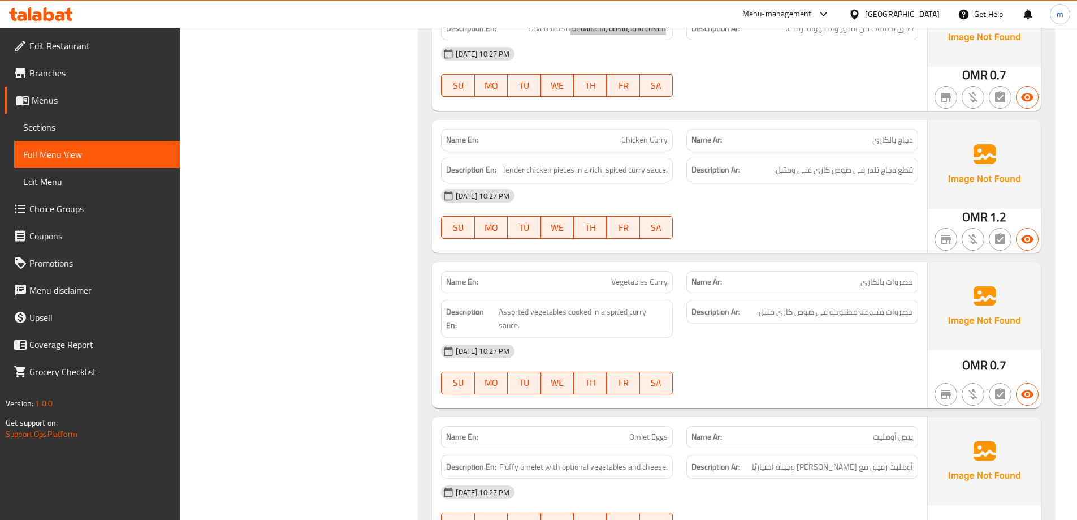
scroll to position [2036, 0]
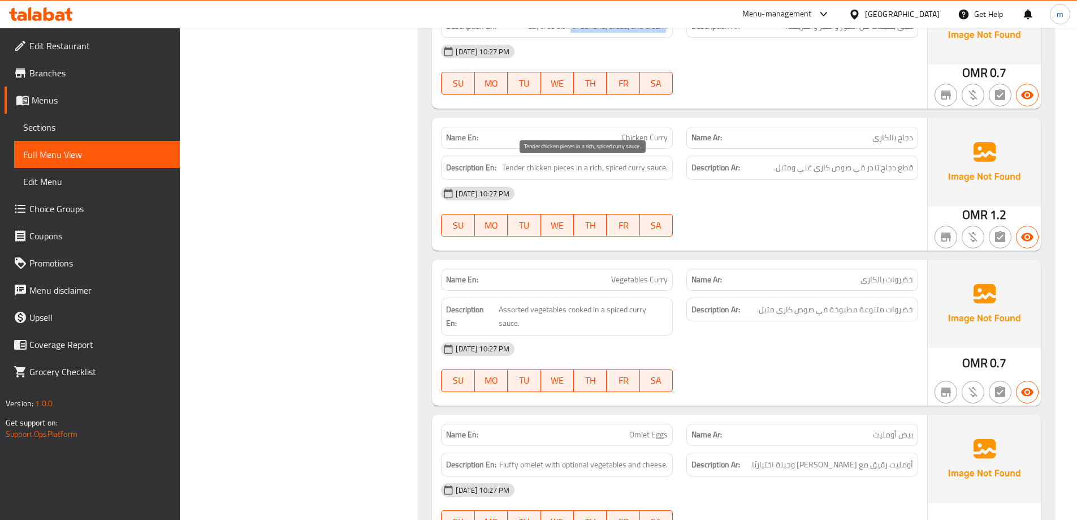
click at [545, 169] on span "Tender chicken pieces in a rich, spiced curry sauce." at bounding box center [585, 168] width 166 height 14
click at [541, 169] on span "Tender chicken pieces in a rich, spiced curry sauce." at bounding box center [585, 168] width 166 height 14
drag, startPoint x: 565, startPoint y: 165, endPoint x: 625, endPoint y: 170, distance: 60.2
click at [625, 170] on span "Tender chicken pieces in a rich, spiced curry sauce." at bounding box center [585, 168] width 166 height 14
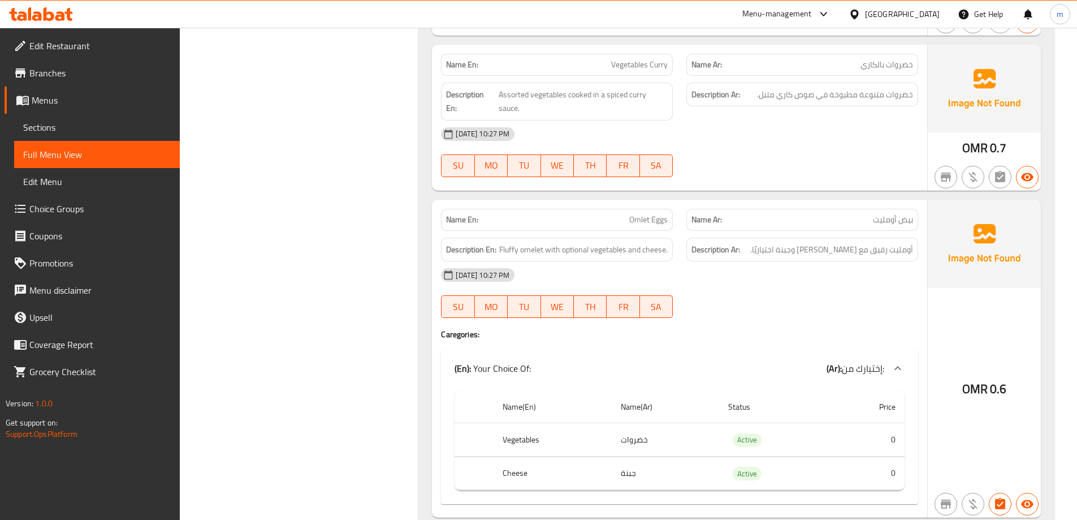
scroll to position [2319, 0]
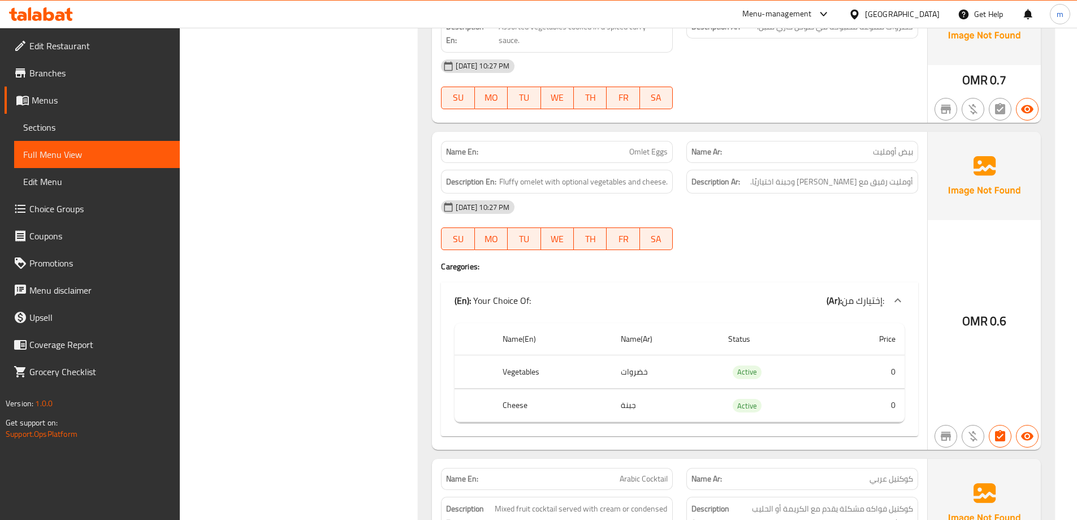
click at [639, 148] on span "Omlet Eggs" at bounding box center [648, 152] width 38 height 12
copy span "Omlet Eggs"
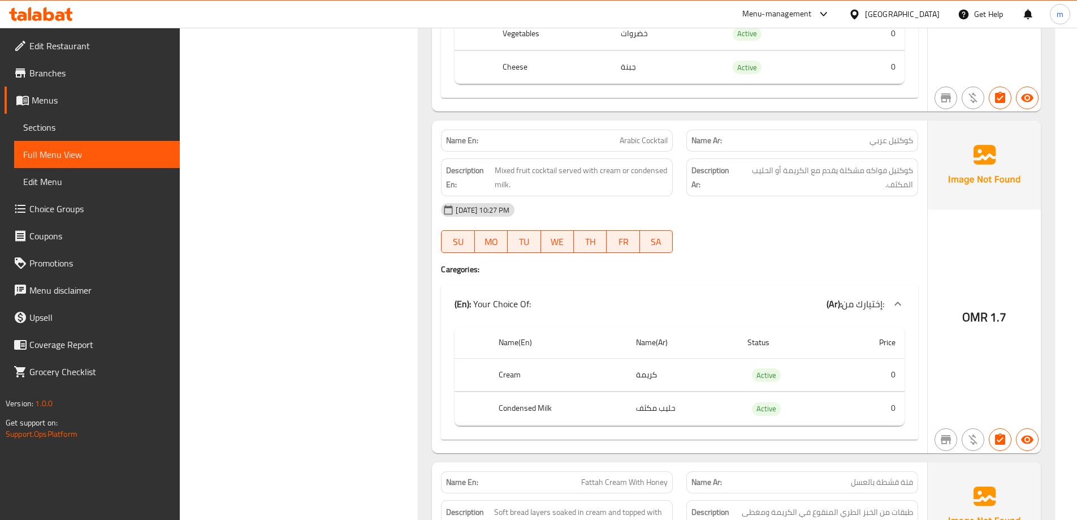
scroll to position [2658, 0]
click at [634, 166] on span "Mixed fruit cocktail served with cream or condensed milk." at bounding box center [582, 176] width 174 height 28
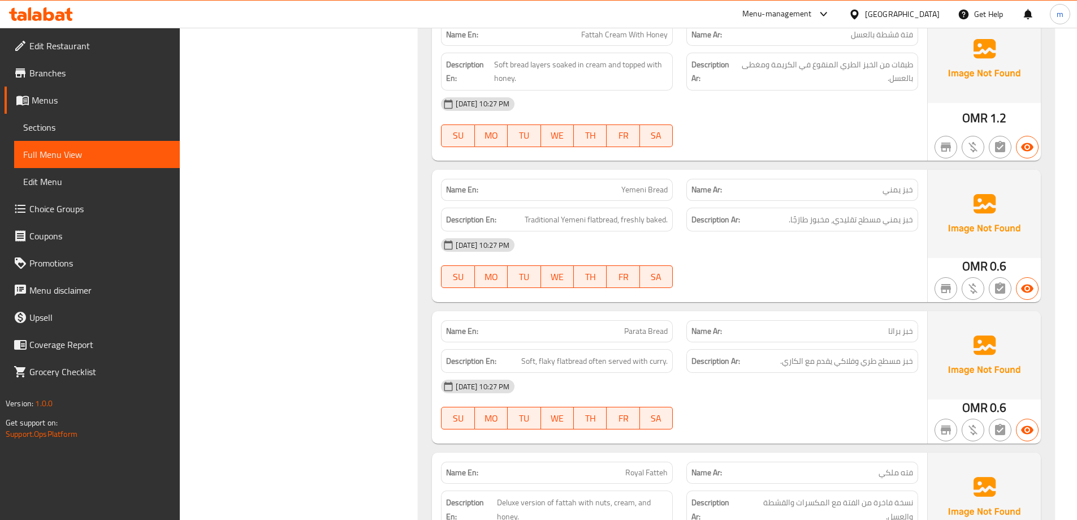
scroll to position [3110, 0]
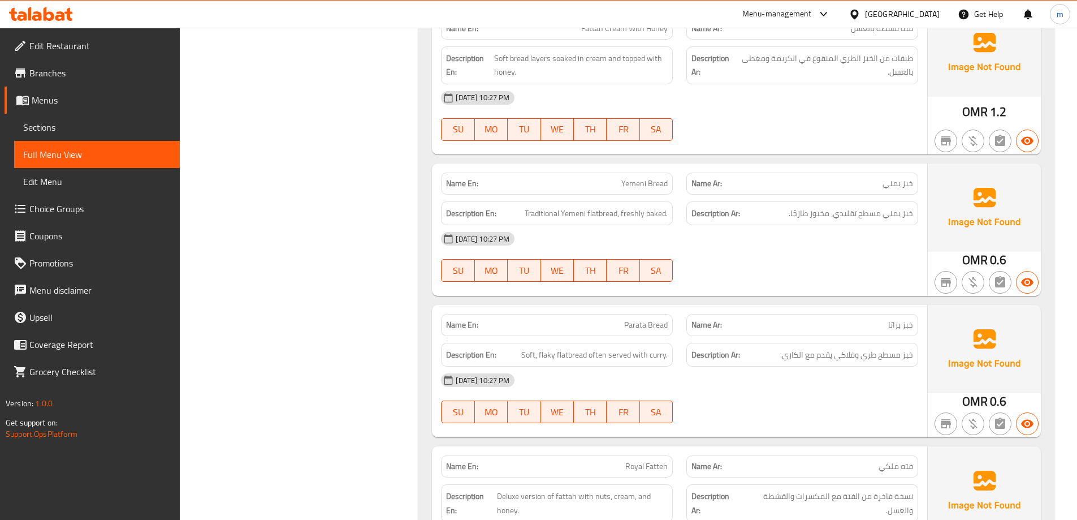
click at [652, 178] on span "Yemeni Bread" at bounding box center [644, 184] width 46 height 12
copy span "Yemeni Bread"
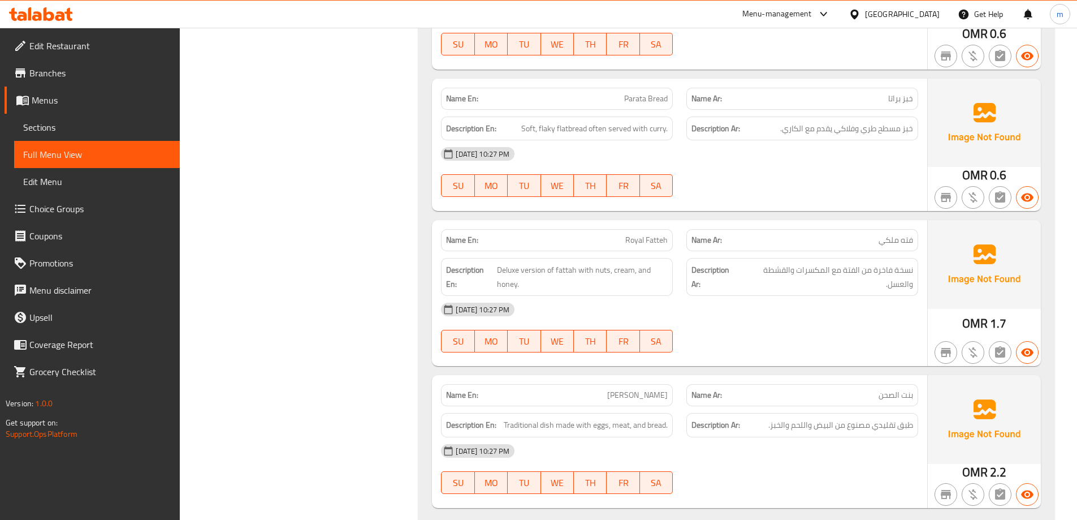
scroll to position [3280, 0]
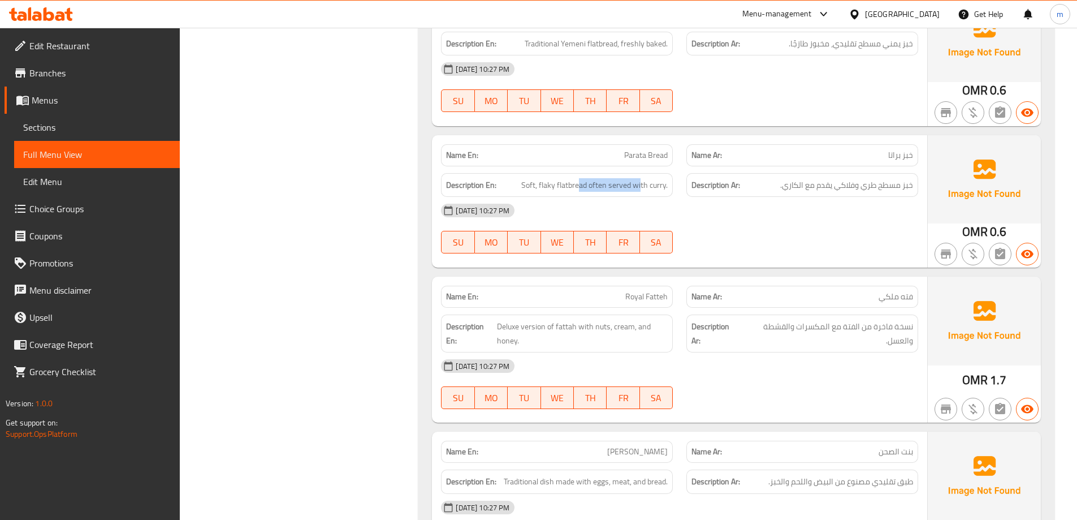
drag, startPoint x: 580, startPoint y: 182, endPoint x: 648, endPoint y: 191, distance: 68.5
click at [644, 192] on span "Soft, flaky flatbread often served with curry." at bounding box center [594, 185] width 146 height 14
drag, startPoint x: 648, startPoint y: 191, endPoint x: 657, endPoint y: 191, distance: 9.0
click at [657, 191] on span "Soft, flaky flatbread often served with curry." at bounding box center [594, 185] width 146 height 14
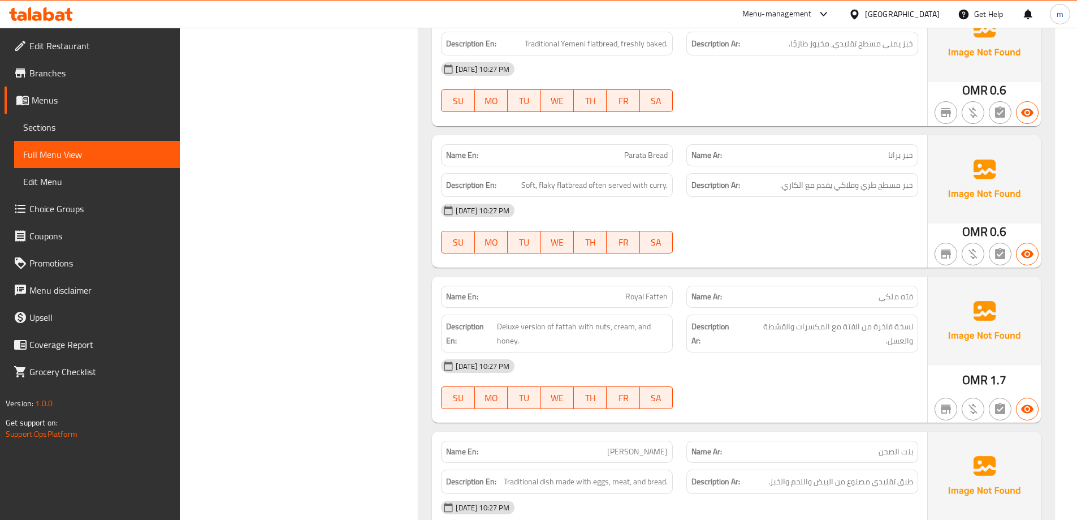
click at [652, 152] on span "Parata Bread" at bounding box center [646, 155] width 44 height 12
copy span "Parata Bread"
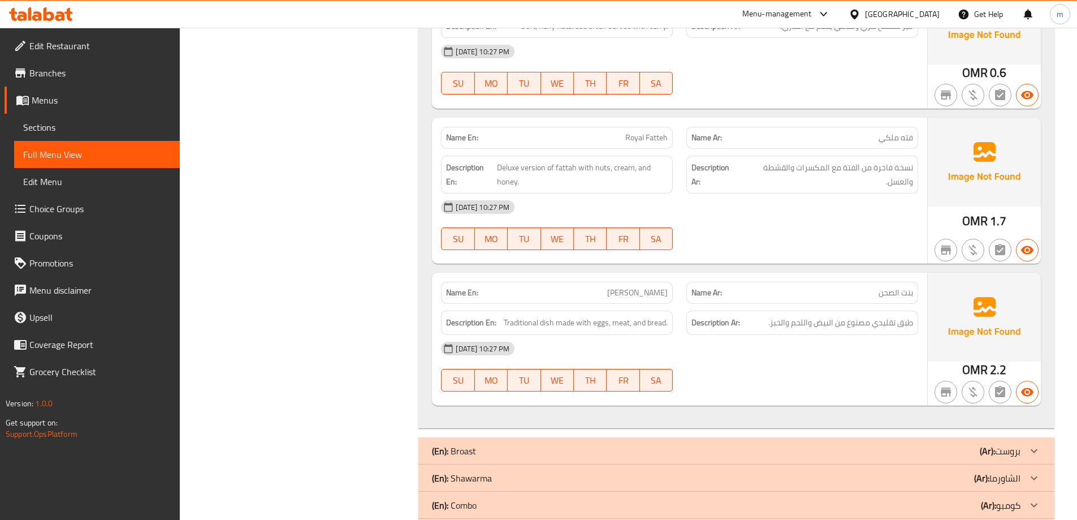
scroll to position [3450, 0]
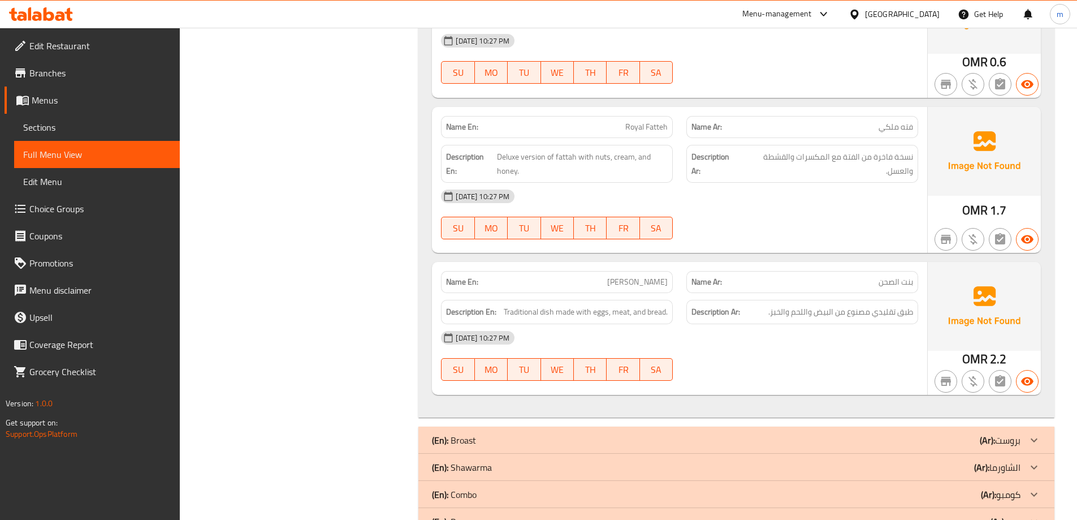
click at [645, 124] on span "Royal Fatteh" at bounding box center [646, 127] width 42 height 12
copy span "Royal Fatteh"
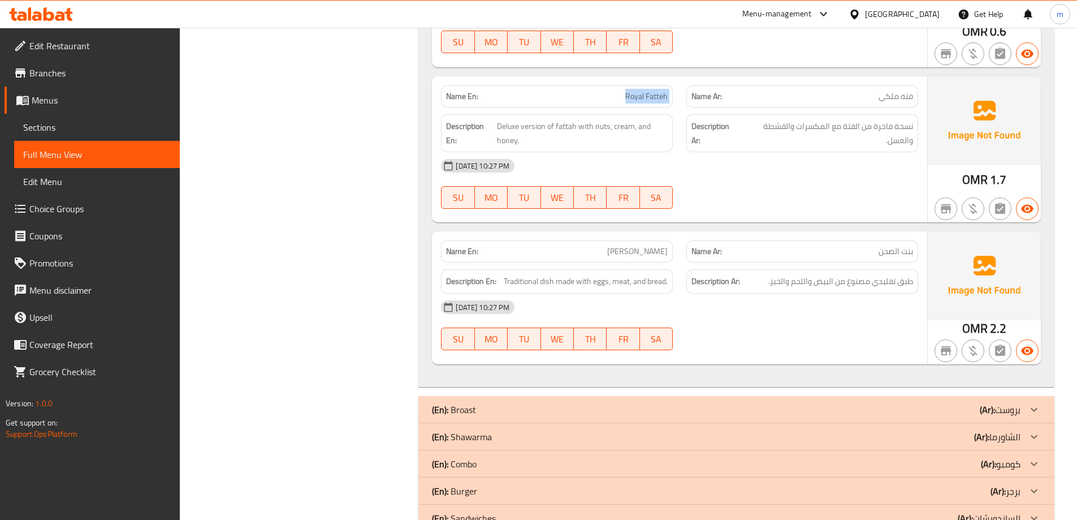
scroll to position [3506, 0]
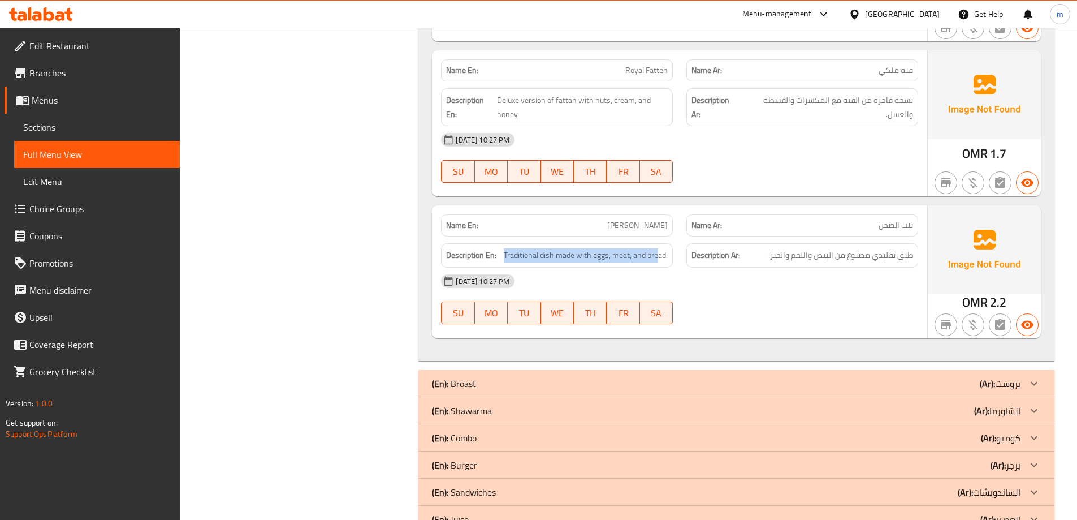
drag, startPoint x: 506, startPoint y: 257, endPoint x: 658, endPoint y: 266, distance: 152.4
click at [658, 266] on div "Description En: Traditional dish made with eggs, meat, and bread." at bounding box center [557, 255] width 232 height 24
click at [771, 277] on div "[DATE] 10:27 PM" at bounding box center [679, 280] width 491 height 27
drag, startPoint x: 495, startPoint y: 259, endPoint x: 664, endPoint y: 267, distance: 169.3
click at [664, 267] on div "Name En: [PERSON_NAME] Name Ar: بنت الصحن Description En: Traditional dish made…" at bounding box center [679, 271] width 495 height 132
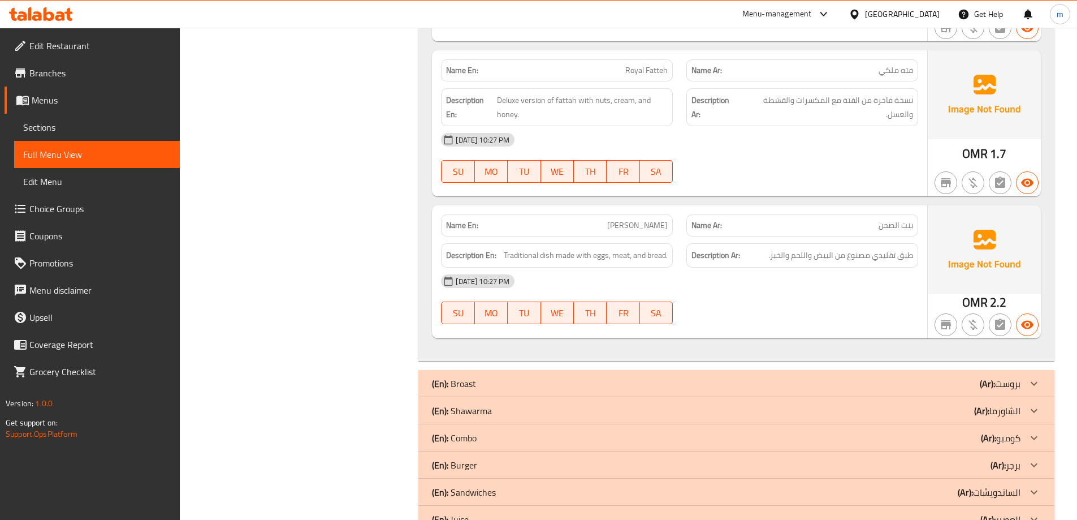
click at [772, 295] on div "[DATE] 10:27 PM SU MO TU WE TH FR SA" at bounding box center [679, 298] width 491 height 63
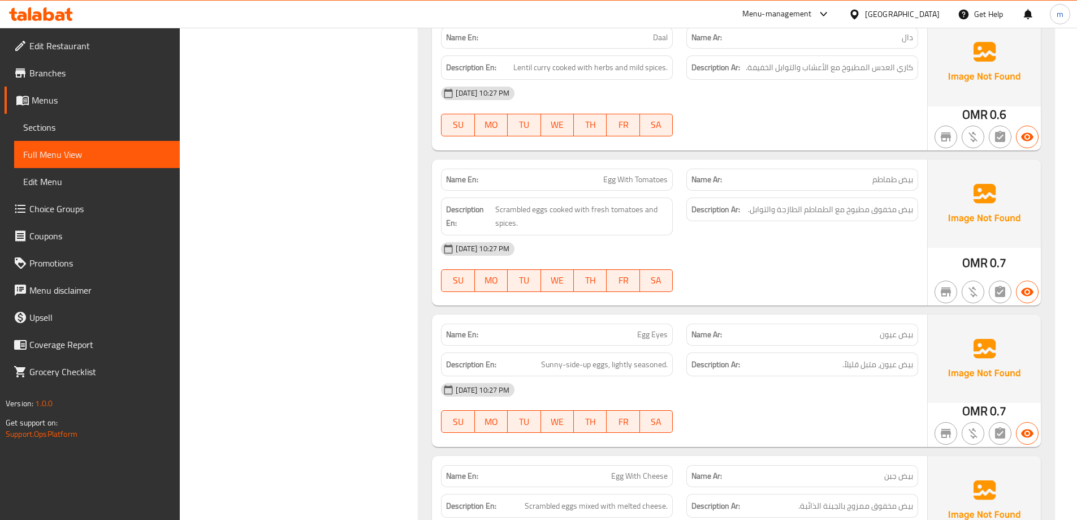
scroll to position [0, 0]
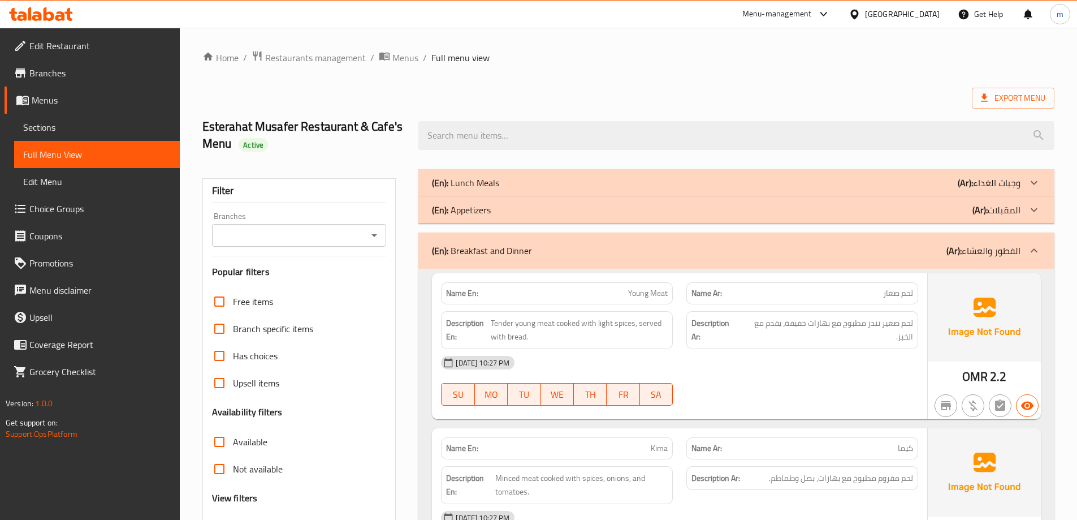
drag, startPoint x: 823, startPoint y: 343, endPoint x: 804, endPoint y: 158, distance: 185.9
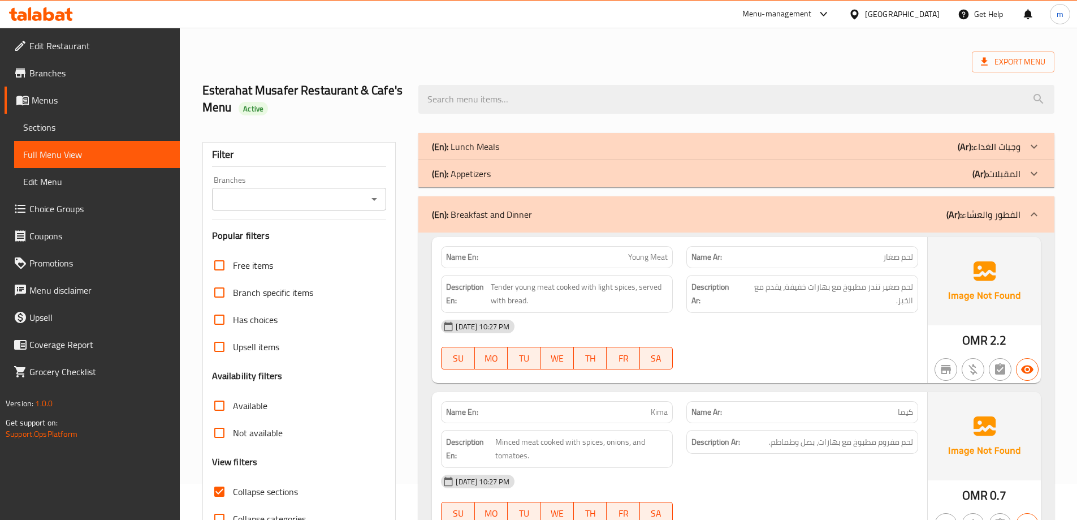
scroll to position [57, 0]
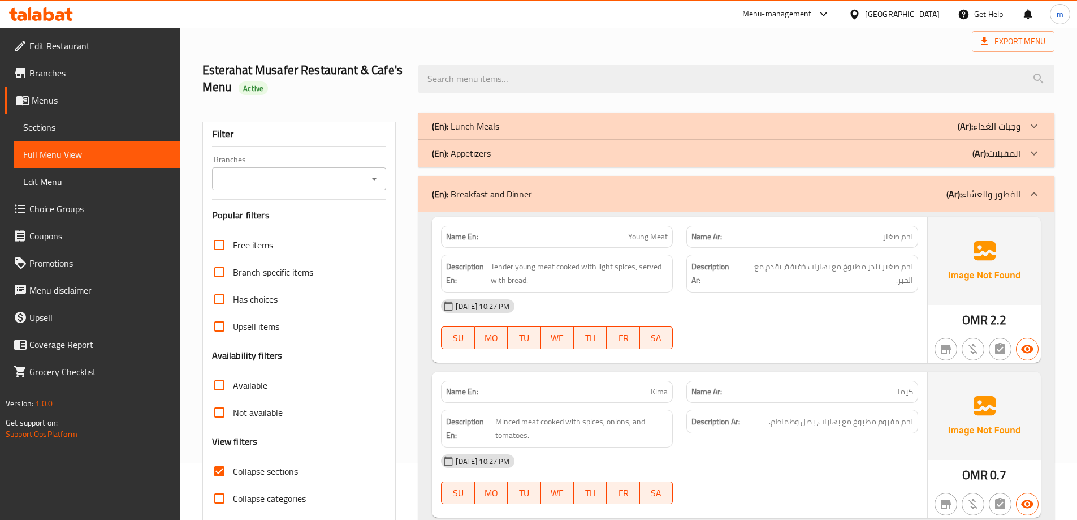
click at [871, 195] on div "(En): Breakfast and Dinner (Ar): الفطور والعشاء" at bounding box center [726, 194] width 589 height 14
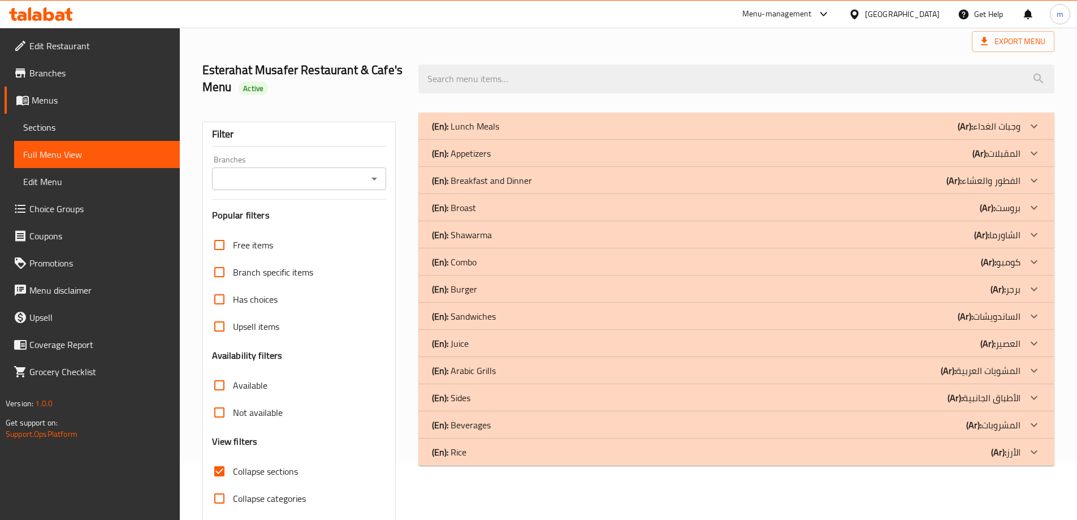
click at [973, 135] on b "(Ar):" at bounding box center [965, 126] width 15 height 17
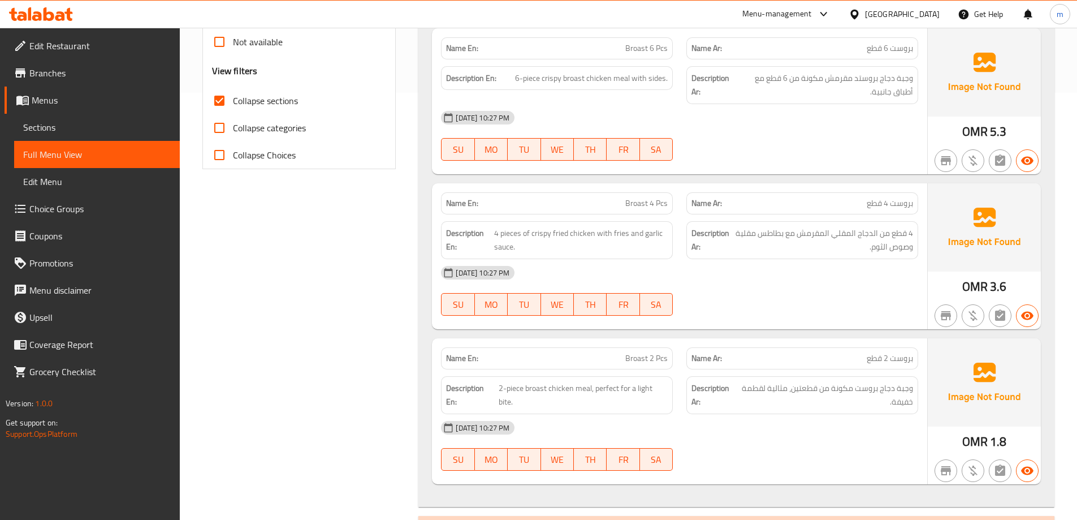
scroll to position [452, 0]
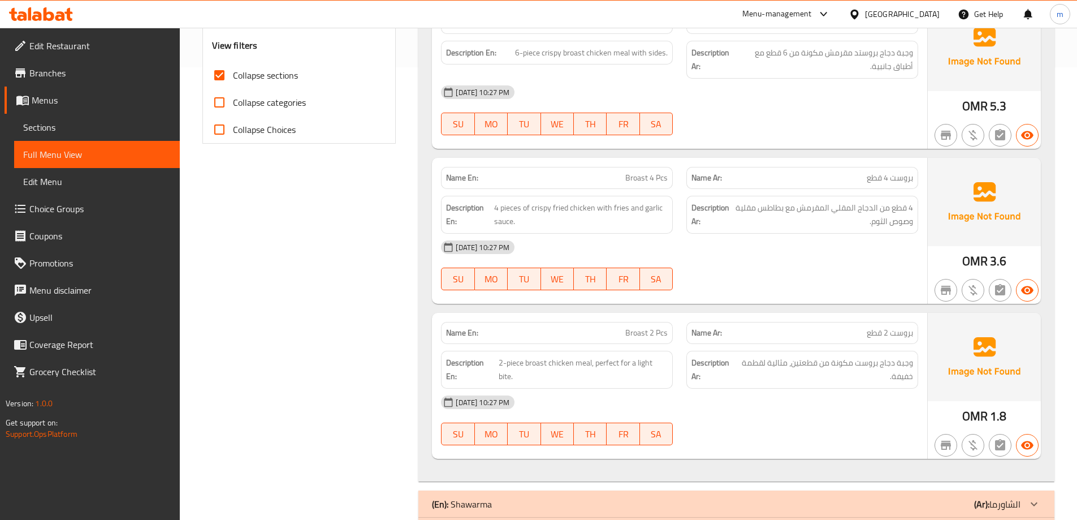
click at [349, 327] on div "Filter Branches Branches Popular filters Free items Branch specific items Has c…" at bounding box center [304, 225] width 217 height 1031
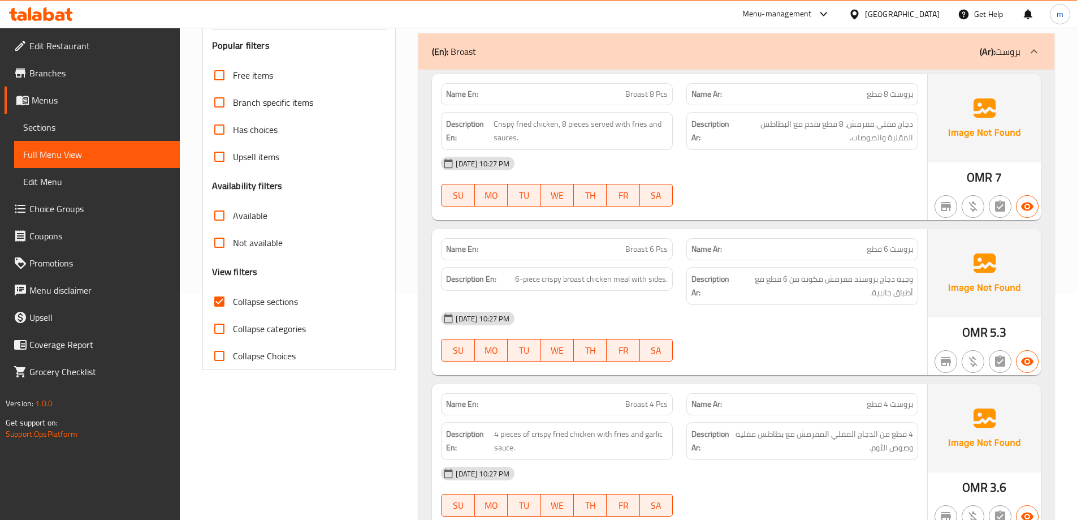
scroll to position [57, 0]
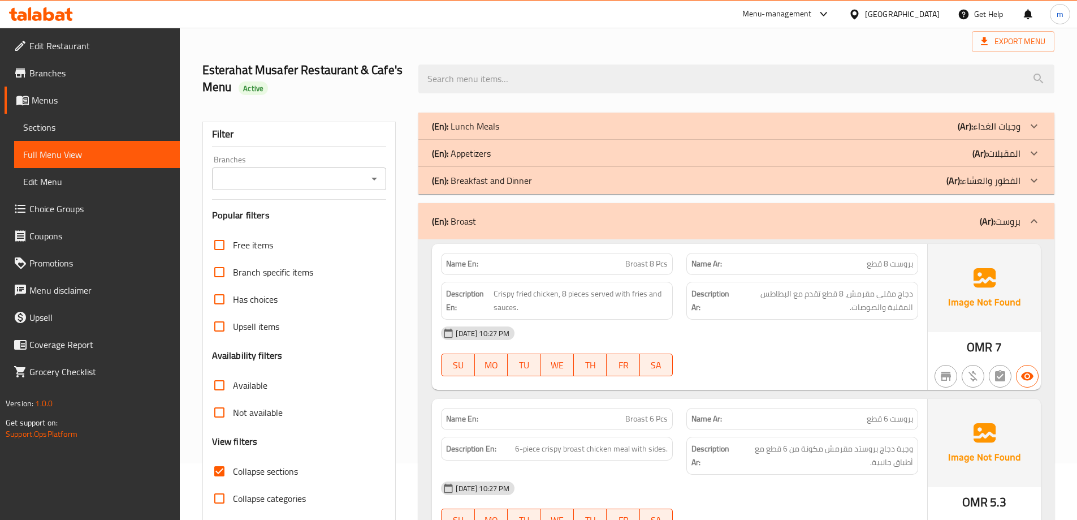
click at [938, 225] on div "(En): Broast (Ar): بروست" at bounding box center [726, 221] width 589 height 14
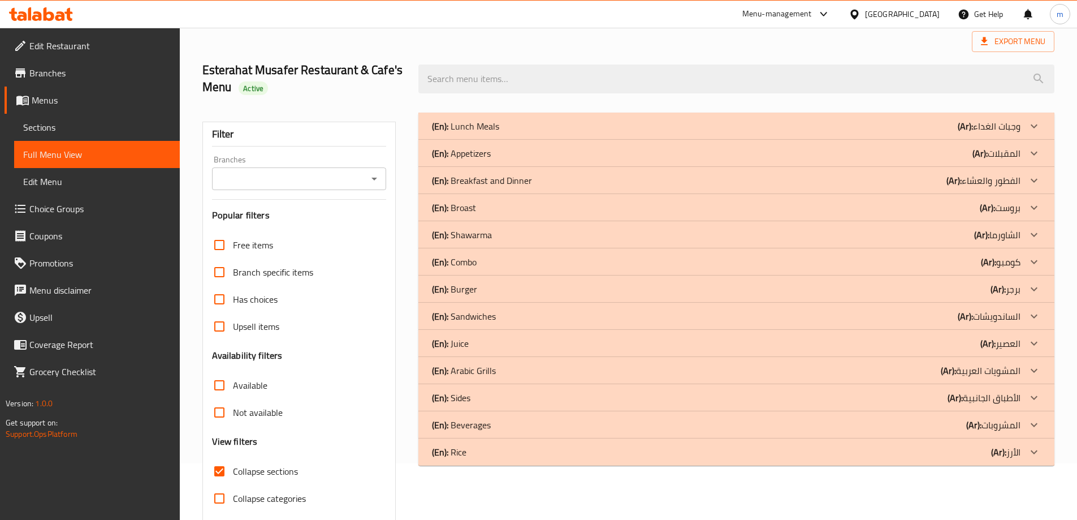
click at [936, 133] on div "(En): Shawarma (Ar): الشاورما" at bounding box center [726, 126] width 589 height 14
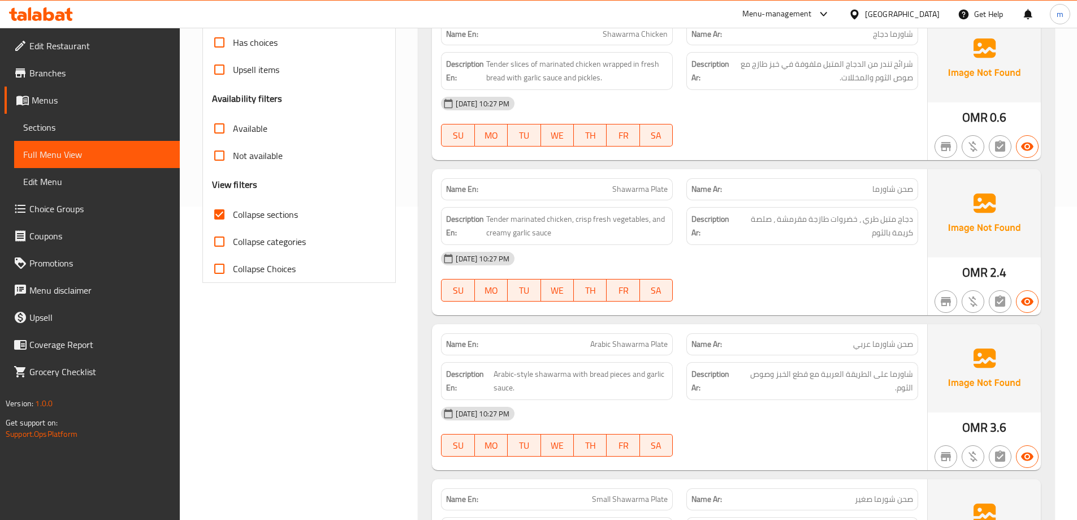
scroll to position [396, 0]
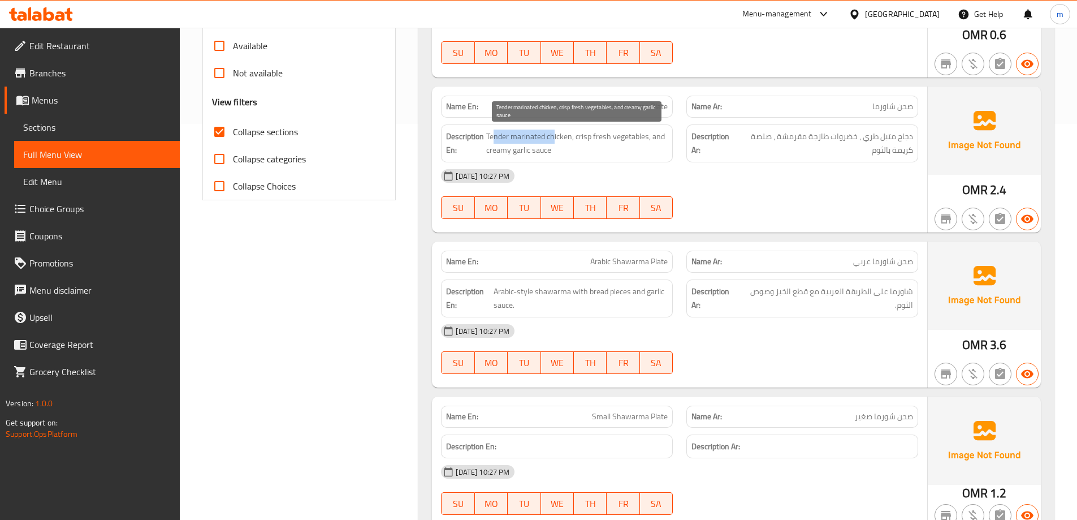
drag, startPoint x: 554, startPoint y: 136, endPoint x: 496, endPoint y: 135, distance: 58.3
click at [496, 135] on span "Tender marinated chicken, crisp fresh vegetables, and creamy garlic sauce" at bounding box center [577, 143] width 182 height 28
click at [612, 101] on p "Name En: Shawarma Plate" at bounding box center [557, 107] width 222 height 12
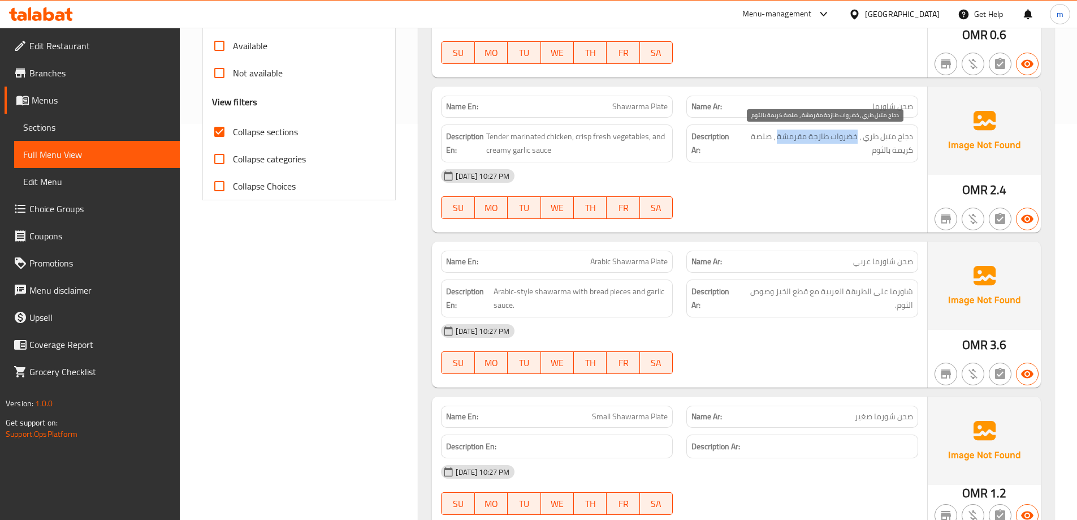
drag, startPoint x: 853, startPoint y: 139, endPoint x: 780, endPoint y: 137, distance: 73.5
click at [780, 137] on span "دجاج متبل طري ، خضروات طازجة مقرمشة ، صلصة كريمة بالثوم" at bounding box center [825, 143] width 178 height 28
drag, startPoint x: 770, startPoint y: 135, endPoint x: 769, endPoint y: 143, distance: 7.4
click at [769, 143] on span "دجاج متبل طري ، خضروات طازجة مقرمشة ، صلصة كريمة بالثوم" at bounding box center [825, 143] width 178 height 28
click at [658, 110] on span "Shawarma Plate" at bounding box center [639, 107] width 55 height 12
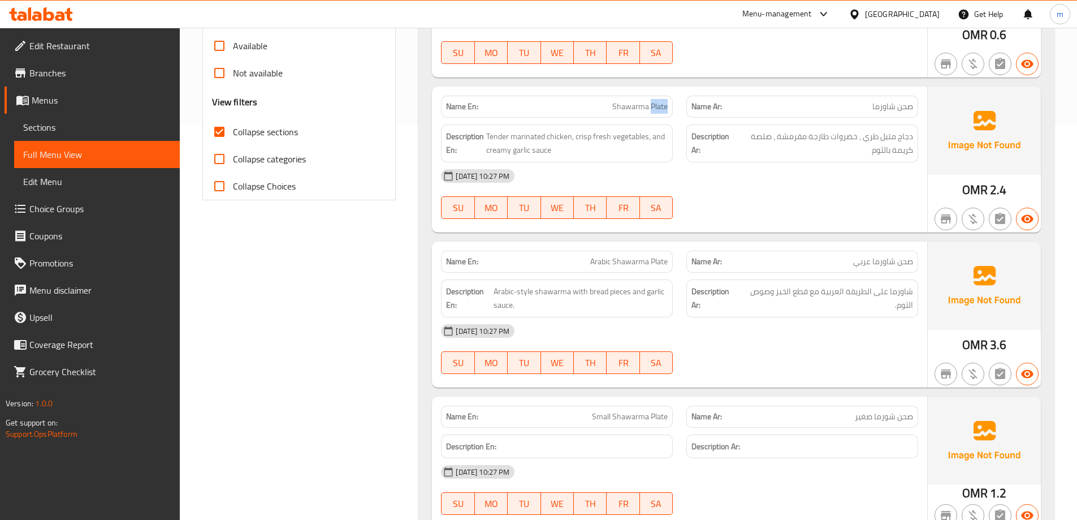
click at [658, 110] on span "Shawarma Plate" at bounding box center [639, 107] width 55 height 12
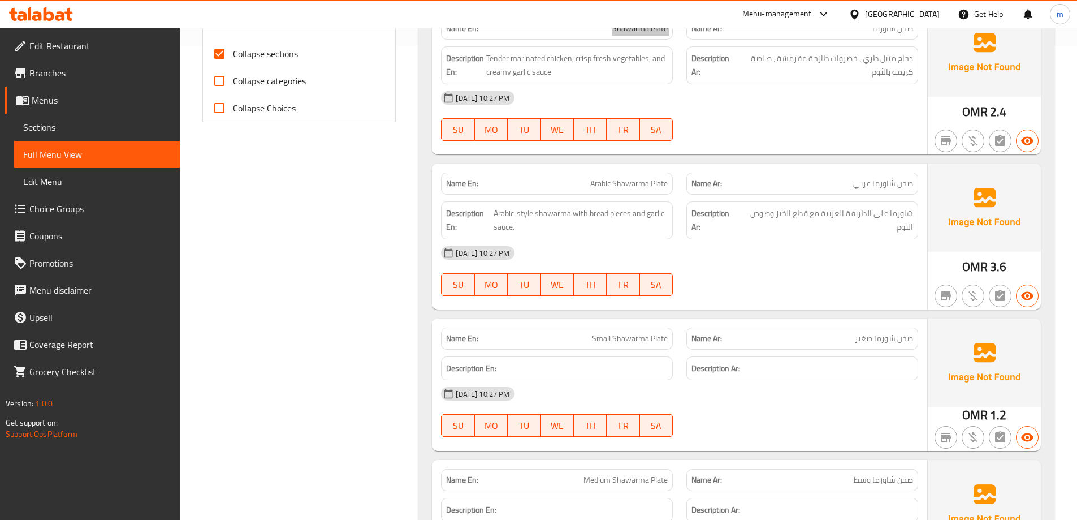
scroll to position [509, 0]
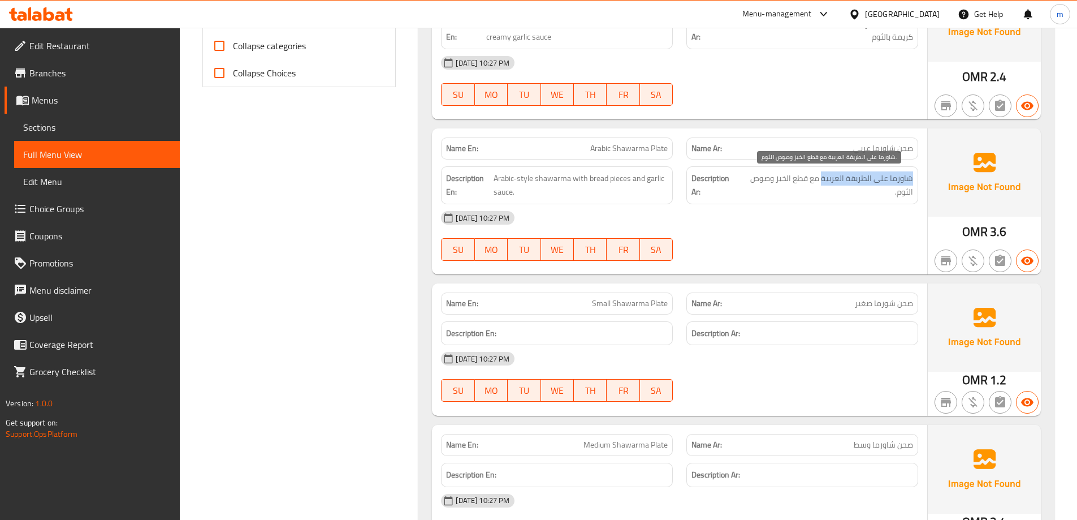
drag, startPoint x: 913, startPoint y: 174, endPoint x: 823, endPoint y: 182, distance: 90.3
click at [823, 182] on span "شاورما على الطريقة العربية مع قطع الخبز وصوص الثوم." at bounding box center [826, 185] width 173 height 28
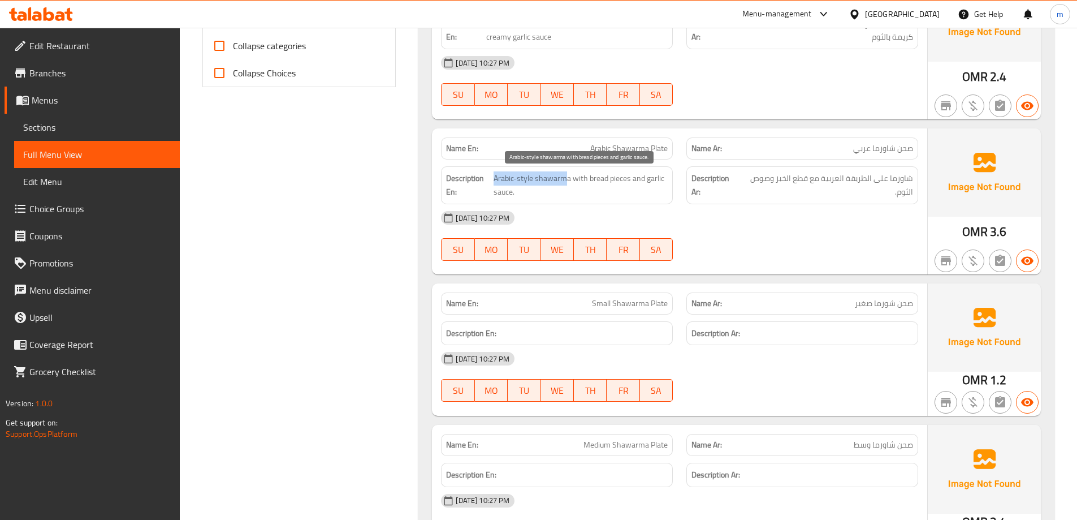
drag, startPoint x: 567, startPoint y: 180, endPoint x: 495, endPoint y: 178, distance: 71.9
click at [495, 178] on span "Arabic-style shawarma with bread pieces and garlic sauce." at bounding box center [581, 185] width 174 height 28
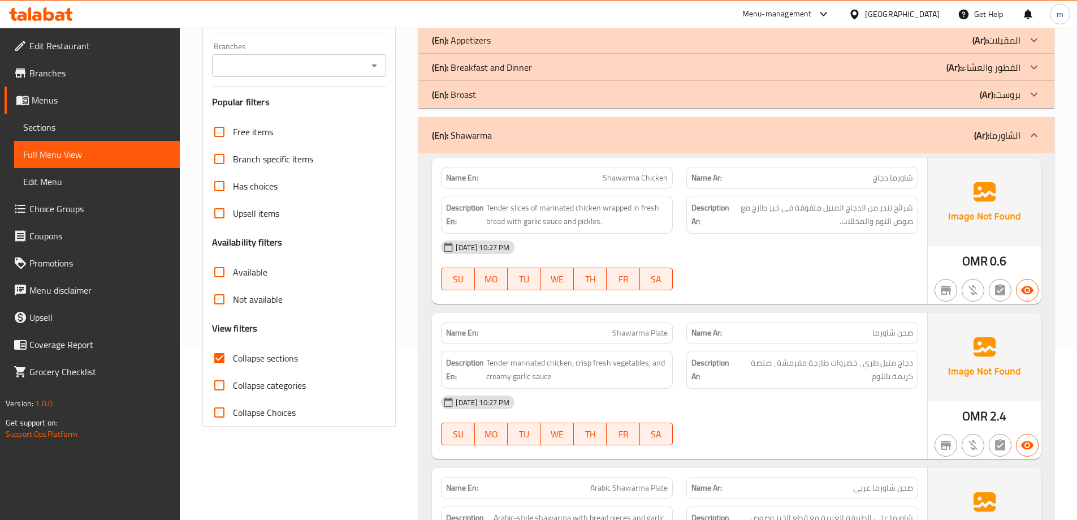
scroll to position [0, 0]
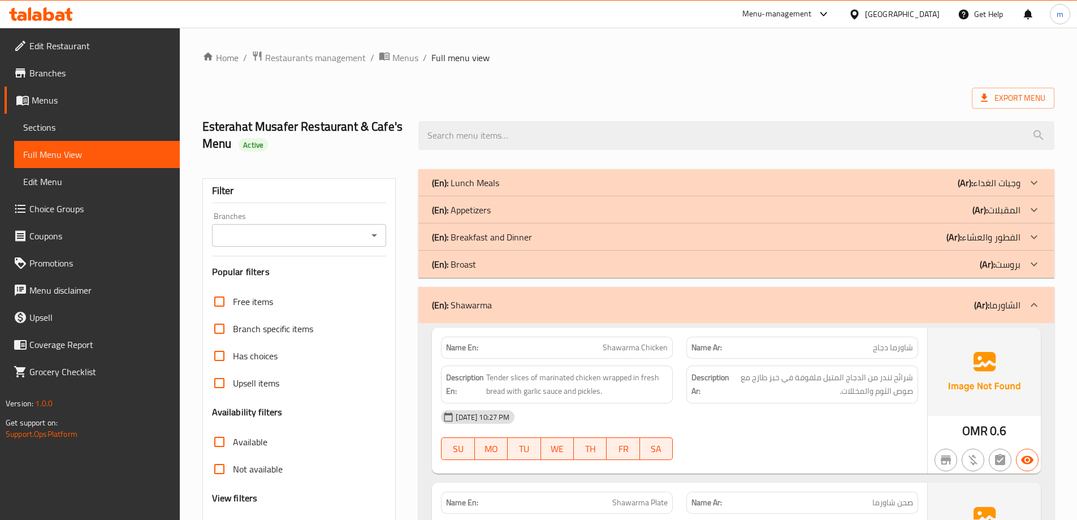
click at [944, 303] on div "(En): Shawarma (Ar): الشاورما" at bounding box center [726, 305] width 589 height 14
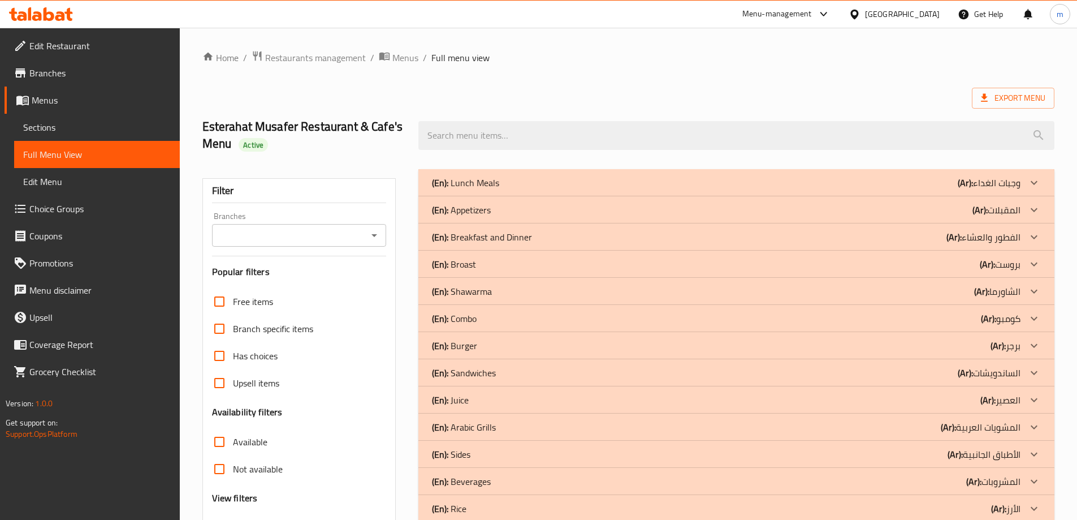
click at [942, 189] on div "(En): Combo (Ar): كومبو" at bounding box center [726, 183] width 589 height 14
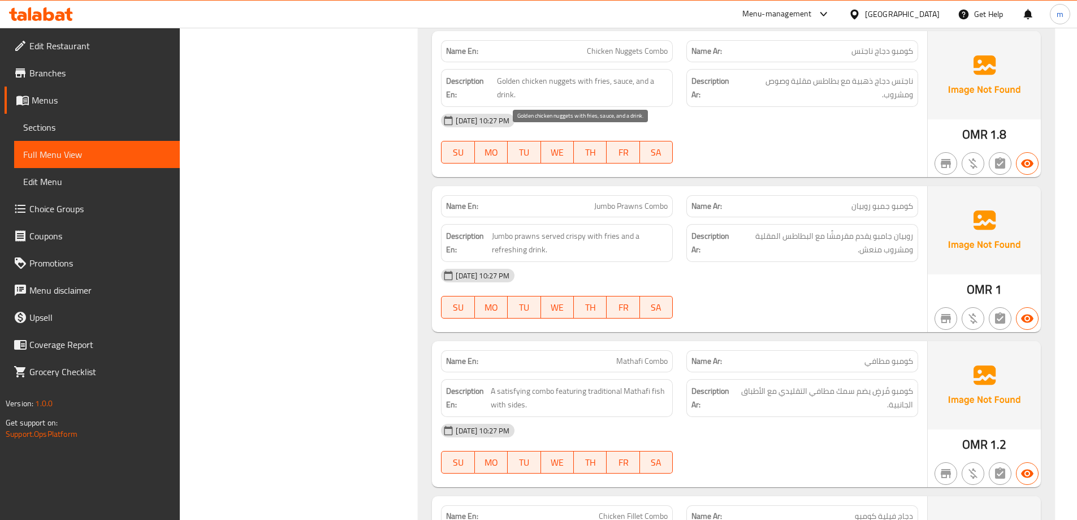
scroll to position [679, 0]
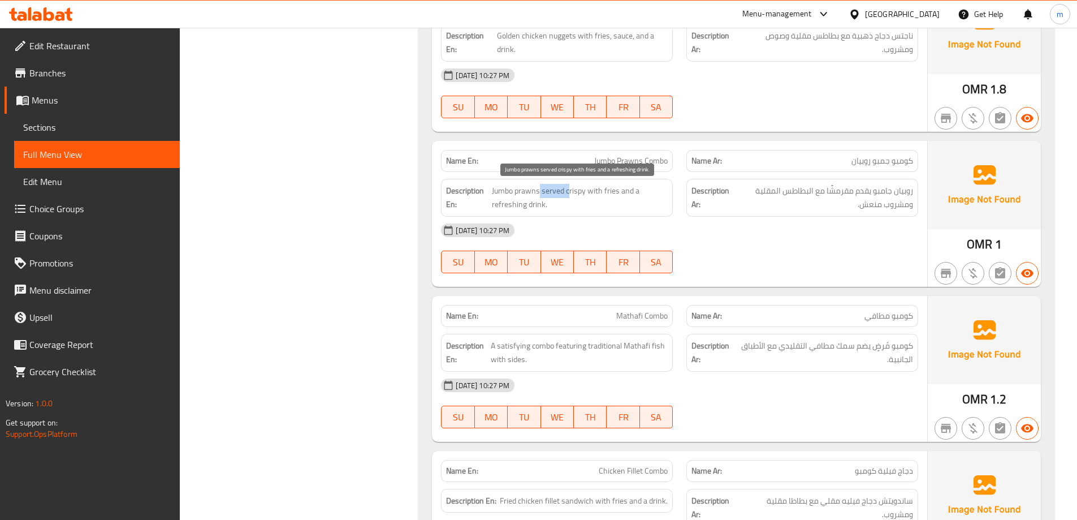
drag, startPoint x: 541, startPoint y: 189, endPoint x: 573, endPoint y: 190, distance: 32.3
click at [571, 189] on span "Jumbo prawns served crispy with fries and a refreshing drink." at bounding box center [580, 198] width 176 height 28
click at [589, 194] on span "Jumbo prawns served crispy with fries and a refreshing drink." at bounding box center [580, 198] width 176 height 28
click at [583, 194] on span "Jumbo prawns served crispy with fries and a refreshing drink." at bounding box center [580, 198] width 176 height 28
drag, startPoint x: 606, startPoint y: 189, endPoint x: 628, endPoint y: 198, distance: 24.4
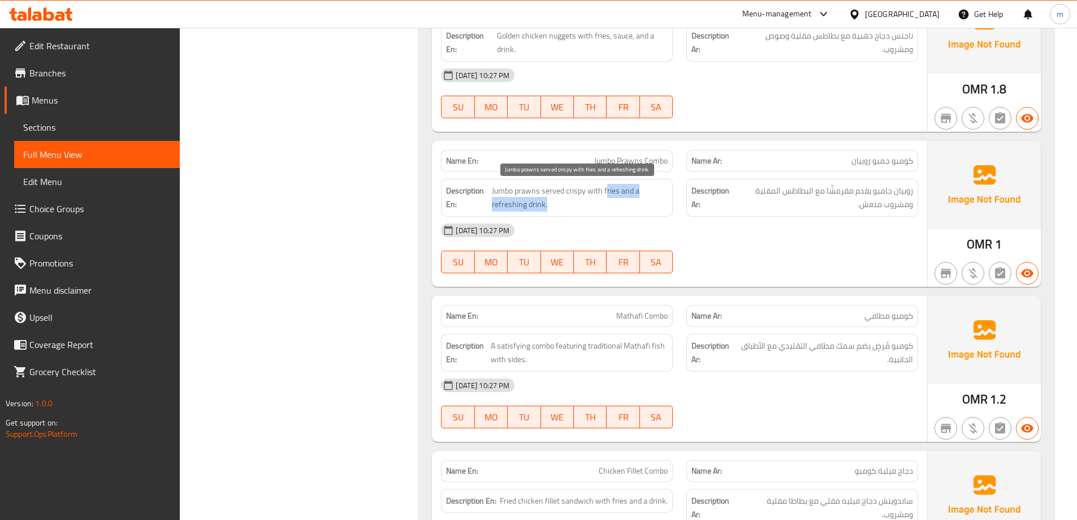
click at [628, 198] on span "Jumbo prawns served crispy with fries and a refreshing drink." at bounding box center [580, 198] width 176 height 28
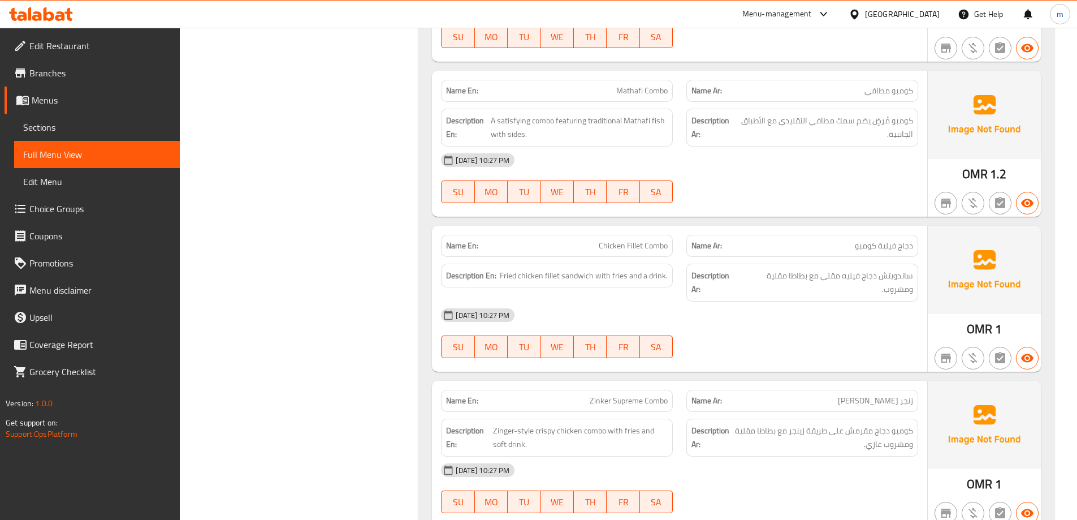
scroll to position [905, 0]
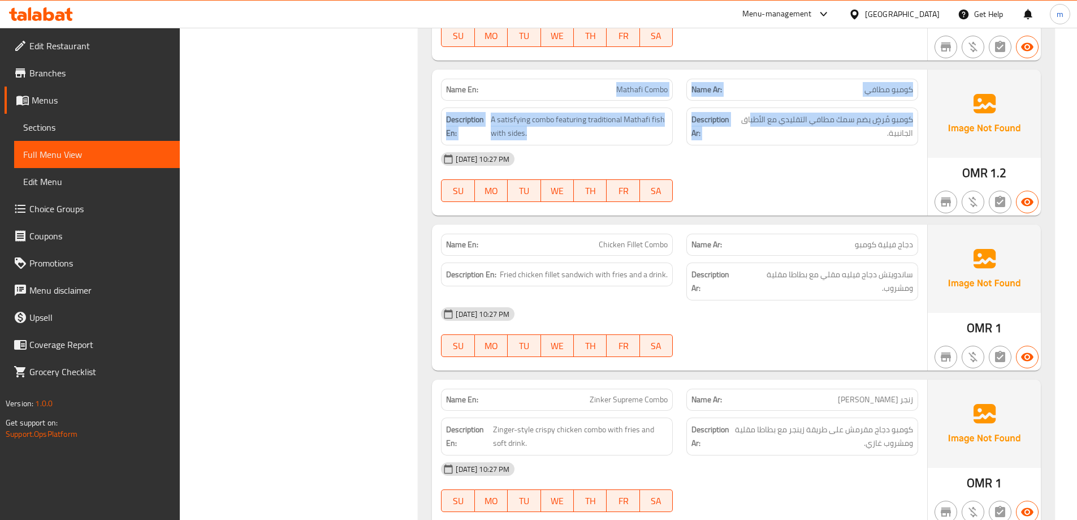
drag, startPoint x: 588, startPoint y: 91, endPoint x: 750, endPoint y: 105, distance: 162.9
click at [750, 105] on div "Name En: Mathafi Combo Name Ar: كومبو مطافي Description En: A satisfying combo …" at bounding box center [679, 143] width 495 height 146
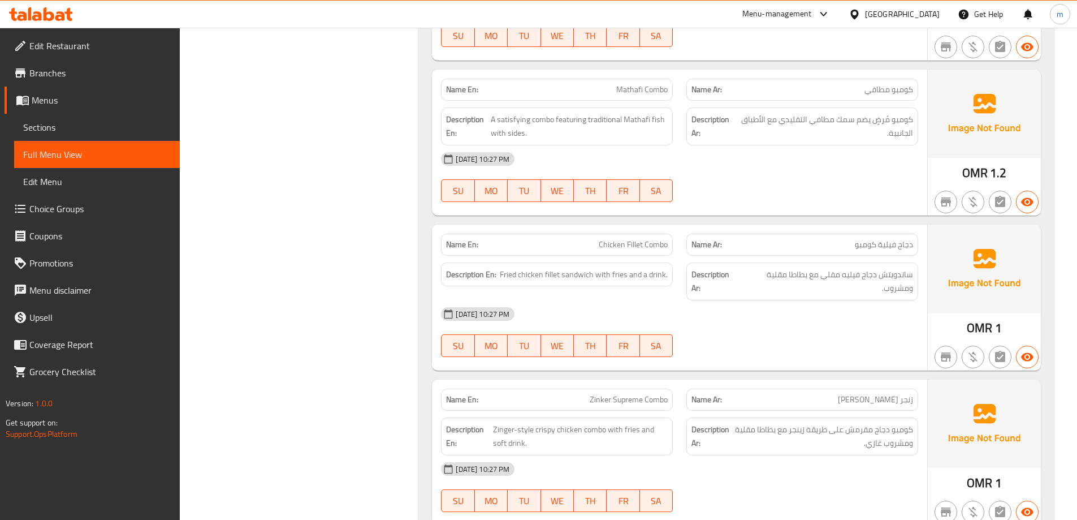
click at [759, 162] on div "[DATE] 10:27 PM" at bounding box center [679, 158] width 491 height 27
click at [499, 121] on span "A satisfying combo featuring traditional Mathafi fish with sides." at bounding box center [579, 127] width 177 height 28
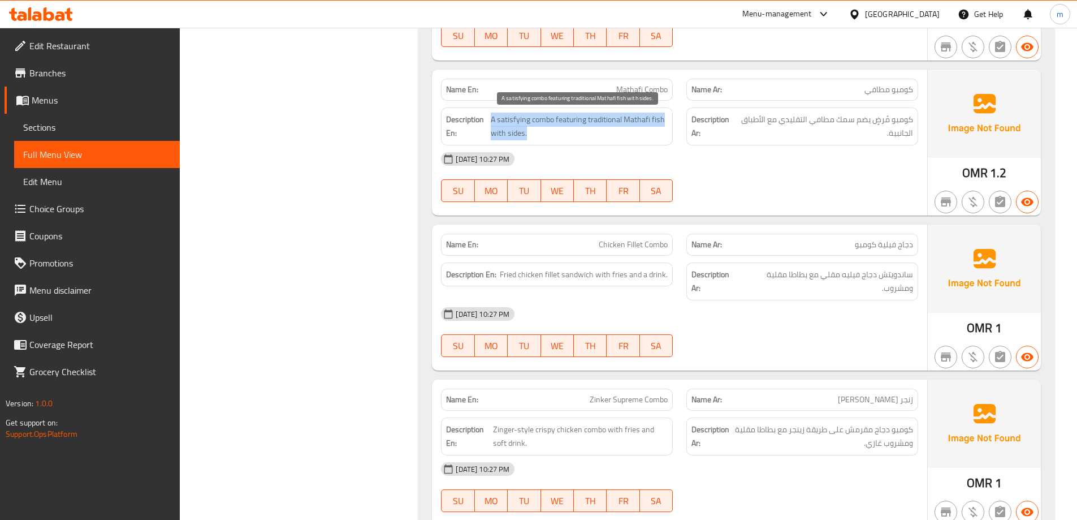
click at [499, 121] on span "A satisfying combo featuring traditional Mathafi fish with sides." at bounding box center [579, 127] width 177 height 28
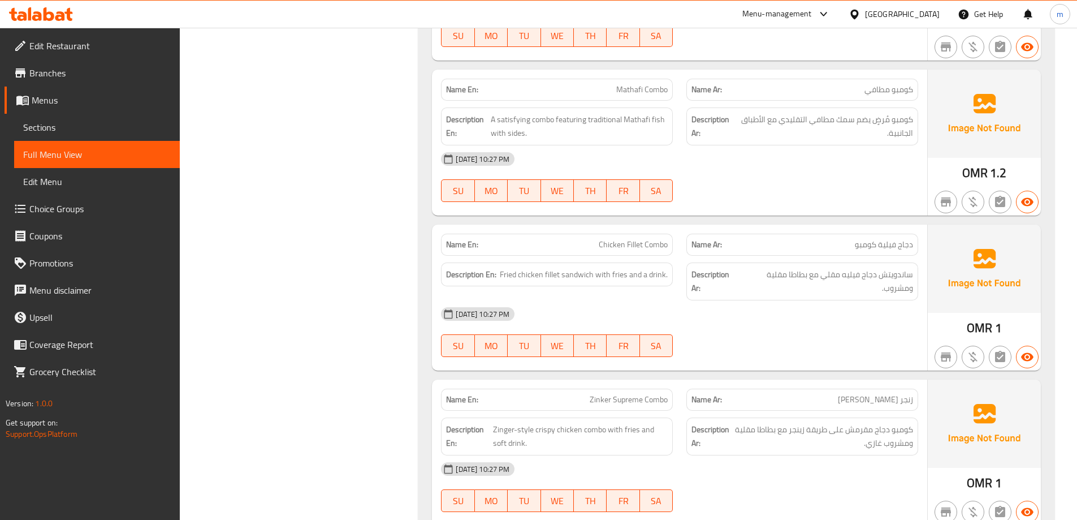
click at [355, 119] on div "Filter Branches Branches Popular filters Free items Branch specific items Has c…" at bounding box center [304, 247] width 217 height 1979
drag, startPoint x: 557, startPoint y: 121, endPoint x: 619, endPoint y: 118, distance: 62.3
click at [619, 118] on span "A satisfying combo featuring traditional Mathafi fish with sides." at bounding box center [579, 127] width 177 height 28
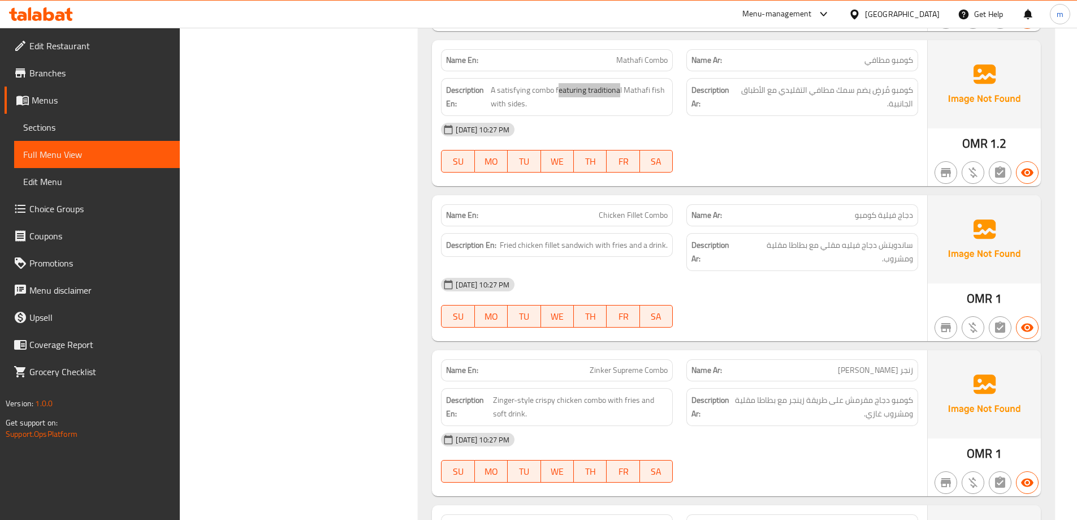
scroll to position [961, 0]
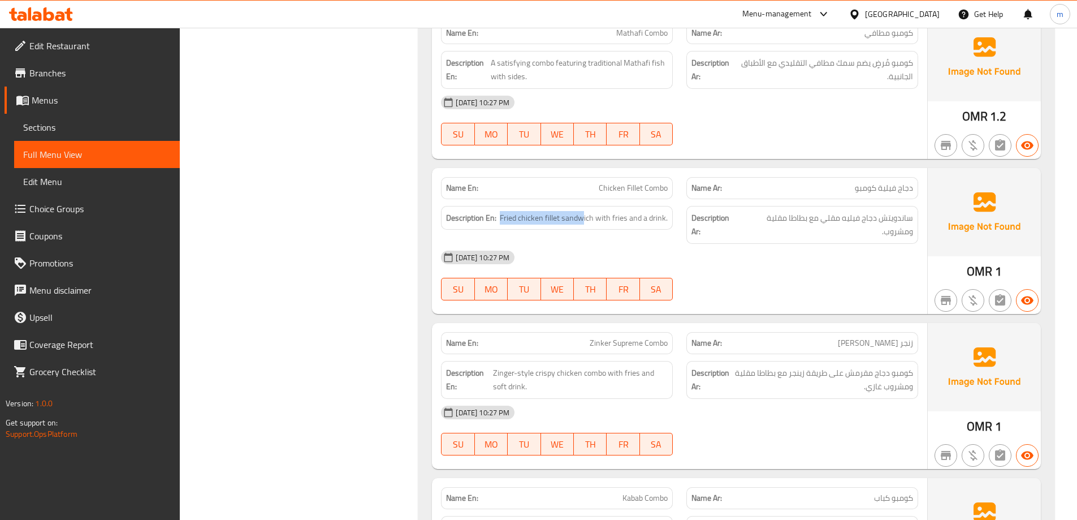
drag, startPoint x: 586, startPoint y: 217, endPoint x: 502, endPoint y: 220, distance: 84.9
click at [502, 220] on h6 "Description En: Fried chicken fillet sandwich with fries and a drink." at bounding box center [557, 218] width 222 height 14
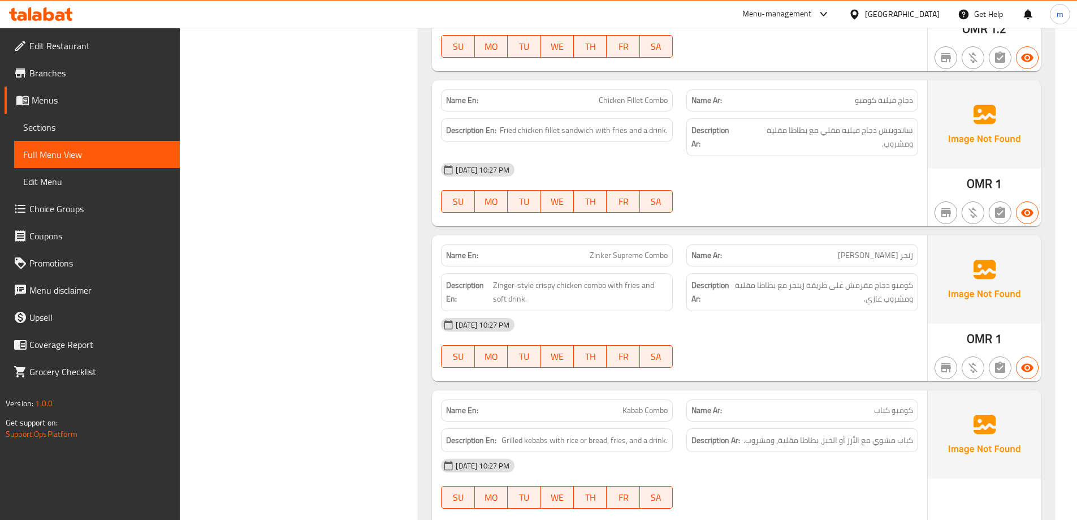
scroll to position [1131, 0]
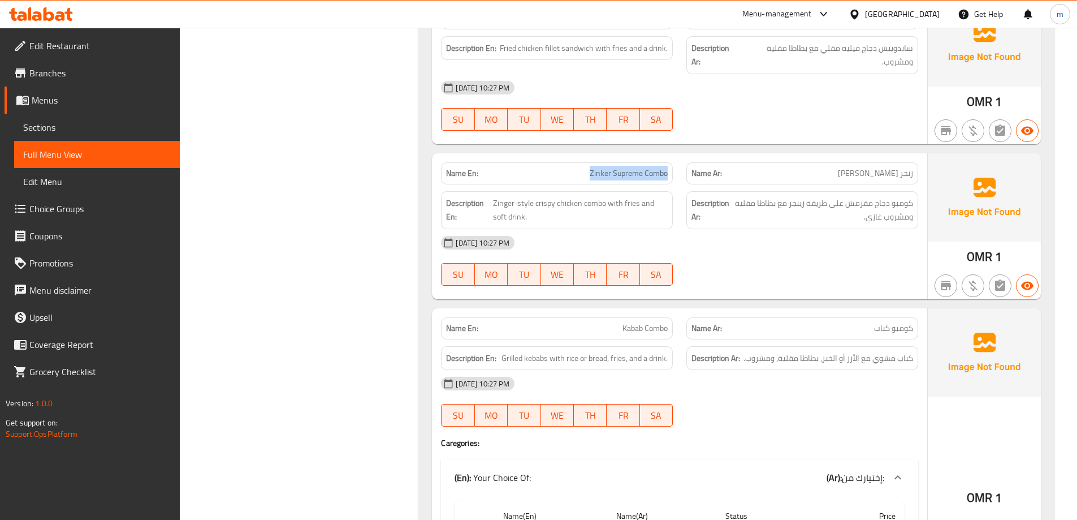
drag, startPoint x: 600, startPoint y: 174, endPoint x: 670, endPoint y: 172, distance: 69.6
click at [670, 172] on div "Name En: Zinker Supreme Combo" at bounding box center [557, 173] width 232 height 22
drag, startPoint x: 602, startPoint y: 205, endPoint x: 668, endPoint y: 206, distance: 66.7
click at [668, 206] on div "Description En: Zinger-style crispy chicken combo with fries and soft drink." at bounding box center [557, 210] width 232 height 38
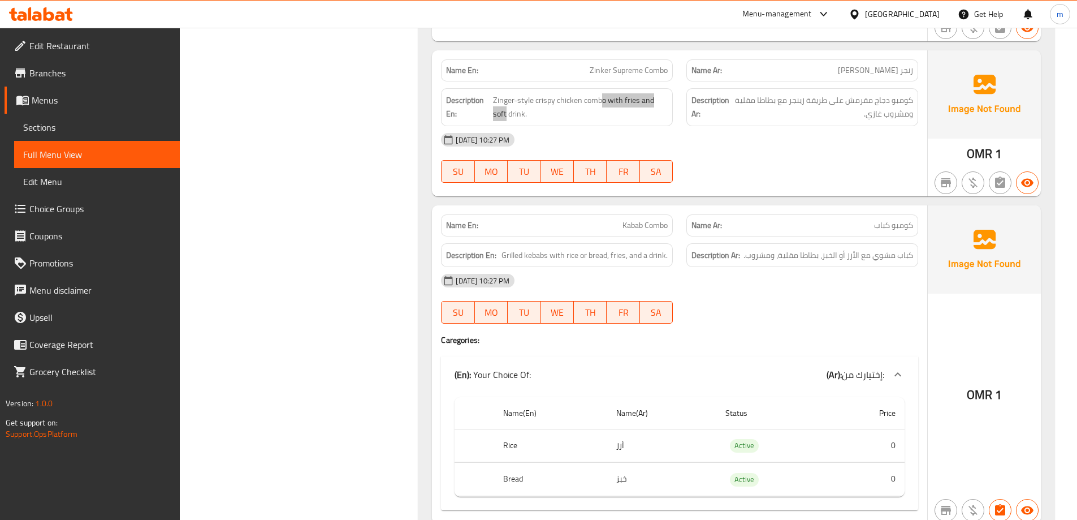
scroll to position [1301, 0]
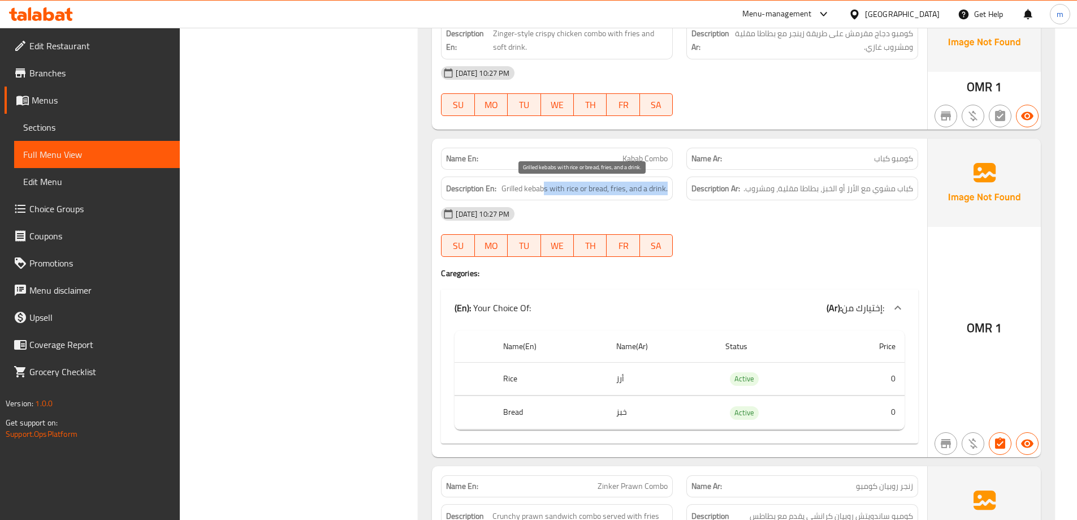
drag, startPoint x: 545, startPoint y: 189, endPoint x: 667, endPoint y: 192, distance: 122.2
click at [667, 192] on span "Grilled kebabs with rice or bread, fries, and a drink." at bounding box center [585, 189] width 166 height 14
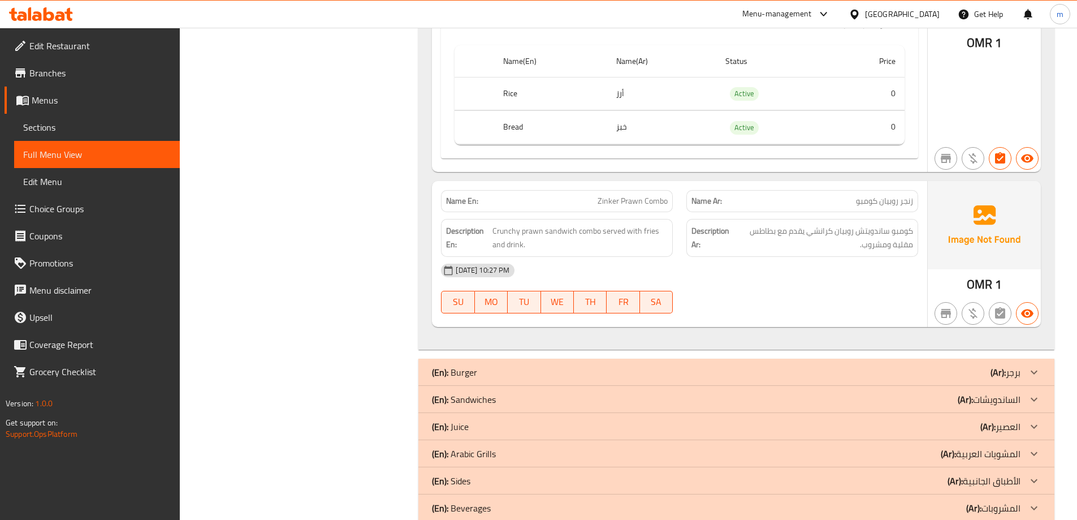
scroll to position [1637, 0]
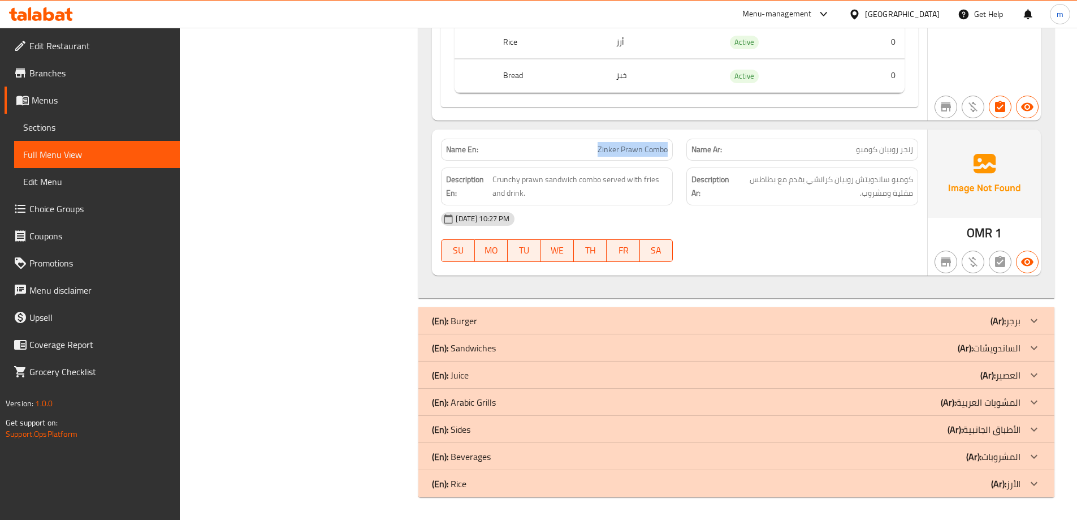
drag, startPoint x: 590, startPoint y: 150, endPoint x: 674, endPoint y: 149, distance: 83.7
click at [674, 149] on div "Name En: [PERSON_NAME] Combo" at bounding box center [556, 150] width 245 height 36
drag, startPoint x: 599, startPoint y: 178, endPoint x: 491, endPoint y: 176, distance: 108.0
click at [491, 176] on h6 "Description En: Crunchy prawn sandwich combo served with fries and drink." at bounding box center [557, 186] width 222 height 28
click at [605, 179] on span "Crunchy prawn sandwich combo served with fries and drink." at bounding box center [580, 186] width 175 height 28
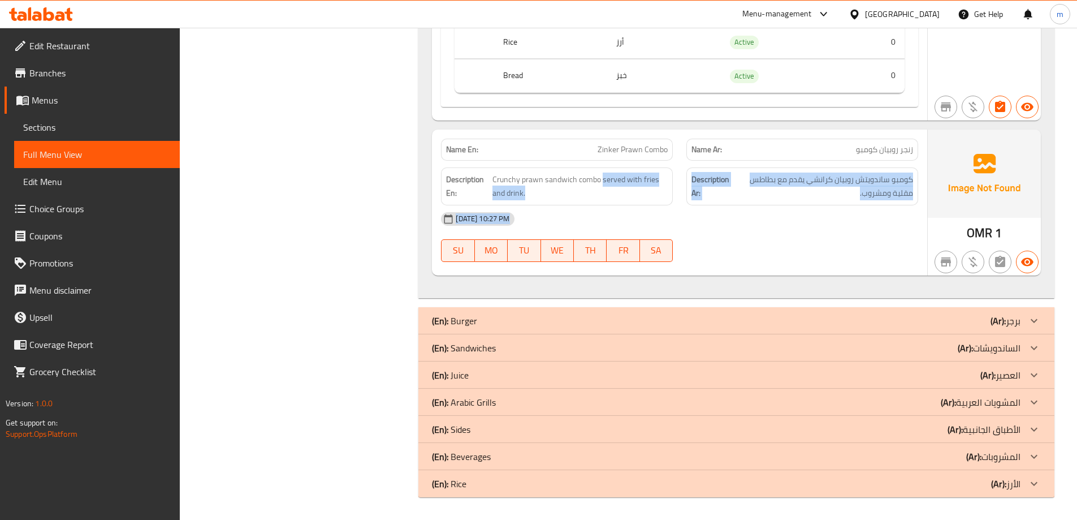
drag, startPoint x: 605, startPoint y: 179, endPoint x: 621, endPoint y: 206, distance: 32.5
click at [621, 206] on div "Name En: [PERSON_NAME] Combo Name Ar: زنجر روبيان كومبو Description En: Crunchy…" at bounding box center [679, 202] width 495 height 146
click at [806, 224] on div "[DATE] 10:27 PM" at bounding box center [679, 218] width 491 height 27
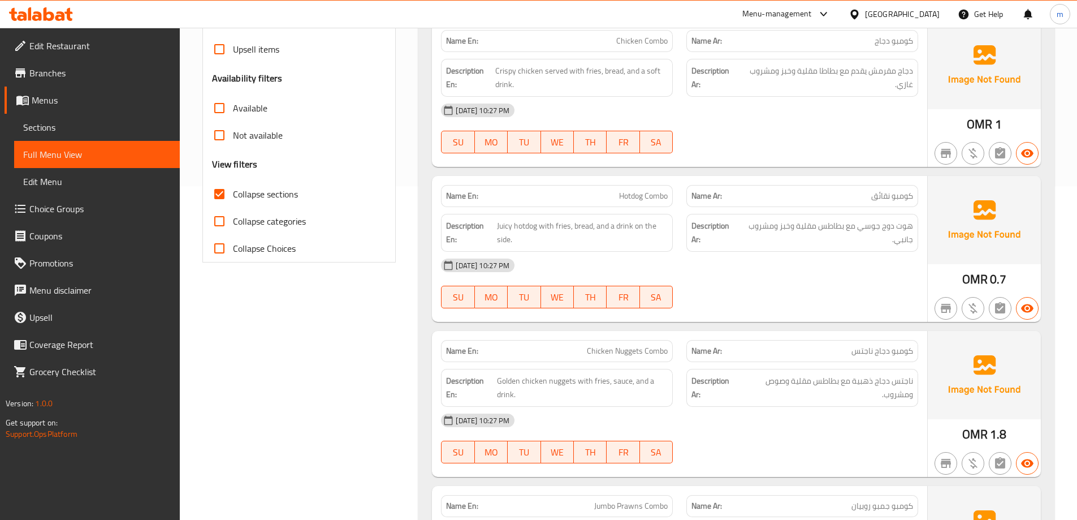
scroll to position [223, 0]
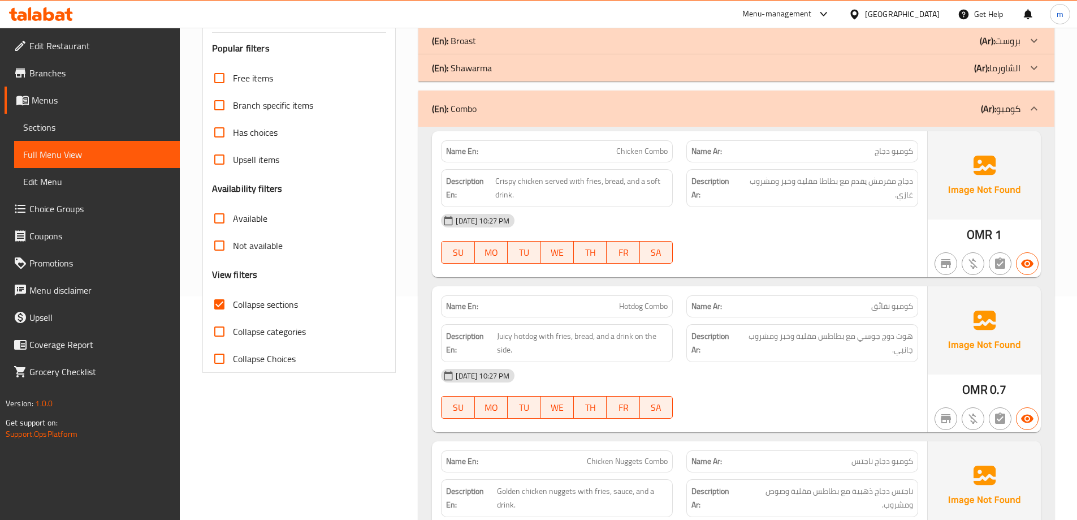
click at [944, 105] on div "(En): Combo (Ar): كومبو" at bounding box center [726, 109] width 589 height 14
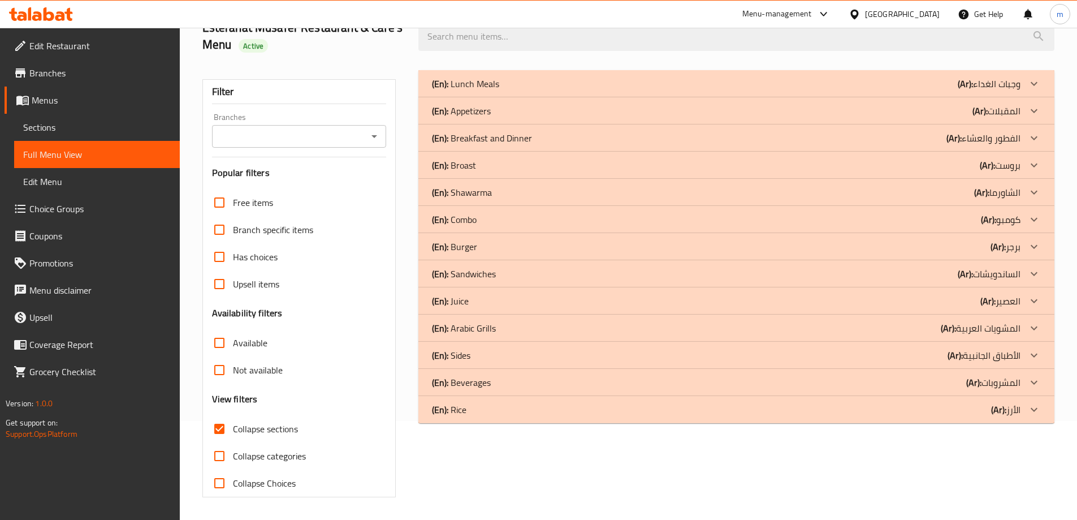
scroll to position [99, 0]
click at [961, 90] on div "(En): Burger (Ar): برجر" at bounding box center [726, 84] width 589 height 14
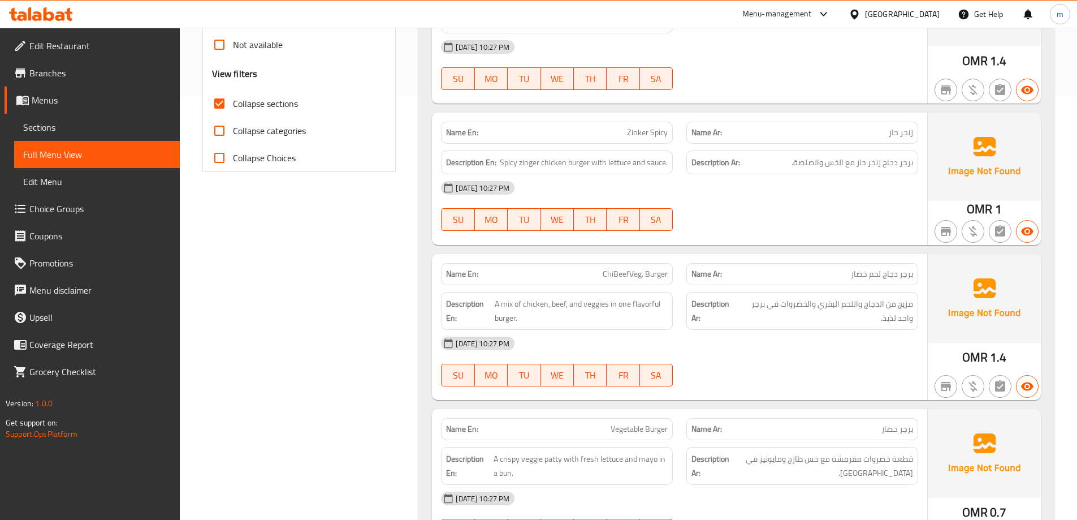
scroll to position [438, 0]
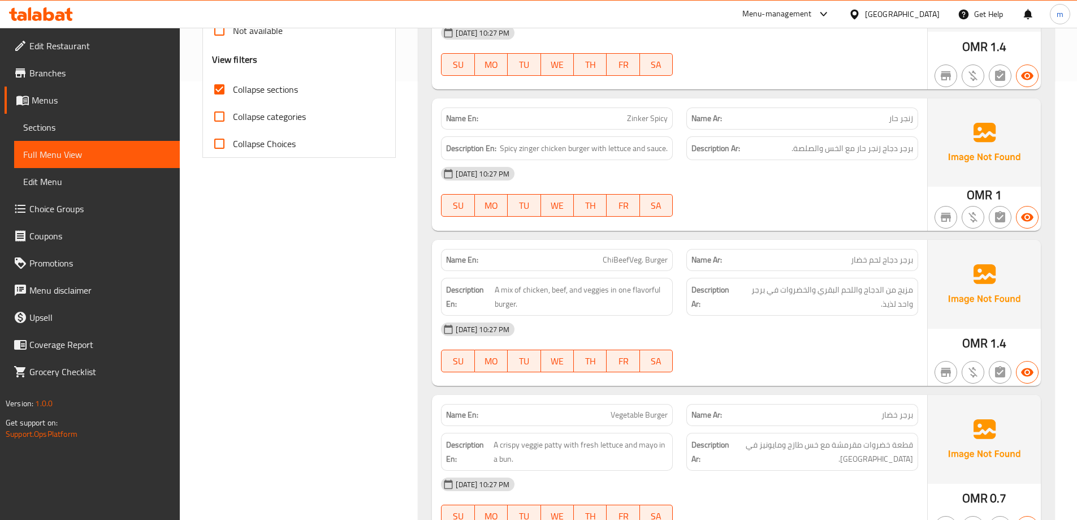
click at [658, 117] on span "Zinker Spicy" at bounding box center [647, 119] width 41 height 12
click at [651, 259] on span "ChiBeefVeg. Burger" at bounding box center [635, 260] width 65 height 12
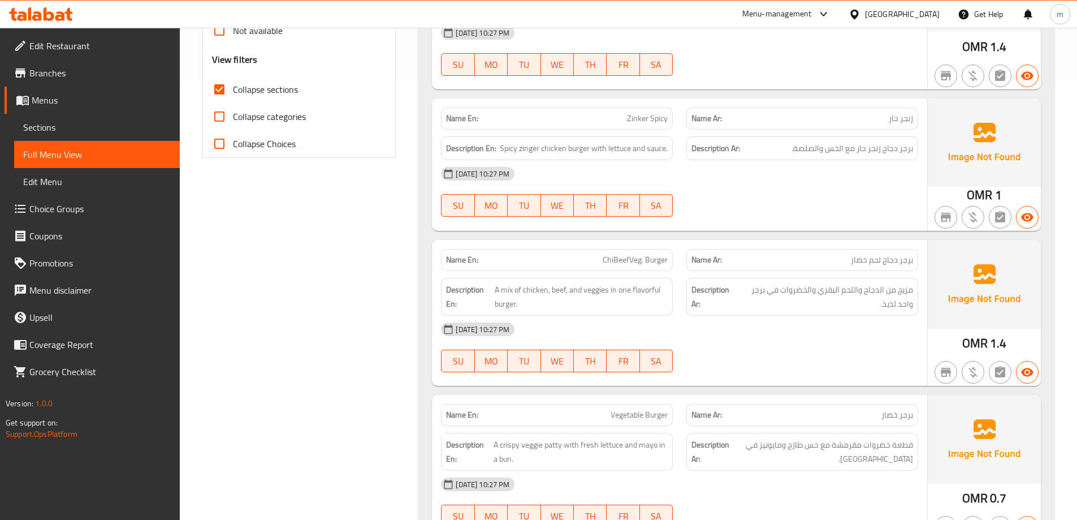
click at [651, 259] on span "ChiBeefVeg. Burger" at bounding box center [635, 260] width 65 height 12
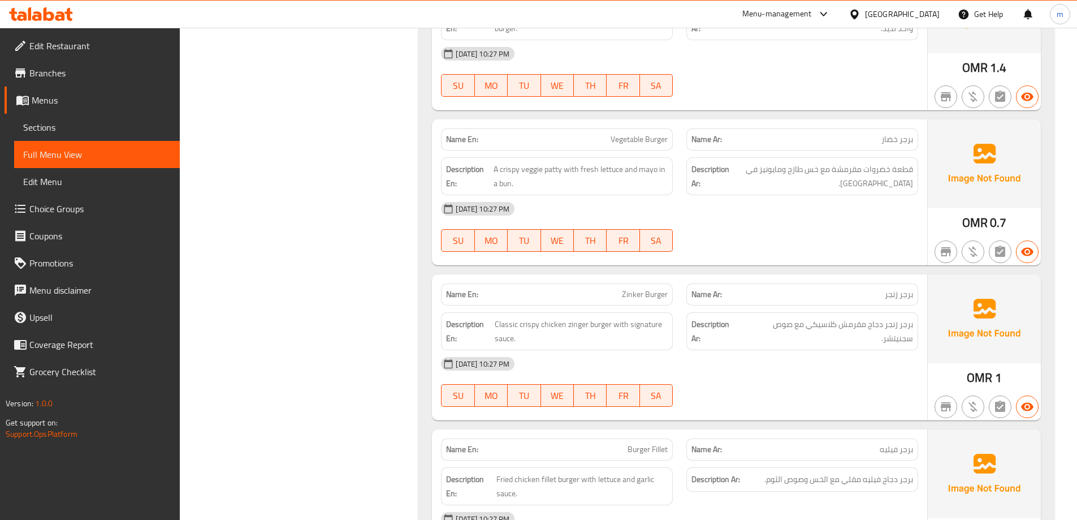
scroll to position [721, 0]
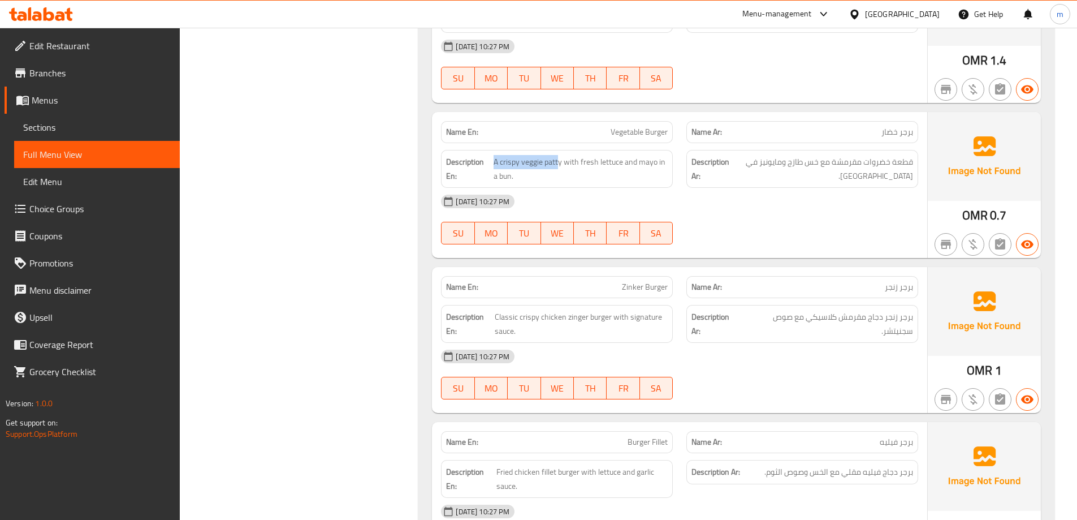
drag, startPoint x: 559, startPoint y: 162, endPoint x: 493, endPoint y: 167, distance: 66.9
click at [493, 167] on h6 "Description En: A crispy veggie patty with fresh lettuce and mayo in a bun." at bounding box center [557, 169] width 222 height 28
drag, startPoint x: 493, startPoint y: 167, endPoint x: 623, endPoint y: 172, distance: 130.8
click at [623, 172] on h6 "Description En: A crispy veggie patty with fresh lettuce and mayo in a bun." at bounding box center [557, 169] width 222 height 28
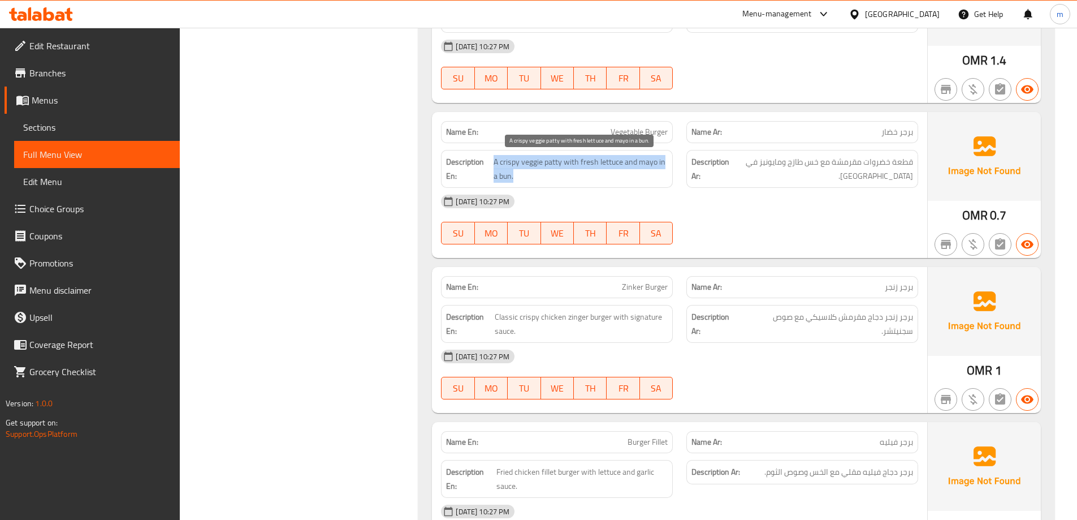
click at [623, 172] on span "A crispy veggie patty with fresh lettuce and mayo in a bun." at bounding box center [581, 169] width 174 height 28
drag, startPoint x: 627, startPoint y: 160, endPoint x: 644, endPoint y: 176, distance: 23.6
click at [644, 176] on span "A crispy veggie patty with fresh lettuce and mayo in a bun." at bounding box center [581, 169] width 174 height 28
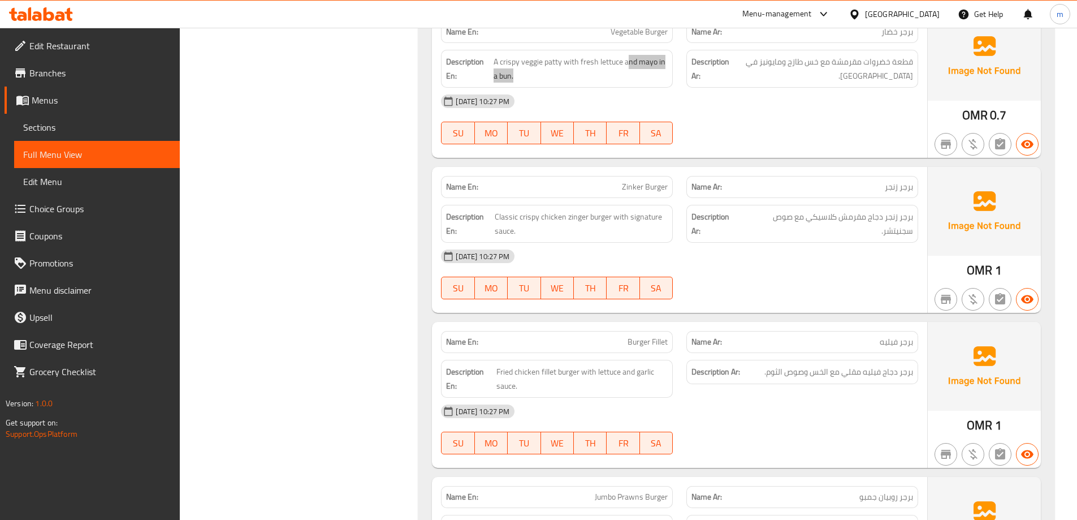
scroll to position [834, 0]
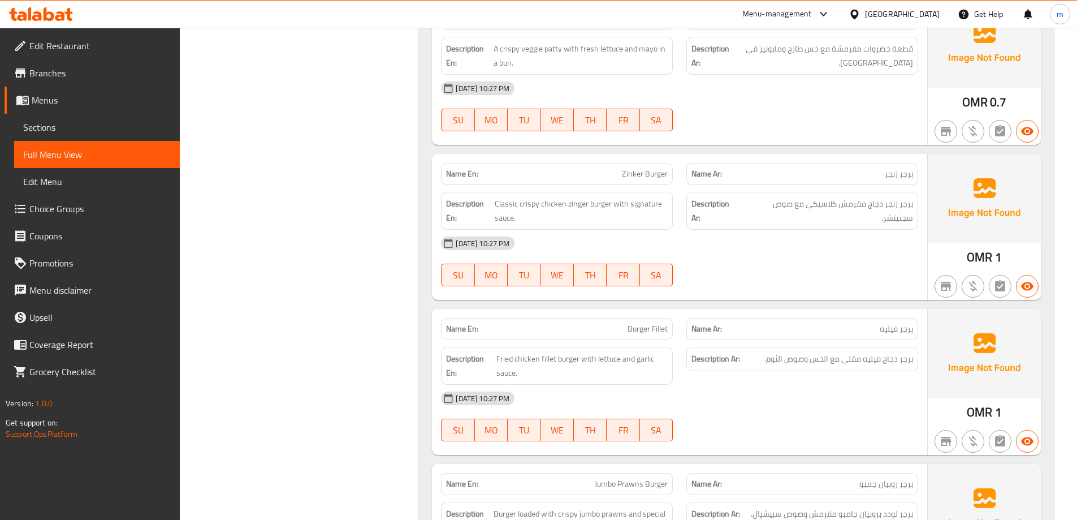
click at [645, 174] on span "Zinker Burger" at bounding box center [645, 174] width 46 height 12
click at [339, 157] on div "Filter Branches Branches Popular filters Free items Branch specific items Has c…" at bounding box center [304, 527] width 217 height 2399
drag, startPoint x: 606, startPoint y: 203, endPoint x: 503, endPoint y: 214, distance: 103.5
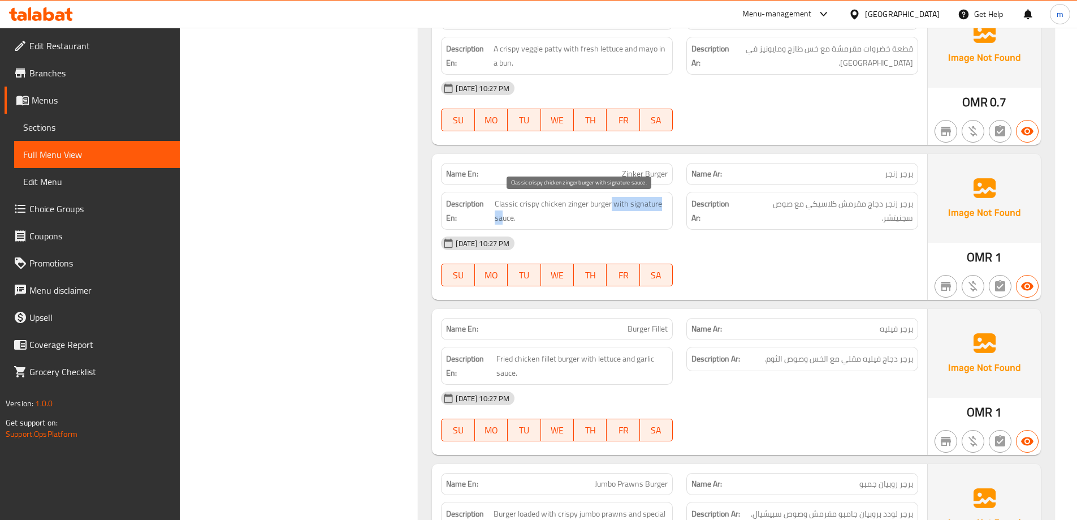
click at [503, 214] on span "Classic crispy chicken zinger burger with signature sauce." at bounding box center [582, 211] width 174 height 28
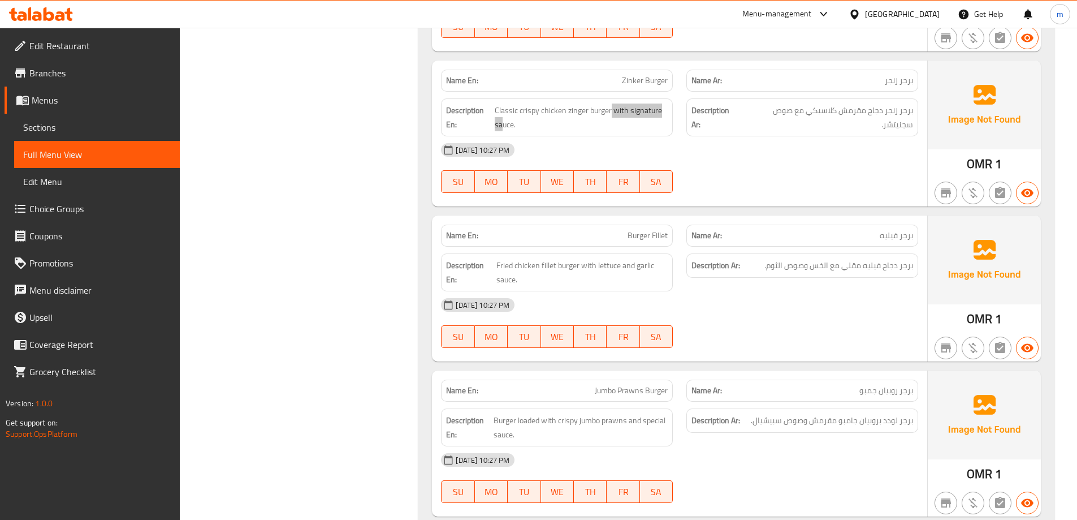
scroll to position [947, 0]
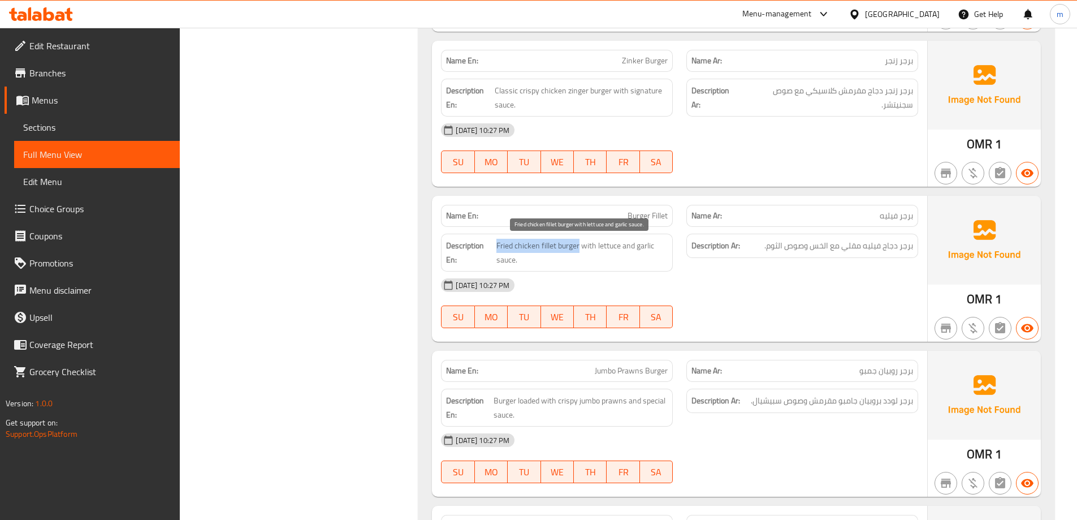
drag, startPoint x: 579, startPoint y: 247, endPoint x: 498, endPoint y: 247, distance: 80.9
click at [498, 247] on span "Fried chicken fillet burger with lettuce and garlic sauce." at bounding box center [582, 253] width 171 height 28
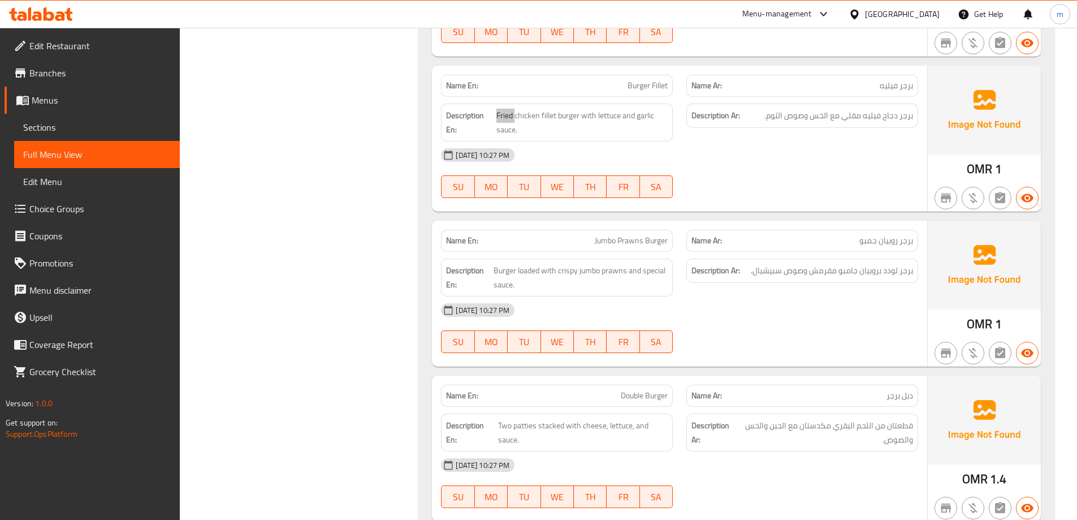
scroll to position [1117, 0]
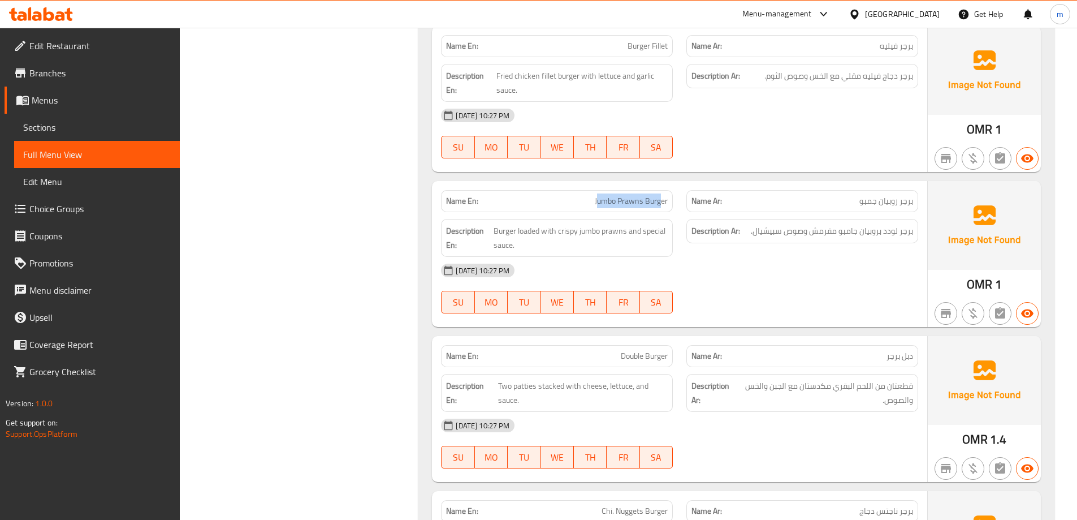
drag, startPoint x: 650, startPoint y: 199, endPoint x: 598, endPoint y: 196, distance: 52.7
click at [598, 196] on span "Jumbo Prawns Burger" at bounding box center [631, 201] width 73 height 12
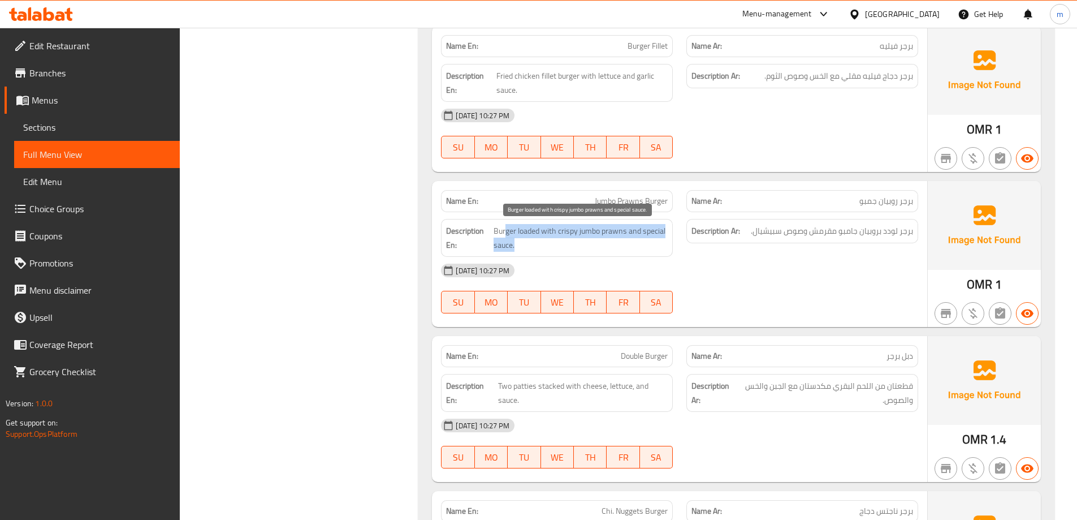
drag, startPoint x: 504, startPoint y: 230, endPoint x: 654, endPoint y: 240, distance: 150.2
click at [654, 240] on span "Burger loaded with crispy jumbo prawns and special sauce." at bounding box center [581, 238] width 174 height 28
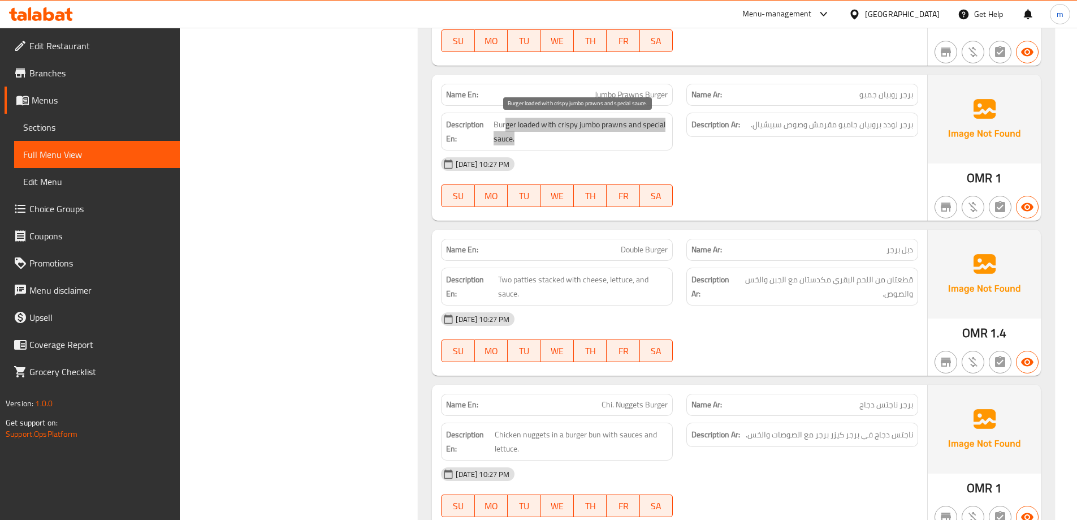
scroll to position [1230, 0]
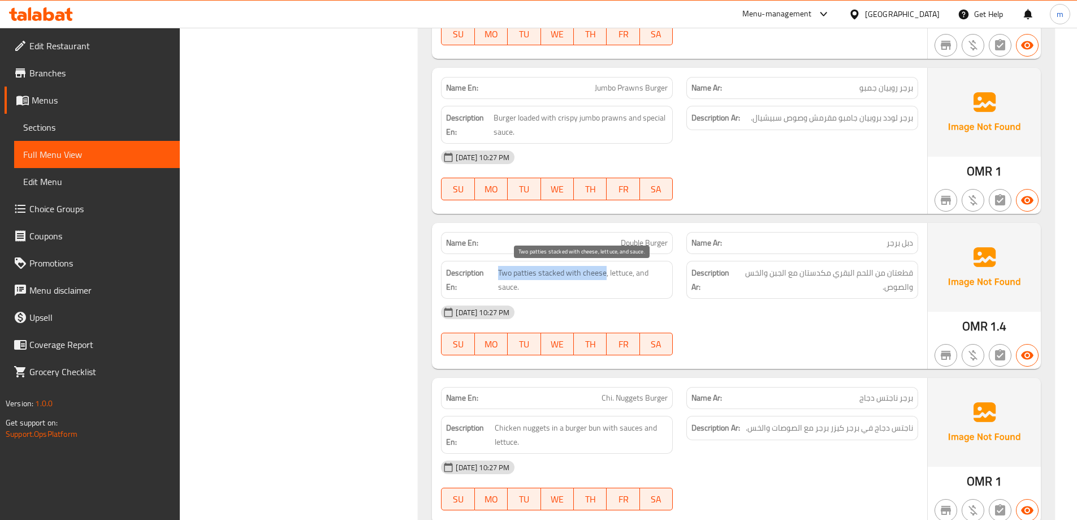
drag, startPoint x: 497, startPoint y: 273, endPoint x: 604, endPoint y: 274, distance: 107.4
click at [604, 274] on h6 "Description En: Two patties stacked with cheese, lettuce, and sauce." at bounding box center [557, 280] width 222 height 28
click at [604, 274] on span "Two patties stacked with cheese, lettuce, and sauce." at bounding box center [583, 280] width 170 height 28
click at [603, 269] on span "Two patties stacked with cheese, lettuce, and sauce." at bounding box center [583, 280] width 170 height 28
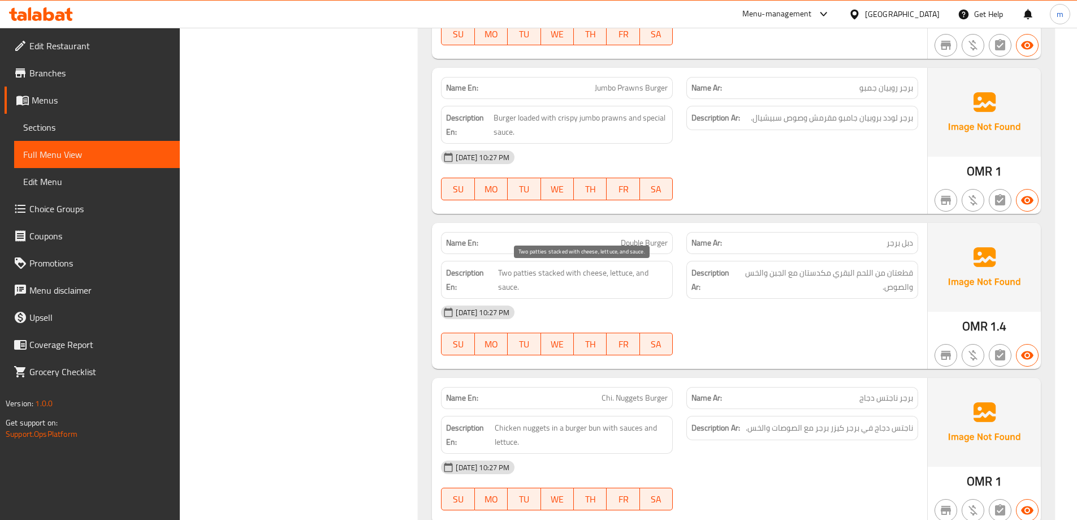
click at [603, 269] on span "Two patties stacked with cheese, lettuce, and sauce." at bounding box center [583, 280] width 170 height 28
click at [623, 270] on span "Two patties stacked with cheese, lettuce, and sauce." at bounding box center [583, 280] width 170 height 28
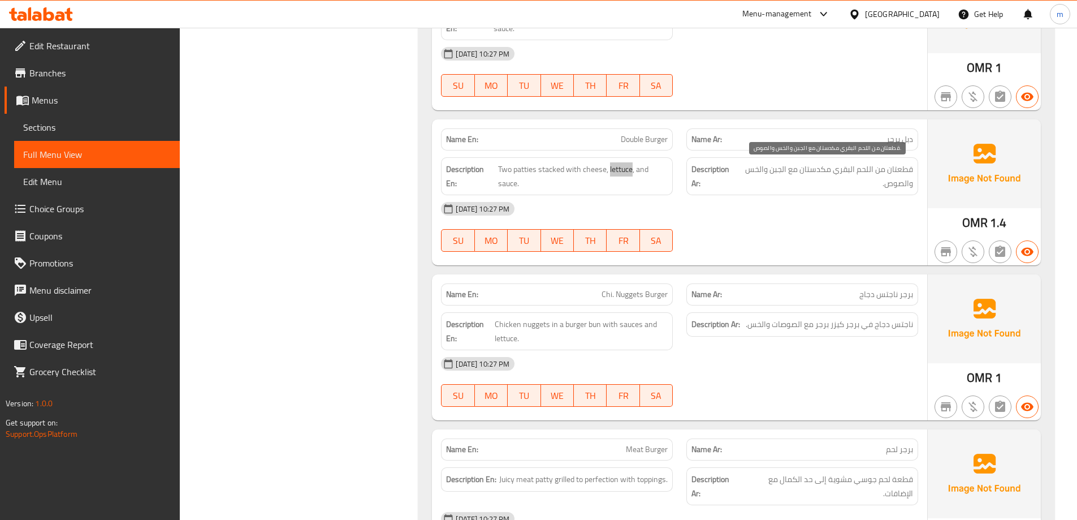
scroll to position [1400, 0]
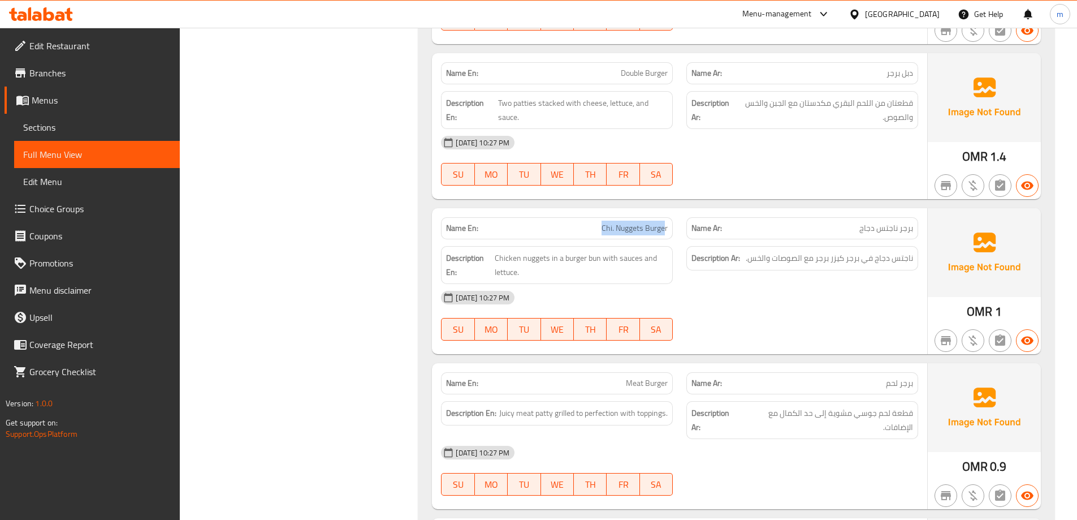
drag, startPoint x: 665, startPoint y: 219, endPoint x: 588, endPoint y: 228, distance: 77.4
click at [588, 228] on div "Name En: Chi. Nuggets Burger" at bounding box center [557, 228] width 232 height 22
click at [759, 273] on div "Description Ar: ناجتس دجاج في برجر كيزر برجر مع الصوصات والخس." at bounding box center [802, 264] width 245 height 51
drag, startPoint x: 914, startPoint y: 259, endPoint x: 677, endPoint y: 260, distance: 236.9
click at [828, 260] on div "Description Ar: ناجتس دجاج في برجر كيزر برجر مع الصوصات والخس." at bounding box center [803, 258] width 232 height 24
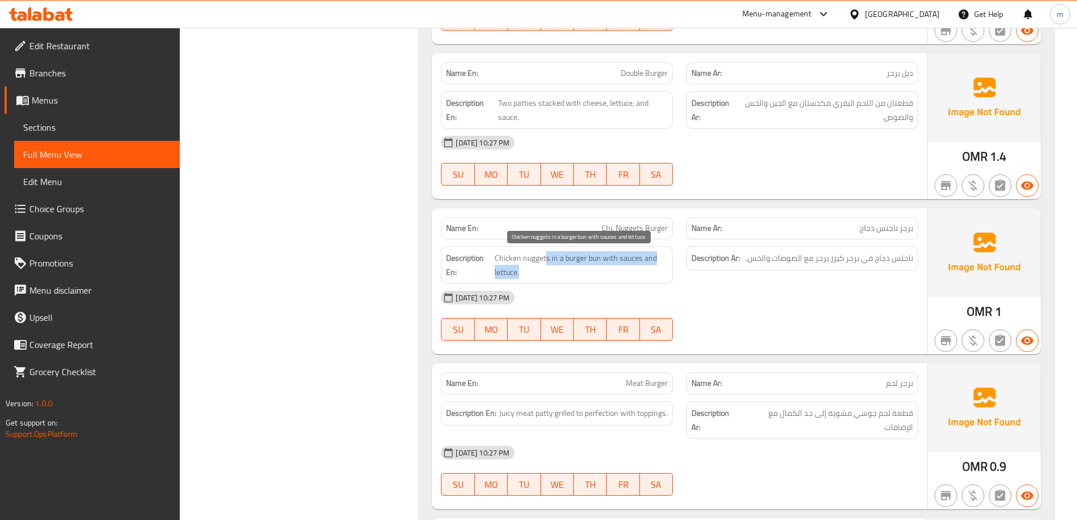
drag, startPoint x: 547, startPoint y: 258, endPoint x: 635, endPoint y: 265, distance: 88.5
click at [635, 265] on span "Chicken nuggets in a burger bun with sauces and lettuce." at bounding box center [581, 265] width 173 height 28
click at [798, 292] on div "[DATE] 10:27 PM" at bounding box center [679, 297] width 491 height 27
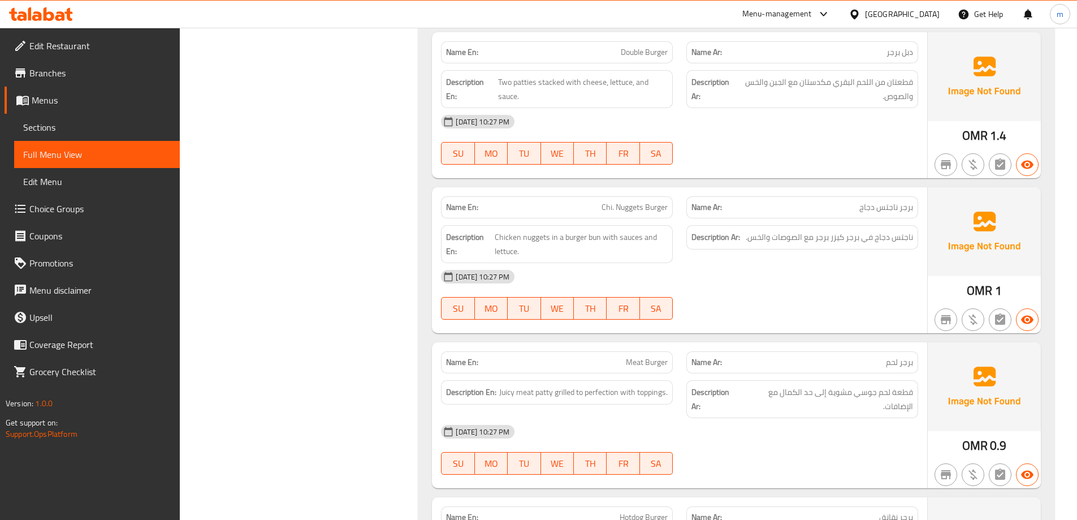
scroll to position [1626, 0]
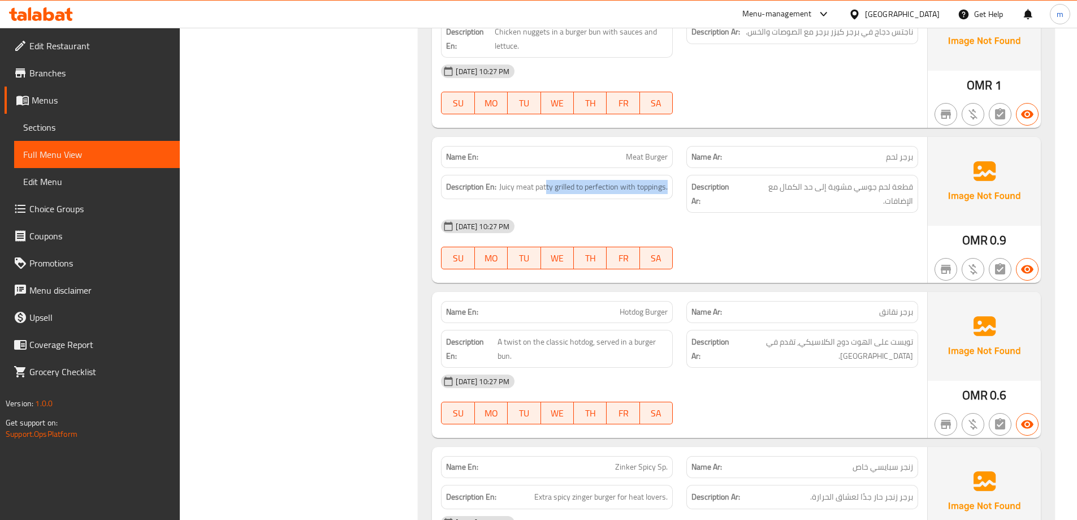
drag, startPoint x: 547, startPoint y: 188, endPoint x: 671, endPoint y: 188, distance: 123.8
click at [671, 188] on div "Description En: Juicy meat patty grilled to perfection with toppings." at bounding box center [557, 187] width 232 height 24
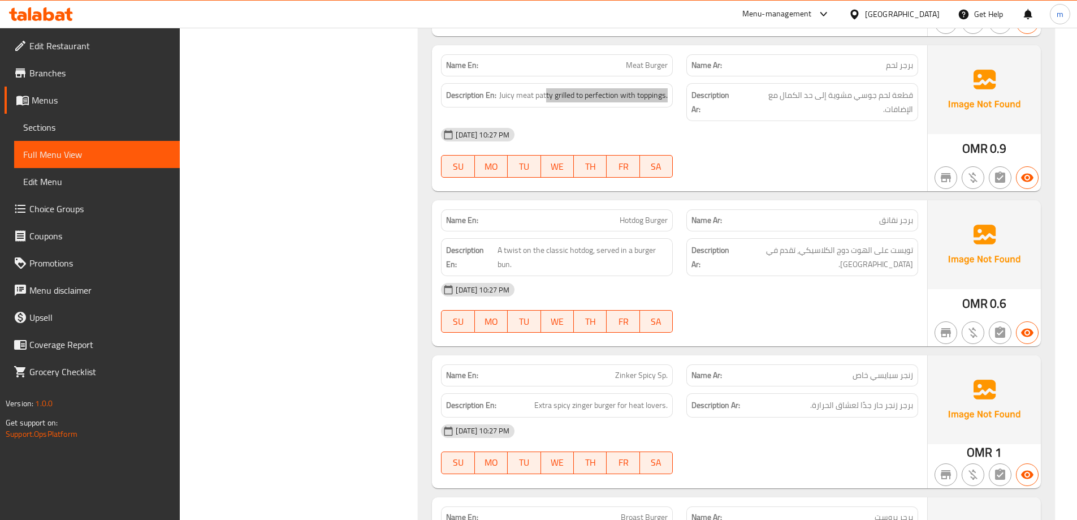
scroll to position [1739, 0]
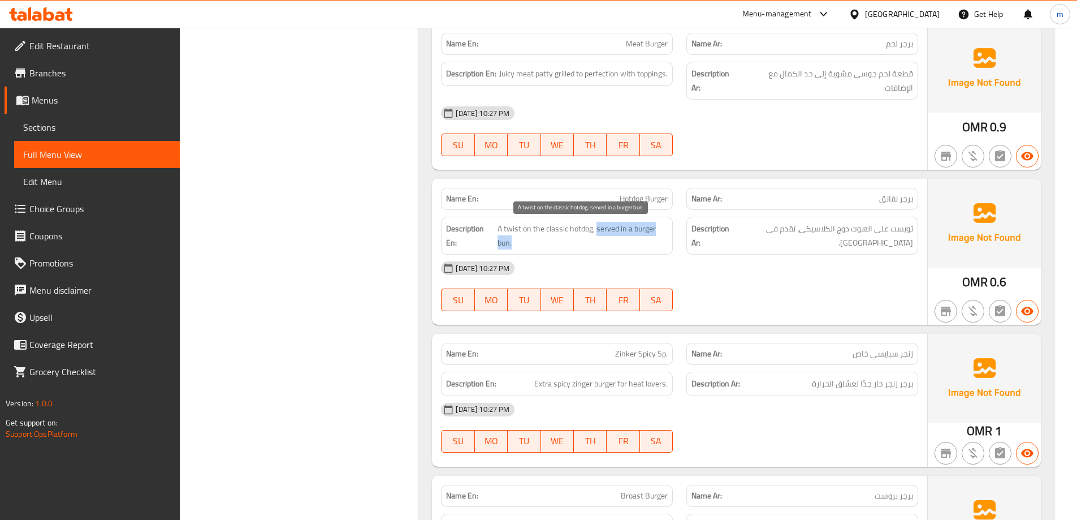
drag, startPoint x: 596, startPoint y: 227, endPoint x: 625, endPoint y: 240, distance: 31.6
click at [625, 240] on span "A twist on the classic hotdog, served in a burger bun." at bounding box center [583, 236] width 170 height 28
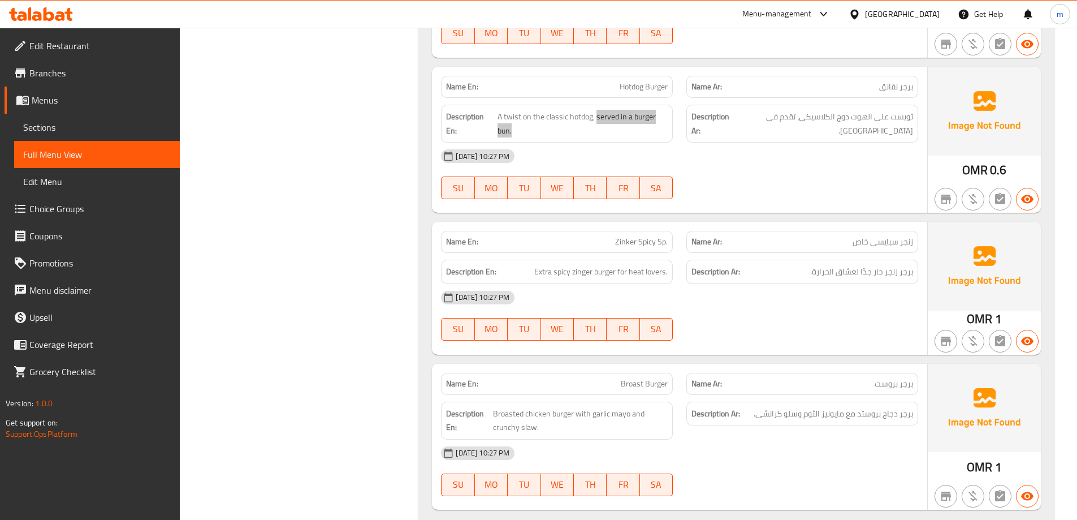
scroll to position [1852, 0]
drag, startPoint x: 601, startPoint y: 238, endPoint x: 676, endPoint y: 239, distance: 75.2
click at [676, 239] on div "Name En: Zinker Spicy Sp." at bounding box center [556, 241] width 245 height 36
drag, startPoint x: 614, startPoint y: 269, endPoint x: 667, endPoint y: 271, distance: 53.2
click at [667, 271] on span "Extra spicy zinger burger for heat lovers." at bounding box center [600, 271] width 133 height 14
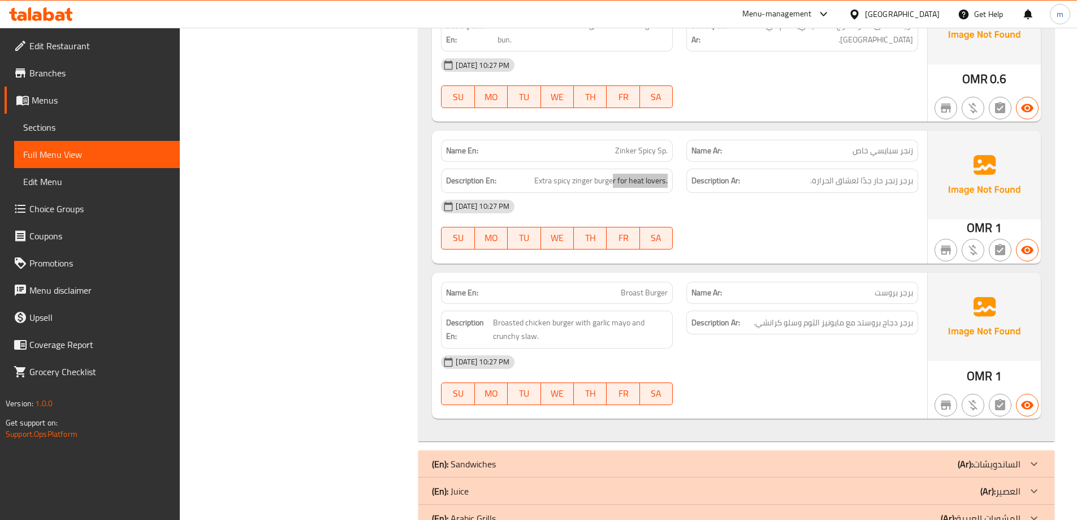
scroll to position [1965, 0]
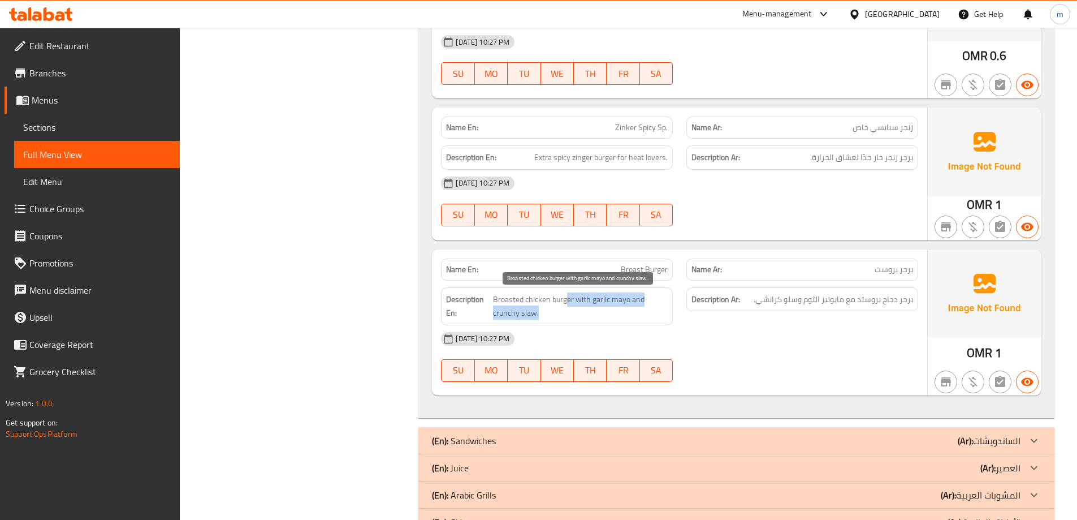
drag, startPoint x: 568, startPoint y: 301, endPoint x: 628, endPoint y: 317, distance: 62.0
click at [628, 317] on span "Broasted chicken burger with garlic mayo and crunchy slaw." at bounding box center [580, 306] width 175 height 28
click at [829, 343] on div "[DATE] 10:27 PM" at bounding box center [679, 338] width 491 height 27
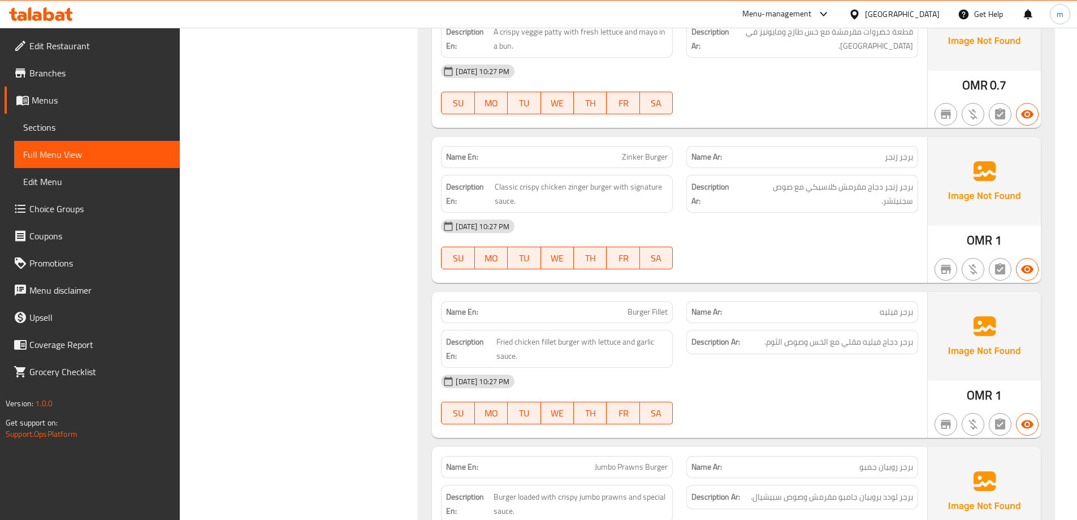
scroll to position [0, 0]
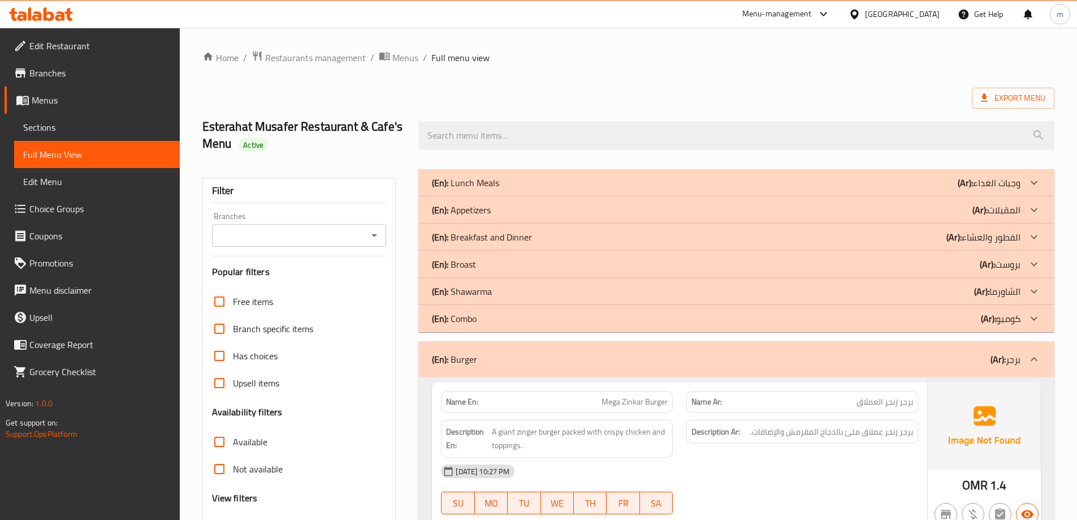
drag, startPoint x: 893, startPoint y: 368, endPoint x: 848, endPoint y: 157, distance: 216.3
click at [947, 347] on div "(En): Burger (Ar): برجر" at bounding box center [736, 359] width 636 height 36
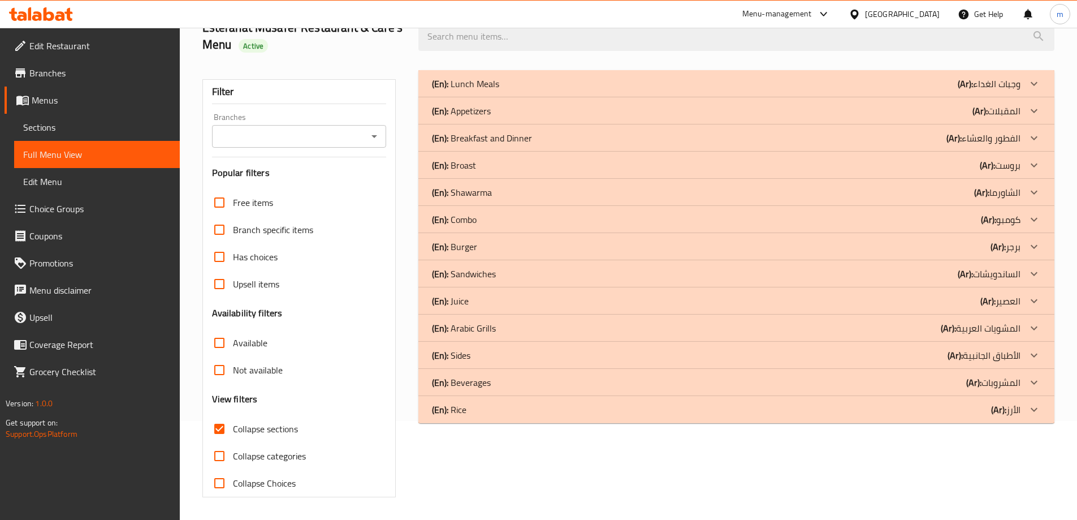
scroll to position [99, 0]
click at [933, 90] on div "(En): Sandwiches (Ar): الساندويشات" at bounding box center [726, 84] width 589 height 14
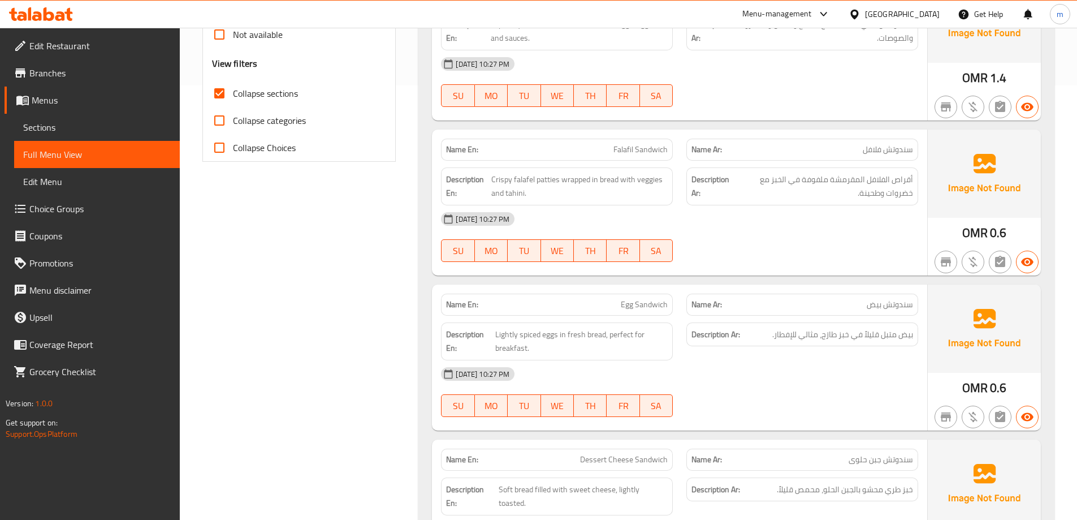
scroll to position [435, 0]
drag, startPoint x: 561, startPoint y: 180, endPoint x: 492, endPoint y: 179, distance: 69.0
click at [492, 179] on span "Crispy falafel patties wrapped in bread with veggies and tahini." at bounding box center [579, 185] width 176 height 28
